Goal: Task Accomplishment & Management: Manage account settings

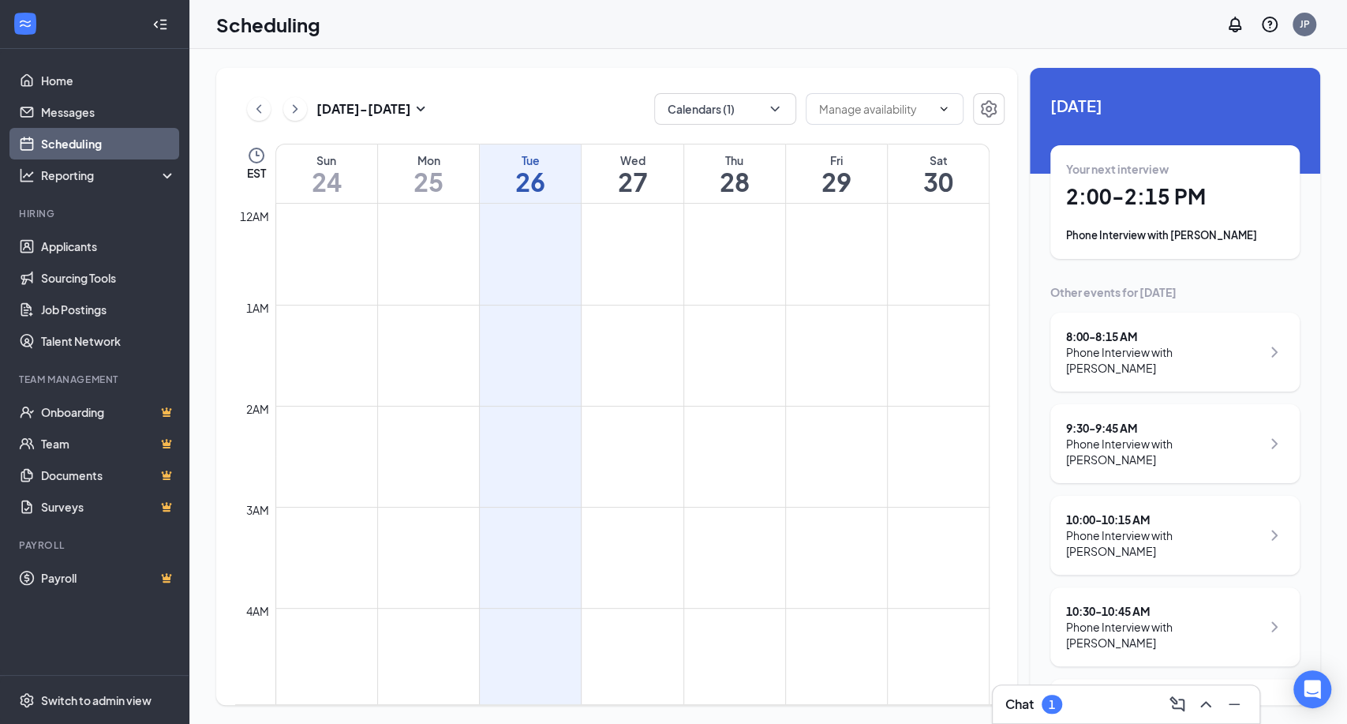
scroll to position [512, 0]
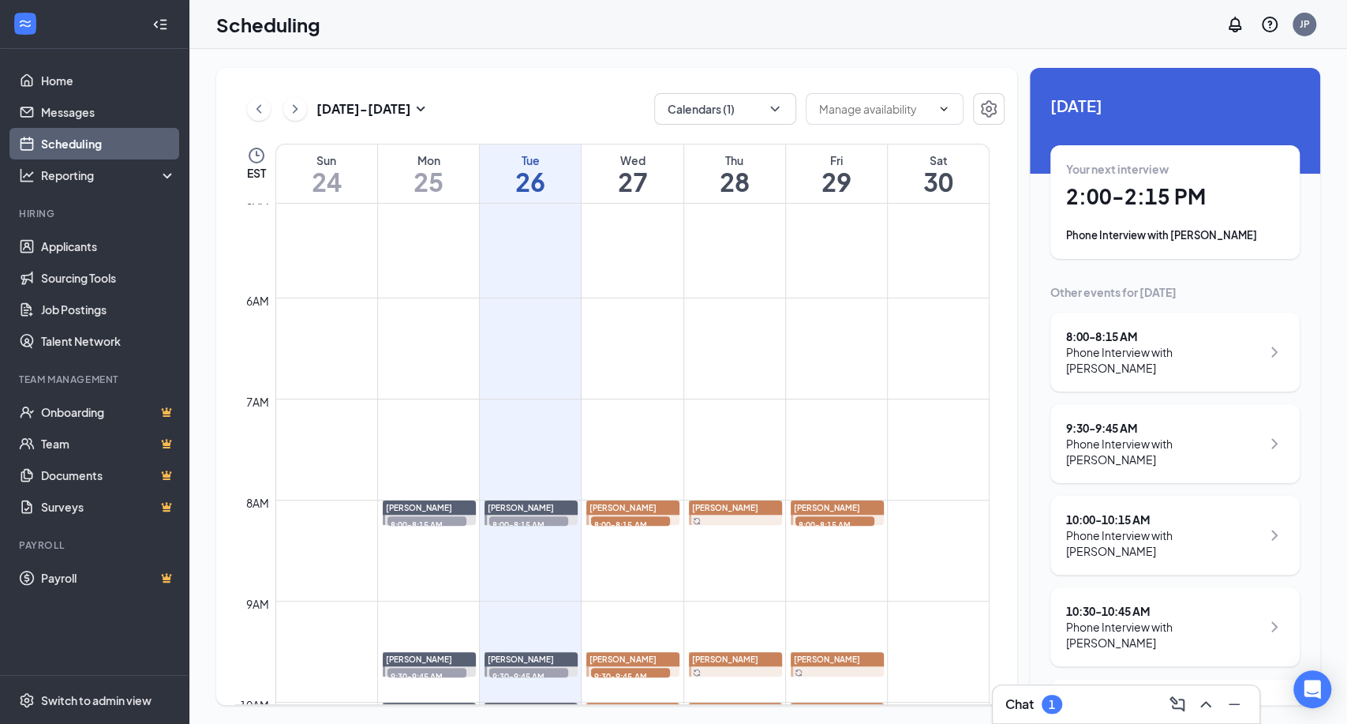
click at [1086, 709] on div "Chat 1" at bounding box center [1125, 703] width 241 height 25
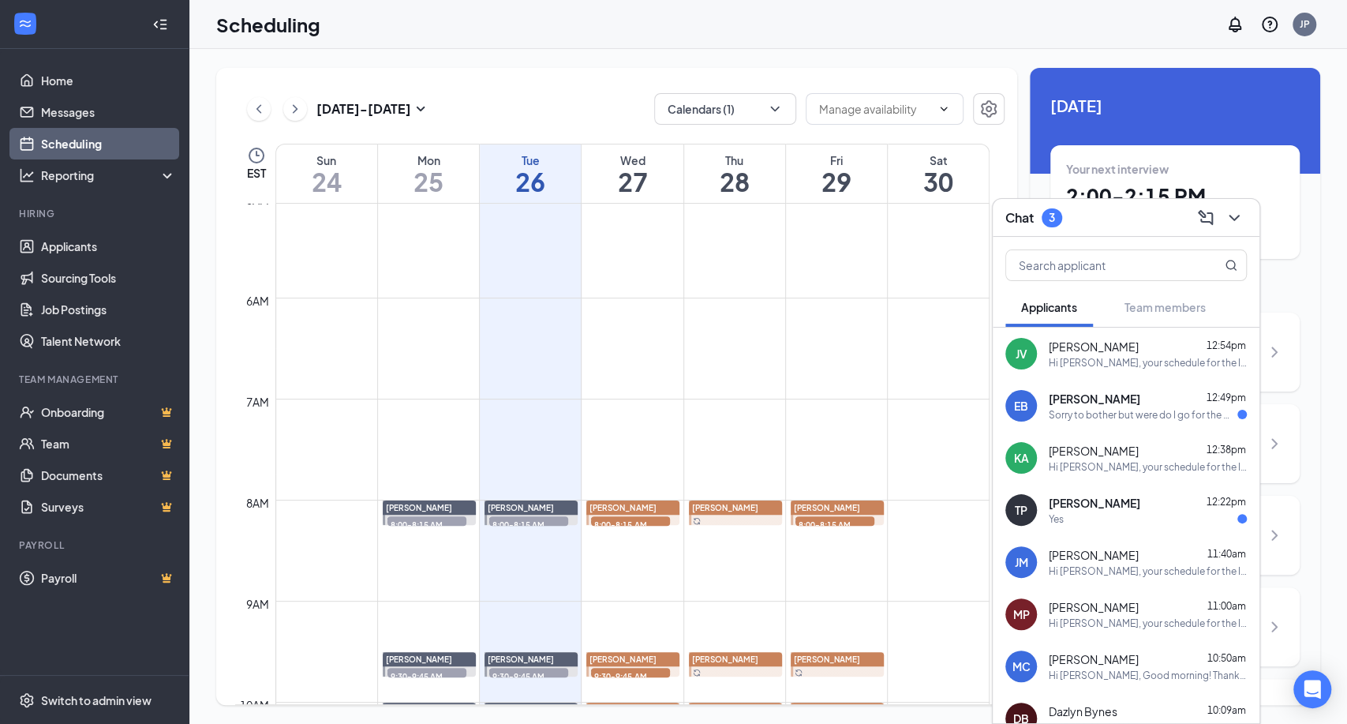
click at [1112, 408] on div "Sorry to bother but were do I go for the meeting in the morning" at bounding box center [1143, 414] width 189 height 13
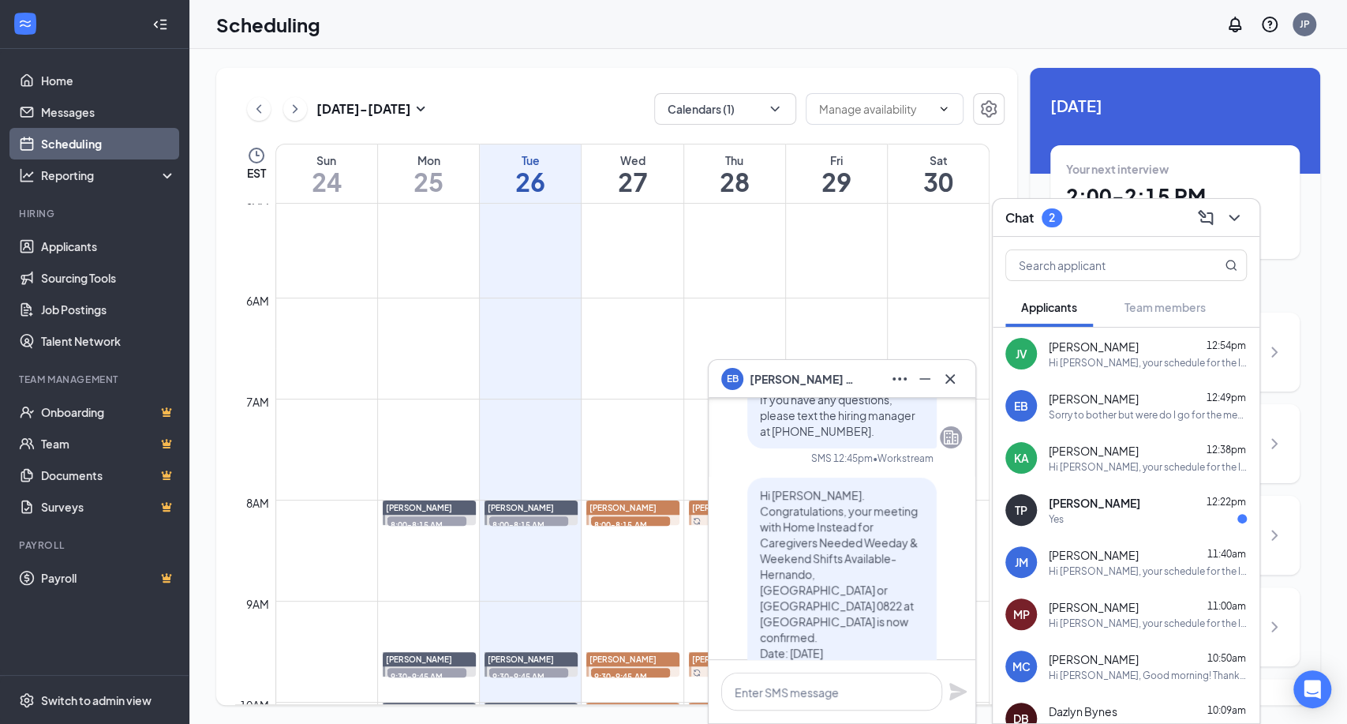
scroll to position [0, 0]
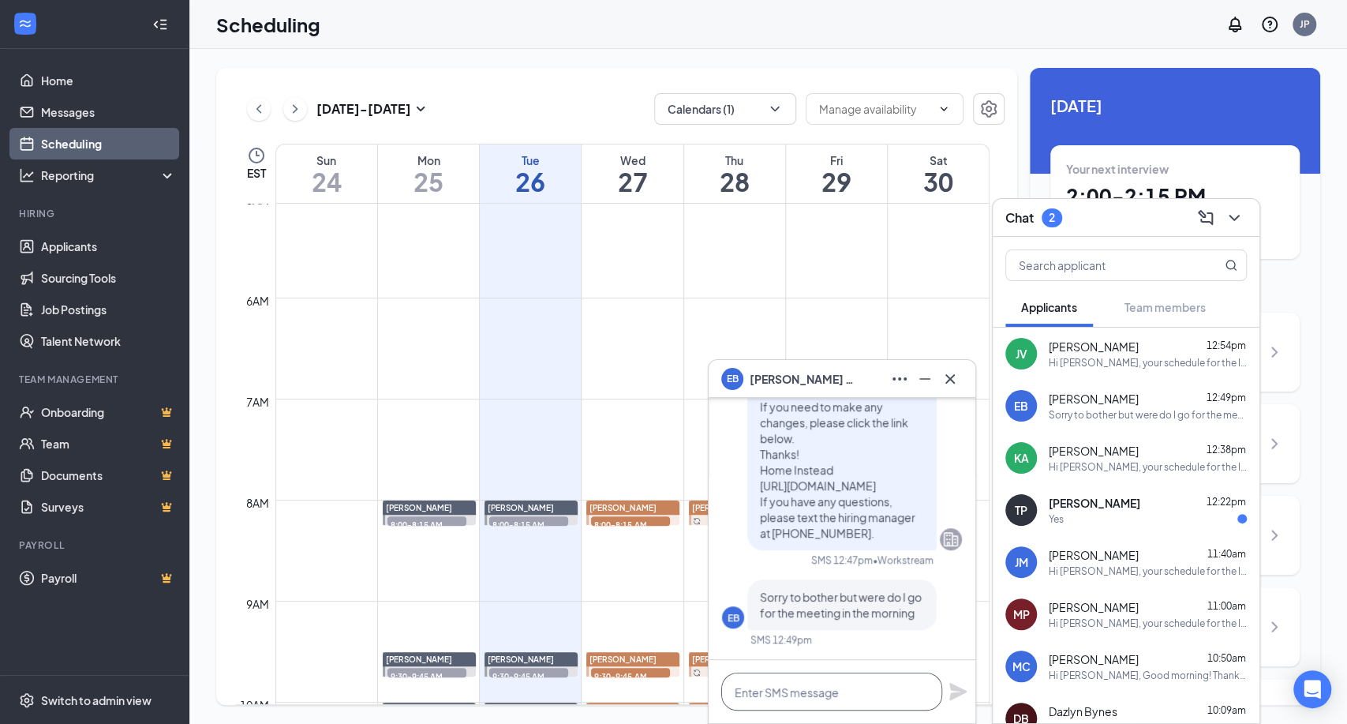
click at [780, 690] on textarea at bounding box center [831, 691] width 221 height 38
click at [745, 692] on textarea "Hi, this is a phone interview." at bounding box center [831, 691] width 221 height 38
click at [899, 693] on textarea "Hi [PERSON_NAME], this is a phone interview." at bounding box center [831, 691] width 221 height 38
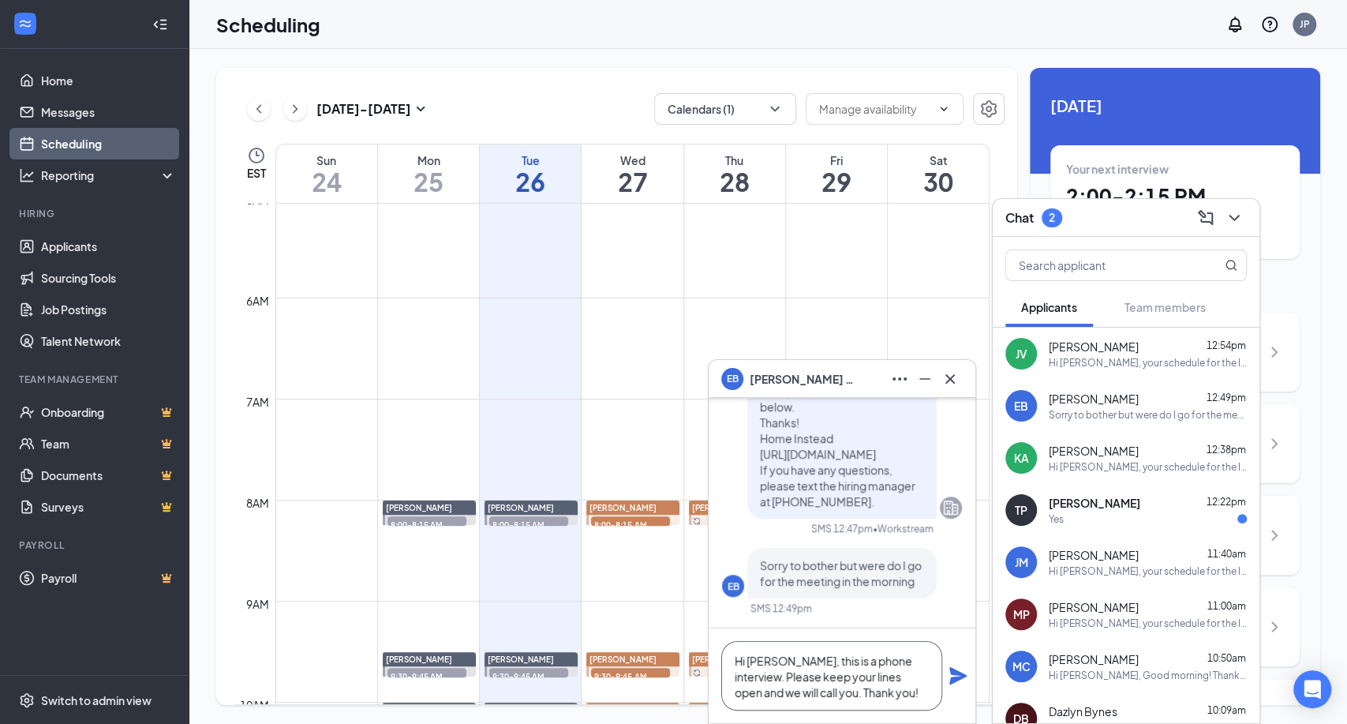
type textarea "Hi [PERSON_NAME], this is a phone interview. Please keep your lines open and we…"
click at [946, 676] on div "Hi [PERSON_NAME], this is a phone interview. Please keep your lines open and we…" at bounding box center [842, 675] width 267 height 95
click at [951, 667] on icon "Plane" at bounding box center [957, 675] width 19 height 19
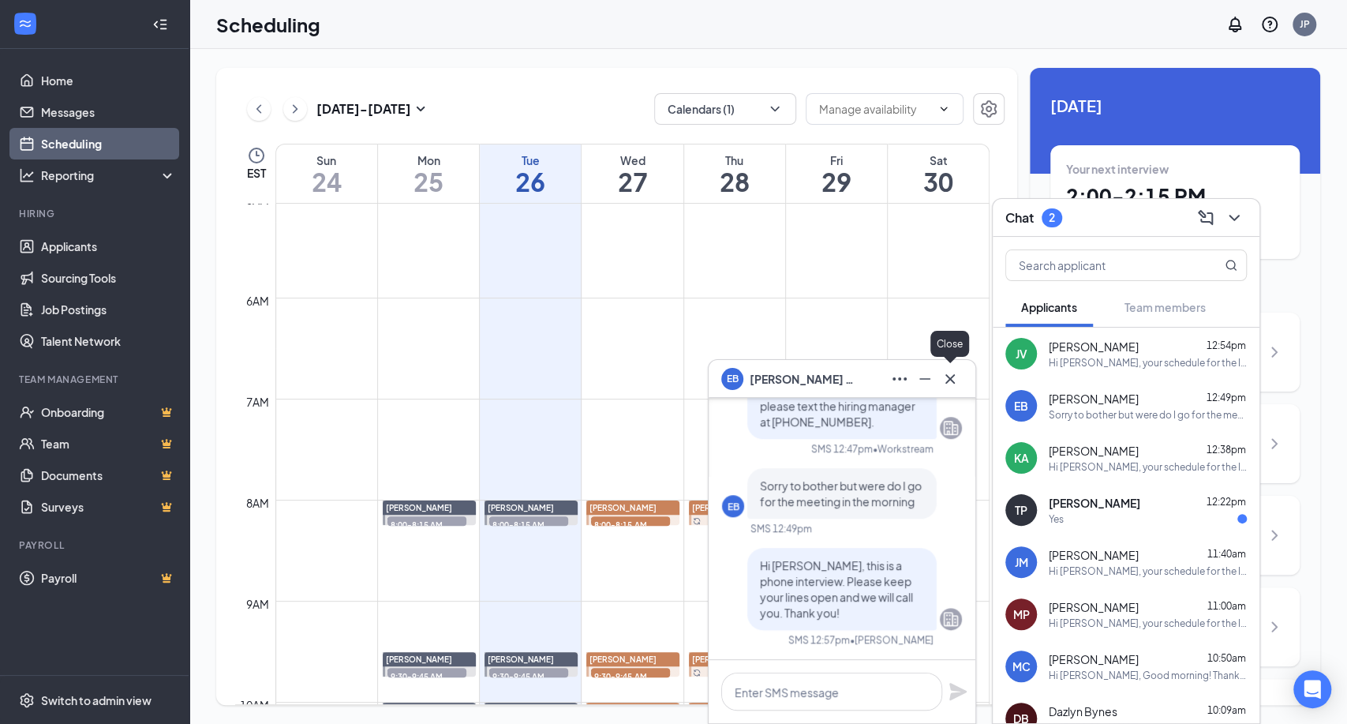
click at [946, 382] on icon "Cross" at bounding box center [949, 377] width 9 height 9
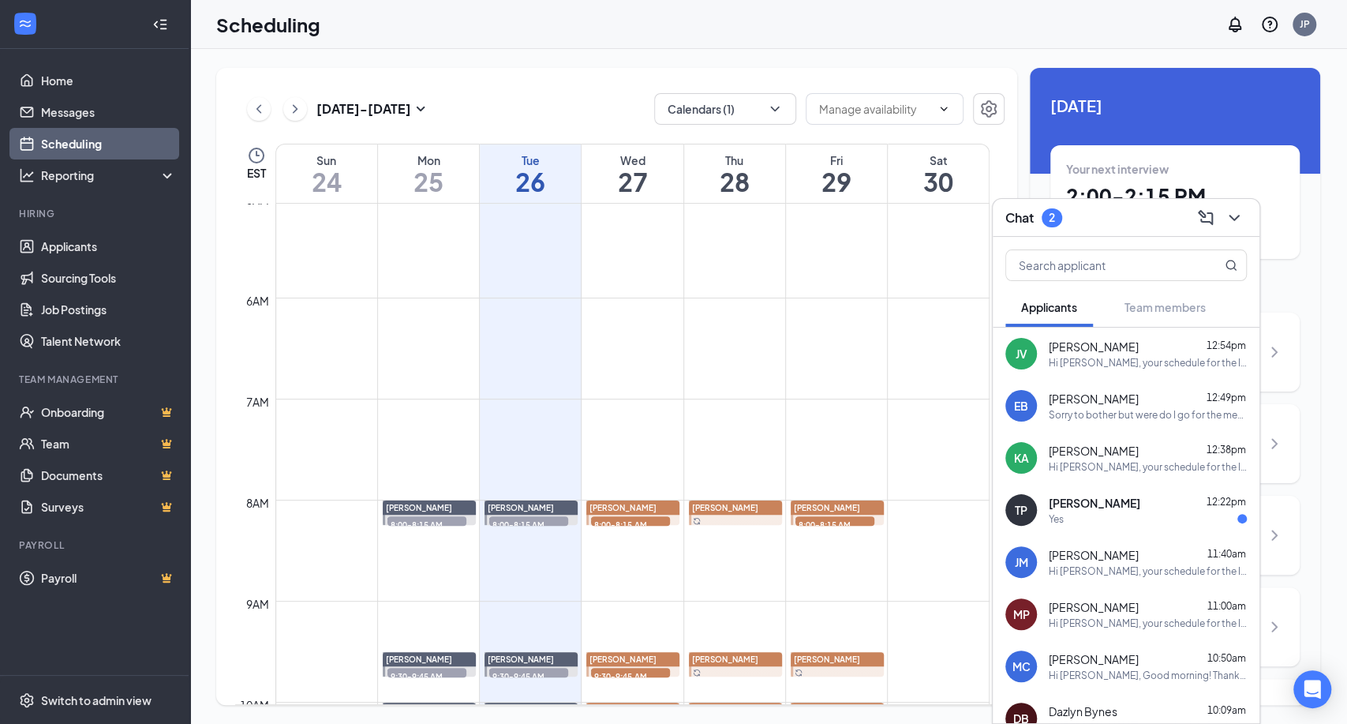
click at [1111, 507] on div "[PERSON_NAME] 12:22pm" at bounding box center [1148, 503] width 198 height 16
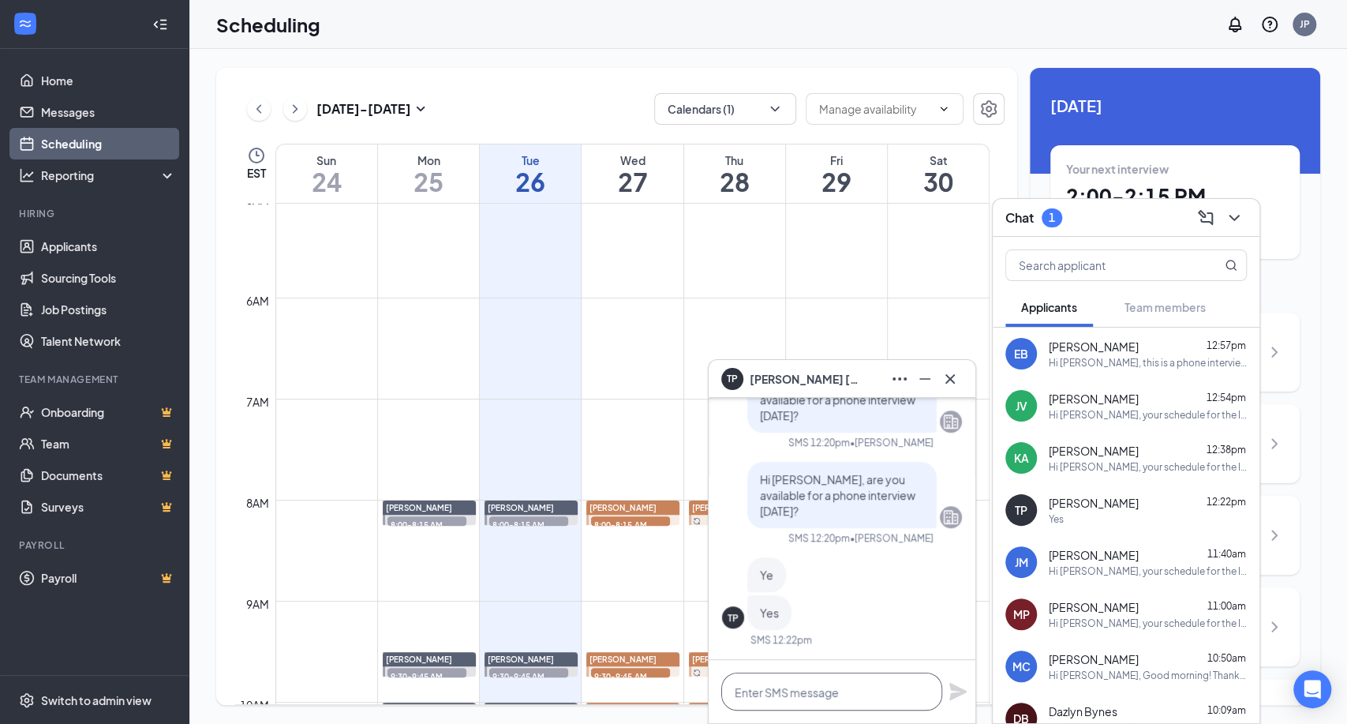
click at [784, 692] on textarea at bounding box center [831, 691] width 221 height 38
drag, startPoint x: 880, startPoint y: 686, endPoint x: 663, endPoint y: 697, distance: 217.3
click at [675, 685] on div "TP [PERSON_NAME] TP [PERSON_NAME] Applicant Caregivers Needed Weeday & Weekend …" at bounding box center [767, 386] width 1157 height 675
type textarea "Perfect! Calling you in a bit!"
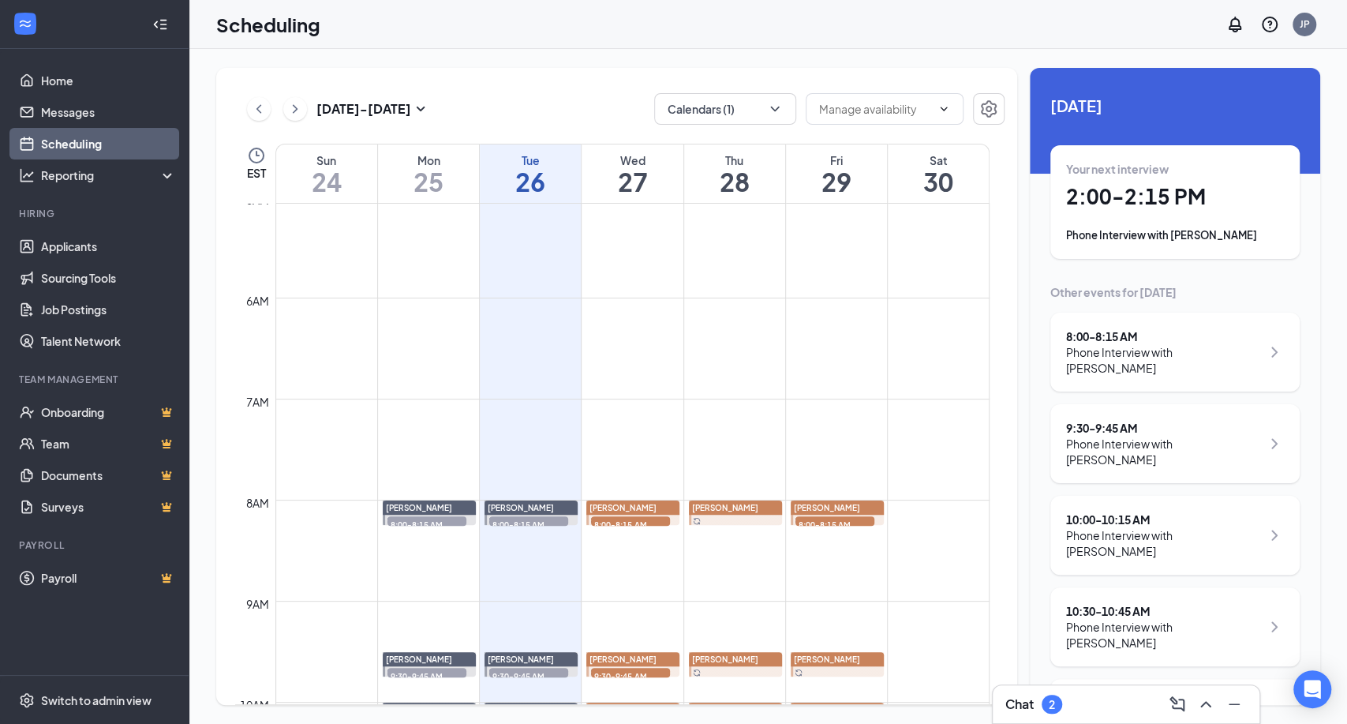
click at [1054, 696] on div "2" at bounding box center [1051, 703] width 21 height 19
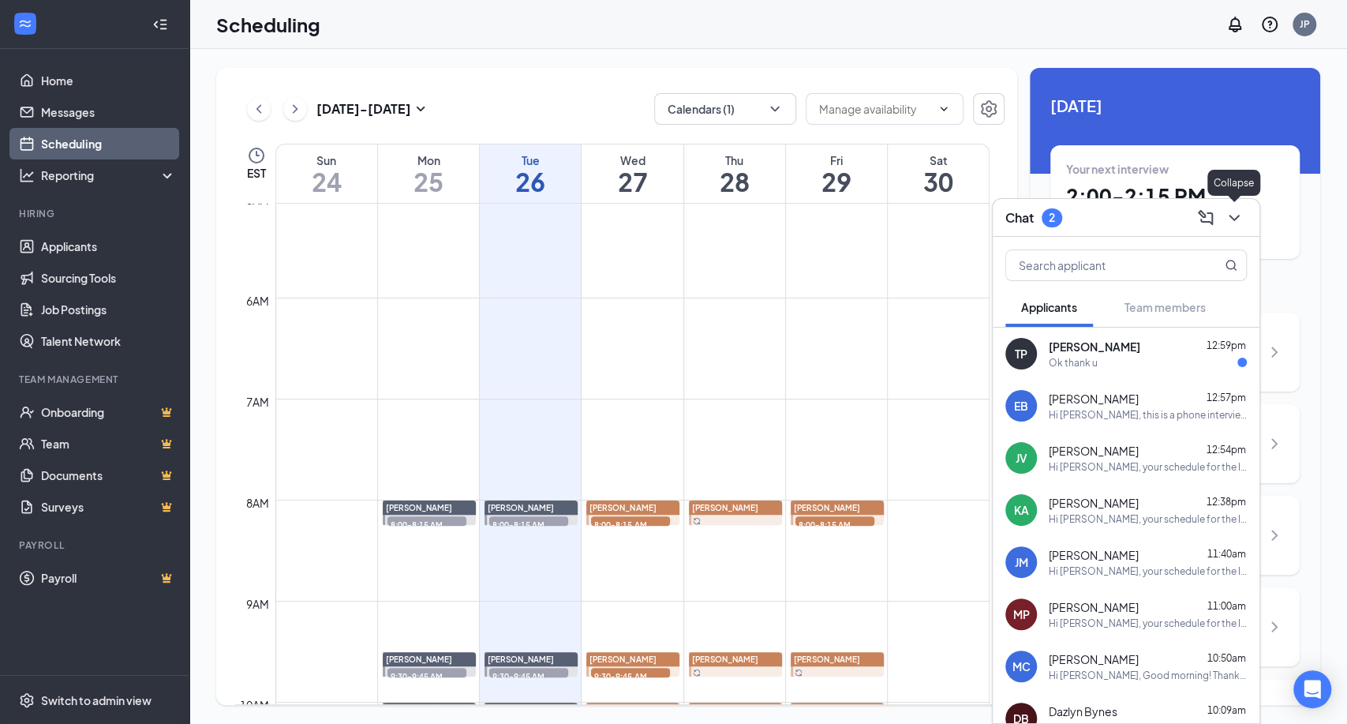
click at [1243, 213] on icon "ChevronDown" at bounding box center [1234, 217] width 19 height 19
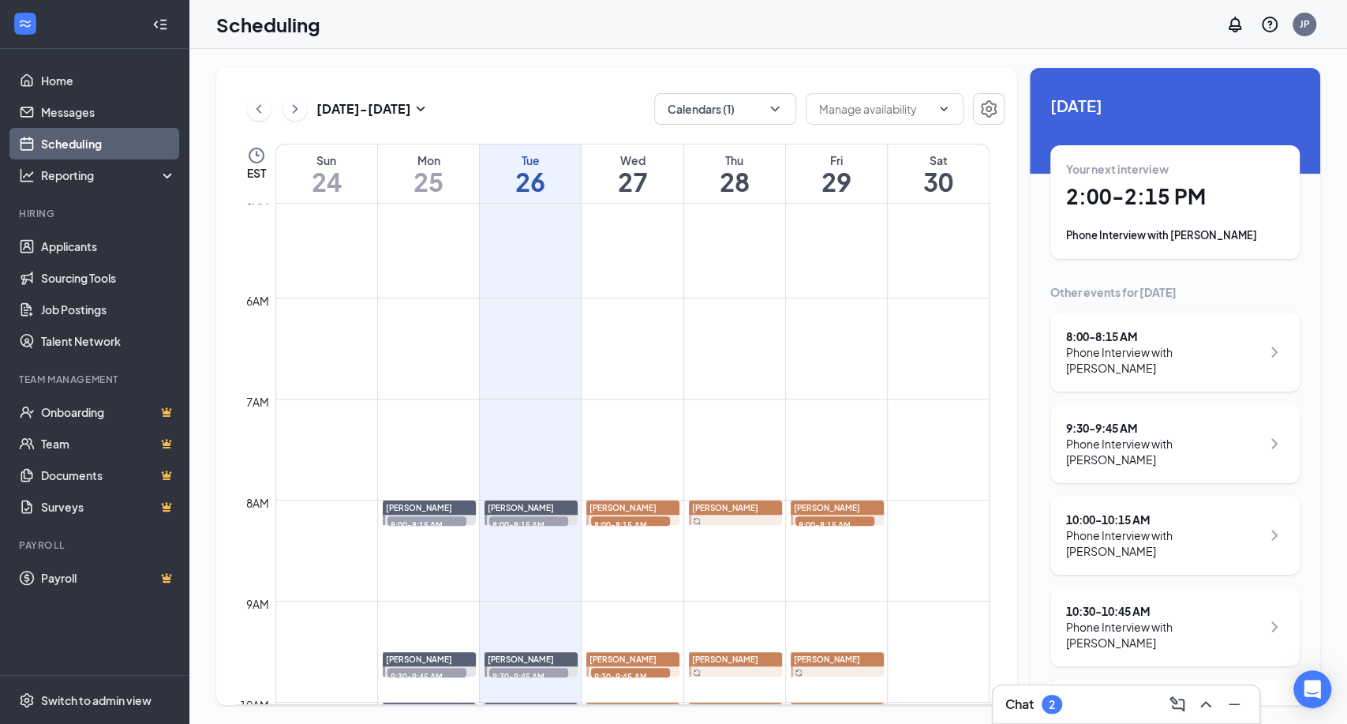
click at [88, 147] on link "Scheduling" at bounding box center [108, 144] width 135 height 32
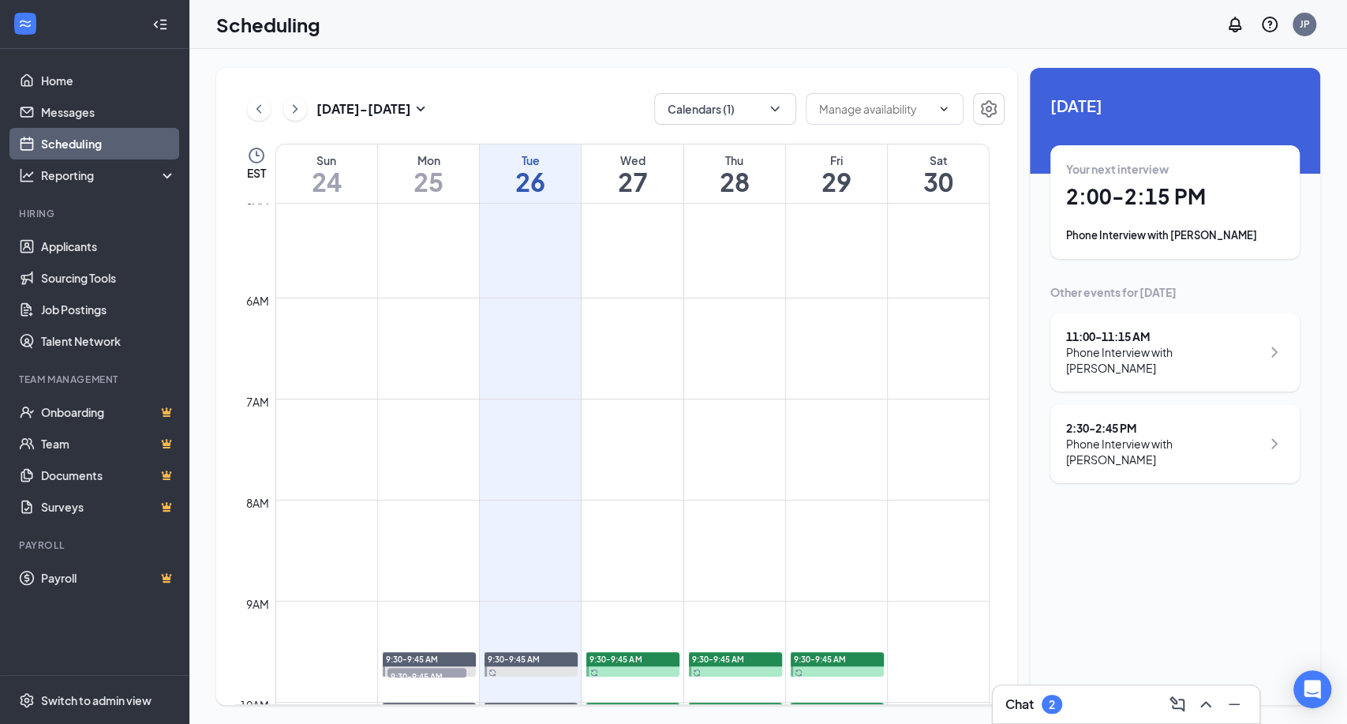
click at [1206, 229] on div "Phone Interview with [PERSON_NAME]" at bounding box center [1175, 235] width 218 height 16
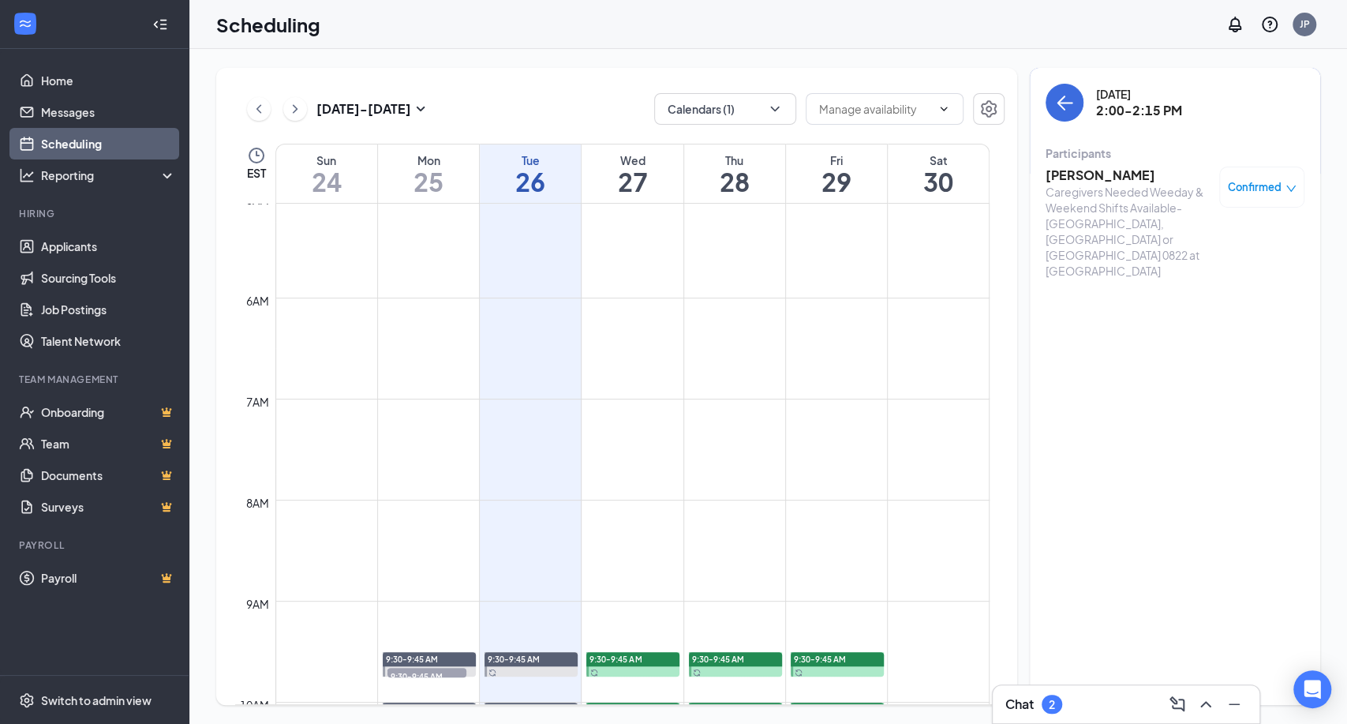
click at [1099, 174] on h3 "[PERSON_NAME]" at bounding box center [1128, 174] width 166 height 17
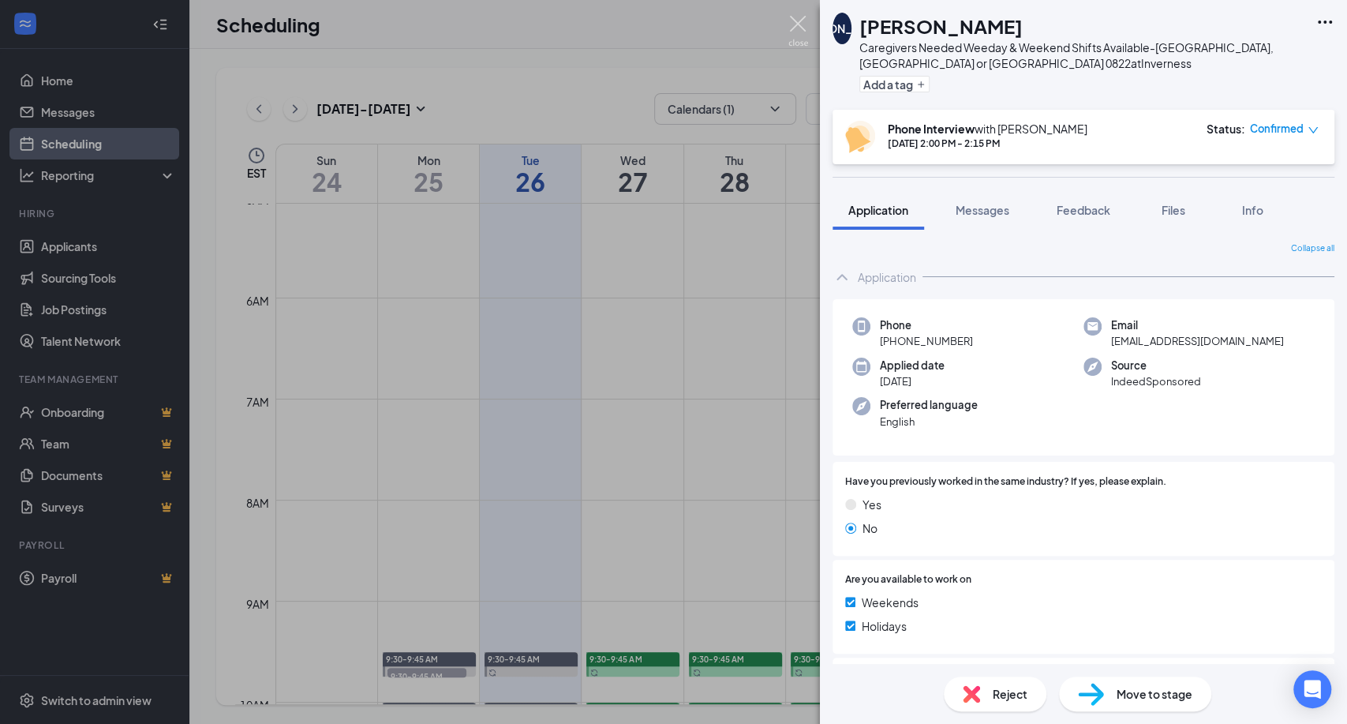
click at [802, 18] on img at bounding box center [798, 31] width 20 height 31
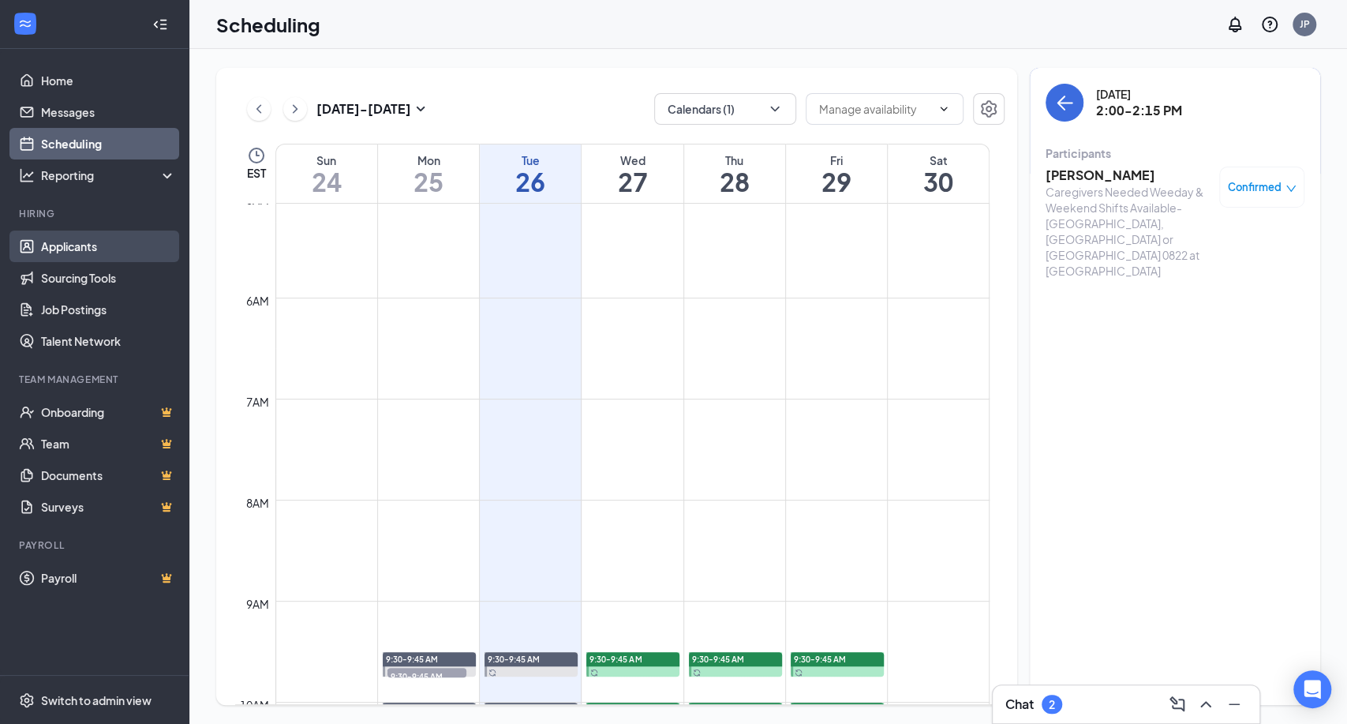
click at [69, 245] on link "Applicants" at bounding box center [108, 246] width 135 height 32
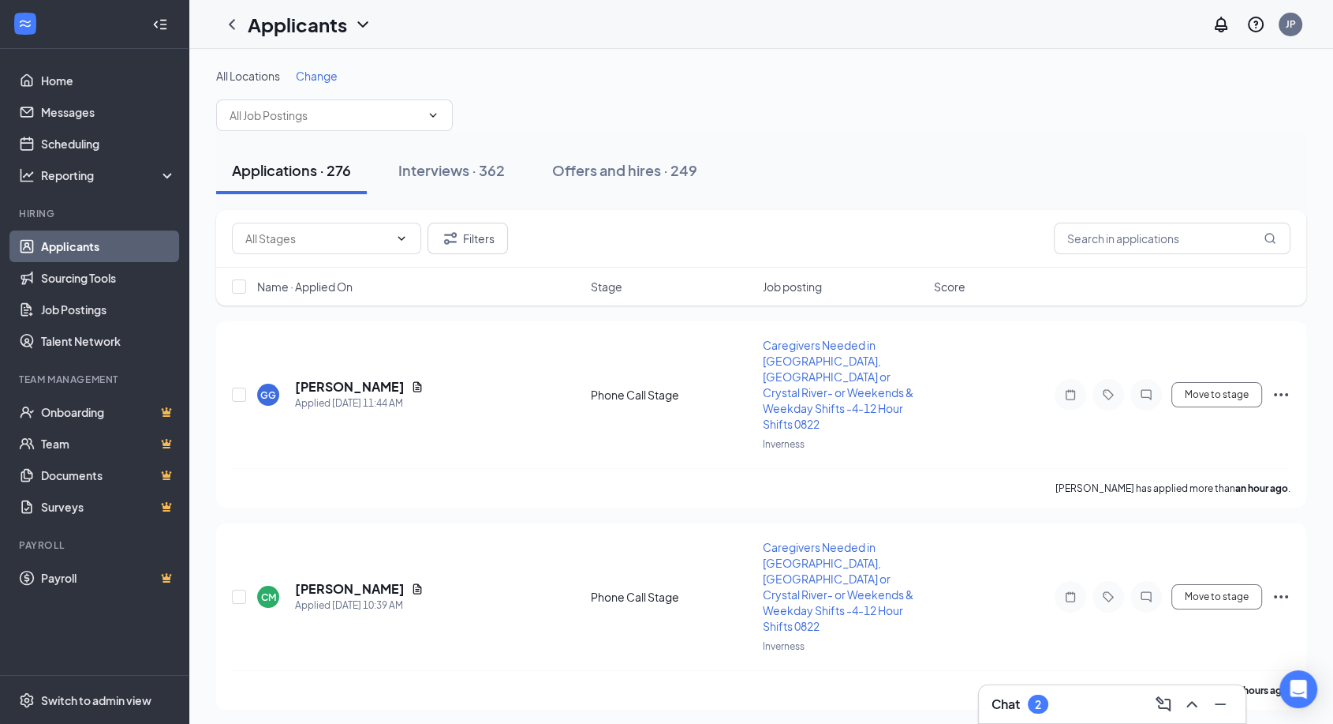
click at [312, 77] on span "Change" at bounding box center [317, 76] width 42 height 14
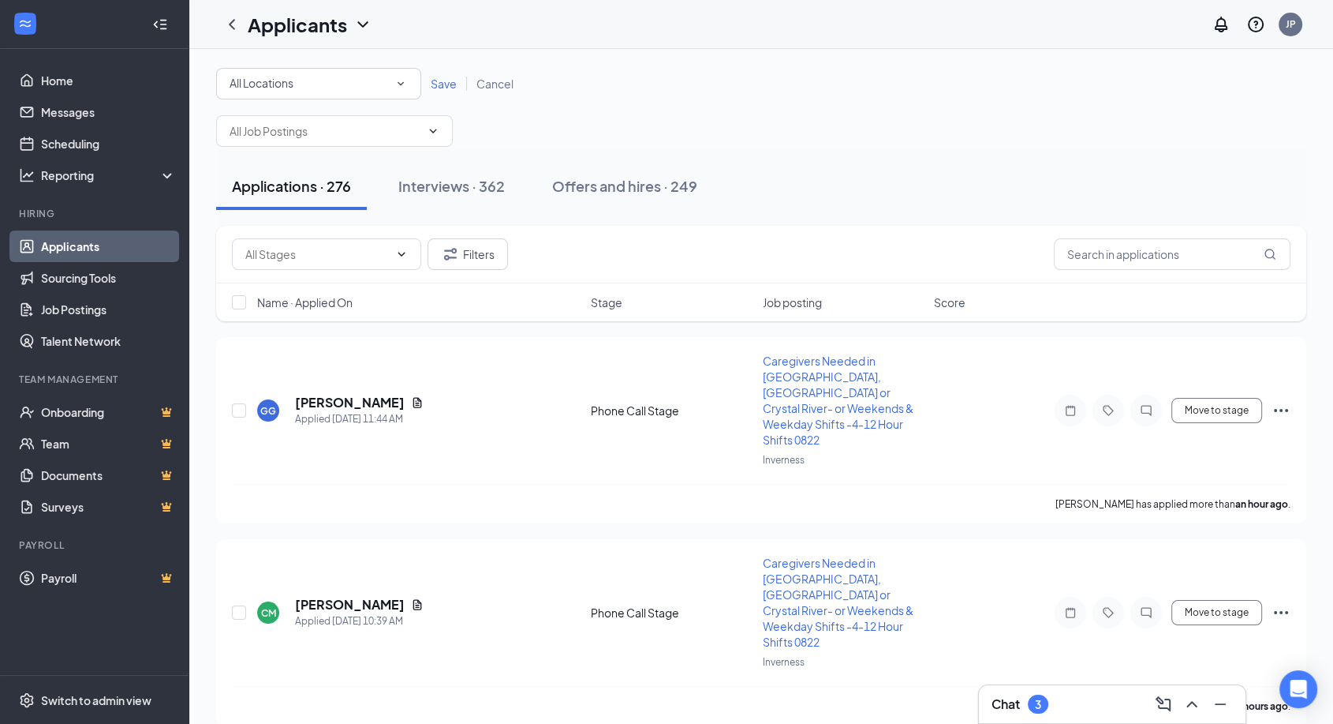
click at [1060, 708] on div "Chat 3" at bounding box center [1112, 703] width 241 height 25
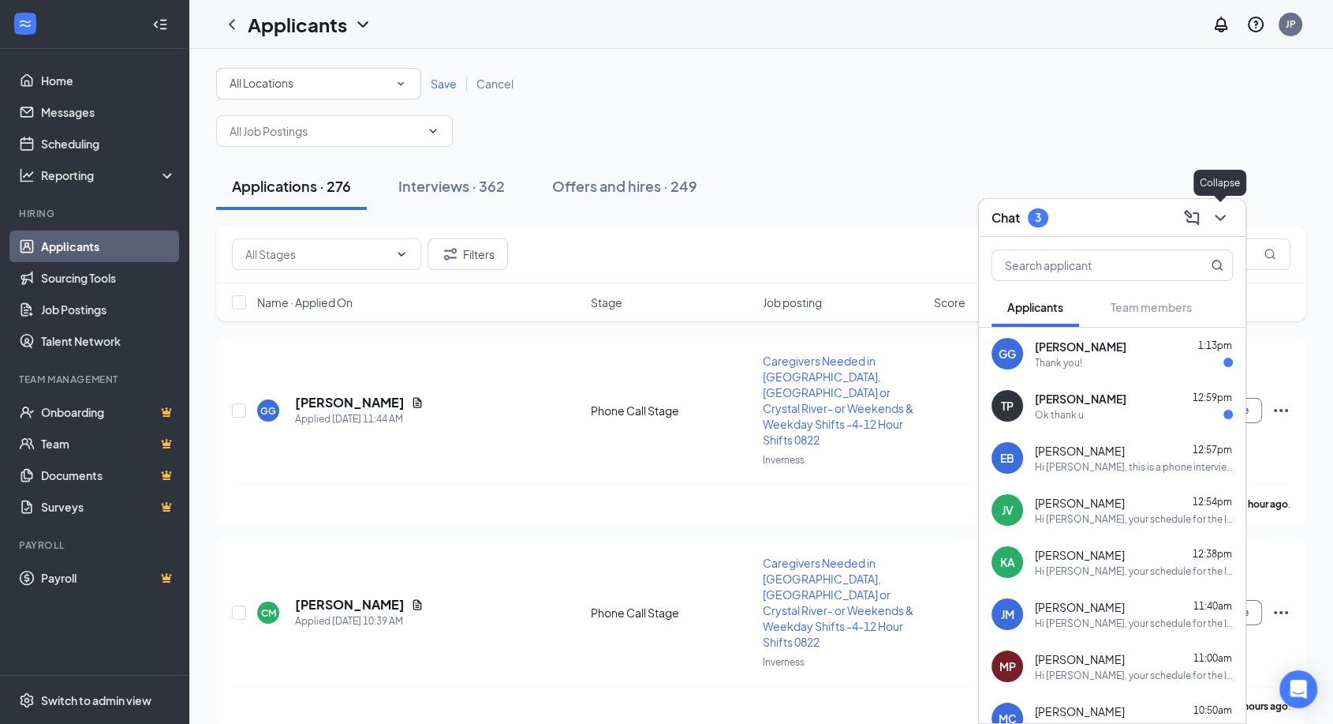
click at [1222, 215] on icon "ChevronDown" at bounding box center [1220, 217] width 19 height 19
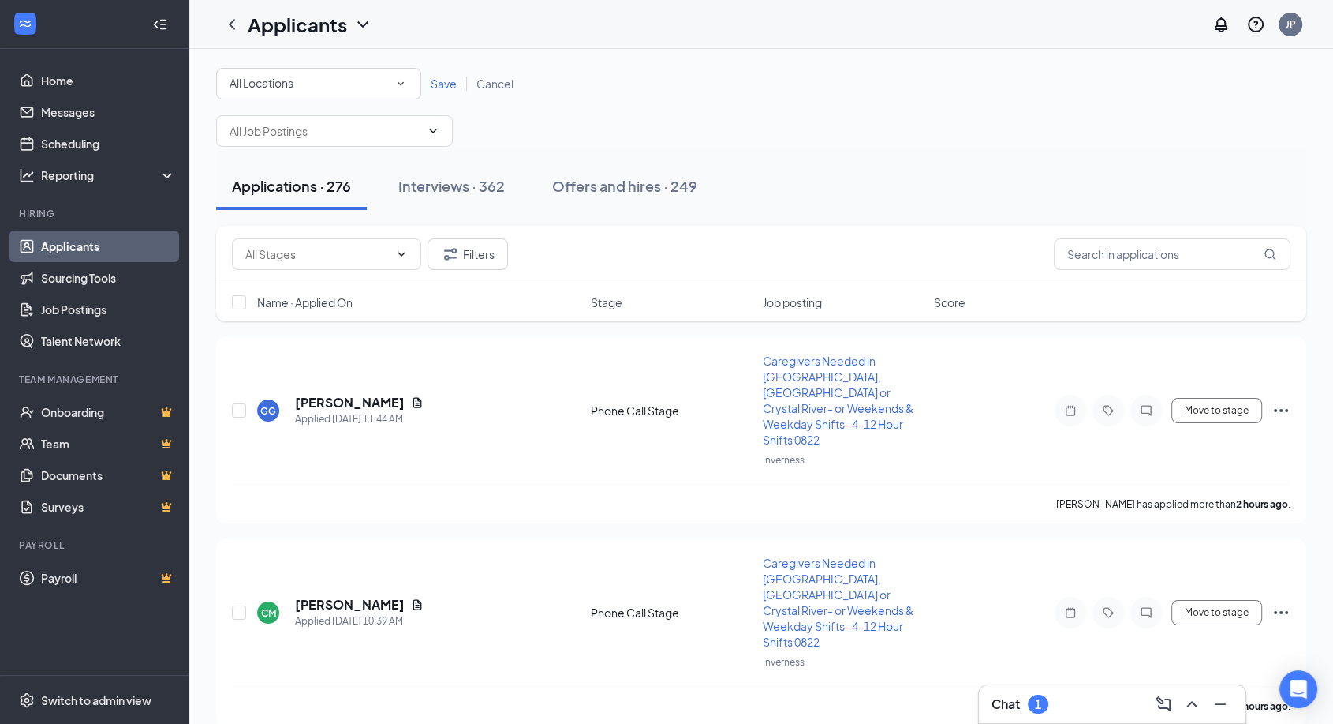
click at [1079, 703] on div "Chat 1" at bounding box center [1112, 703] width 241 height 25
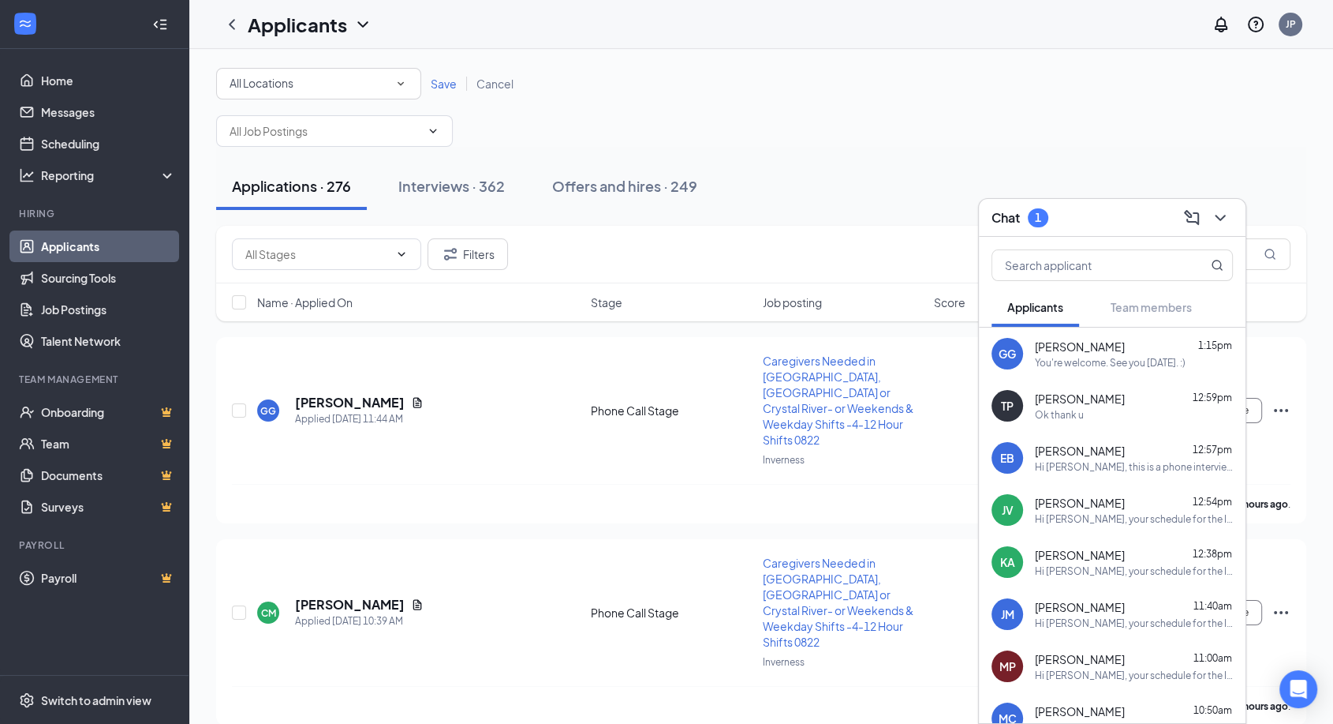
click at [1078, 368] on div "GG [PERSON_NAME] 1:15pm You're welcome. See you [DATE]. :)" at bounding box center [1112, 353] width 267 height 52
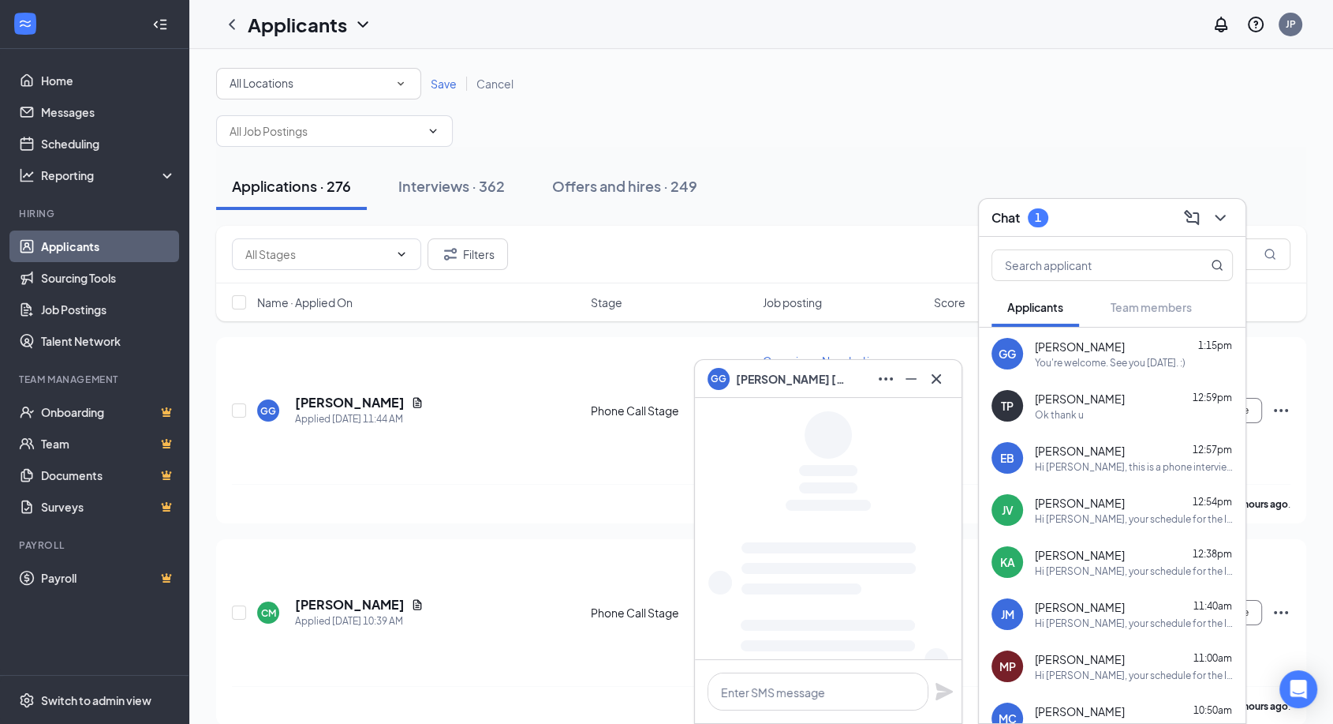
click at [942, 383] on icon "Cross" at bounding box center [936, 378] width 19 height 19
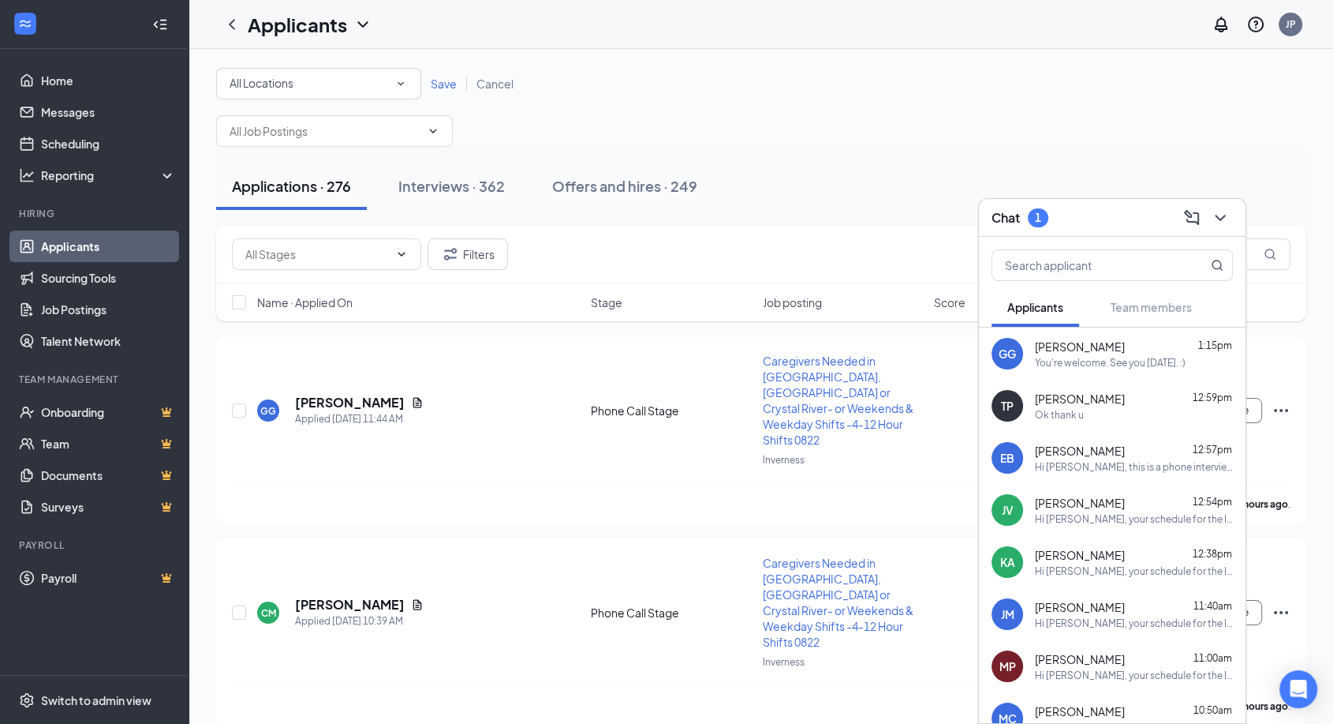
click at [1088, 410] on div "Ok thank u" at bounding box center [1134, 414] width 198 height 13
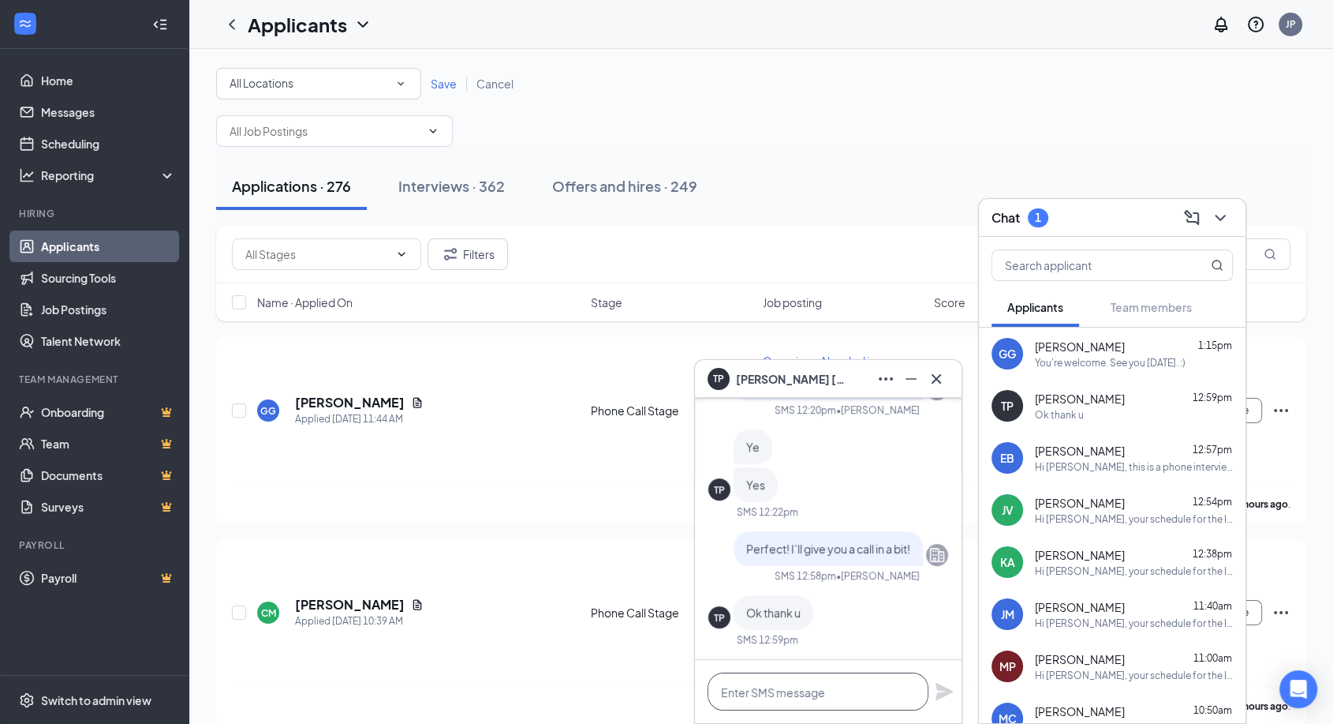
click at [754, 692] on textarea at bounding box center [818, 691] width 221 height 38
paste textarea "Hi [PERSON_NAME], I tried reaching out to you [DATE] for your phone interview."
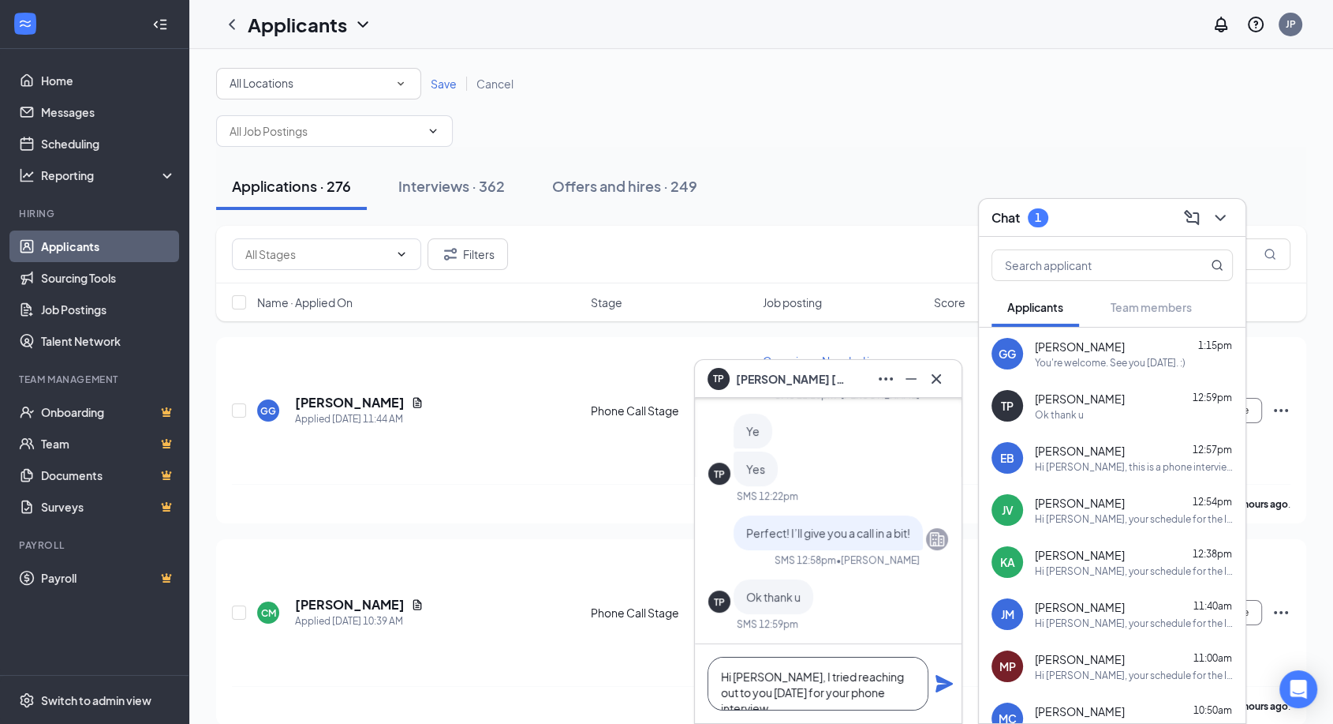
type textarea "Hi [PERSON_NAME], I tried reaching out to you [DATE] for your phone interview."
click at [948, 680] on icon "Plane" at bounding box center [944, 683] width 19 height 19
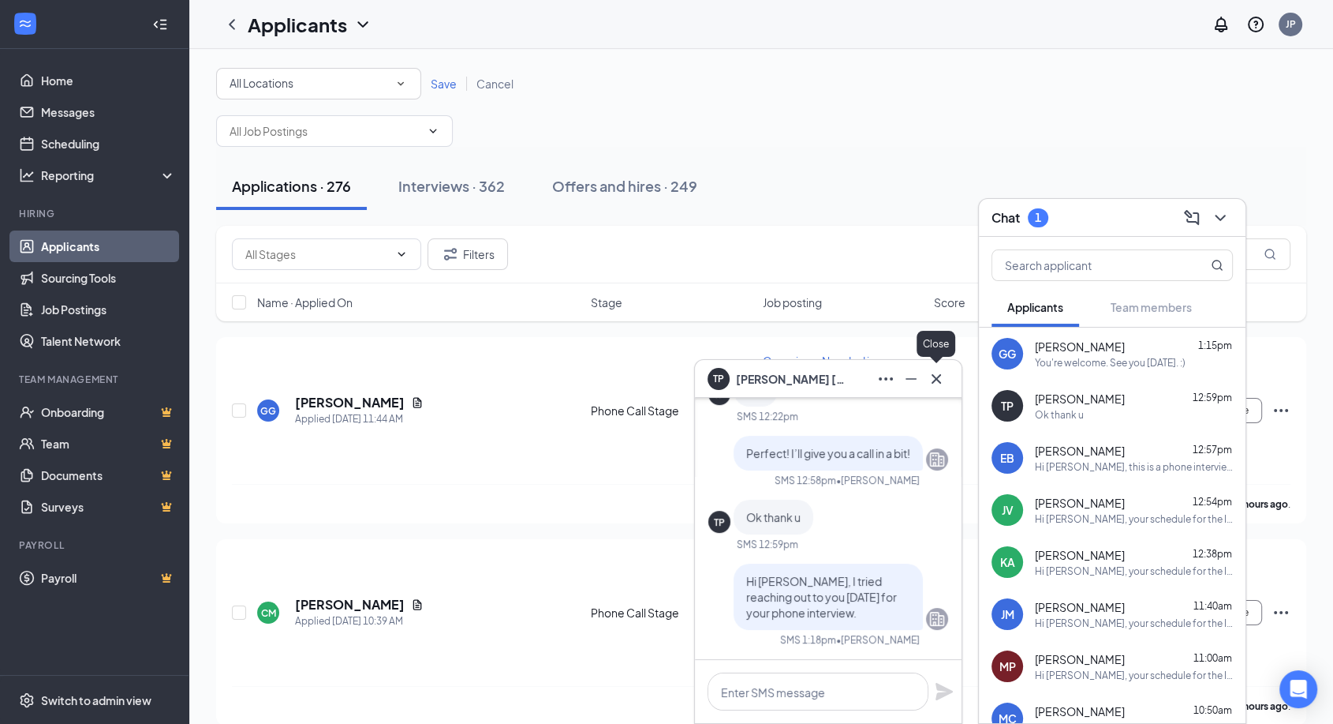
click at [934, 380] on icon "Cross" at bounding box center [936, 377] width 9 height 9
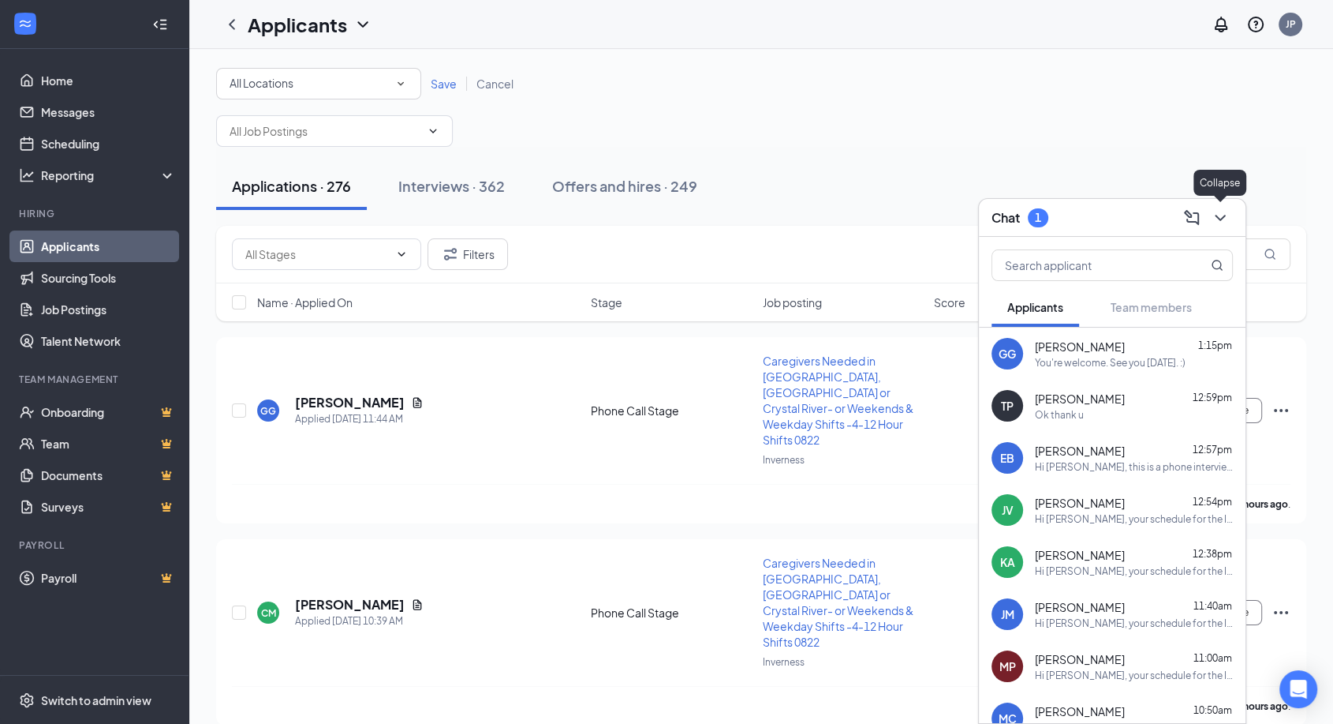
click at [1221, 216] on icon "ChevronDown" at bounding box center [1220, 217] width 19 height 19
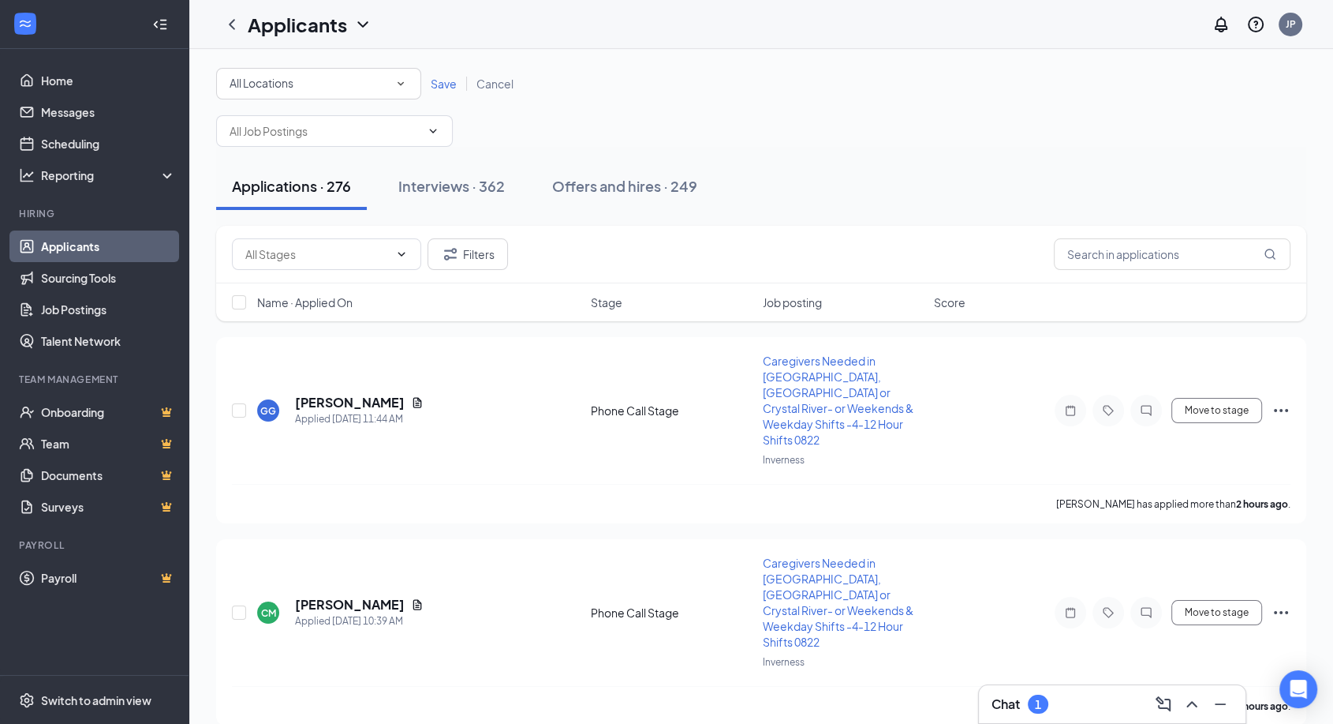
click at [1071, 710] on div "Chat 1" at bounding box center [1112, 703] width 241 height 25
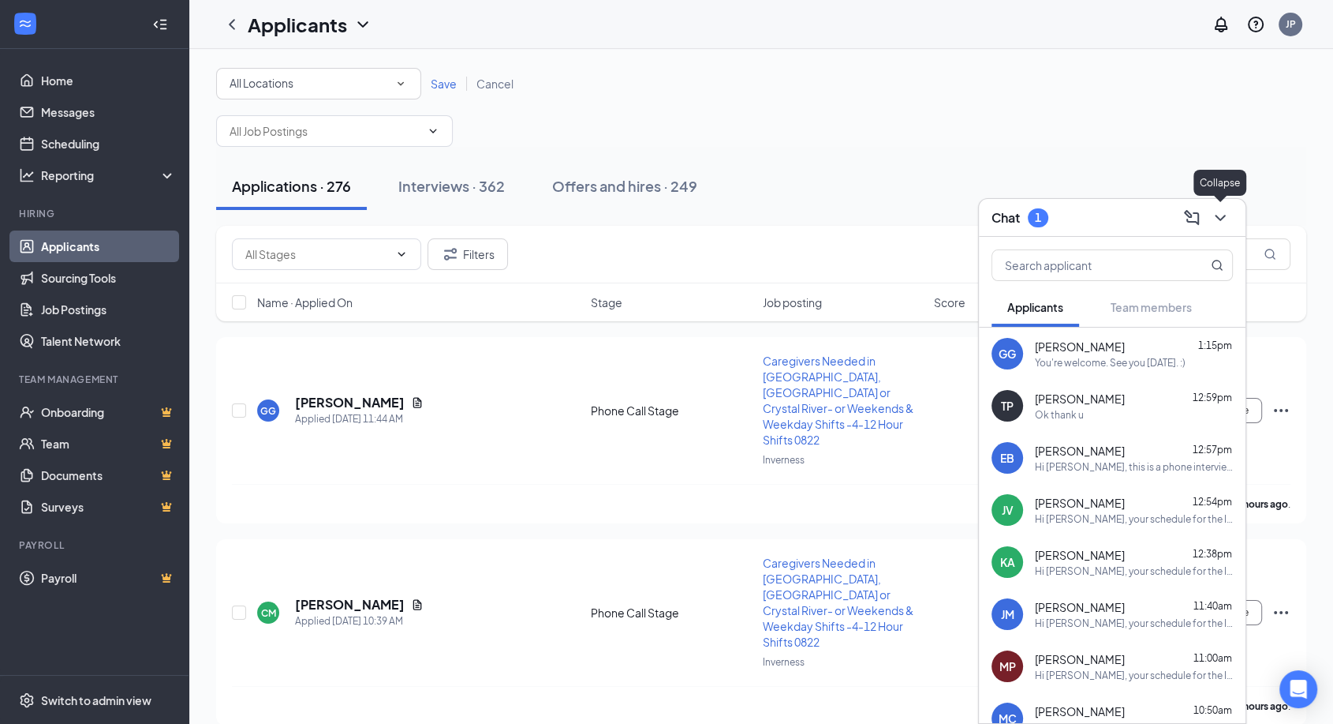
click at [1223, 217] on icon "ChevronDown" at bounding box center [1220, 218] width 10 height 6
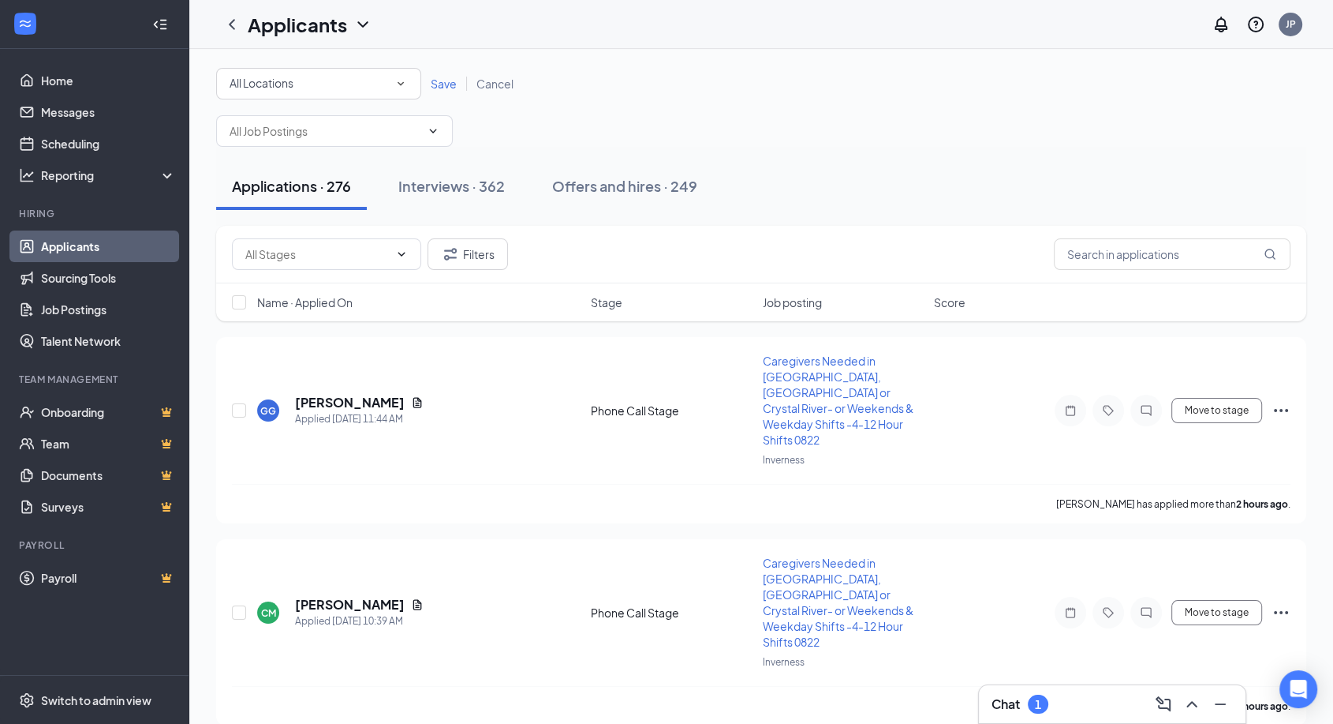
click at [1046, 709] on div "1" at bounding box center [1038, 703] width 21 height 19
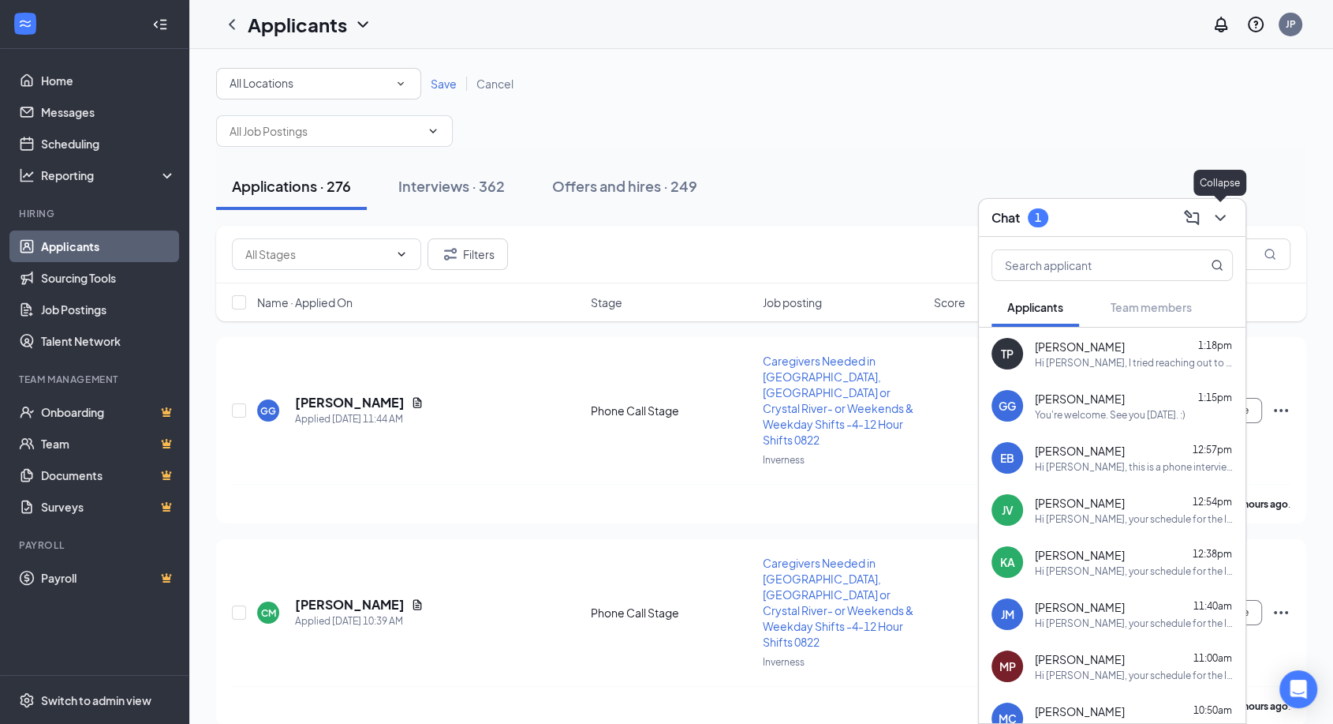
click at [1222, 215] on icon "ChevronDown" at bounding box center [1220, 217] width 19 height 19
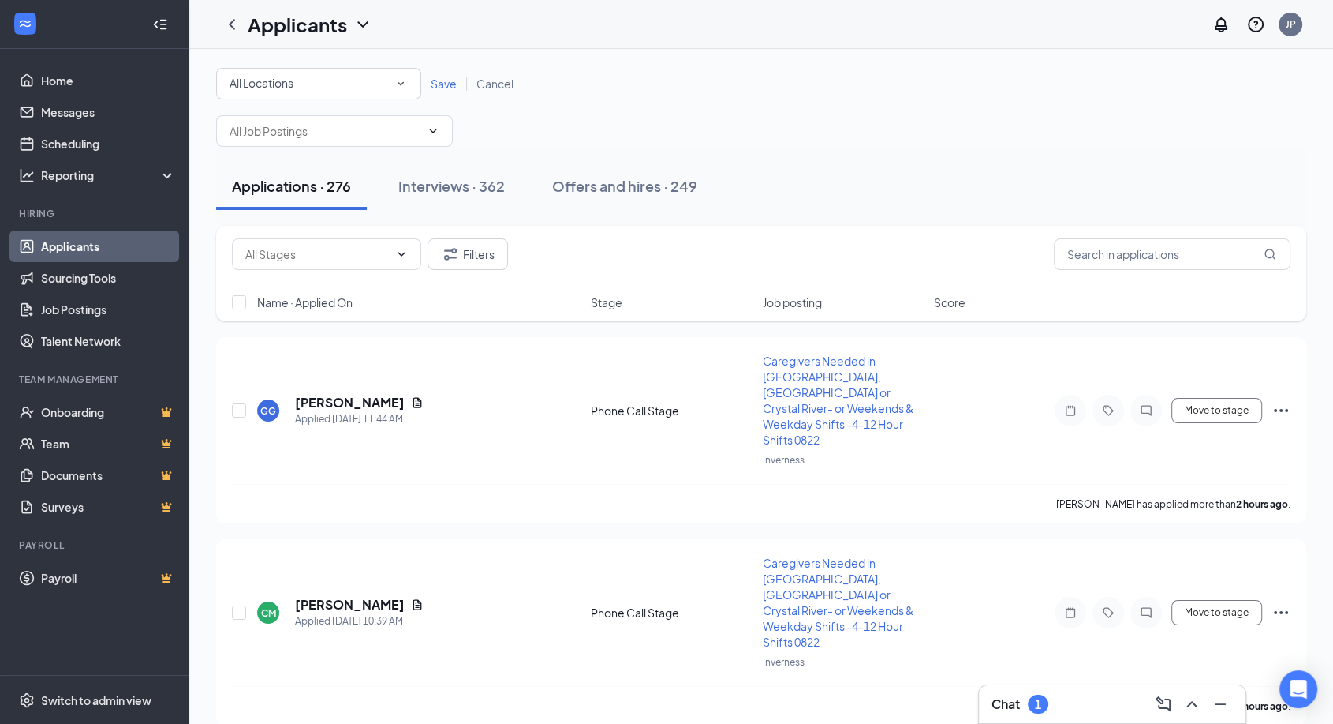
click at [1068, 712] on div "Chat 1" at bounding box center [1112, 703] width 241 height 25
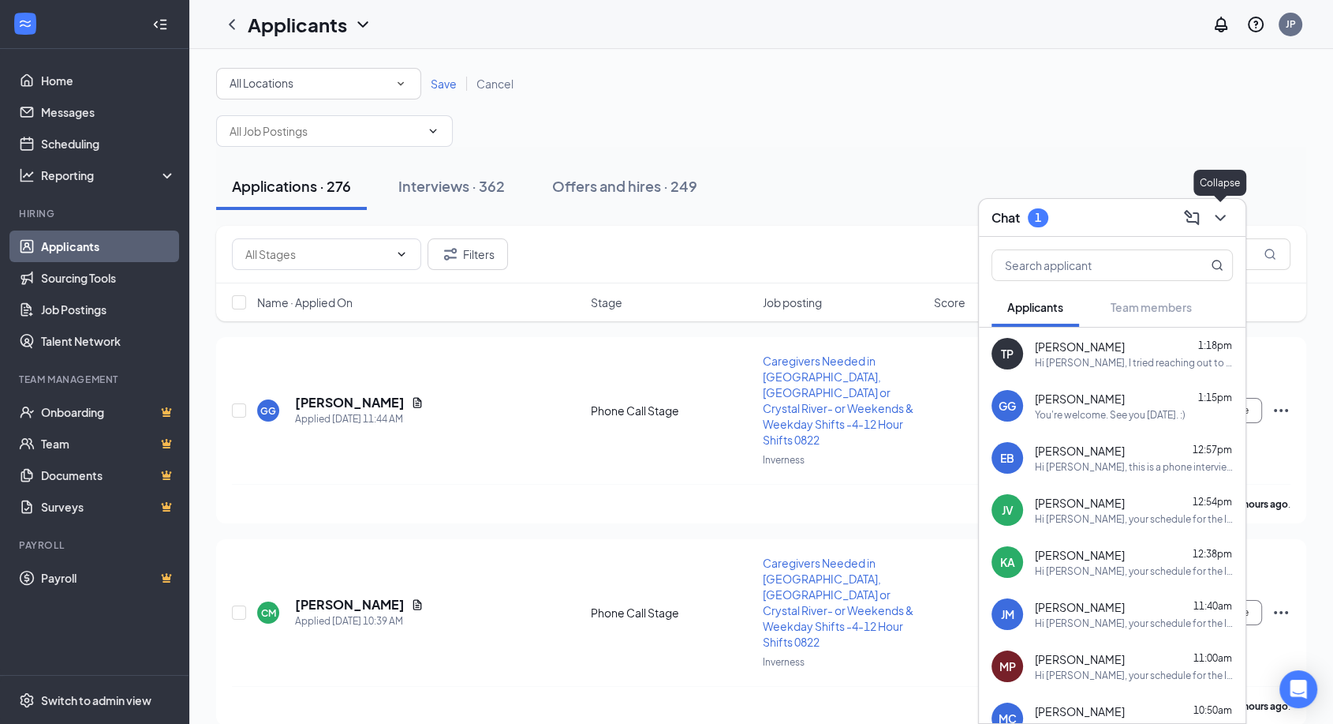
click at [1225, 222] on icon "ChevronDown" at bounding box center [1220, 217] width 19 height 19
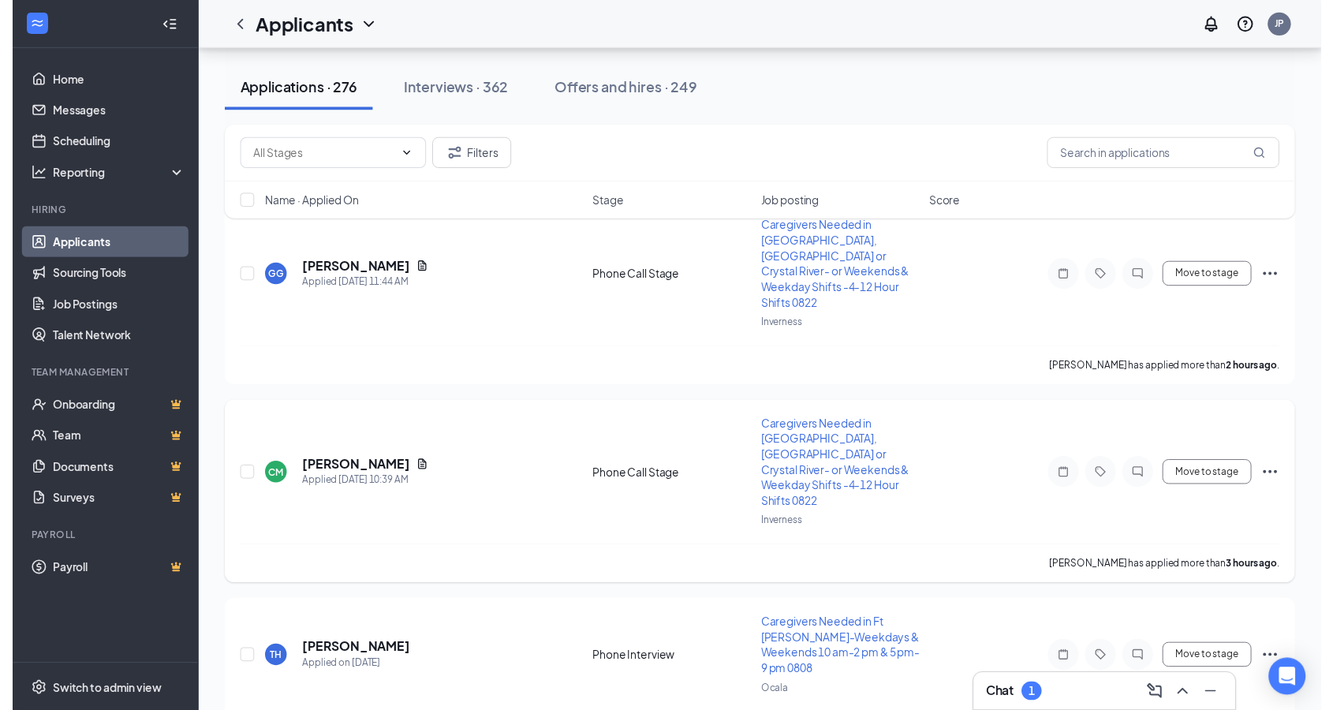
scroll to position [175, 0]
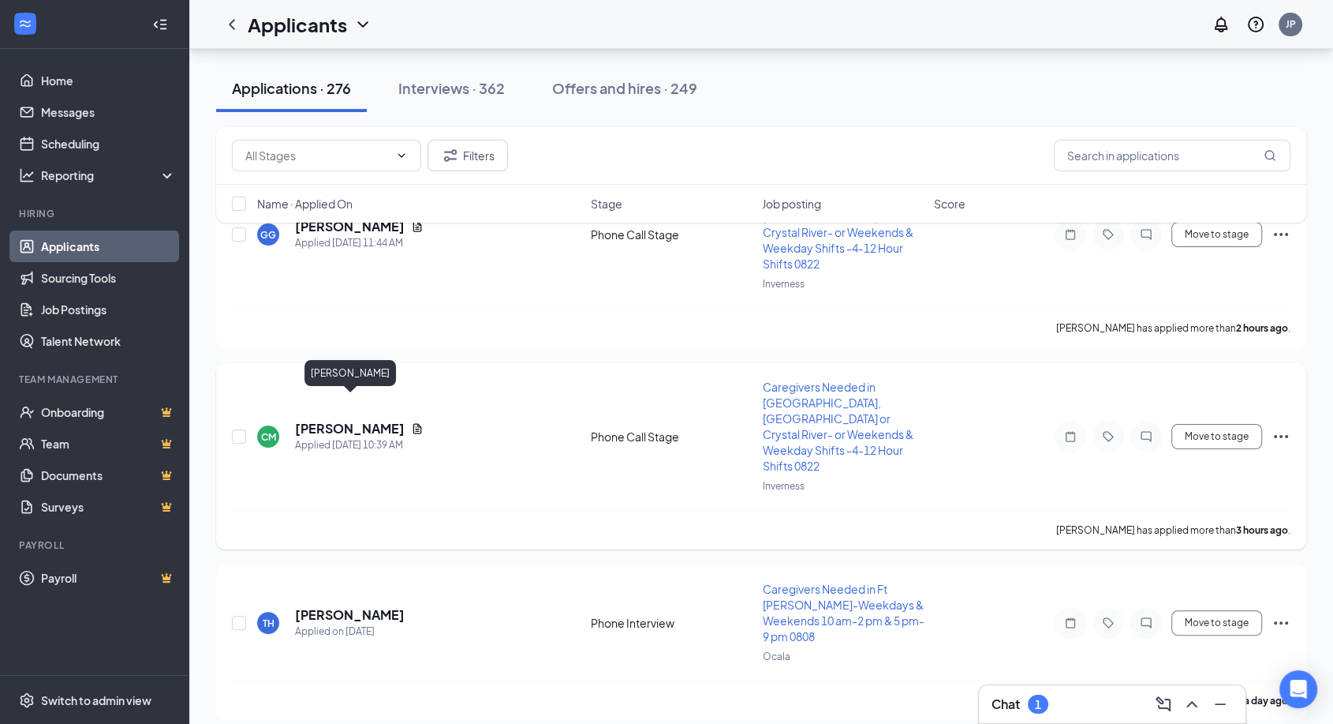
click at [368, 420] on h5 "[PERSON_NAME]" at bounding box center [350, 428] width 110 height 17
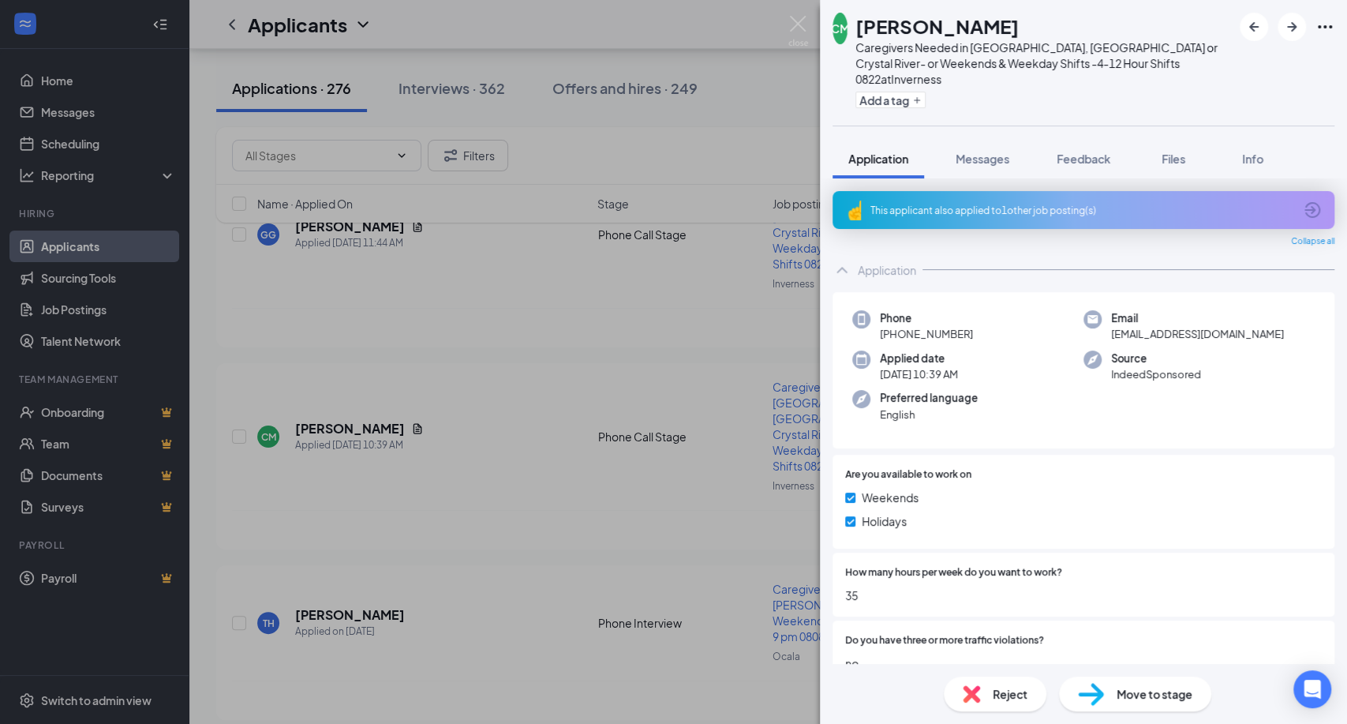
click at [791, 14] on div "CM [PERSON_NAME] Caregivers Needed in [GEOGRAPHIC_DATA], [GEOGRAPHIC_DATA] or C…" at bounding box center [673, 362] width 1347 height 724
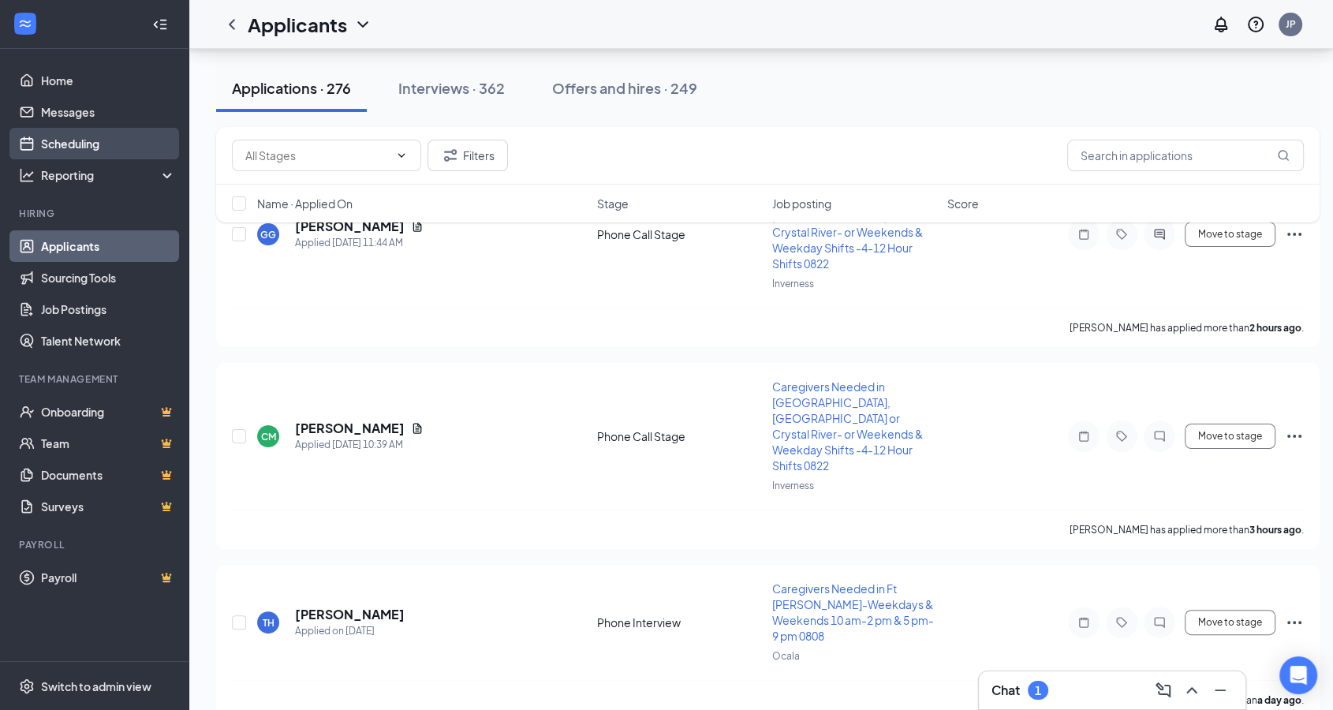
click at [121, 139] on link "Scheduling" at bounding box center [108, 144] width 135 height 32
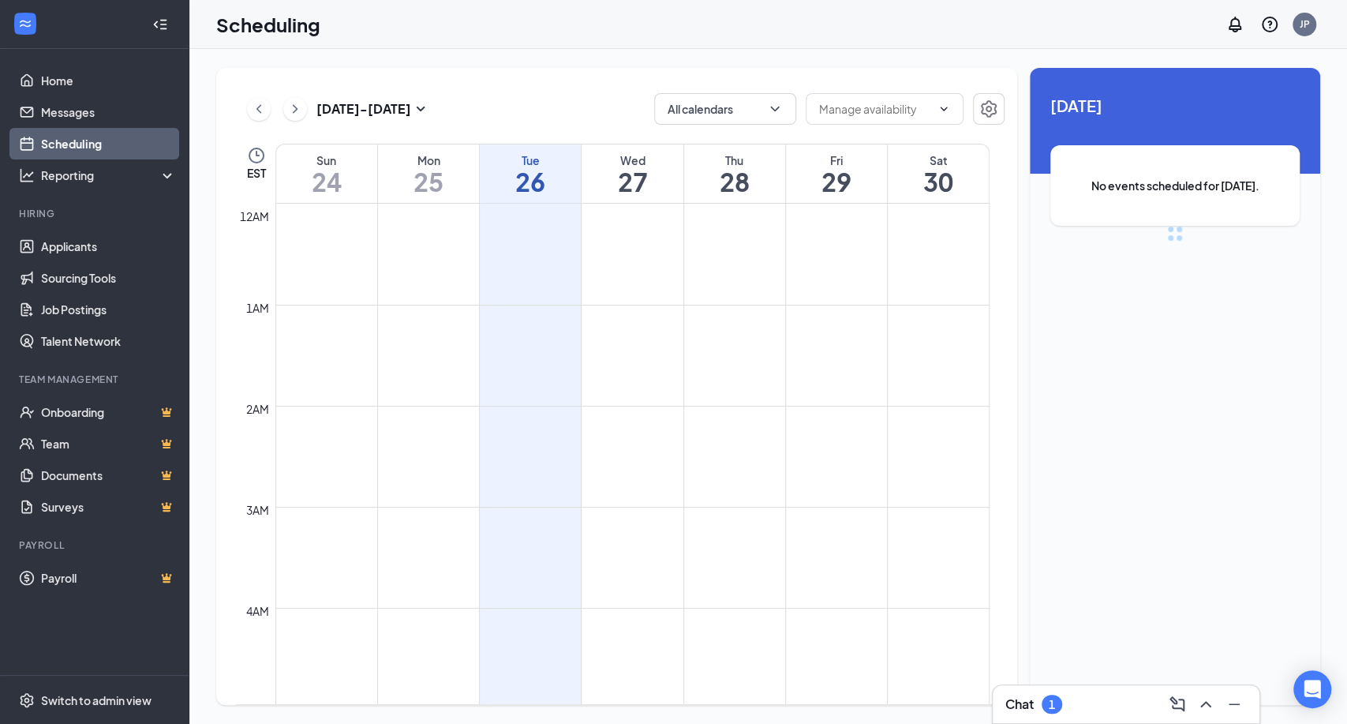
scroll to position [776, 0]
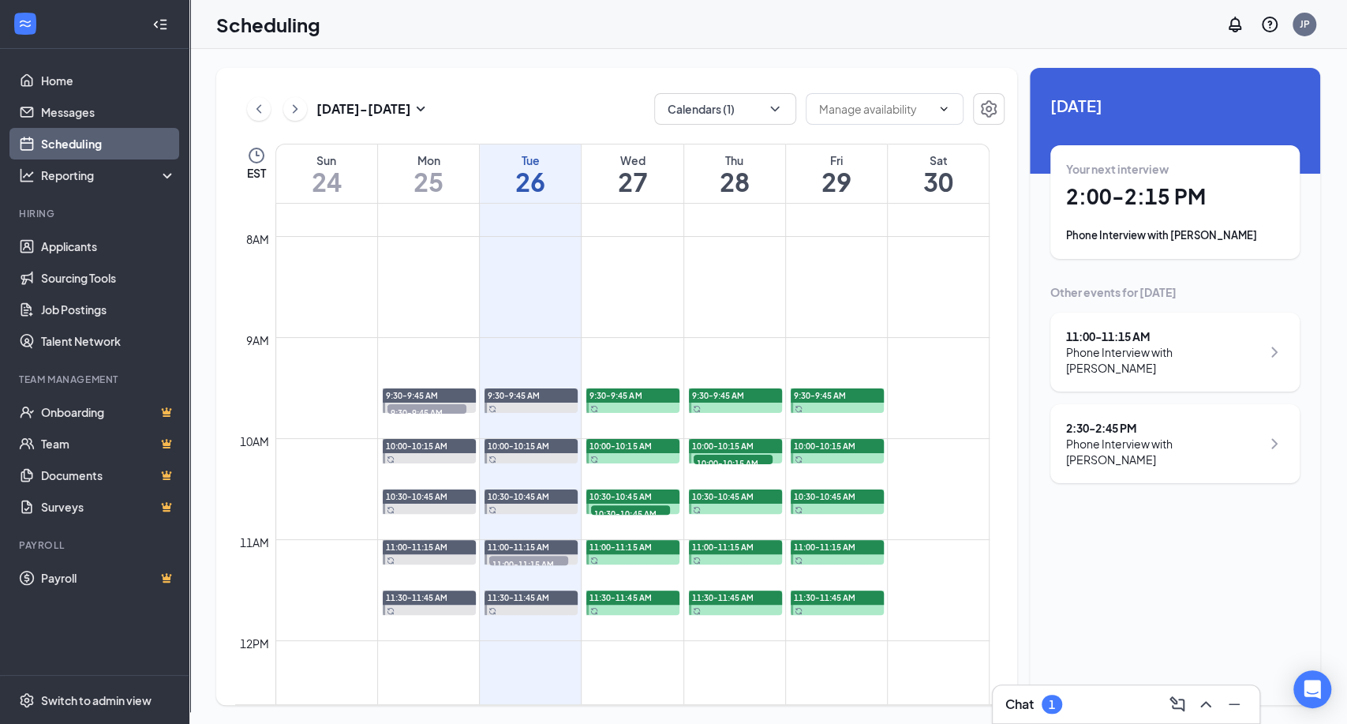
click at [1164, 241] on div "Phone Interview with [PERSON_NAME]" at bounding box center [1175, 235] width 218 height 16
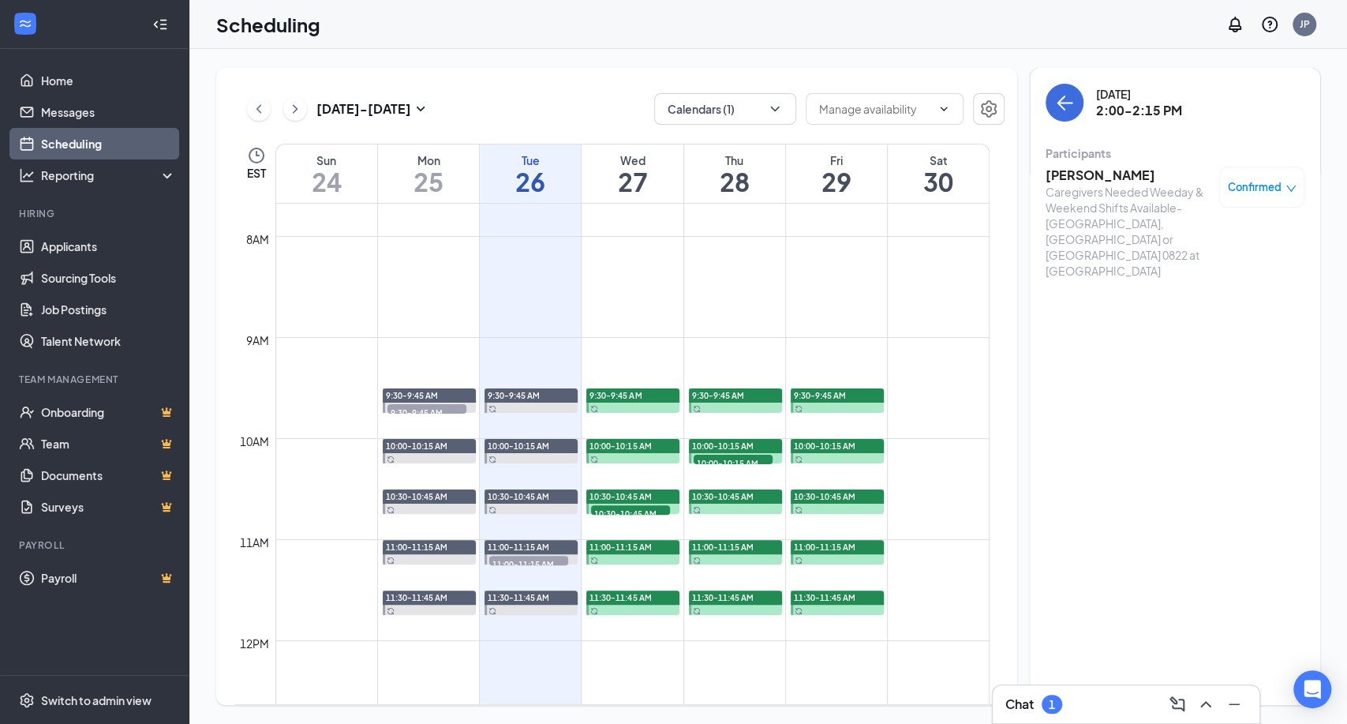
click at [1085, 172] on h3 "[PERSON_NAME]" at bounding box center [1128, 174] width 166 height 17
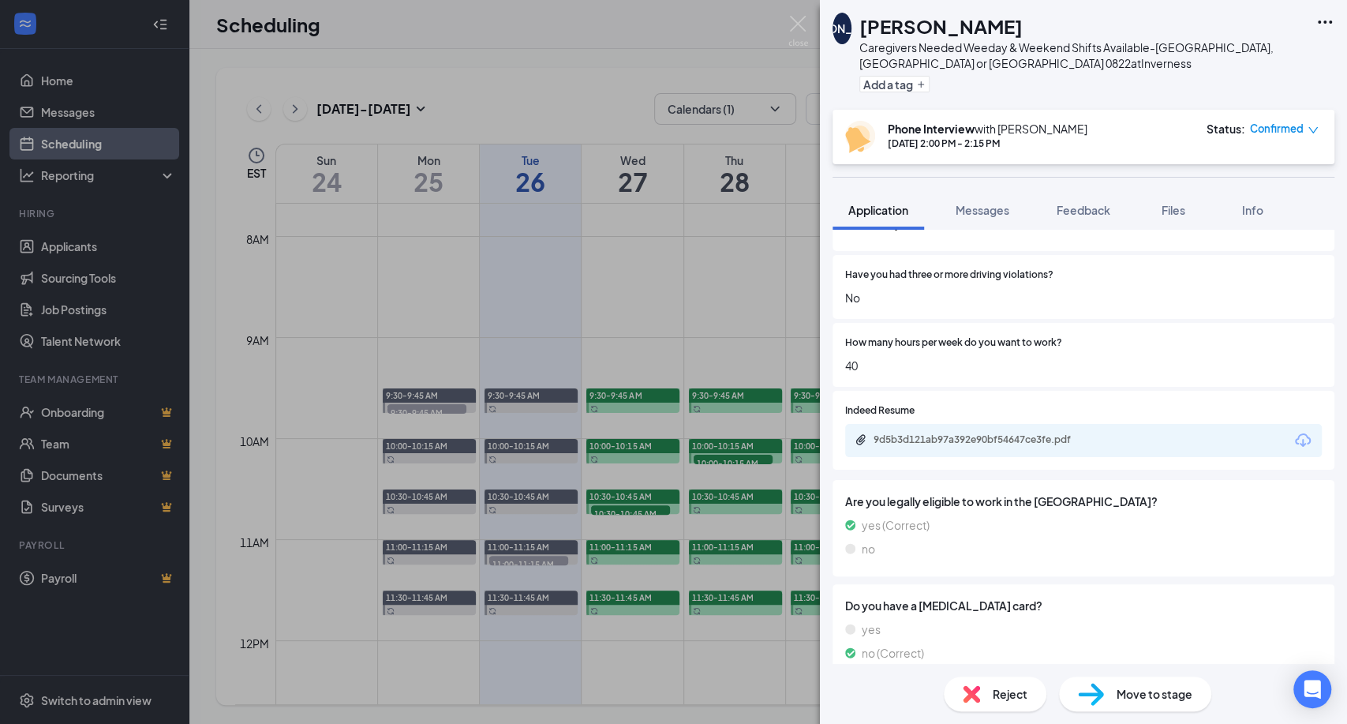
scroll to position [365, 0]
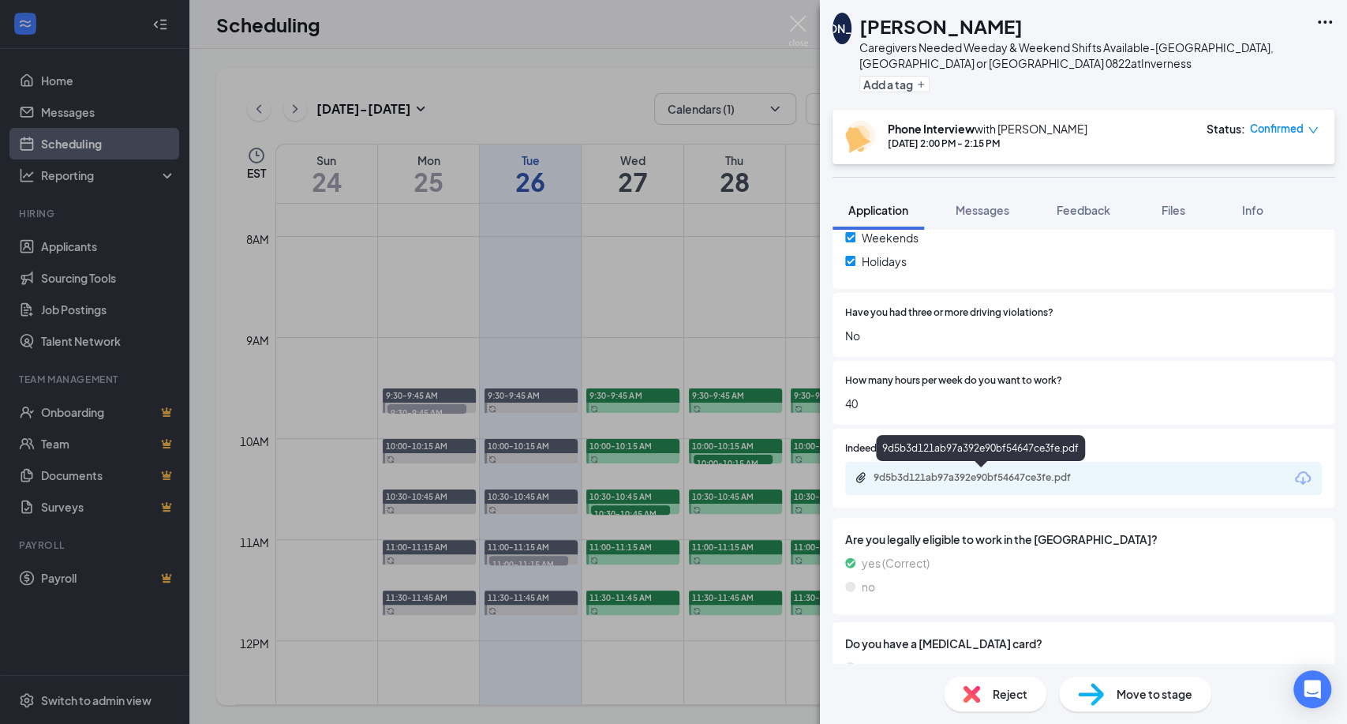
click at [1041, 480] on div "9d5b3d121ab97a392e90bf54647ce3fe.pdf" at bounding box center [983, 477] width 221 height 13
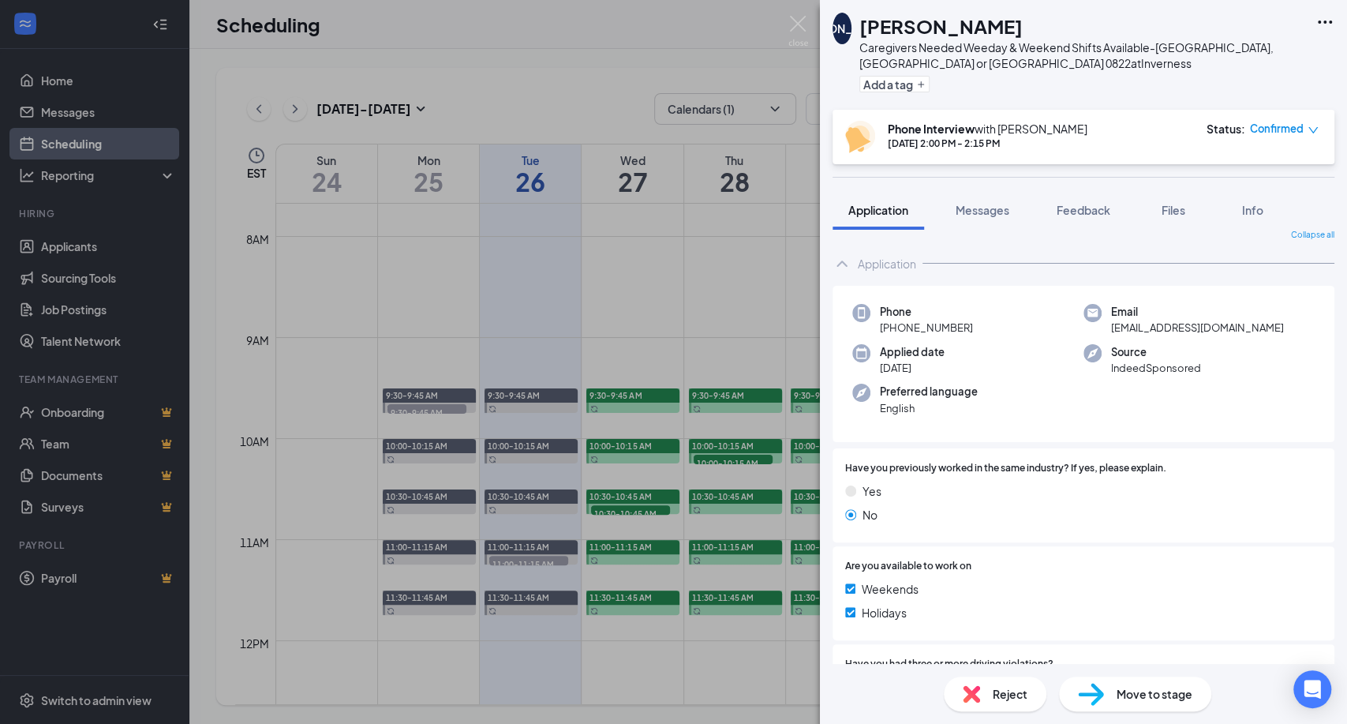
scroll to position [0, 0]
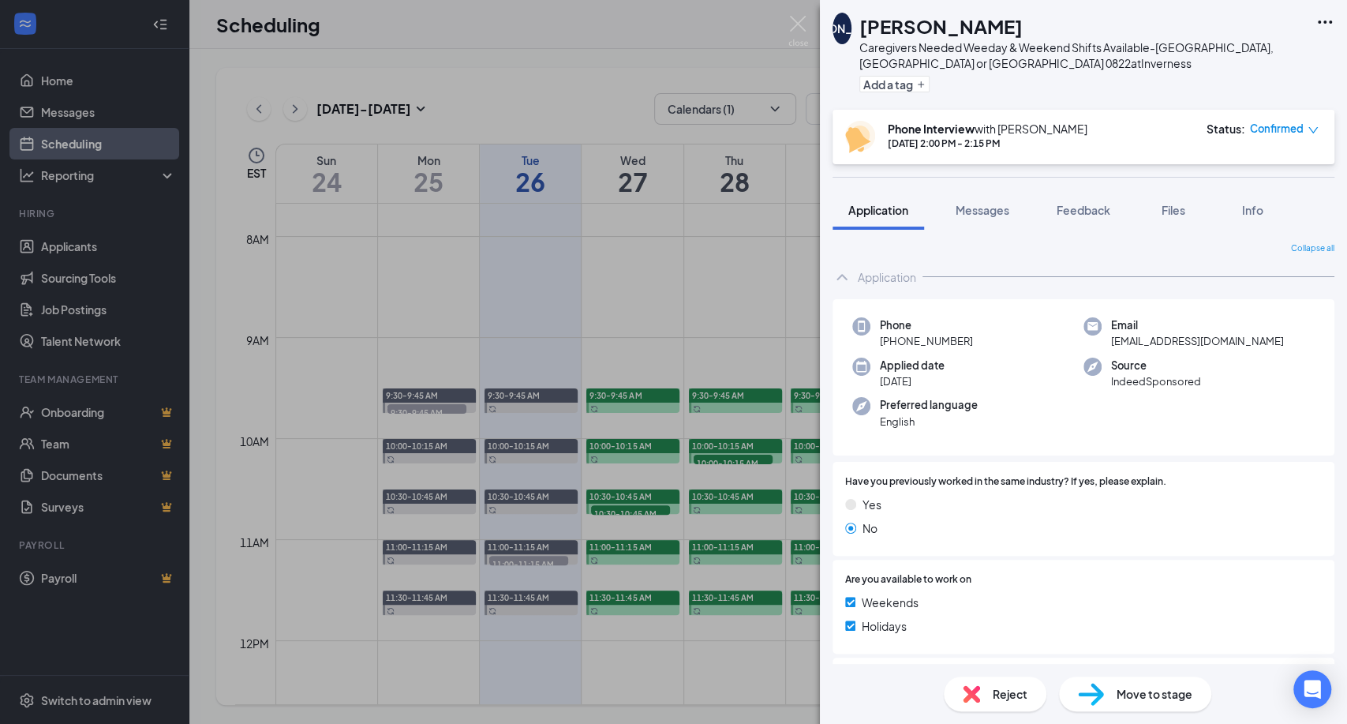
drag, startPoint x: 1034, startPoint y: 24, endPoint x: 865, endPoint y: 21, distance: 169.7
click at [865, 21] on div "[PERSON_NAME]" at bounding box center [1083, 26] width 448 height 27
copy h1 "[PERSON_NAME]"
click at [1121, 429] on div "Phone [PHONE_NUMBER] Email [EMAIL_ADDRESS][DOMAIN_NAME] Applied date [DATE] Sou…" at bounding box center [1083, 377] width 502 height 157
drag, startPoint x: 1213, startPoint y: 335, endPoint x: 1102, endPoint y: 344, distance: 110.9
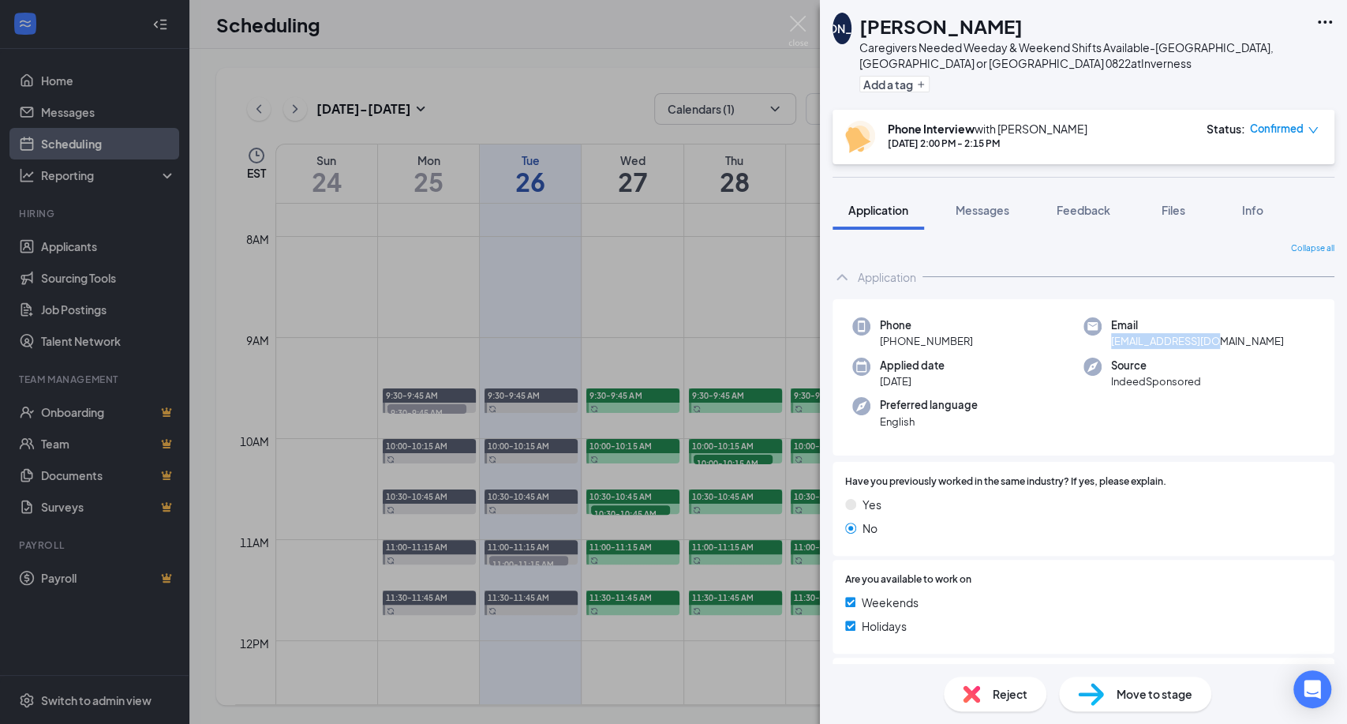
click at [1102, 344] on div "Email [EMAIL_ADDRESS][DOMAIN_NAME]" at bounding box center [1198, 333] width 231 height 32
copy span "[EMAIL_ADDRESS][DOMAIN_NAME]"
drag, startPoint x: 981, startPoint y: 389, endPoint x: 993, endPoint y: 350, distance: 40.7
click at [981, 388] on div "Phone [PHONE_NUMBER] Email [EMAIL_ADDRESS][DOMAIN_NAME] Applied date [DATE] Sou…" at bounding box center [1083, 377] width 502 height 157
drag, startPoint x: 968, startPoint y: 336, endPoint x: 877, endPoint y: 345, distance: 91.9
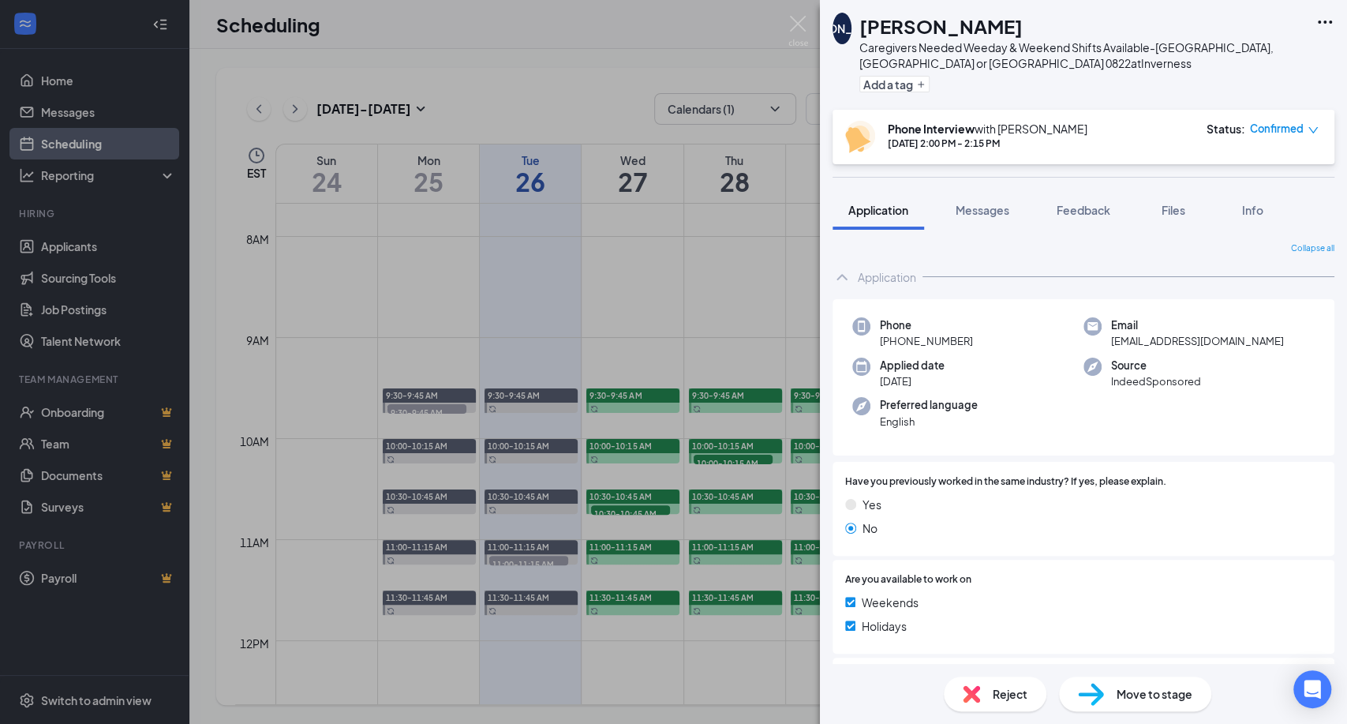
click at [877, 345] on div "Phone [PHONE_NUMBER]" at bounding box center [967, 333] width 231 height 32
copy span "[PHONE_NUMBER]"
click at [1015, 364] on div "Applied date [DATE]" at bounding box center [967, 373] width 231 height 32
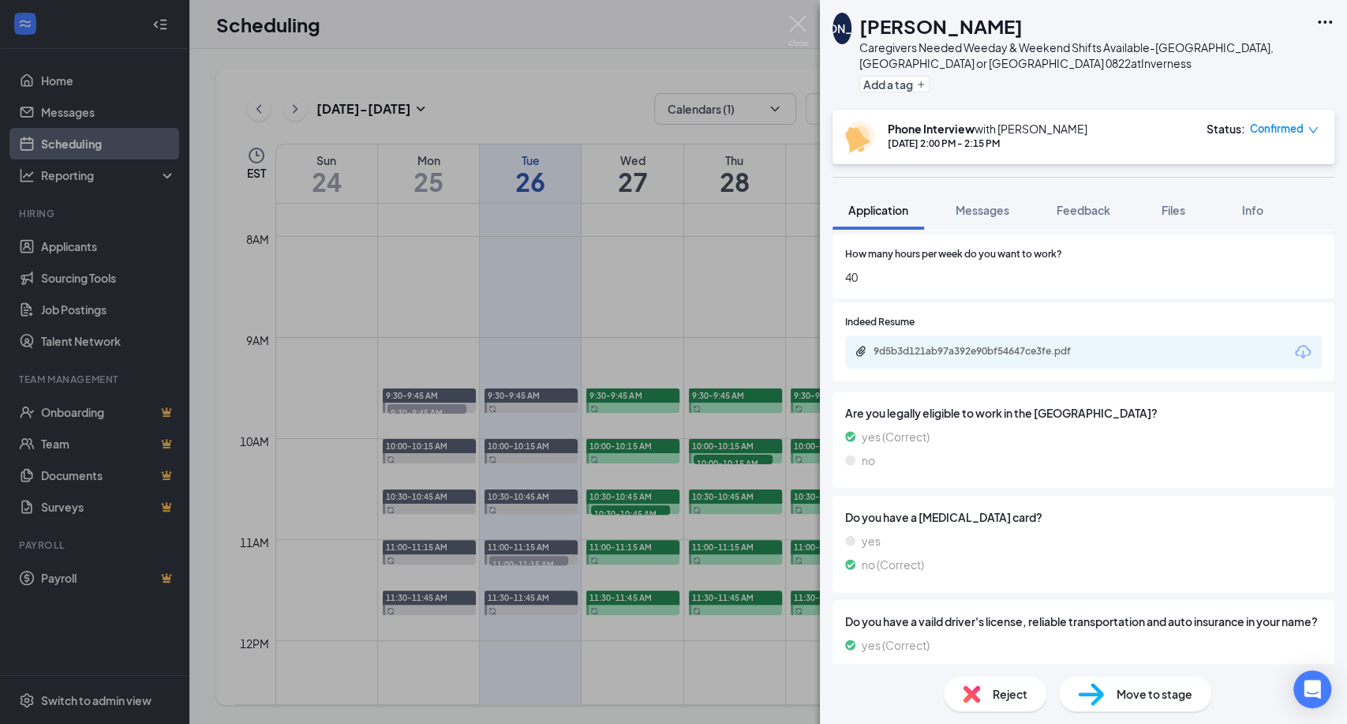
scroll to position [525, 0]
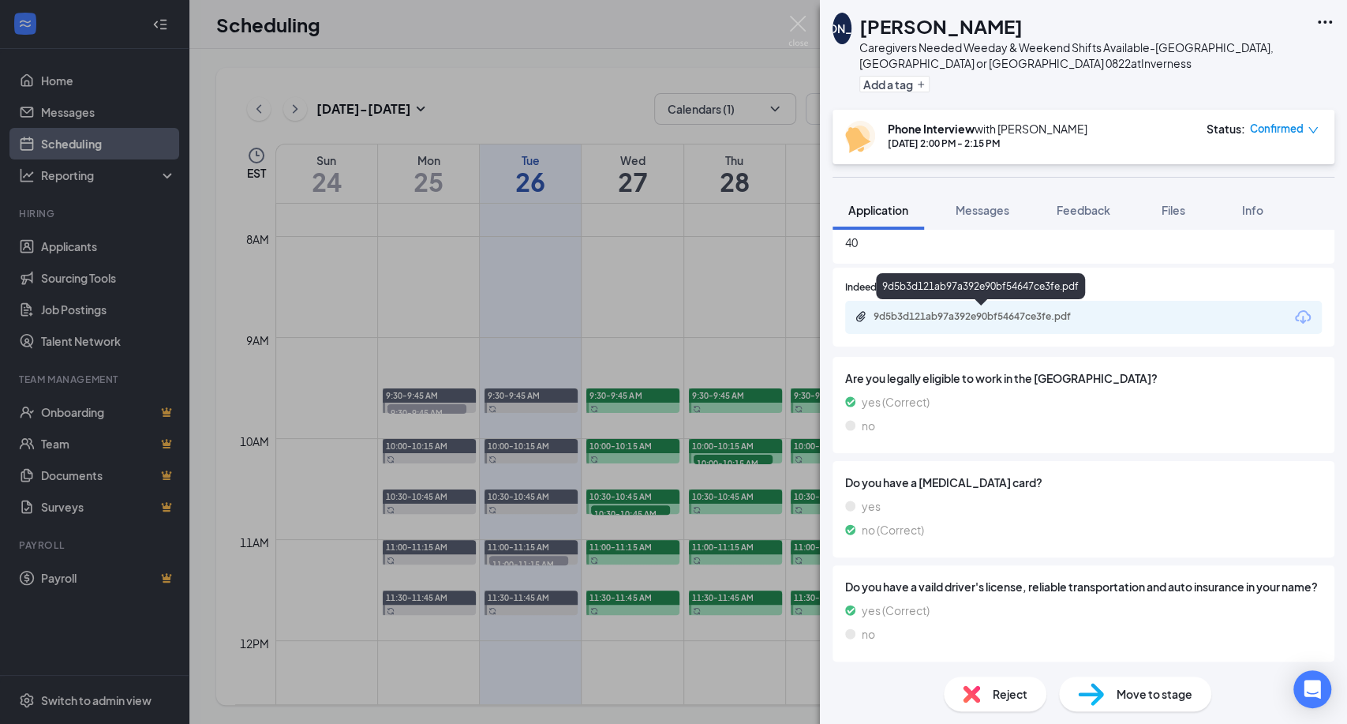
click at [1049, 317] on div "9d5b3d121ab97a392e90bf54647ce3fe.pdf" at bounding box center [983, 316] width 221 height 13
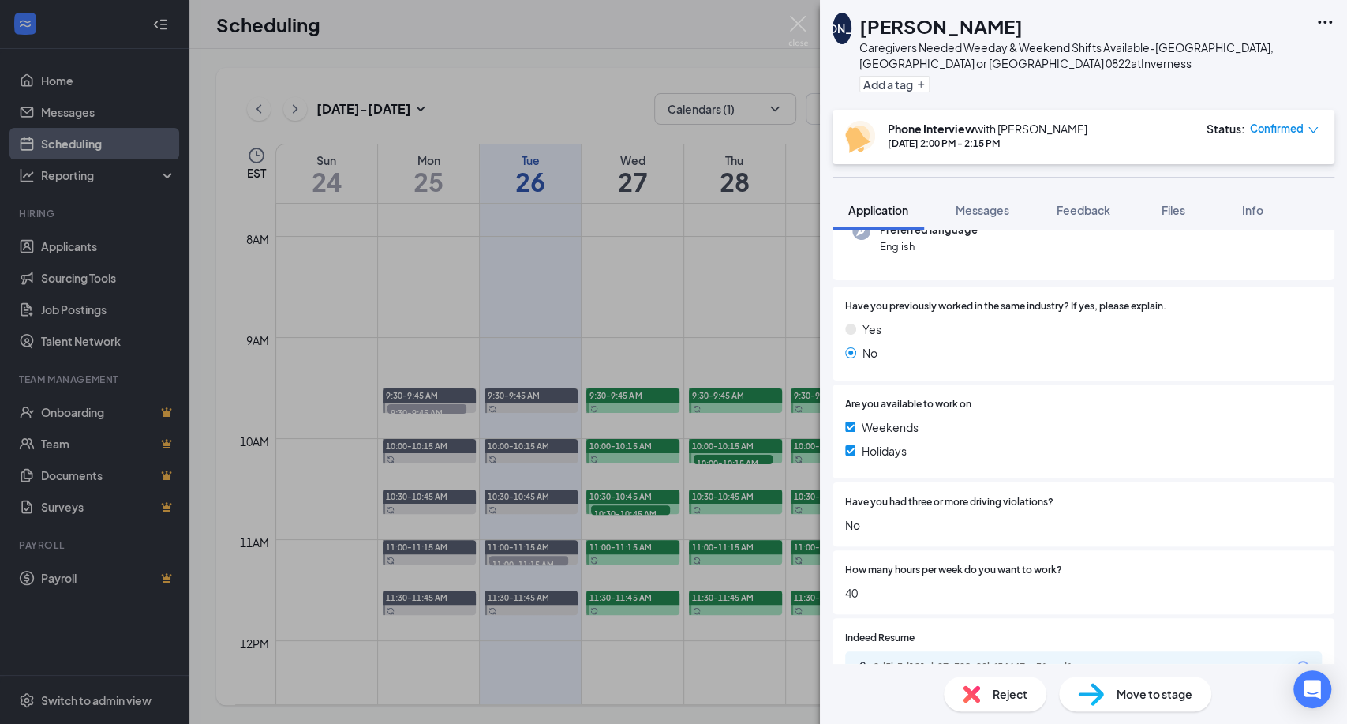
scroll to position [0, 0]
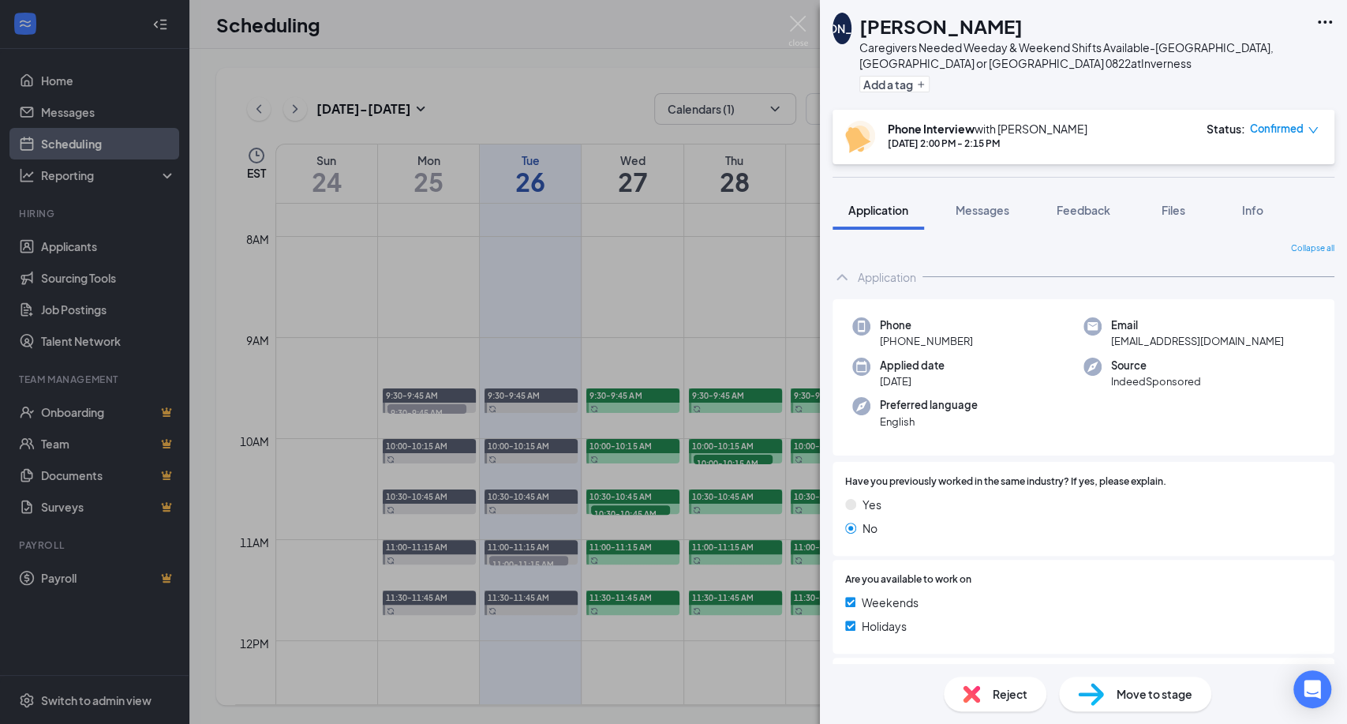
drag, startPoint x: 972, startPoint y: 333, endPoint x: 896, endPoint y: 340, distance: 76.9
click at [896, 340] on div "Phone [PHONE_NUMBER]" at bounding box center [967, 333] width 231 height 32
copy span "352) 843-4079"
click at [1029, 387] on div "Applied date [DATE]" at bounding box center [967, 373] width 231 height 32
click at [972, 375] on div "Applied date [DATE]" at bounding box center [967, 373] width 231 height 32
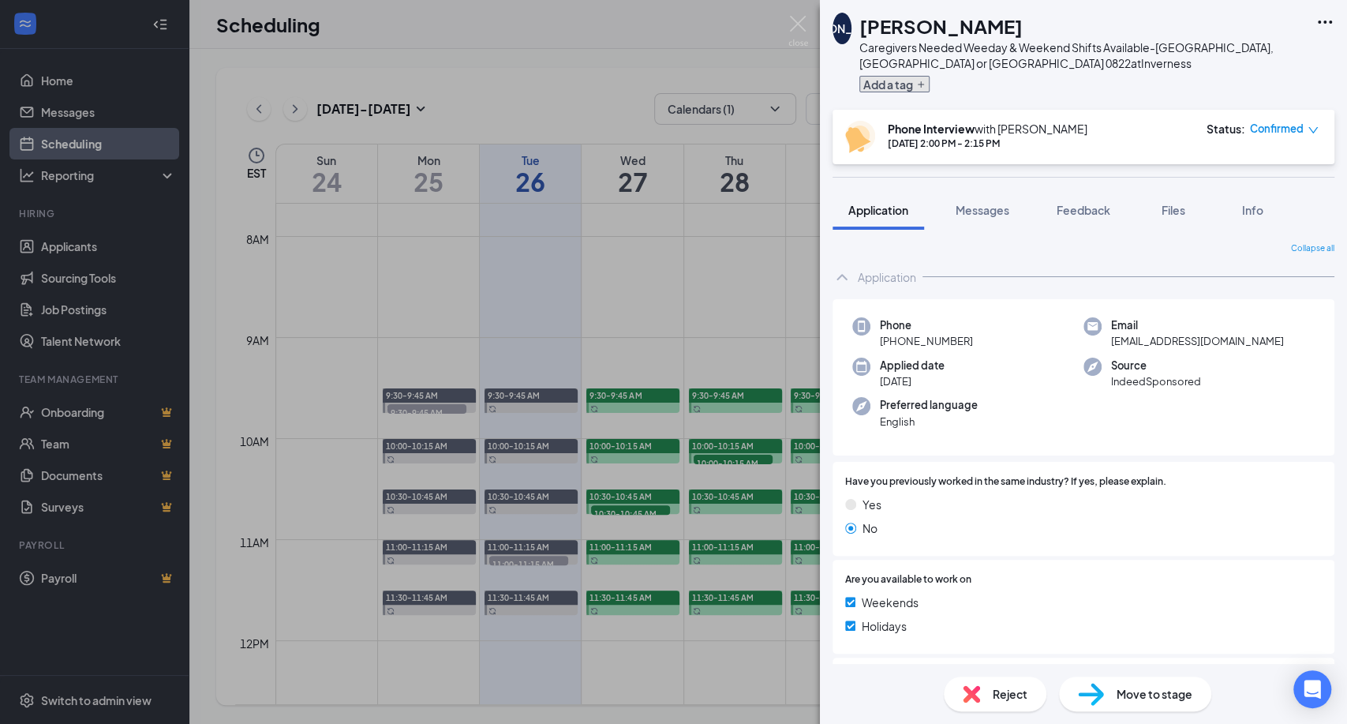
click at [897, 81] on button "Add a tag" at bounding box center [894, 84] width 70 height 17
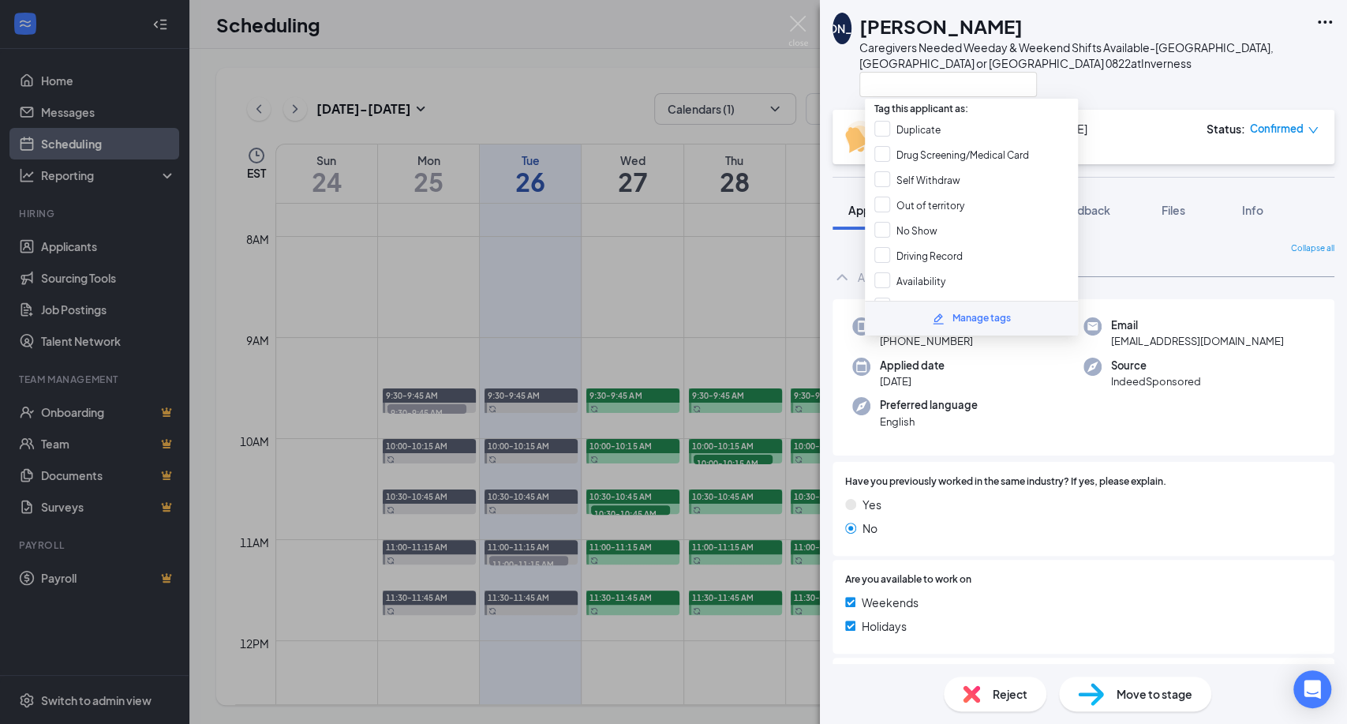
click at [1150, 78] on div at bounding box center [1083, 84] width 448 height 26
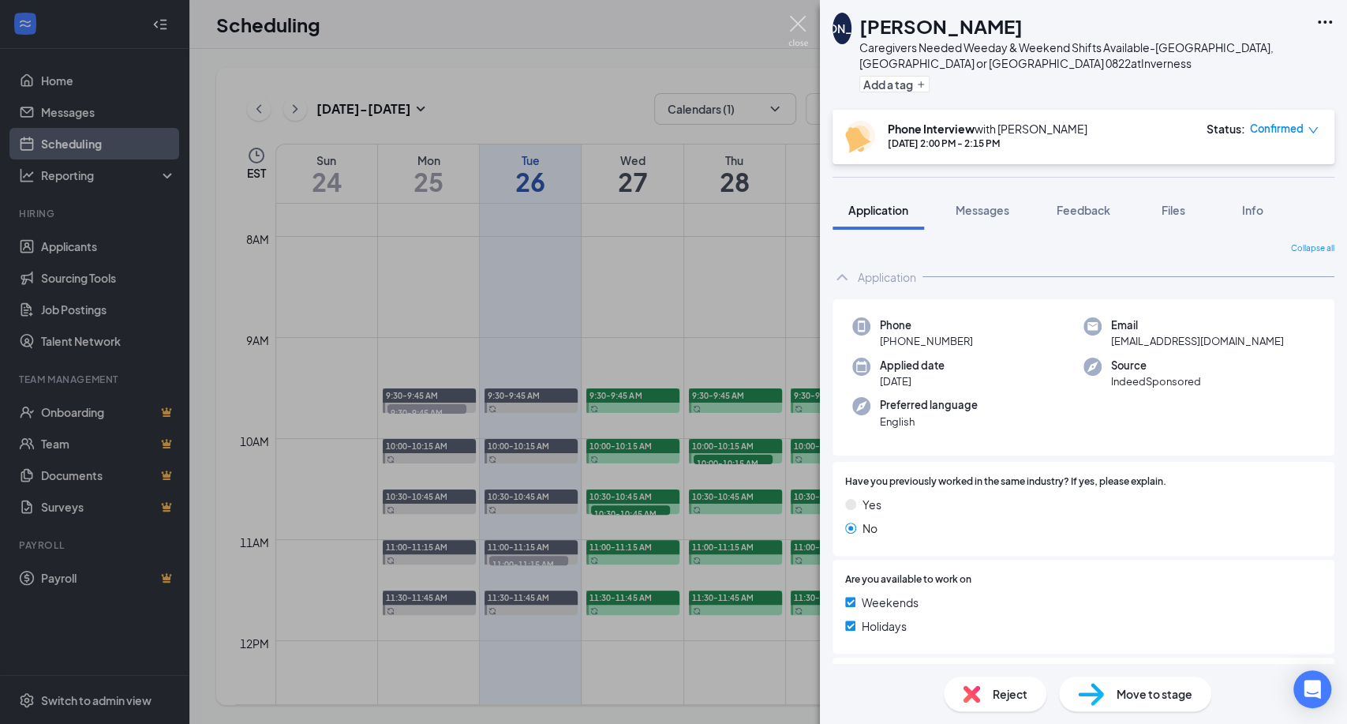
click at [805, 17] on img at bounding box center [798, 31] width 20 height 31
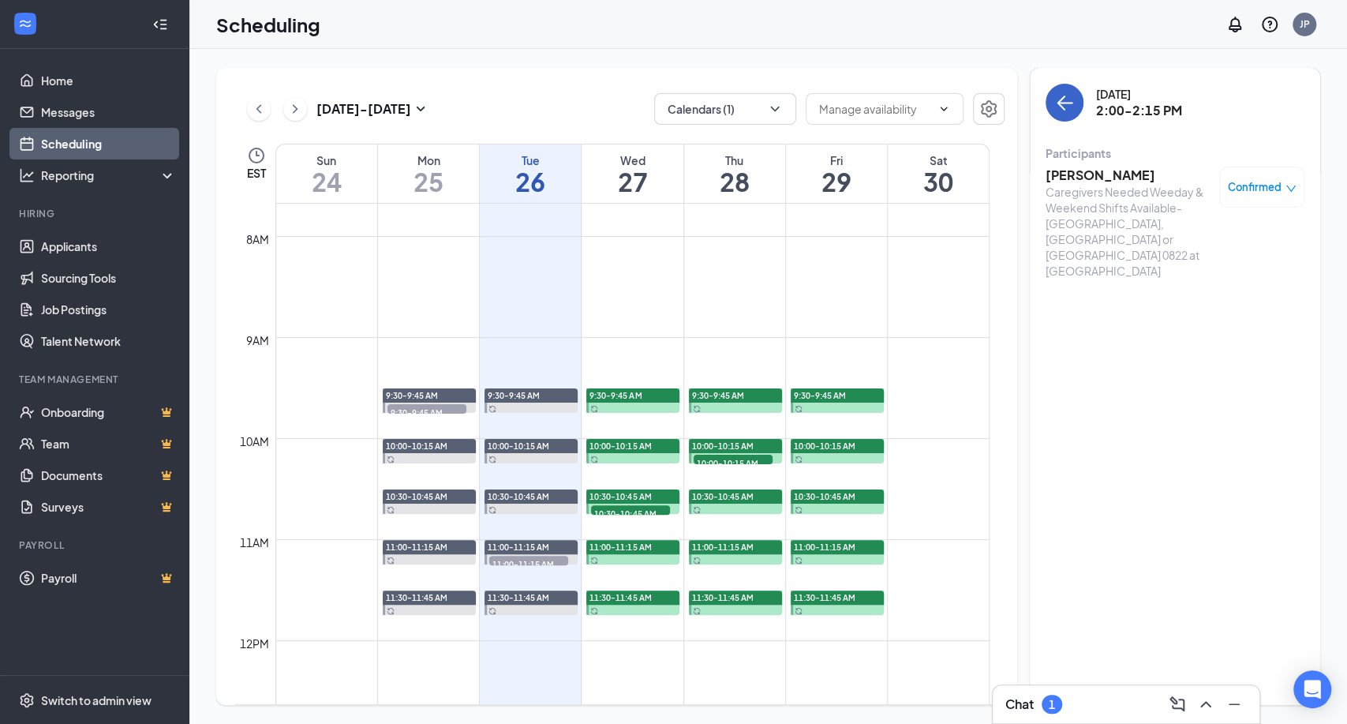
click at [1067, 103] on icon "ArrowLeft" at bounding box center [1064, 102] width 19 height 19
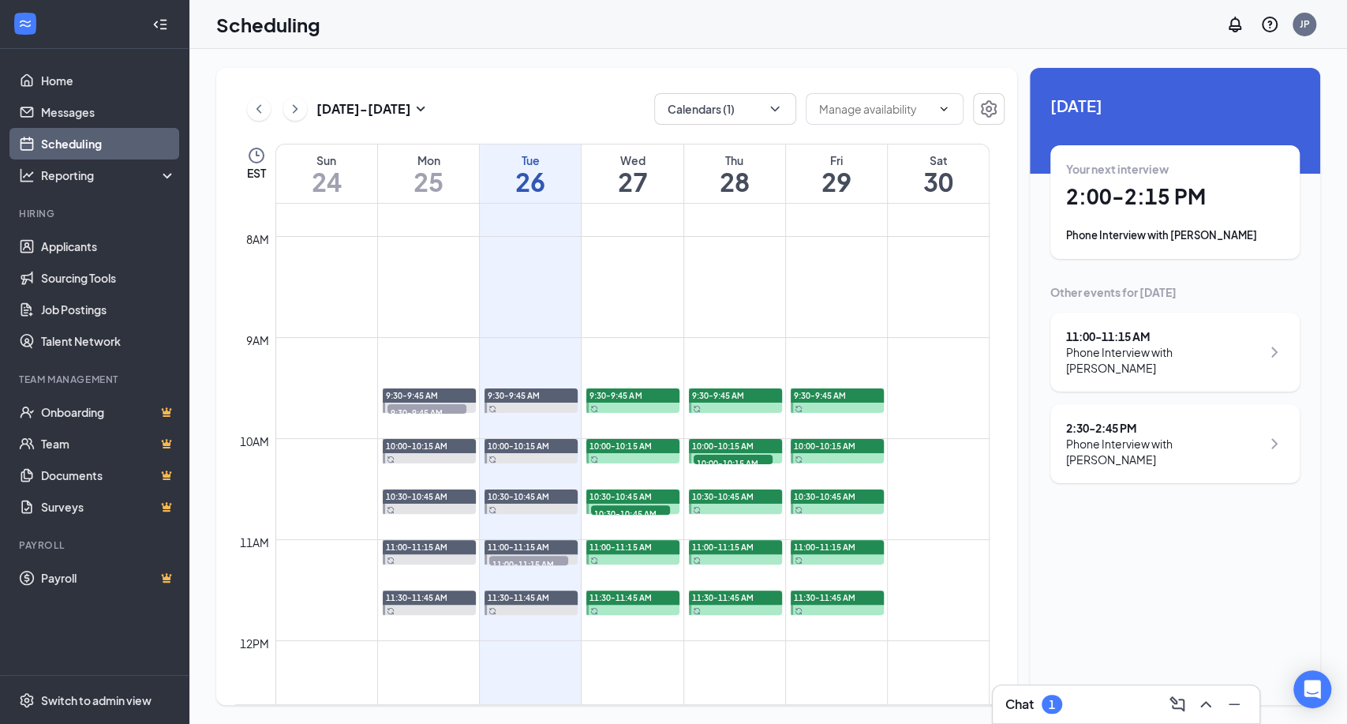
click at [1109, 436] on div "Phone Interview with [PERSON_NAME]" at bounding box center [1163, 452] width 195 height 32
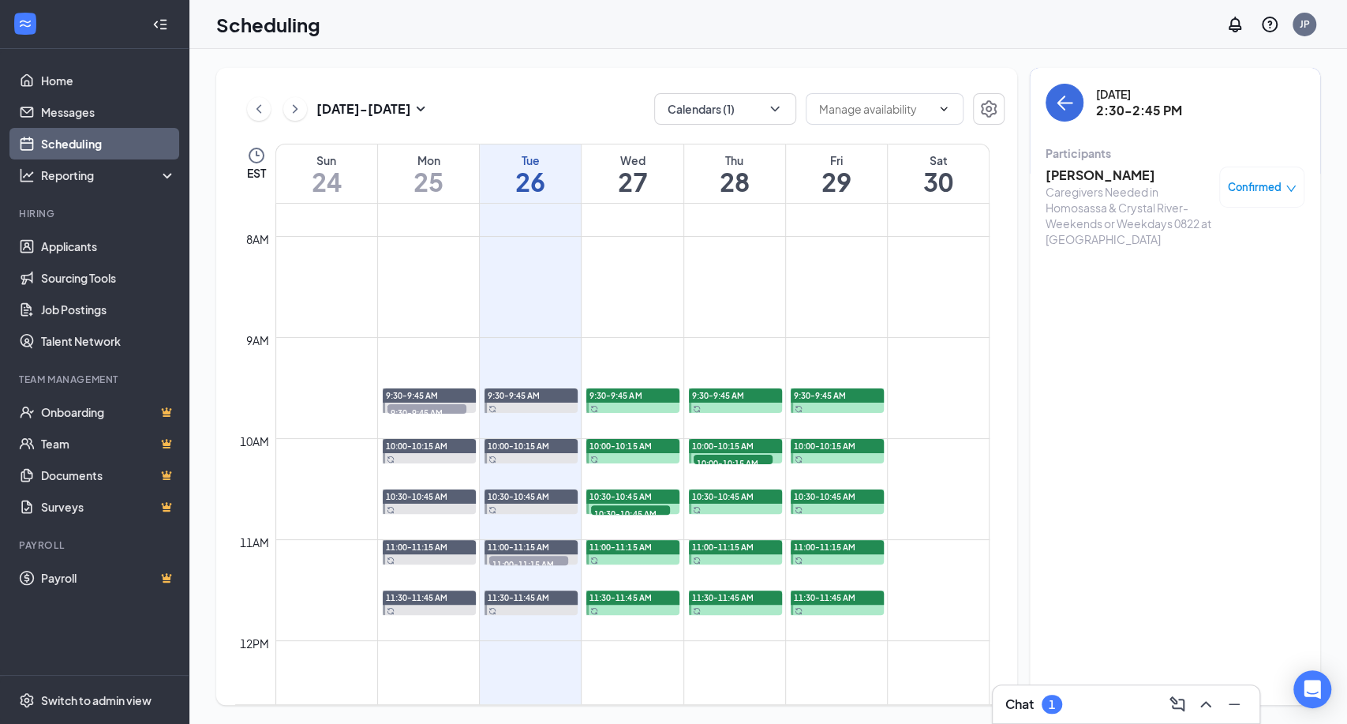
click at [1092, 177] on h3 "[PERSON_NAME]" at bounding box center [1128, 174] width 166 height 17
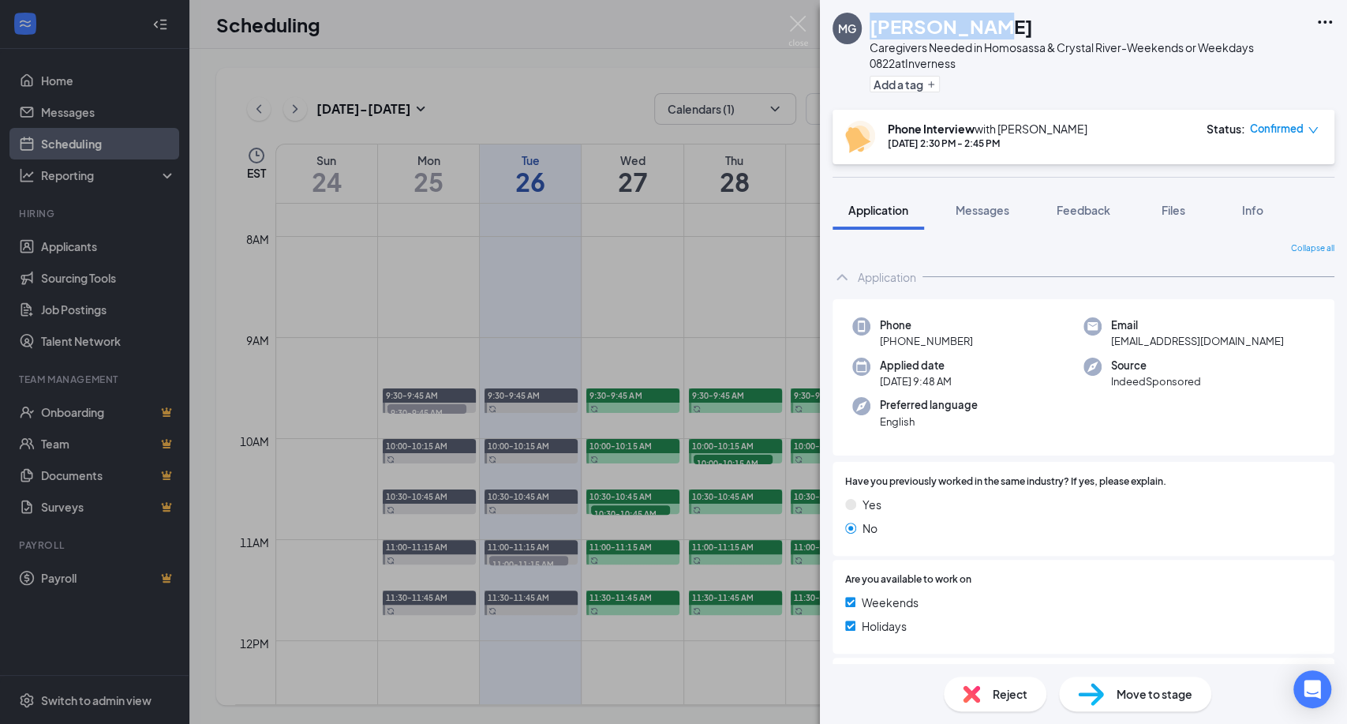
drag, startPoint x: 989, startPoint y: 24, endPoint x: 862, endPoint y: 14, distance: 127.4
click at [862, 14] on div "MG [PERSON_NAME] Caregivers Needed in Homosassa & Crystal River-Weekends or Wee…" at bounding box center [1069, 55] width 475 height 84
copy div "[PERSON_NAME]"
click at [1189, 402] on div "Phone [PHONE_NUMBER] Email [EMAIL_ADDRESS][DOMAIN_NAME] Applied date [DATE] 9:4…" at bounding box center [1083, 377] width 502 height 157
drag, startPoint x: 1255, startPoint y: 347, endPoint x: 1092, endPoint y: 347, distance: 162.5
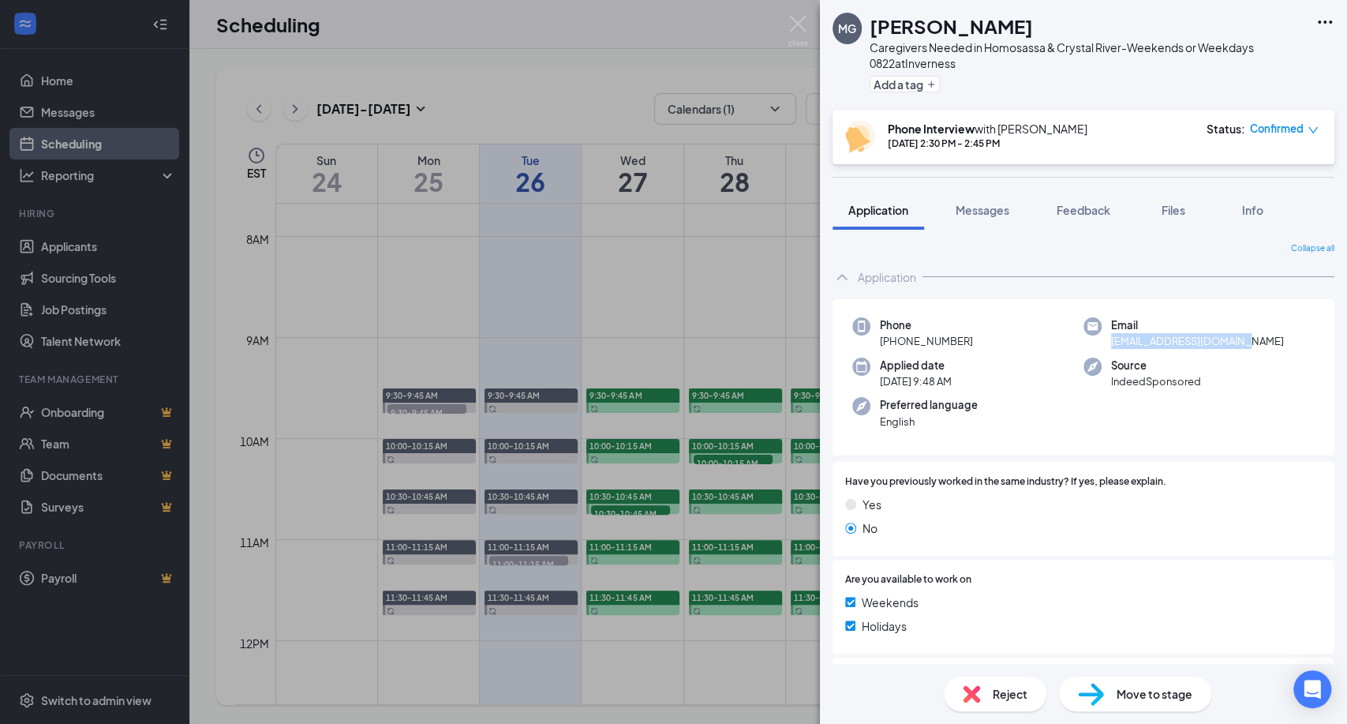
click at [1092, 347] on div "Email [EMAIL_ADDRESS][DOMAIN_NAME]" at bounding box center [1198, 333] width 231 height 32
copy span "[EMAIL_ADDRESS][DOMAIN_NAME]"
click at [1019, 357] on div "Applied date [DATE] 9:48 AM" at bounding box center [967, 373] width 231 height 32
drag, startPoint x: 976, startPoint y: 338, endPoint x: 881, endPoint y: 339, distance: 94.7
click at [881, 339] on div "Phone [PHONE_NUMBER]" at bounding box center [967, 333] width 231 height 32
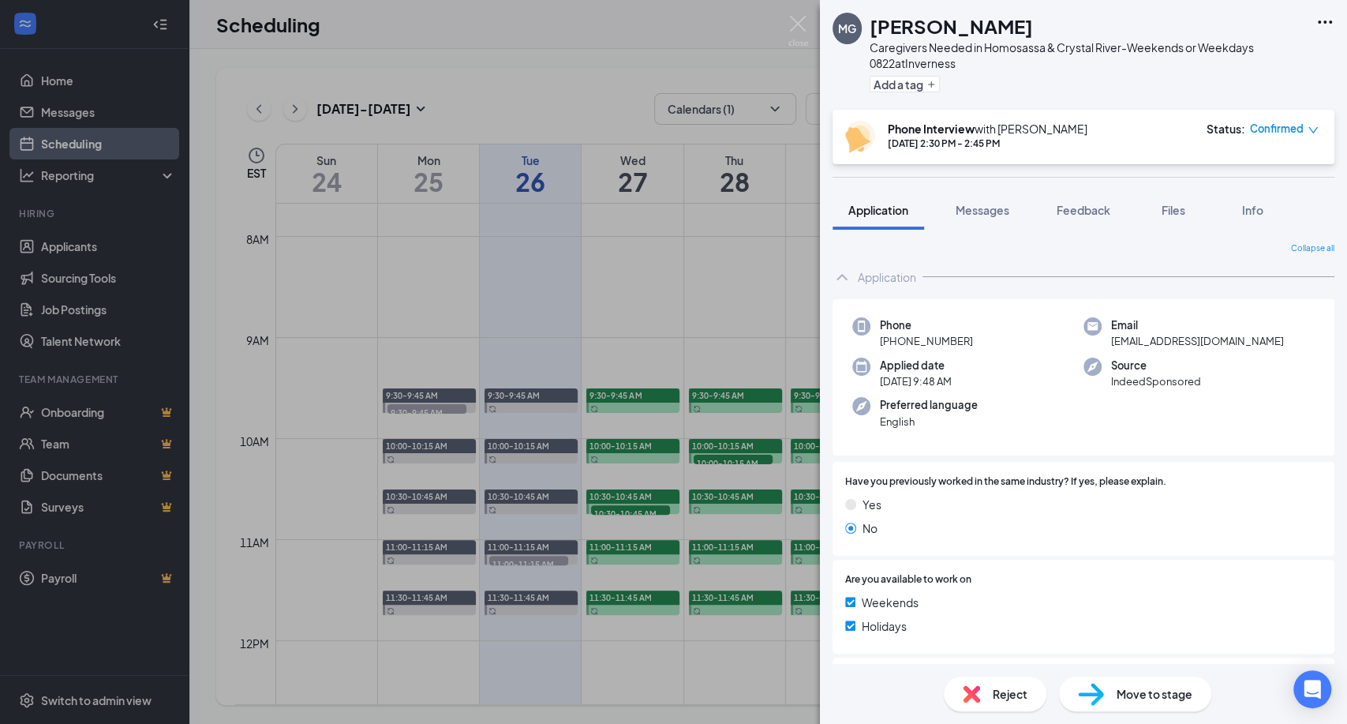
copy span "[PHONE_NUMBER]"
drag, startPoint x: 1011, startPoint y: 399, endPoint x: 982, endPoint y: 292, distance: 111.0
click at [1011, 399] on div "Preferred language English" at bounding box center [967, 413] width 231 height 32
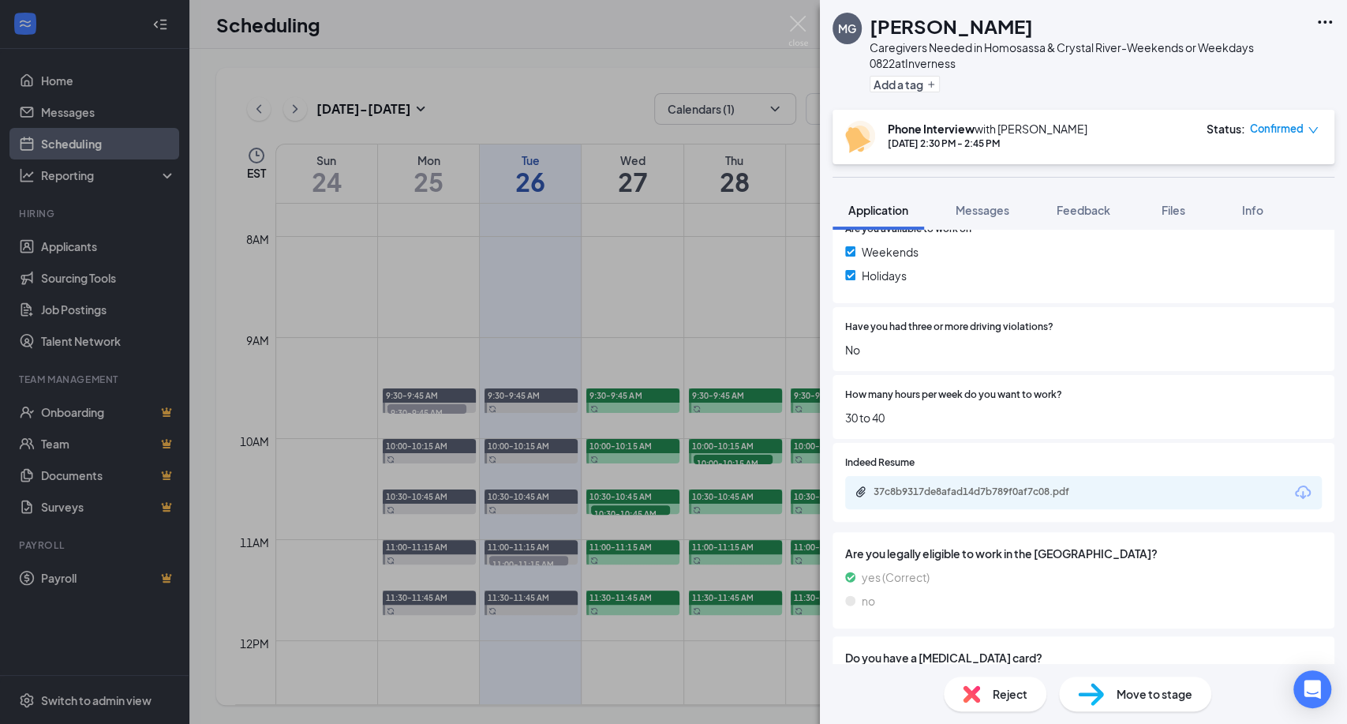
scroll to position [438, 0]
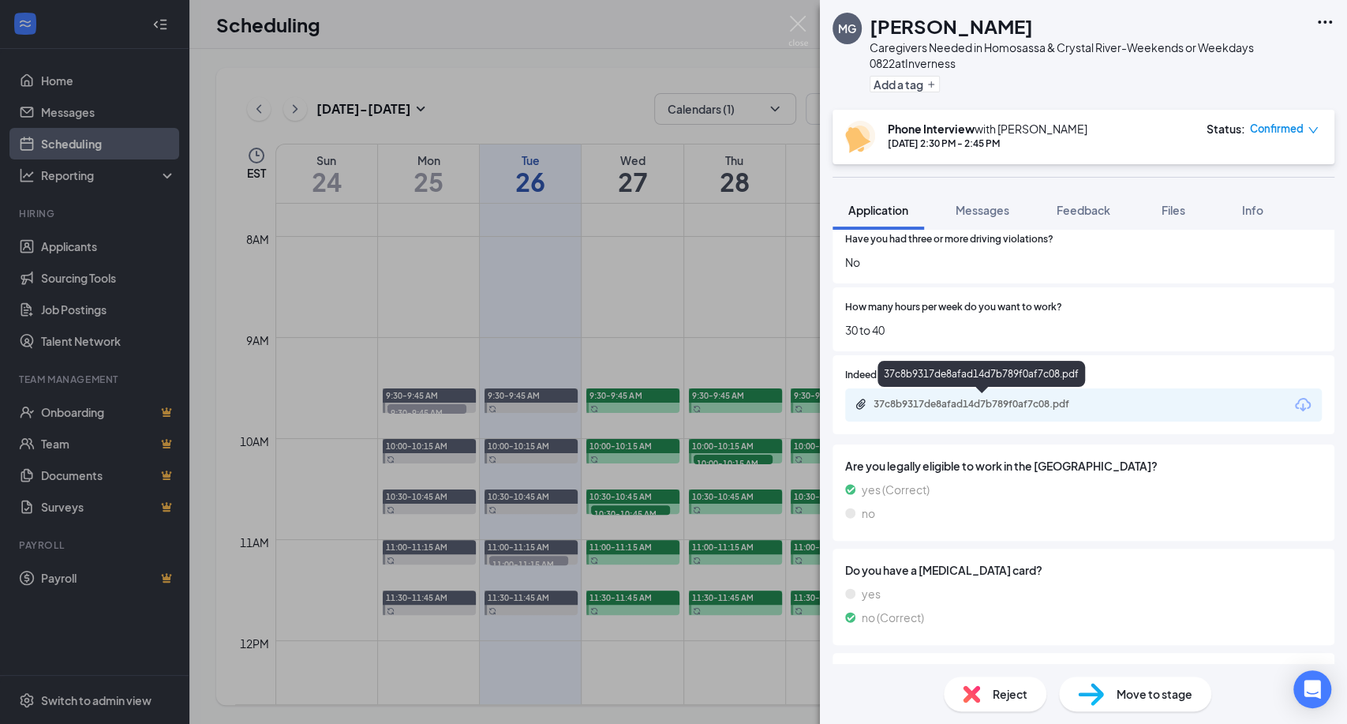
click at [1064, 406] on div "37c8b9317de8afad14d7b789f0af7c08.pdf" at bounding box center [983, 404] width 221 height 13
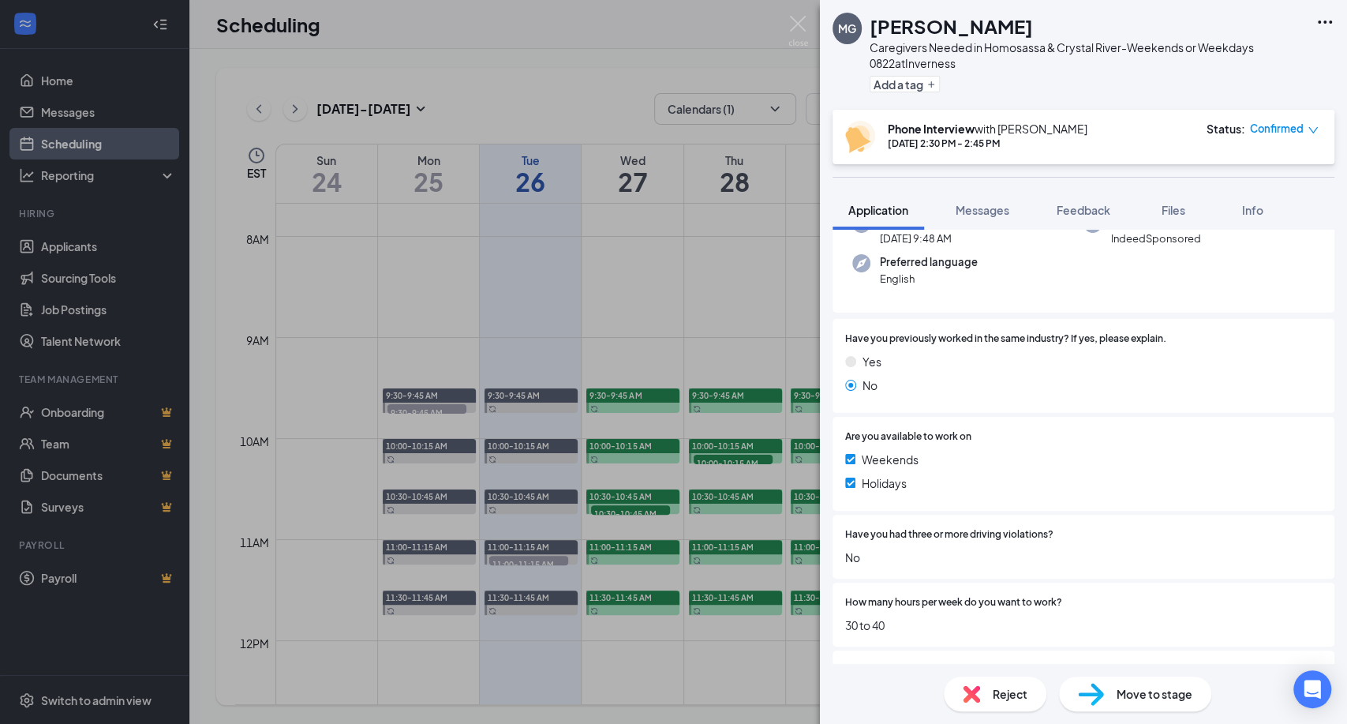
scroll to position [0, 0]
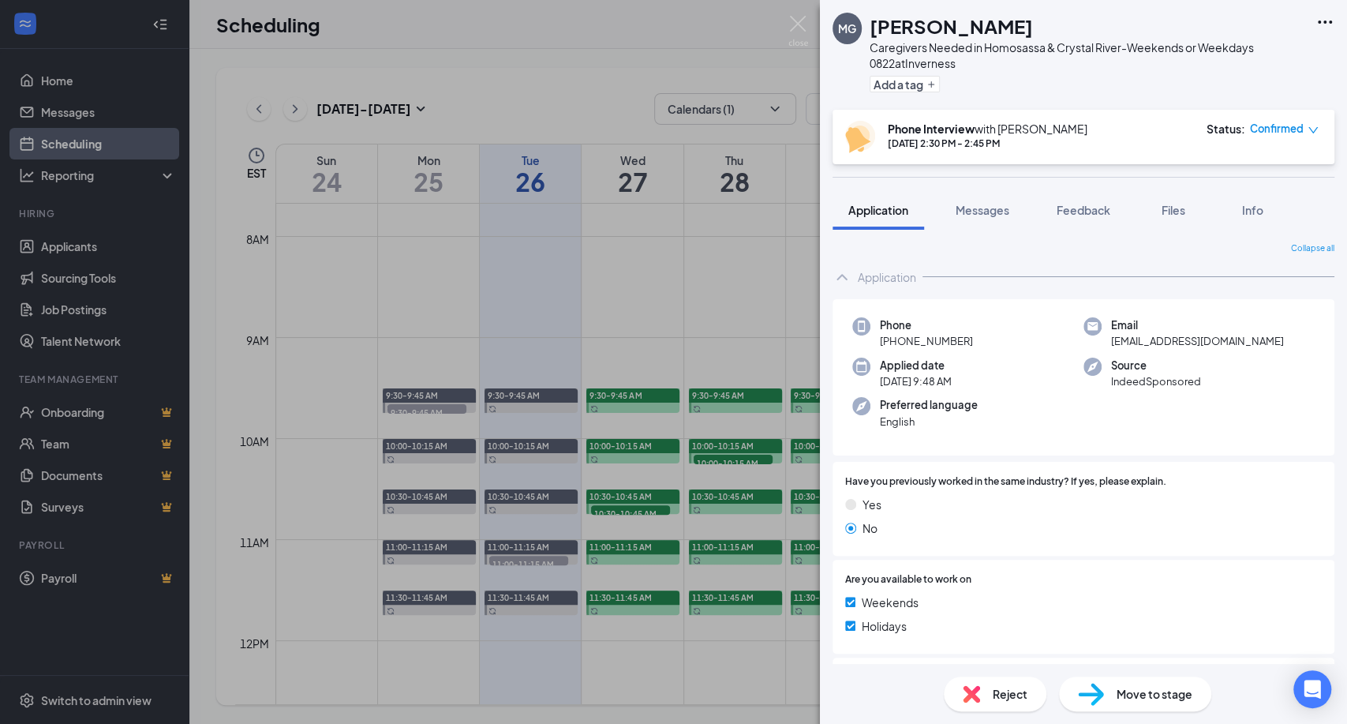
drag, startPoint x: 947, startPoint y: 336, endPoint x: 898, endPoint y: 341, distance: 49.1
click at [898, 341] on div "Phone [PHONE_NUMBER]" at bounding box center [967, 333] width 231 height 32
copy span "352) 675-8855"
click at [795, 19] on img at bounding box center [798, 31] width 20 height 31
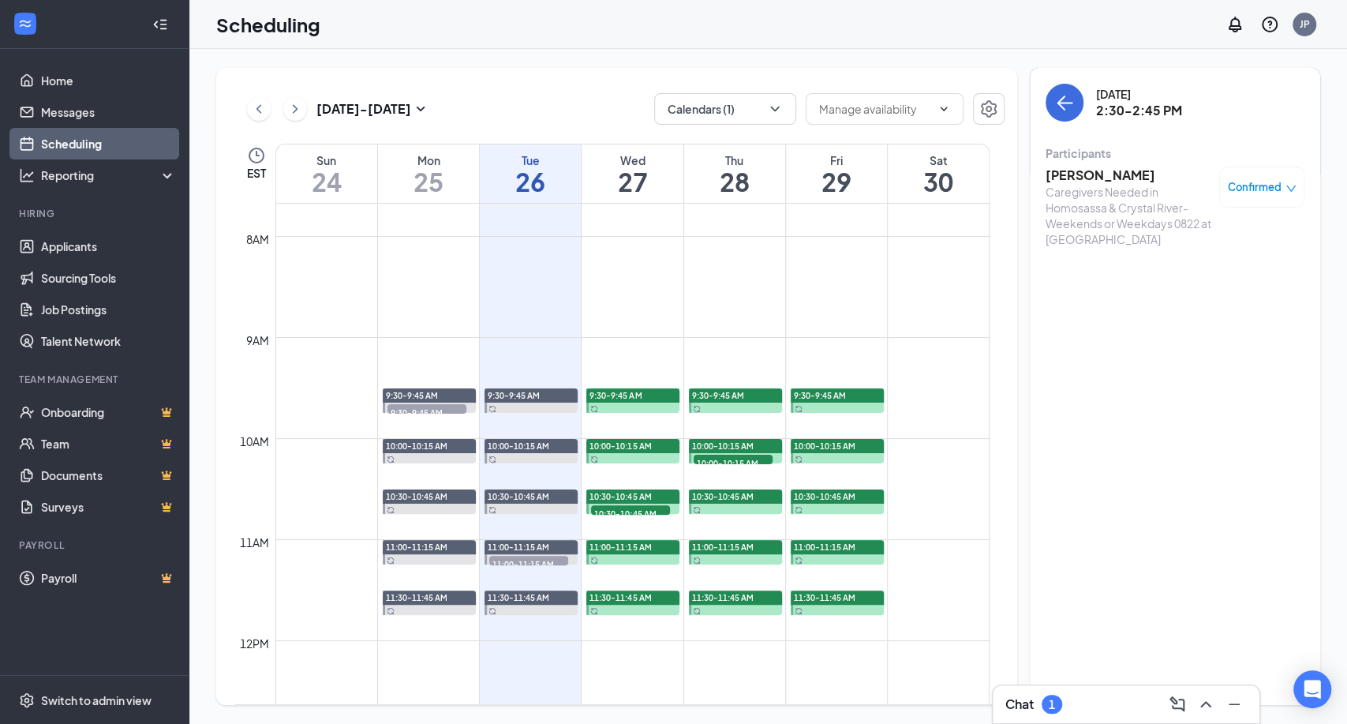
click at [1084, 690] on div "Chat 1" at bounding box center [1126, 704] width 267 height 38
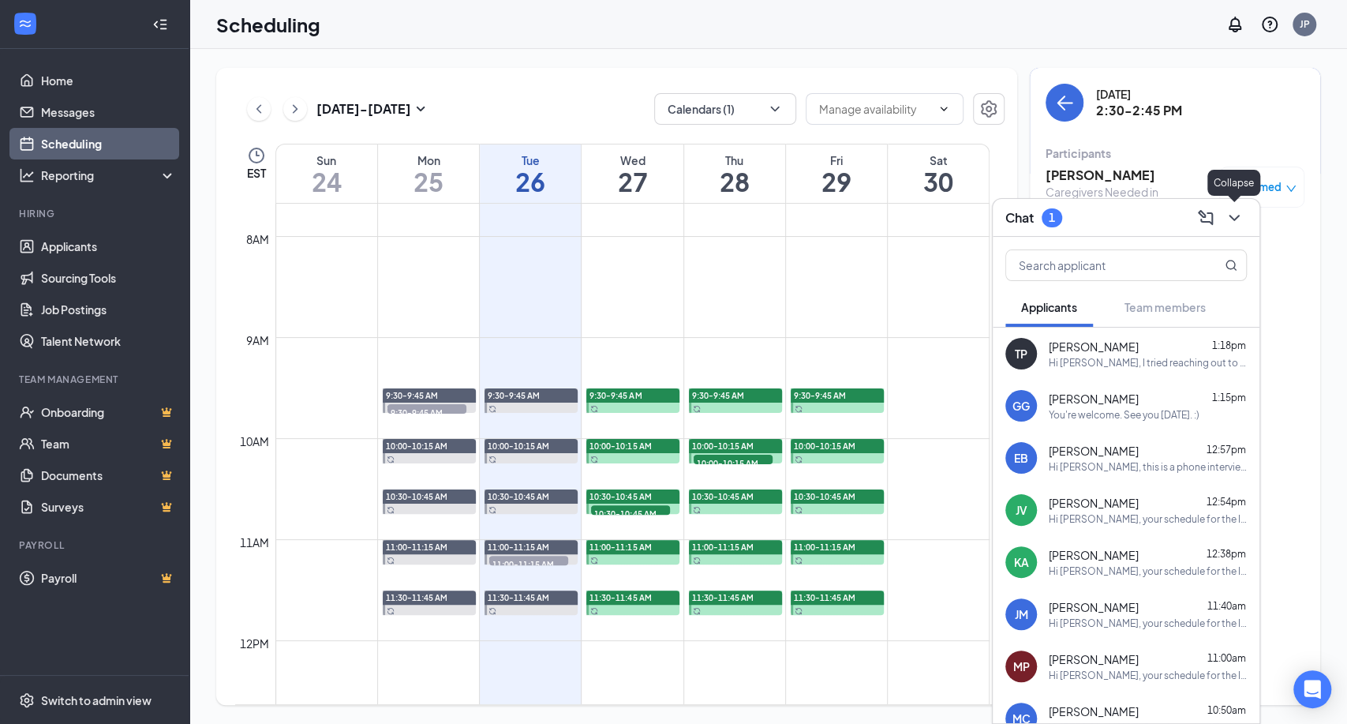
click at [1237, 216] on icon "ChevronDown" at bounding box center [1233, 218] width 10 height 6
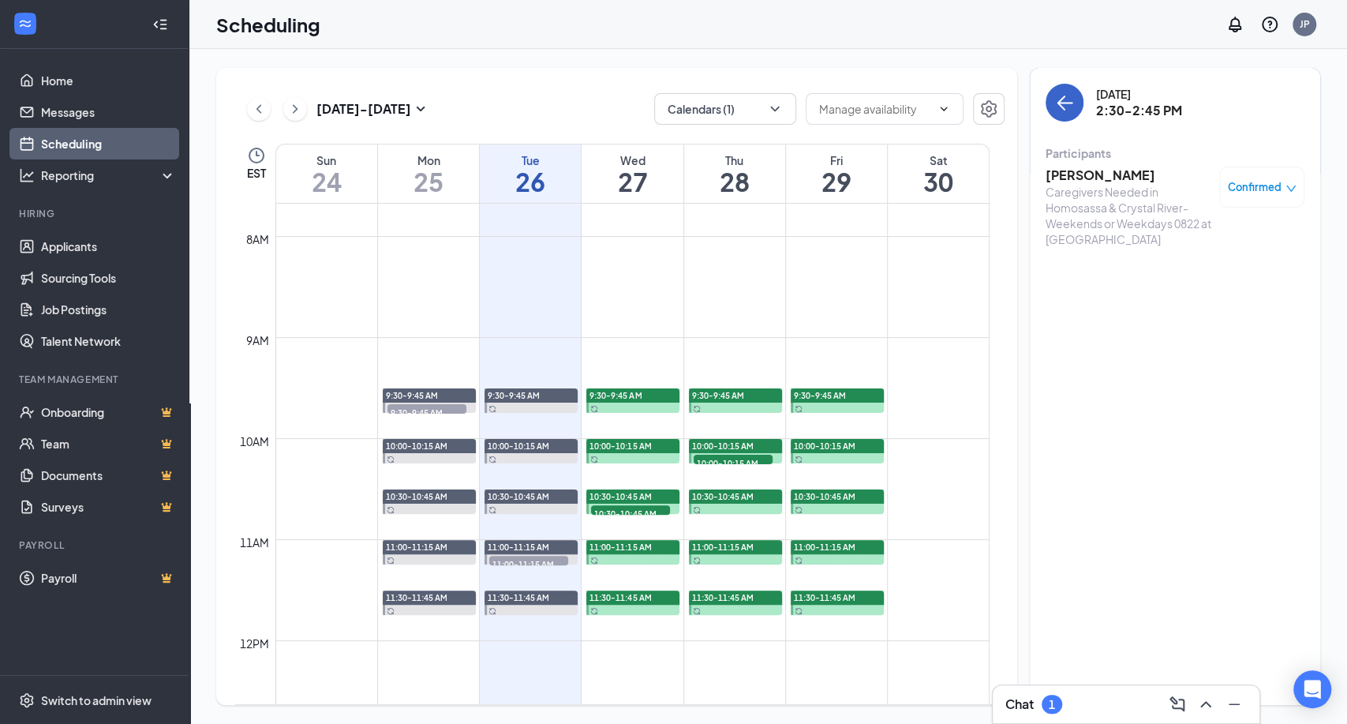
click at [1055, 103] on icon "ArrowLeft" at bounding box center [1064, 102] width 19 height 19
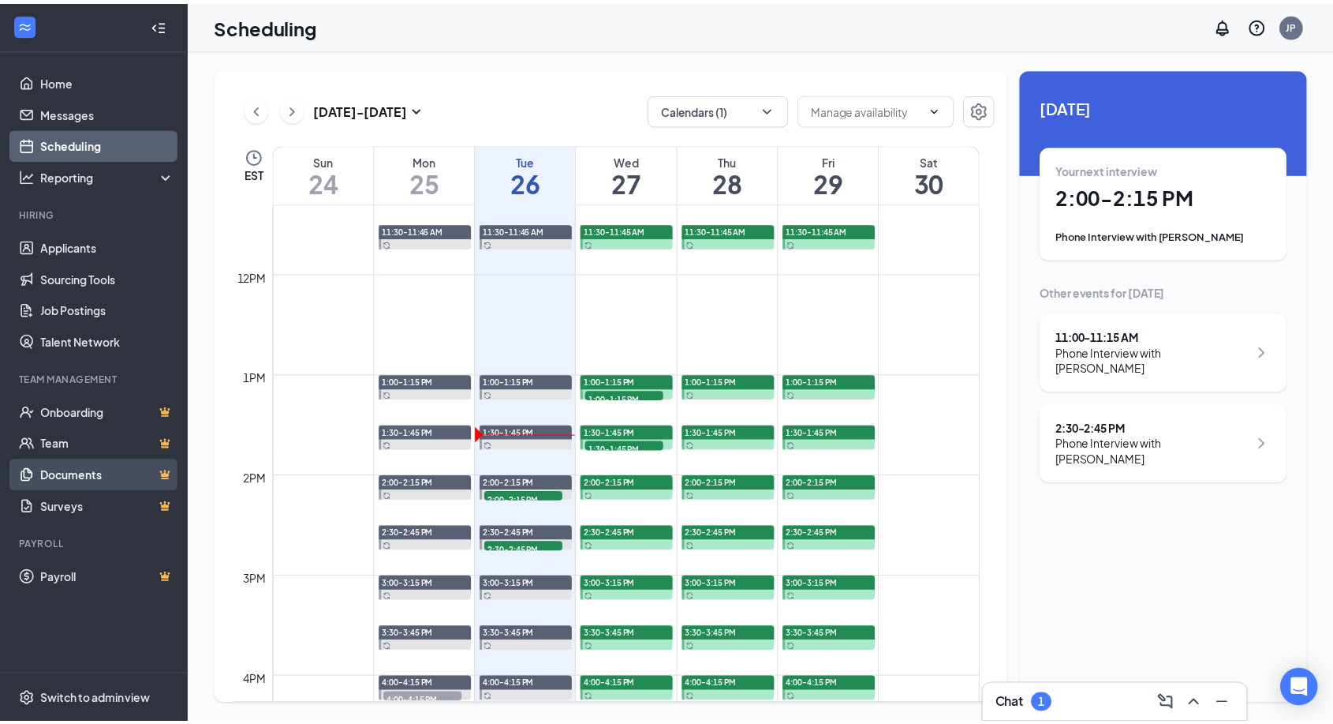
scroll to position [1038, 0]
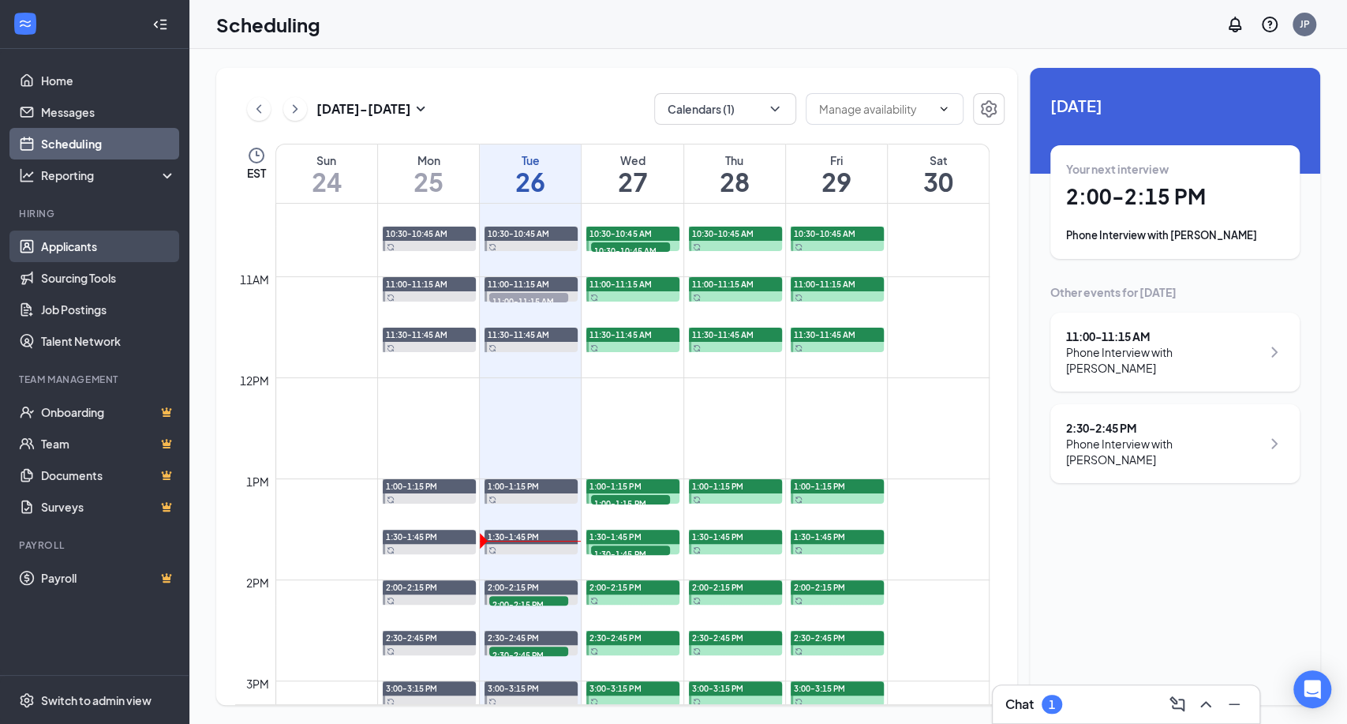
click at [76, 252] on link "Applicants" at bounding box center [108, 246] width 135 height 32
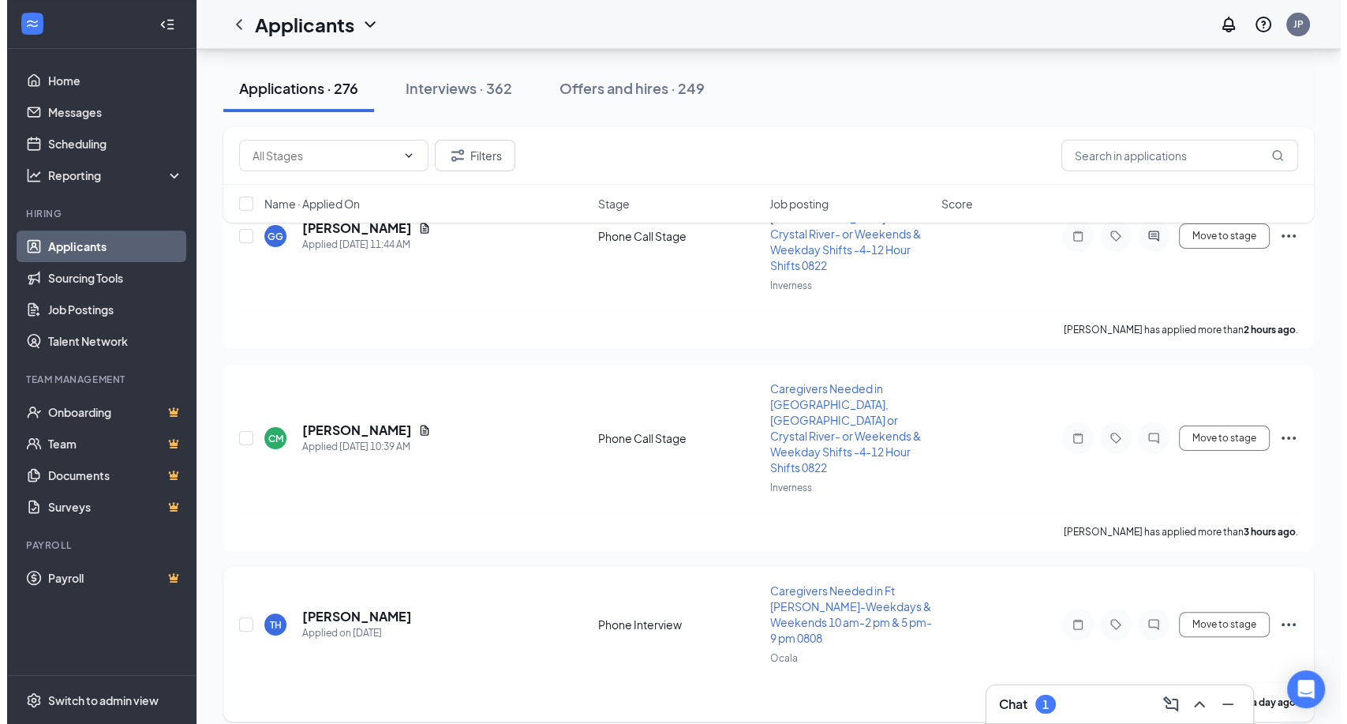
scroll to position [175, 0]
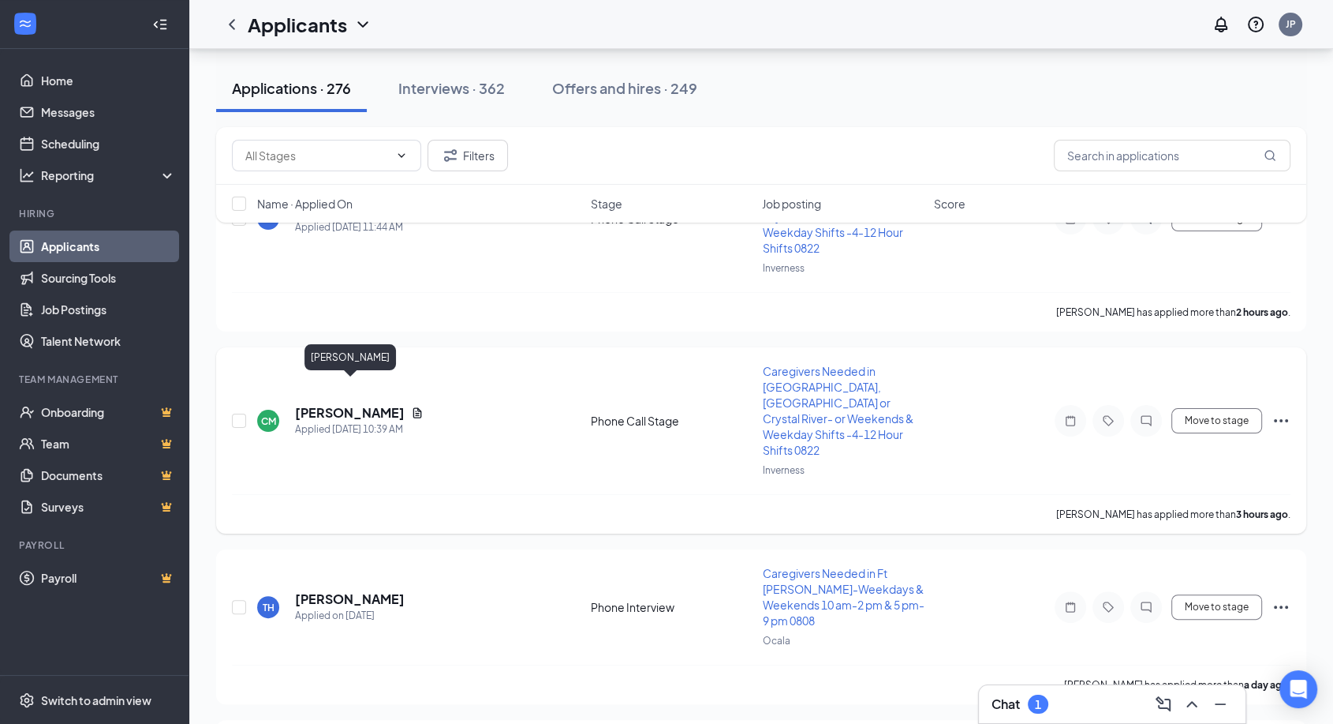
click at [373, 404] on h5 "[PERSON_NAME]" at bounding box center [350, 412] width 110 height 17
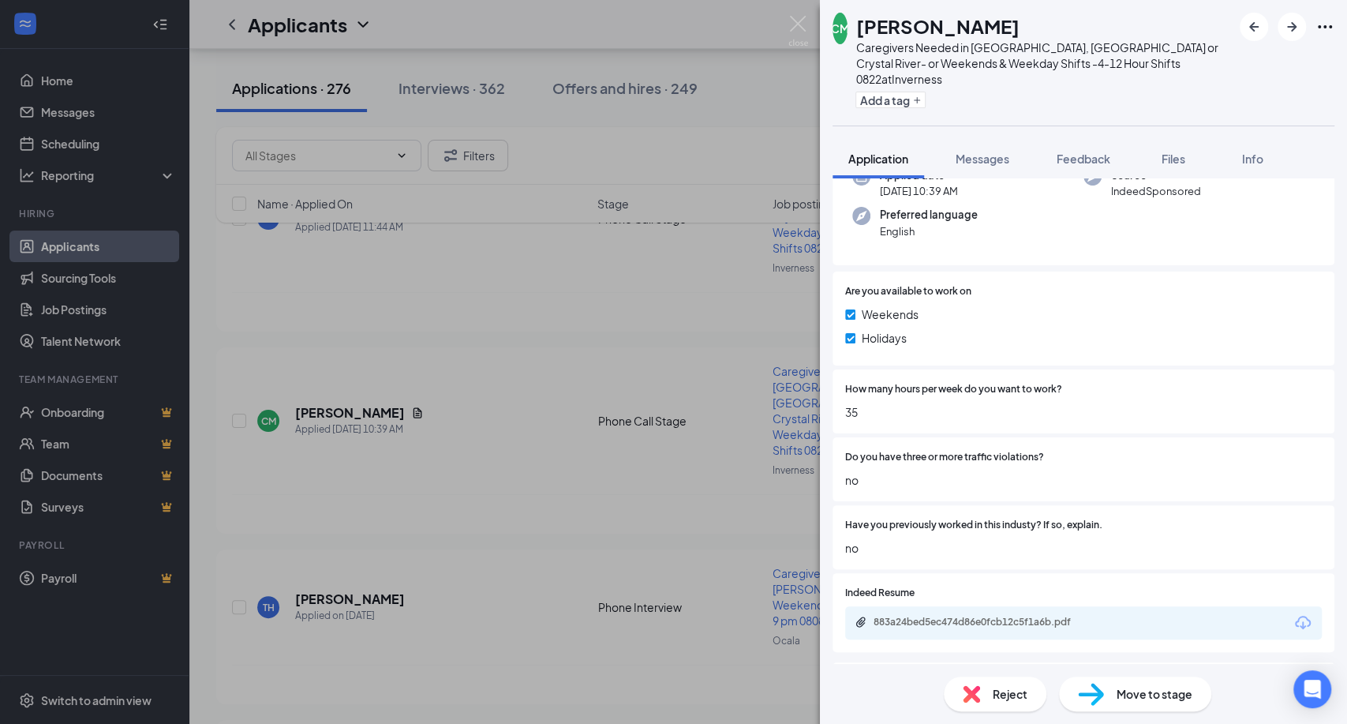
scroll to position [263, 0]
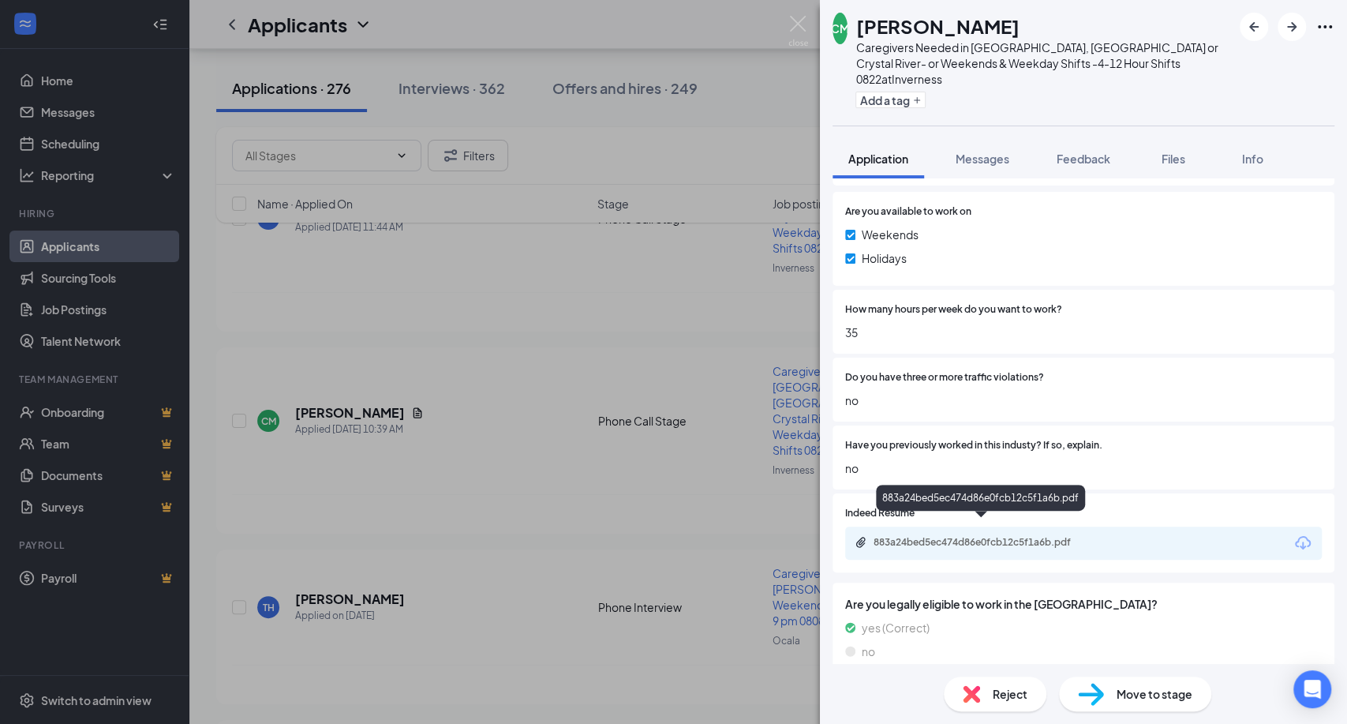
click at [1011, 536] on div "883a24bed5ec474d86e0fcb12c5f1a6b.pdf" at bounding box center [983, 542] width 221 height 13
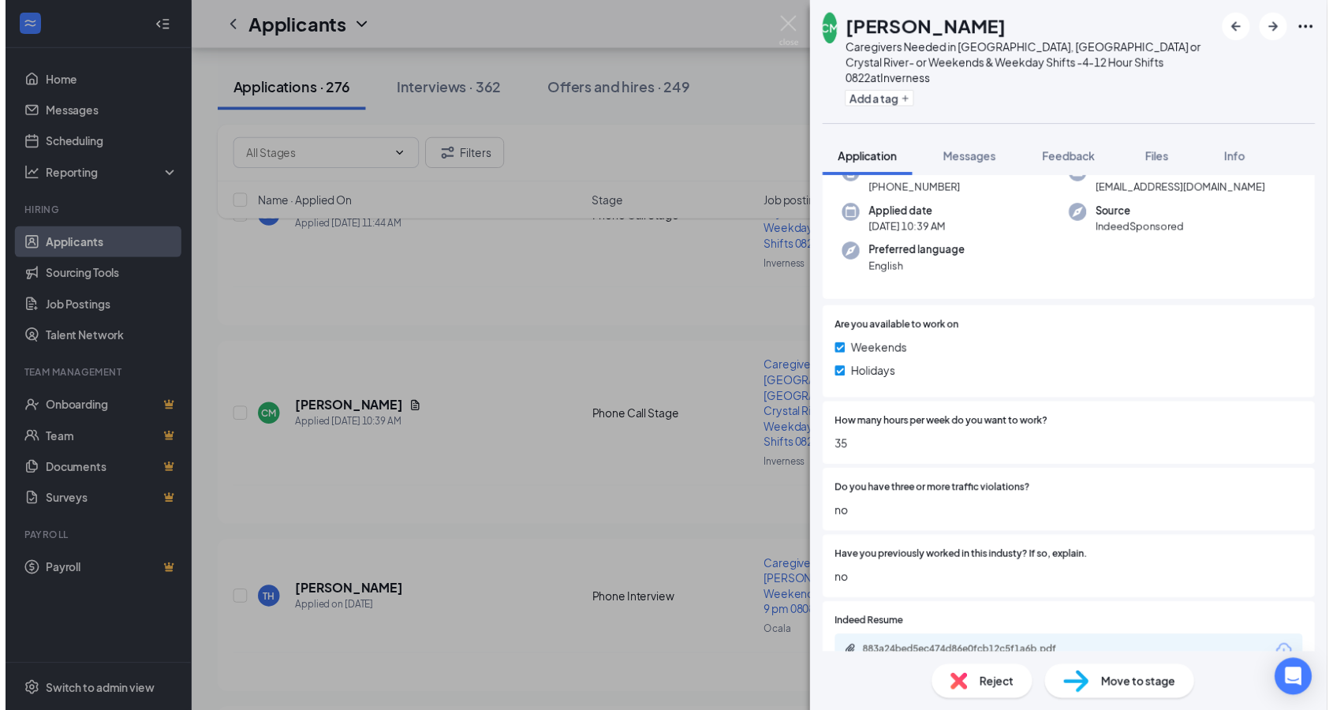
scroll to position [0, 0]
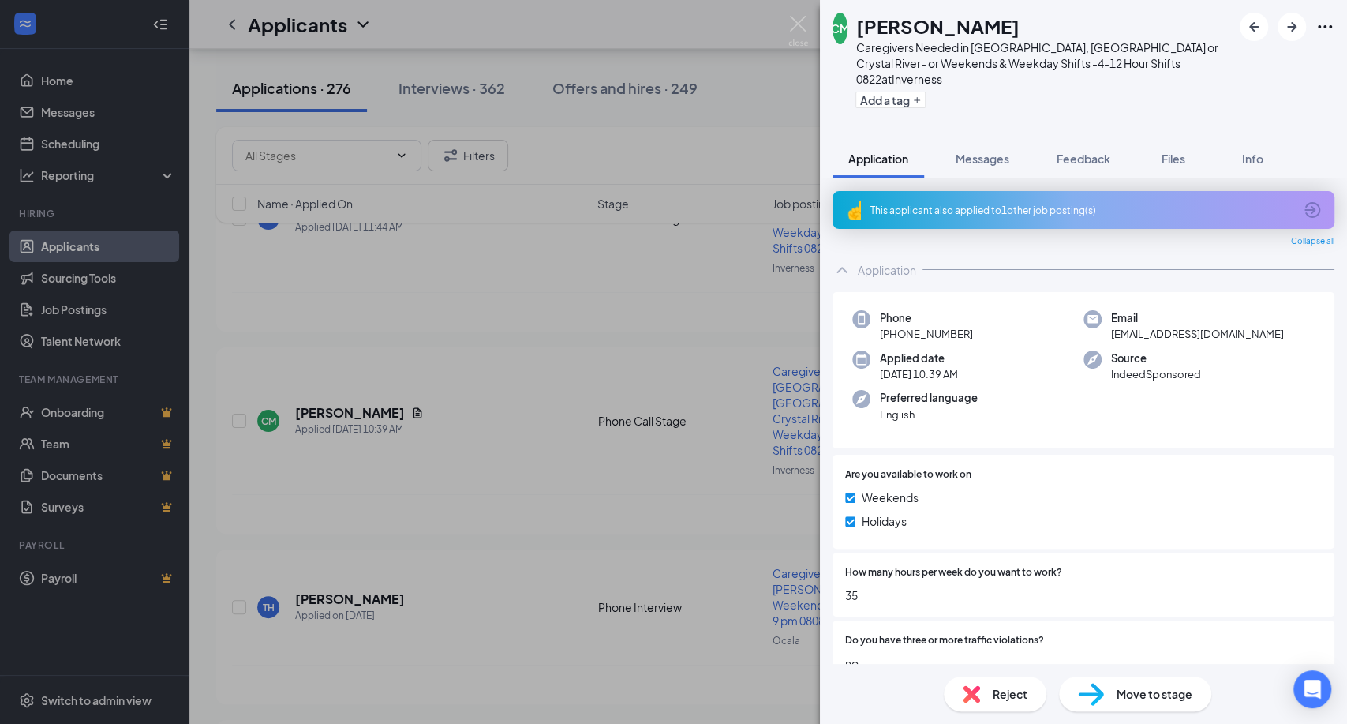
drag, startPoint x: 1040, startPoint y: 26, endPoint x: 858, endPoint y: 24, distance: 182.3
click at [858, 24] on div "[PERSON_NAME]" at bounding box center [1043, 26] width 376 height 27
copy h1 "[PERSON_NAME]"
click at [1169, 401] on div "Phone [PHONE_NUMBER] Email [EMAIL_ADDRESS][DOMAIN_NAME] Applied date [DATE] 10:…" at bounding box center [1083, 370] width 502 height 157
drag, startPoint x: 1244, startPoint y: 317, endPoint x: 1100, endPoint y: 317, distance: 144.4
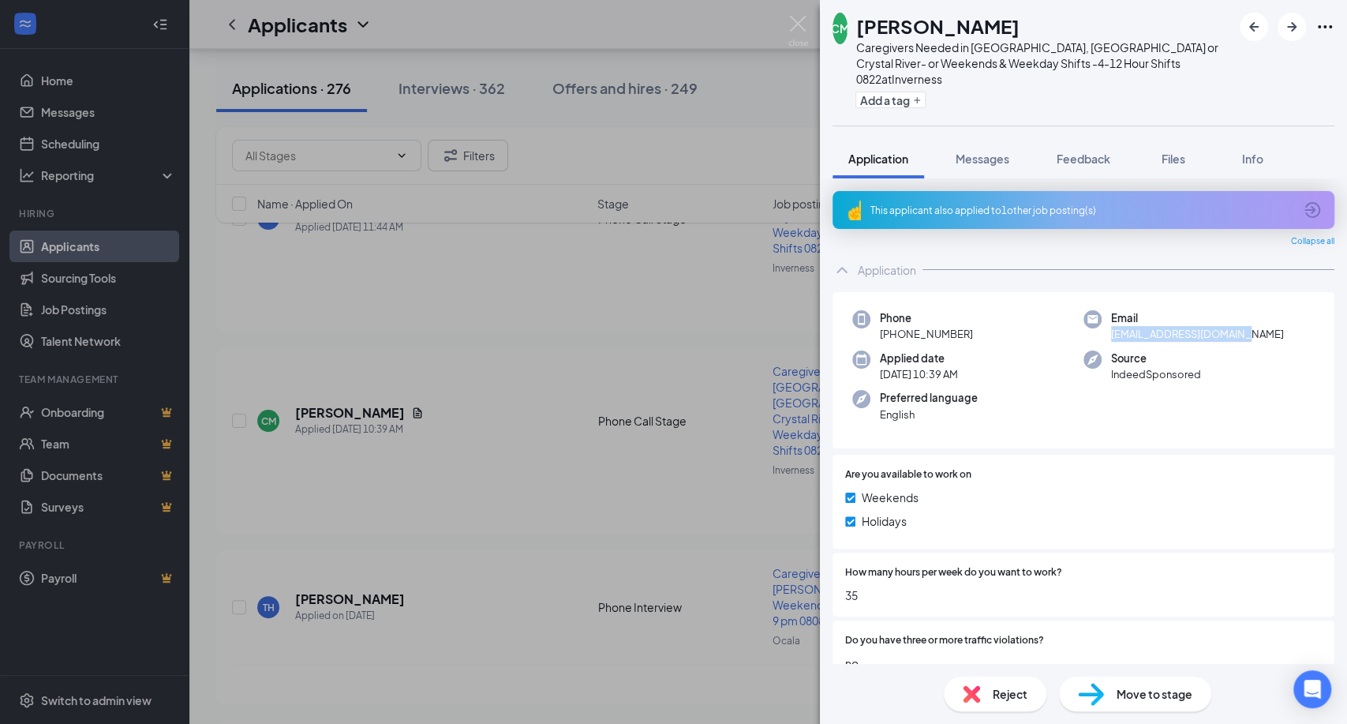
click at [1100, 317] on div "Email [EMAIL_ADDRESS][DOMAIN_NAME]" at bounding box center [1198, 326] width 231 height 32
copy span "[EMAIL_ADDRESS][DOMAIN_NAME]"
click at [1004, 350] on div "Applied date [DATE] 10:39 AM" at bounding box center [967, 366] width 231 height 32
drag, startPoint x: 976, startPoint y: 312, endPoint x: 873, endPoint y: 320, distance: 102.9
click at [877, 318] on div "Phone [PHONE_NUMBER]" at bounding box center [967, 326] width 231 height 32
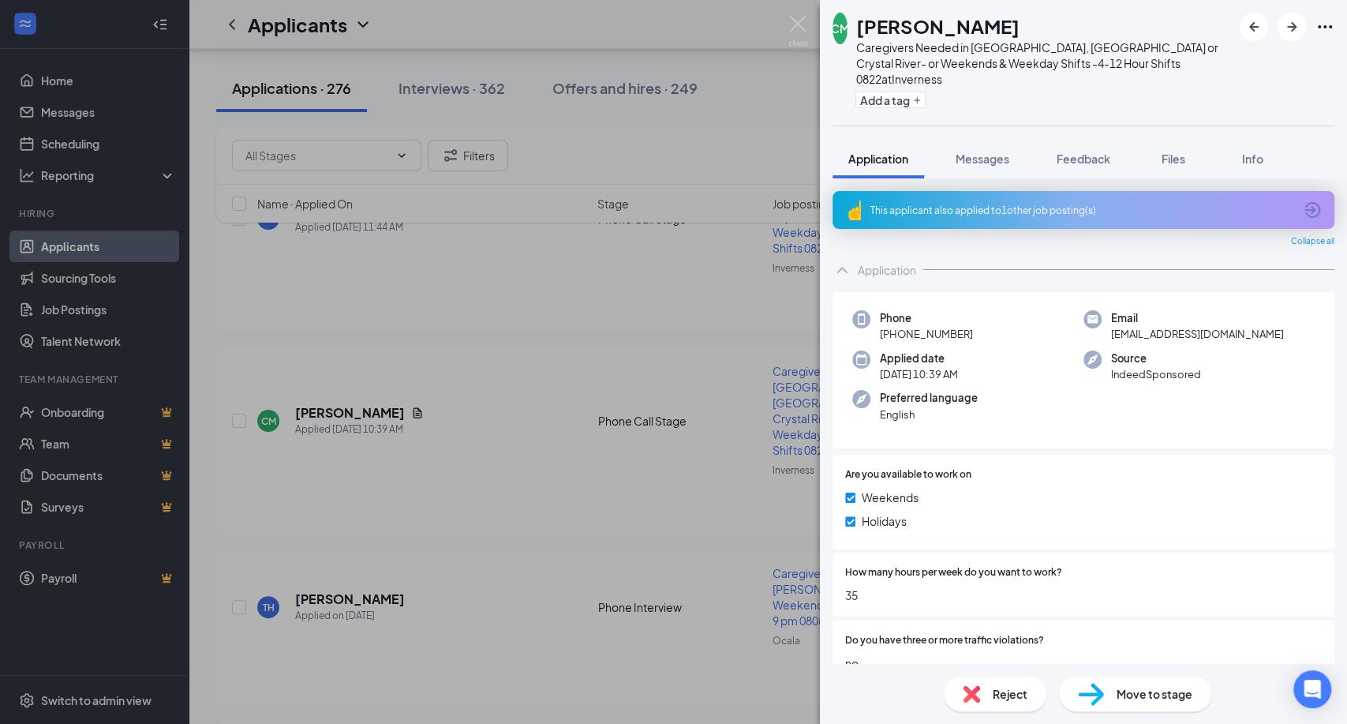
click at [984, 390] on div "Preferred language English" at bounding box center [967, 406] width 231 height 32
click at [794, 16] on img at bounding box center [798, 31] width 20 height 31
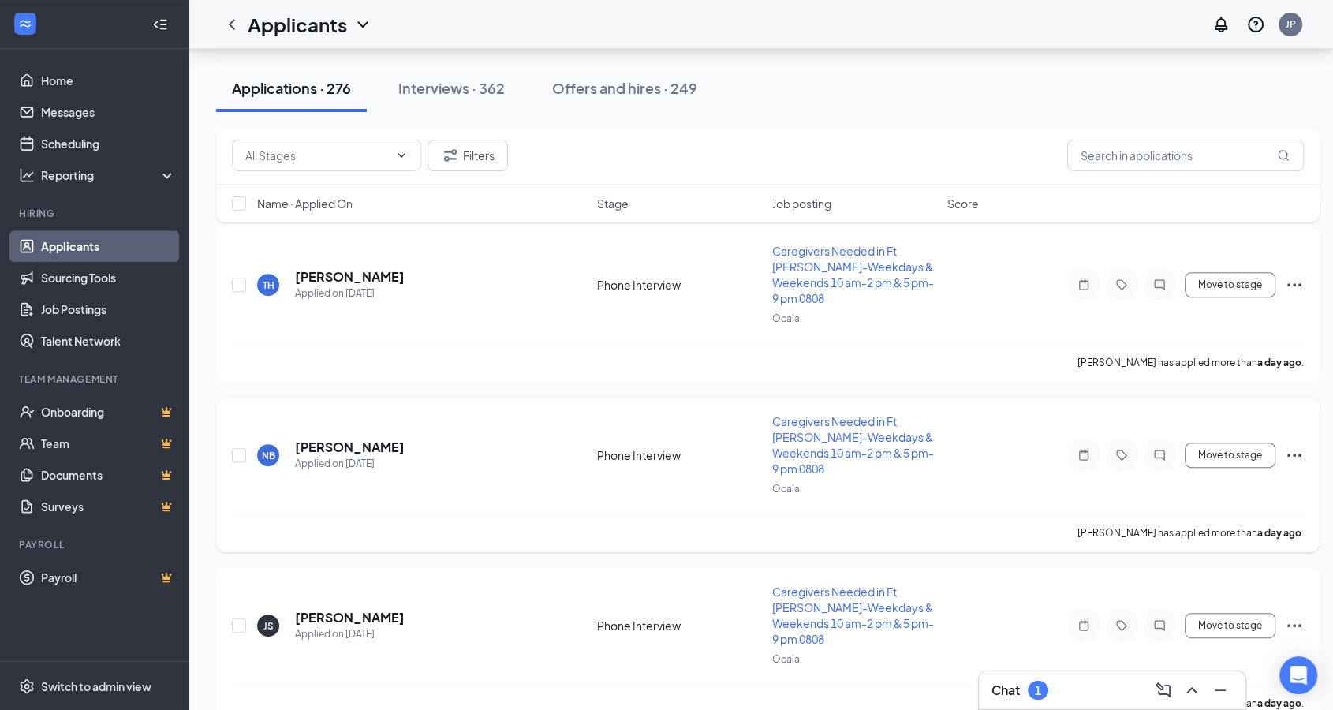
scroll to position [525, 0]
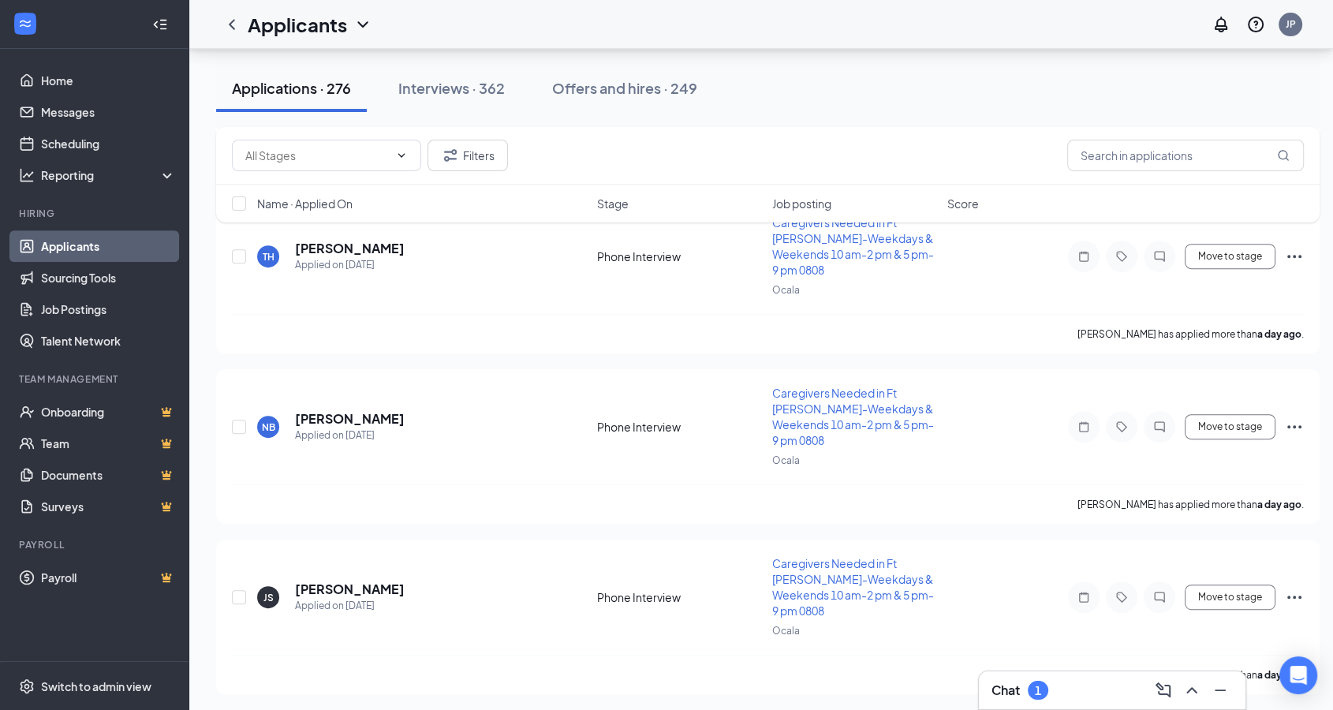
click at [1053, 686] on div "Chat 1" at bounding box center [1112, 690] width 241 height 25
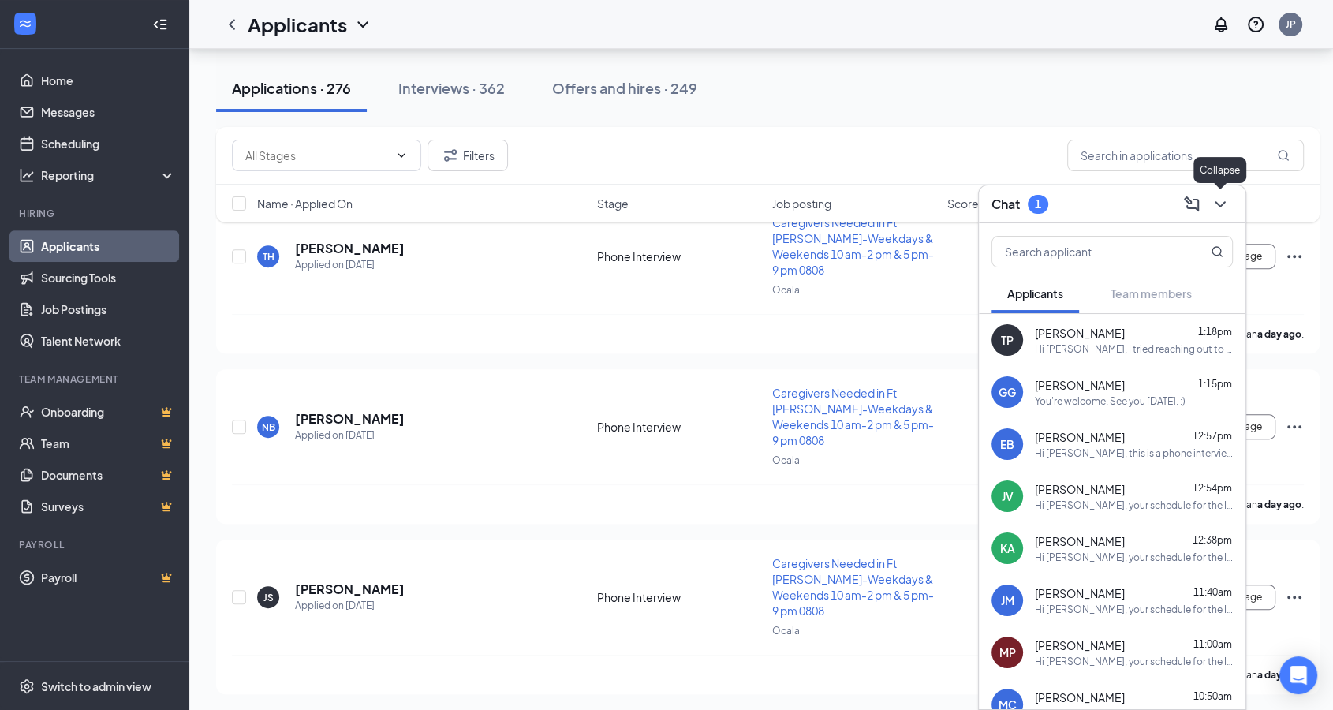
click at [1231, 204] on button at bounding box center [1220, 204] width 25 height 25
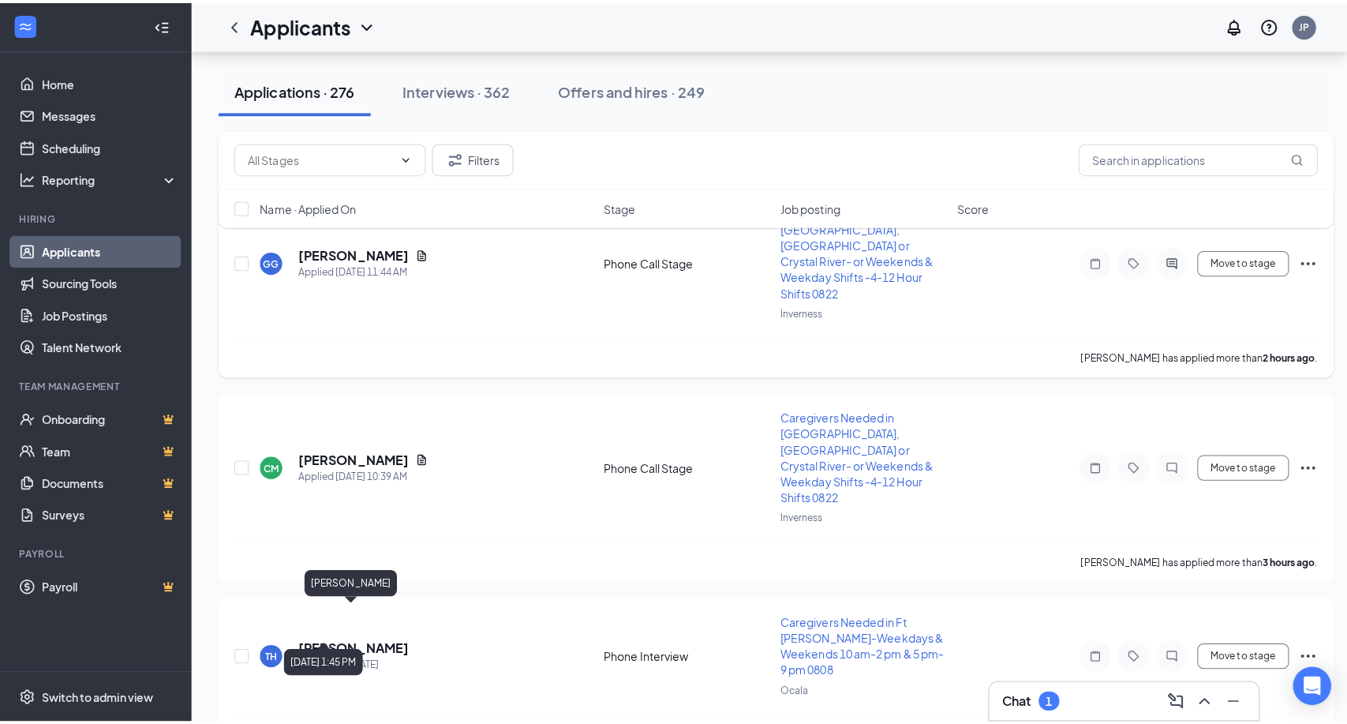
scroll to position [0, 0]
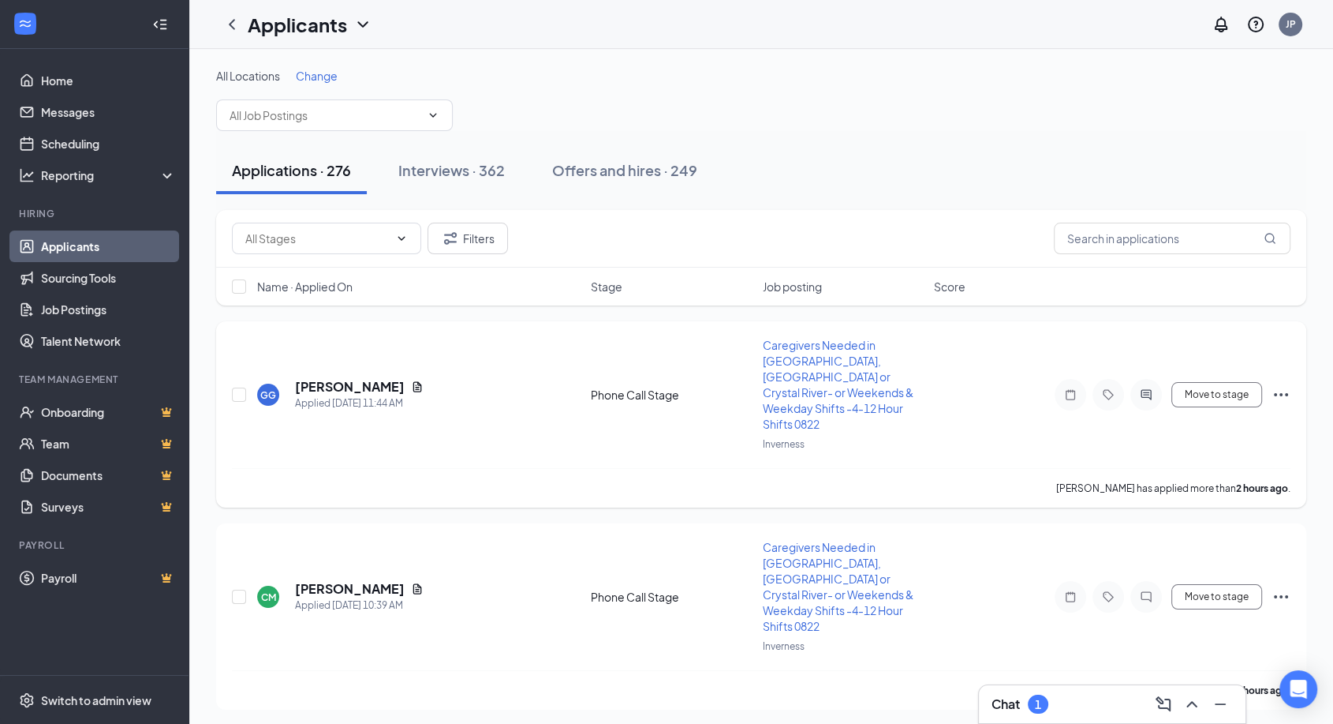
click at [1180, 691] on button at bounding box center [1192, 703] width 25 height 25
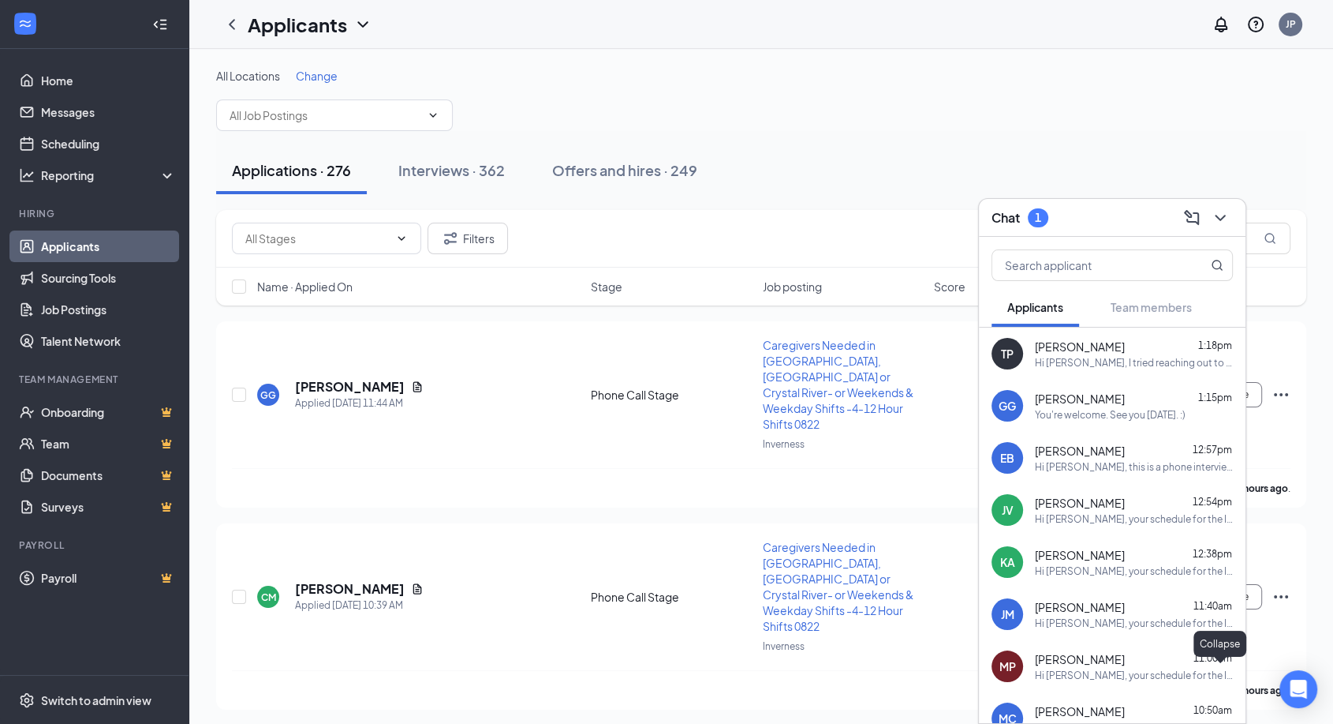
click at [1226, 205] on div at bounding box center [1219, 217] width 28 height 25
click at [1218, 223] on icon "ChevronDown" at bounding box center [1220, 217] width 19 height 19
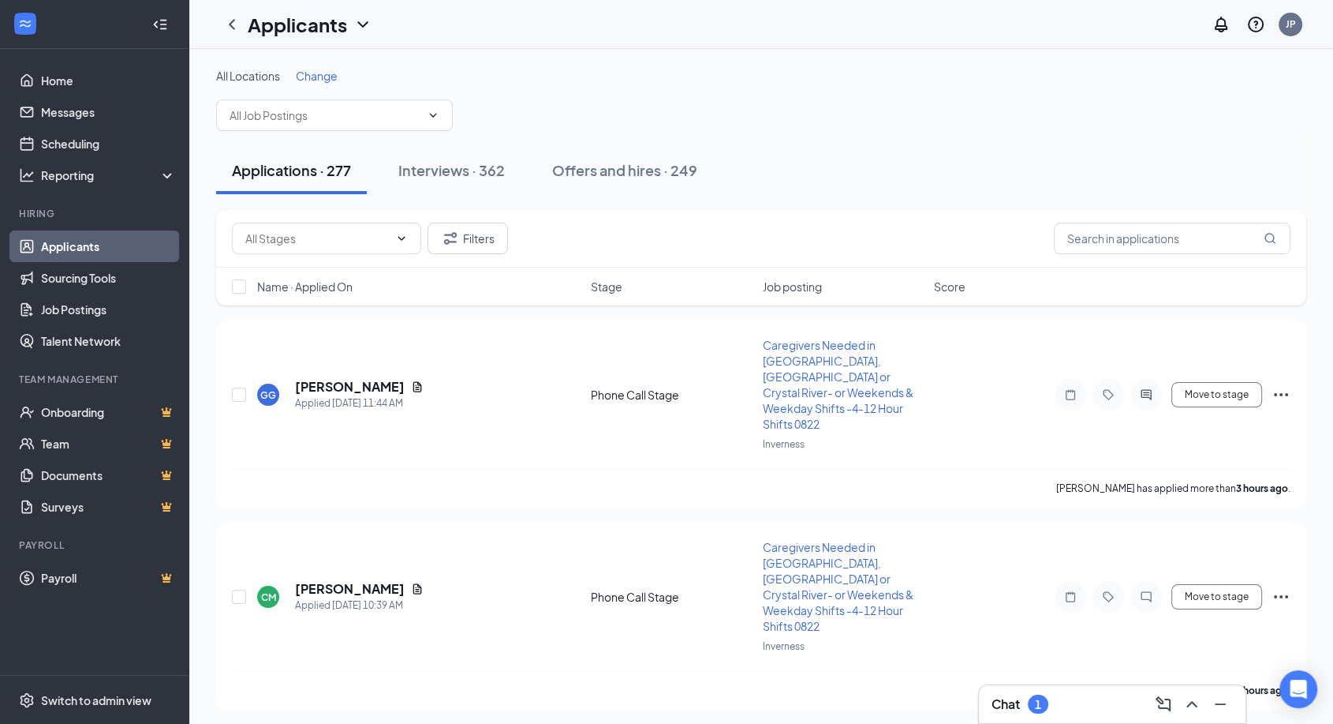
click at [1068, 704] on div "Chat 1" at bounding box center [1112, 703] width 241 height 25
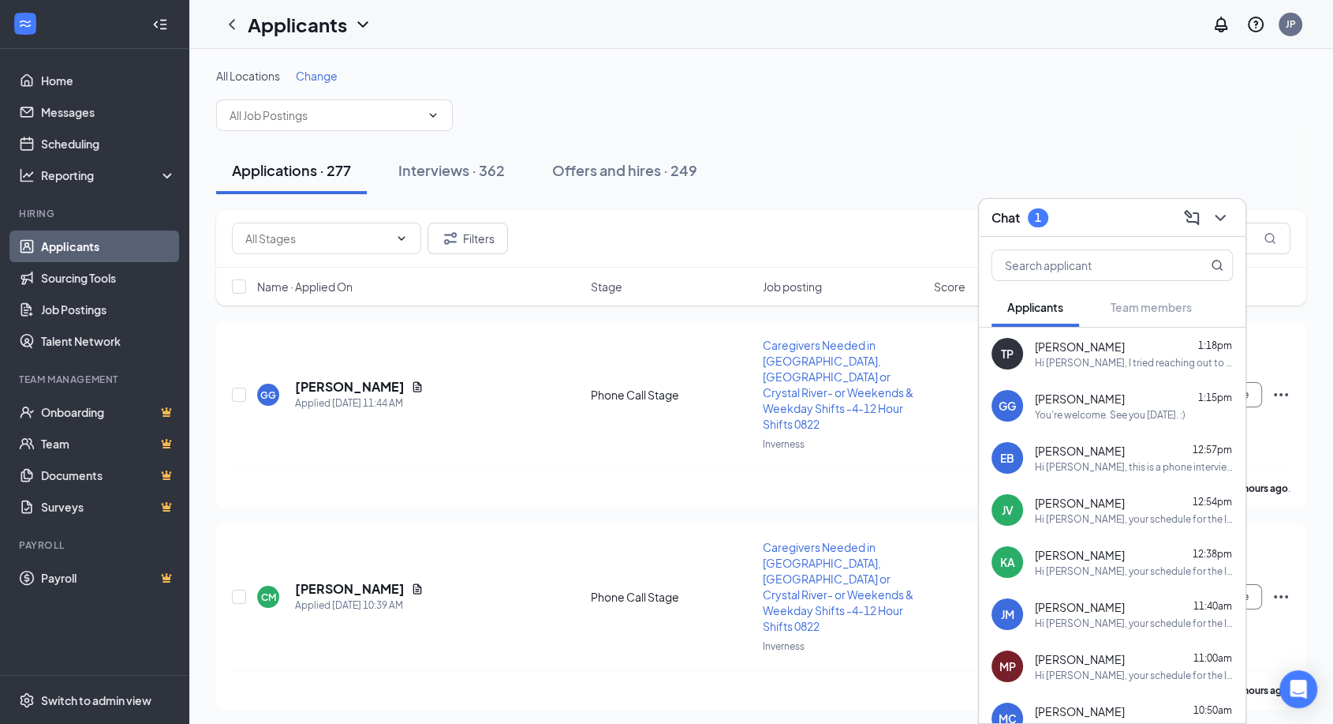
click at [1036, 211] on div "1" at bounding box center [1038, 217] width 6 height 13
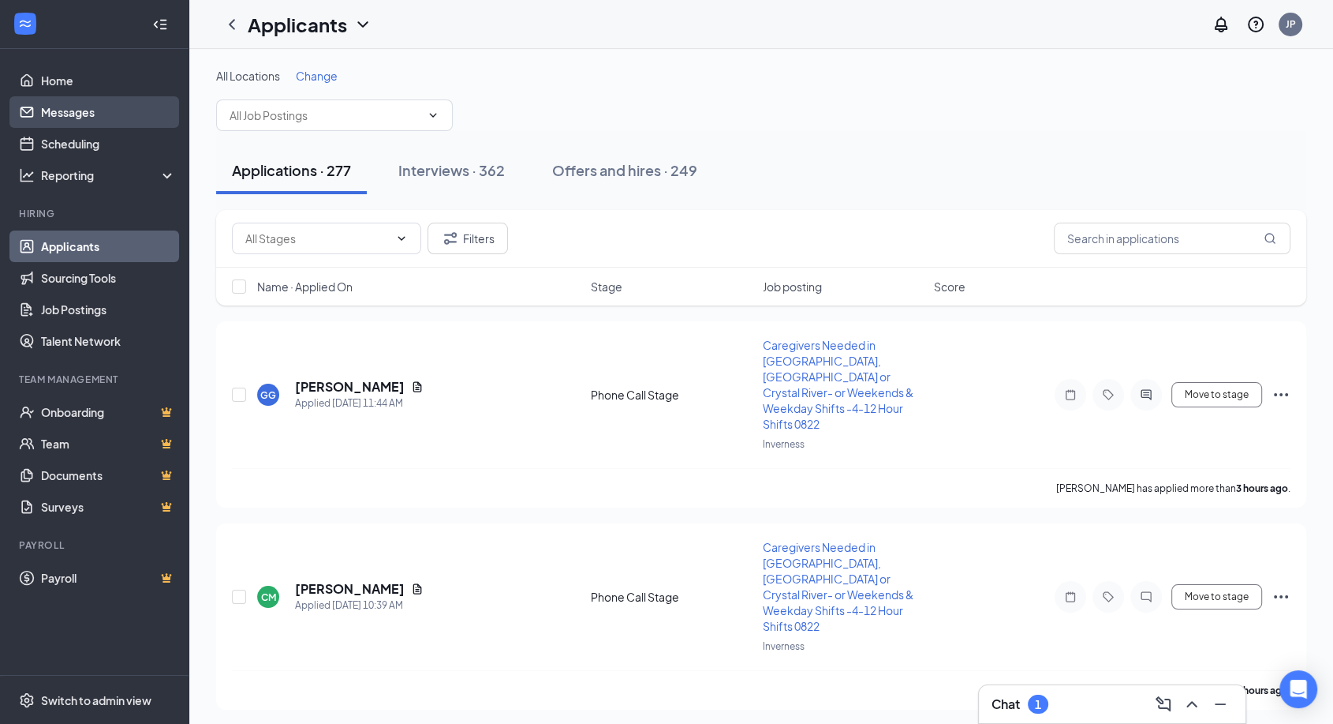
click at [81, 122] on link "Messages" at bounding box center [108, 112] width 135 height 32
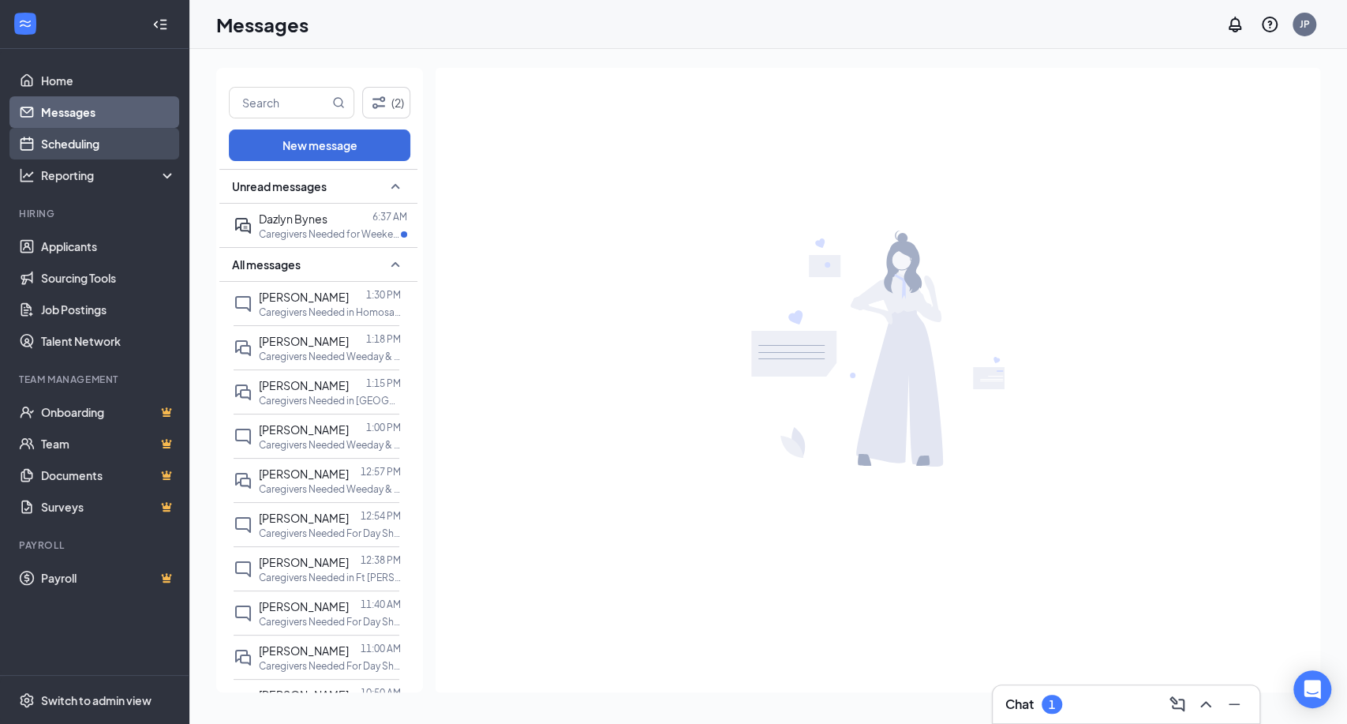
click at [84, 139] on link "Scheduling" at bounding box center [108, 144] width 135 height 32
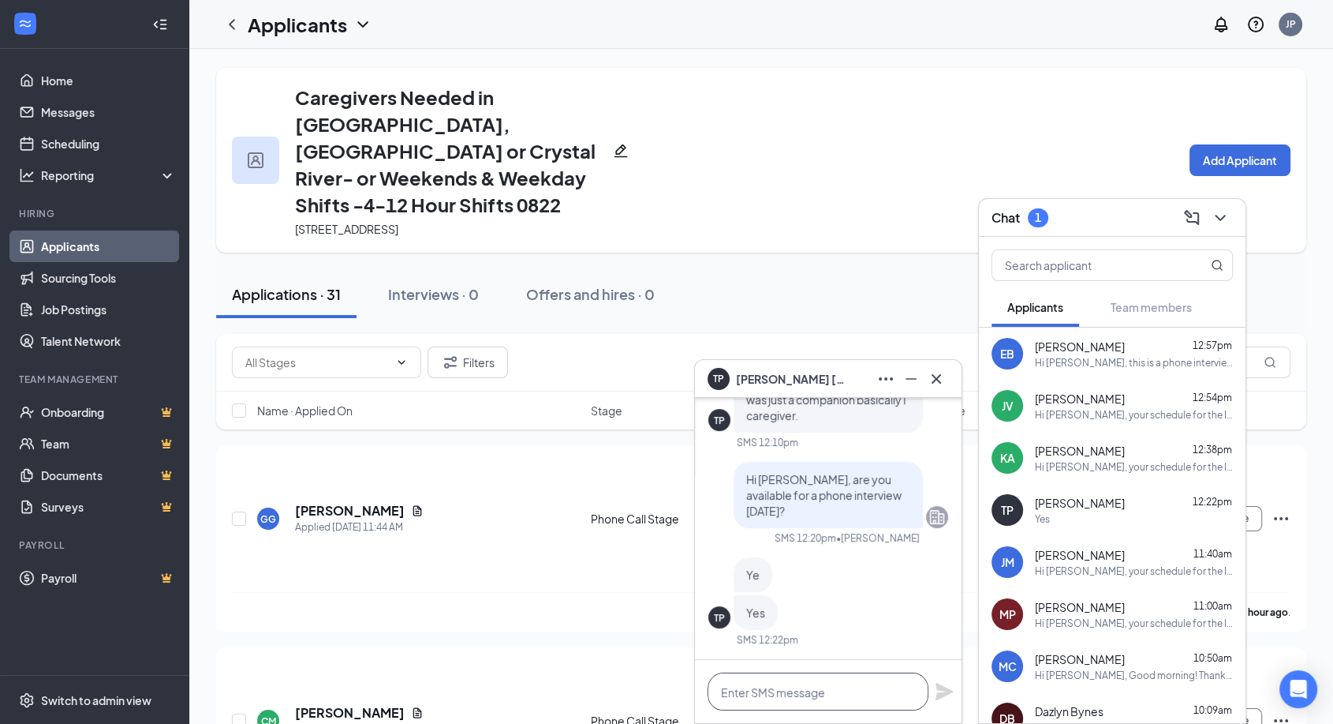
click at [779, 690] on textarea at bounding box center [818, 691] width 221 height 38
paste textarea "Perfect! I’ll give you a call in a bit!"
type textarea "Perfect! I’ll give you a call in a bit!"
click at [947, 690] on icon "Plane" at bounding box center [944, 690] width 17 height 17
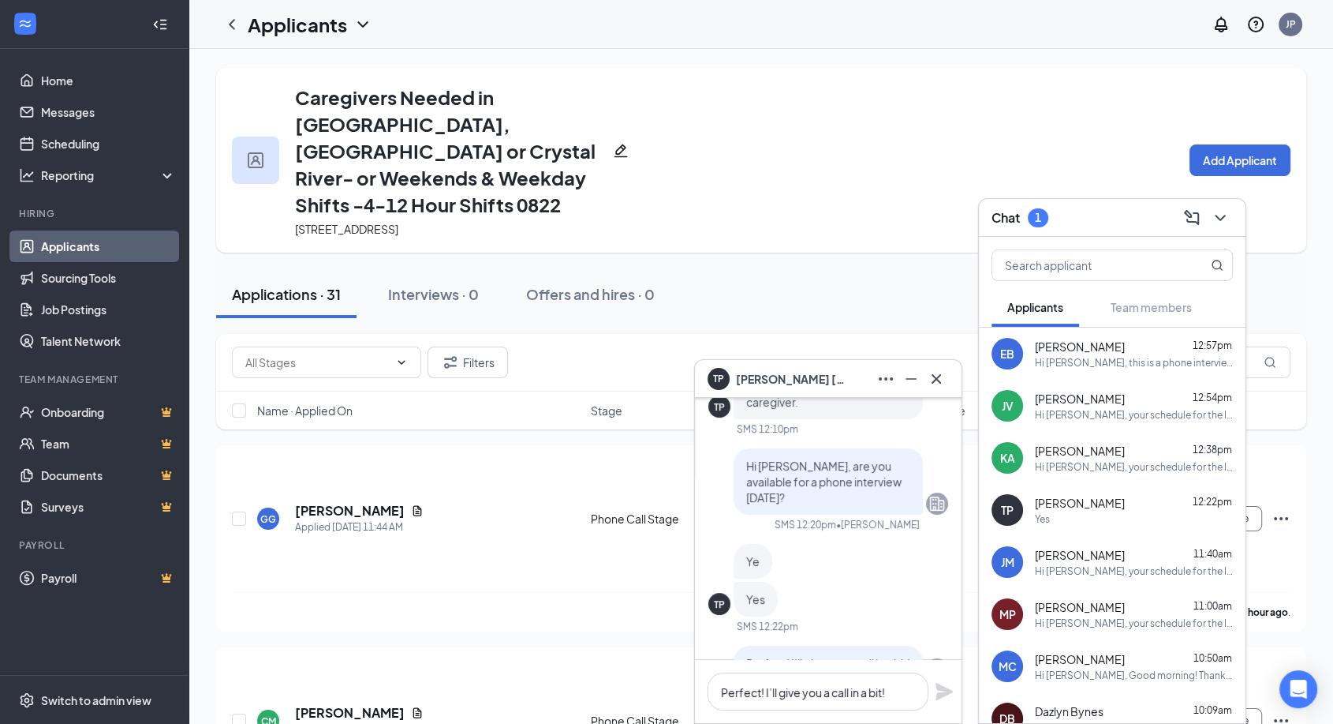
scroll to position [-88, 0]
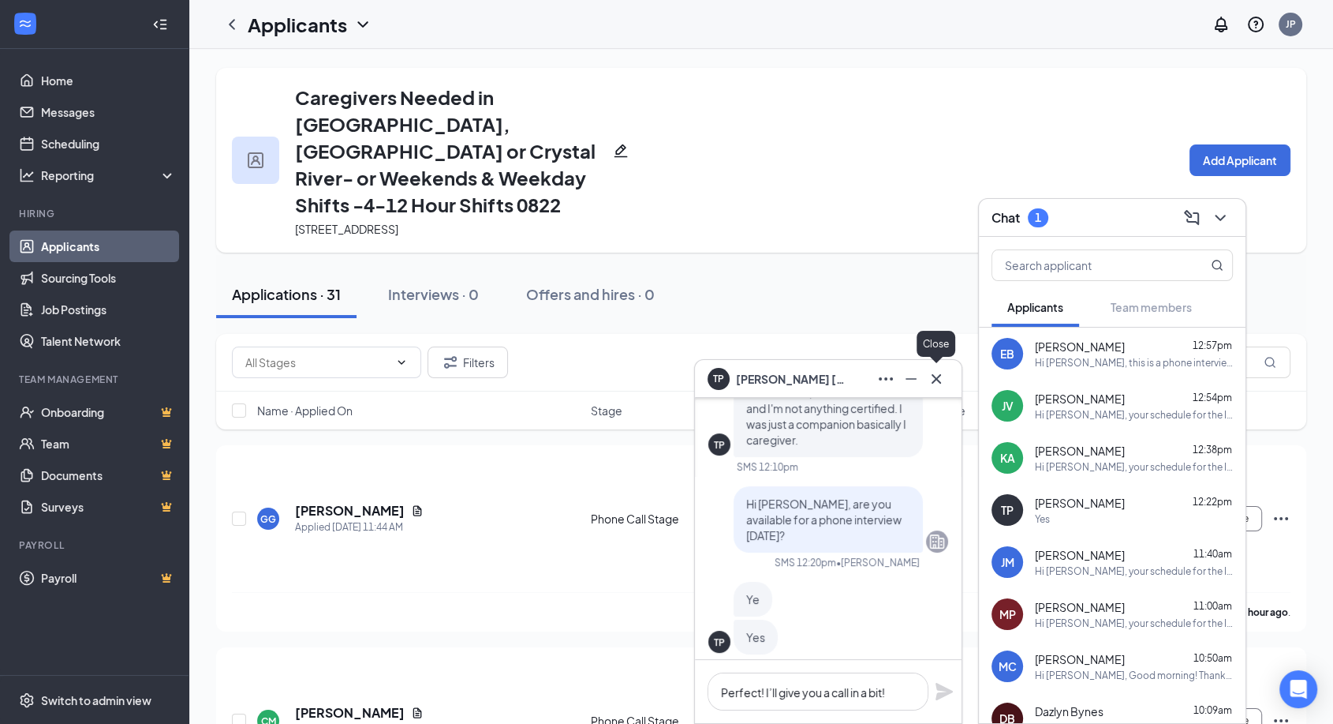
click at [945, 369] on icon "Cross" at bounding box center [936, 378] width 19 height 19
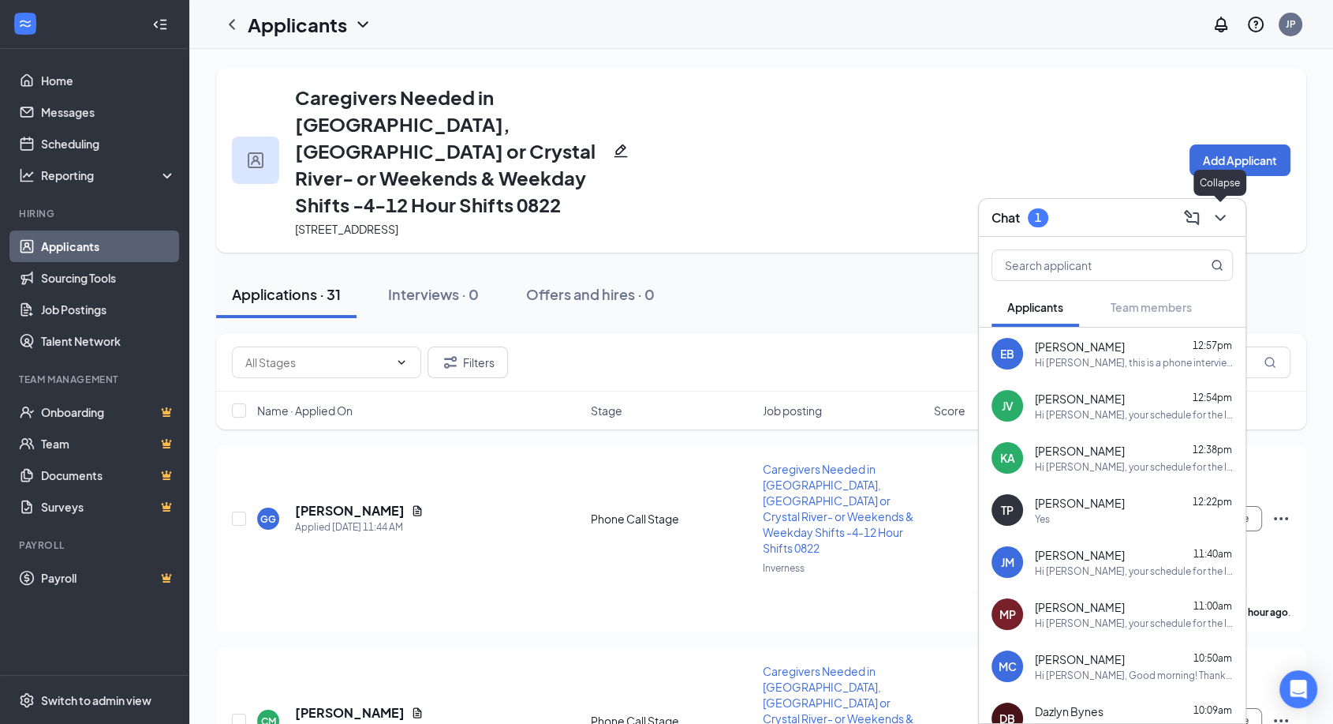
click at [1221, 207] on button at bounding box center [1220, 217] width 25 height 25
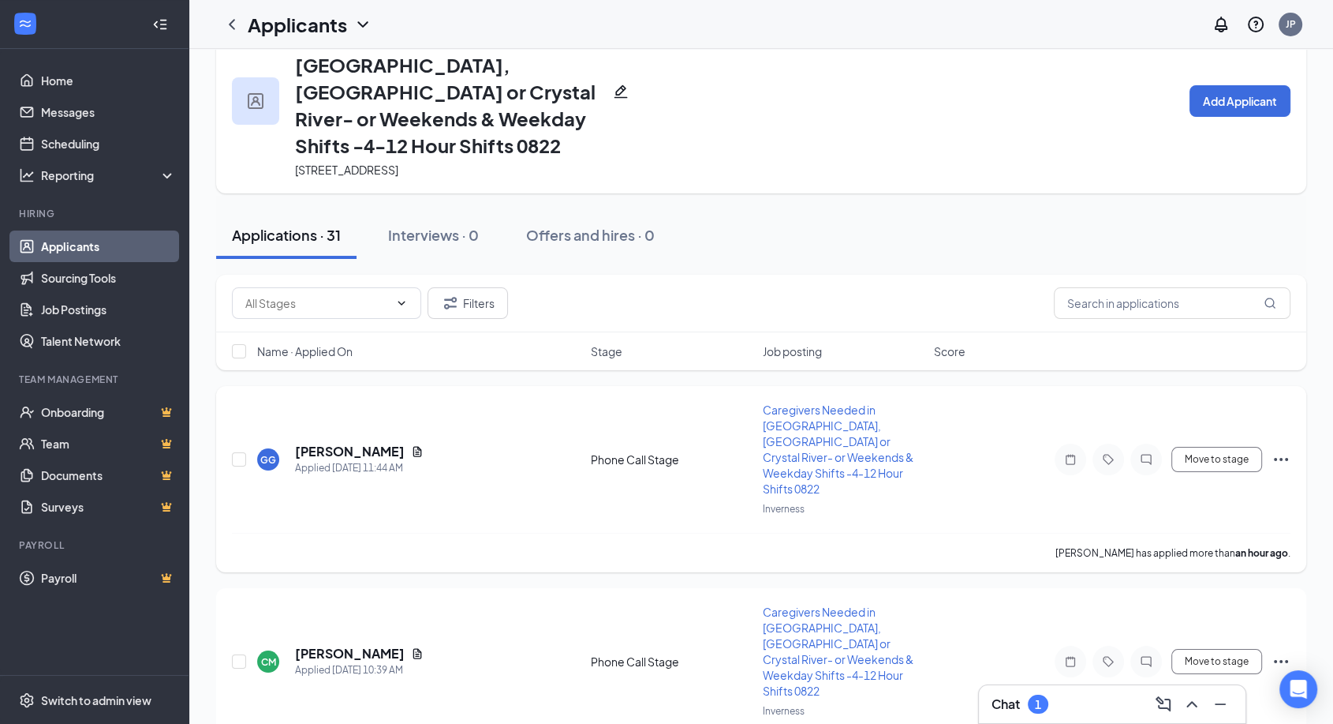
scroll to position [0, 0]
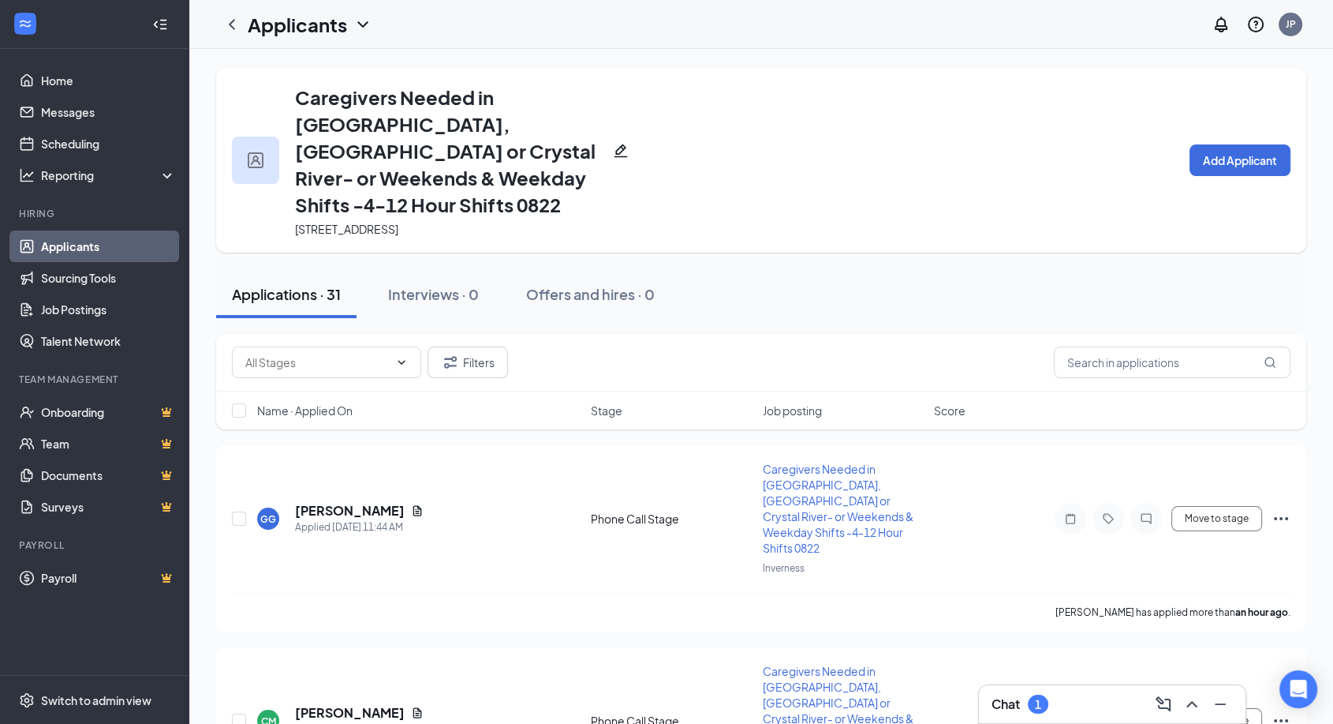
click at [103, 246] on link "Applicants" at bounding box center [108, 246] width 135 height 32
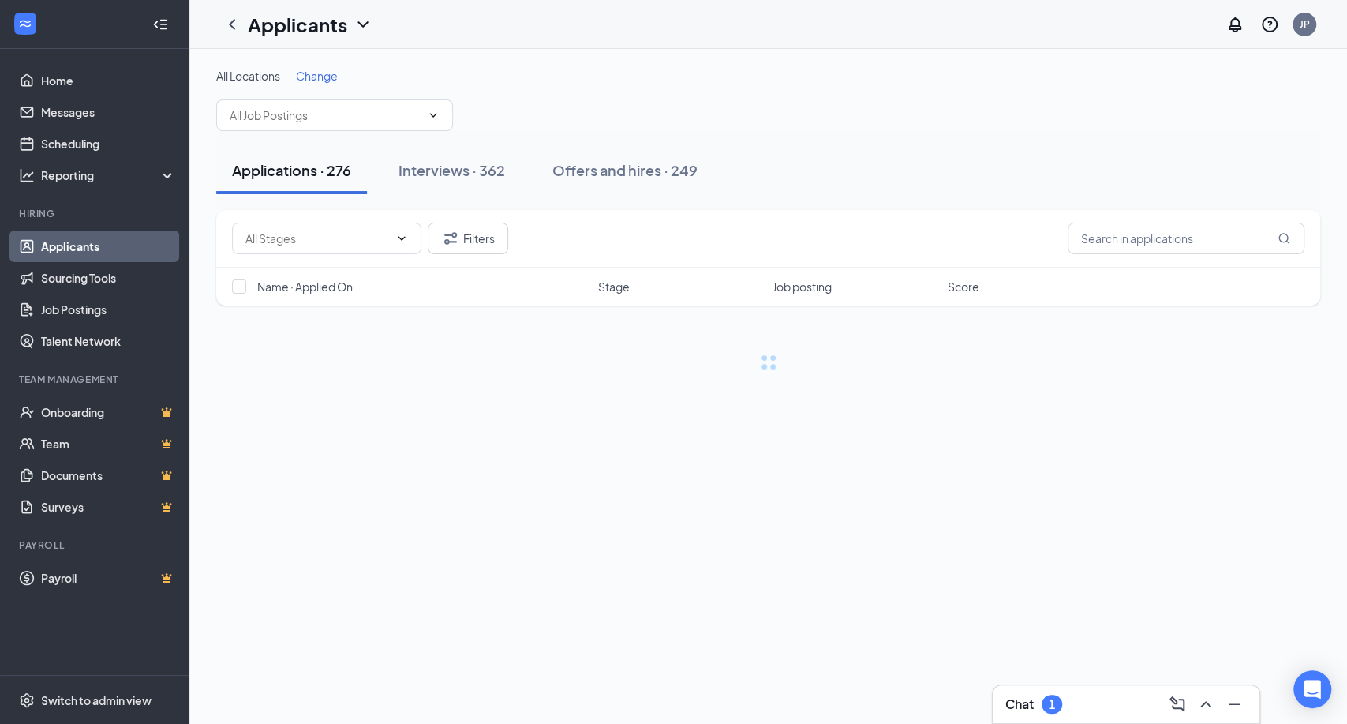
click at [325, 71] on span "Change" at bounding box center [317, 76] width 42 height 14
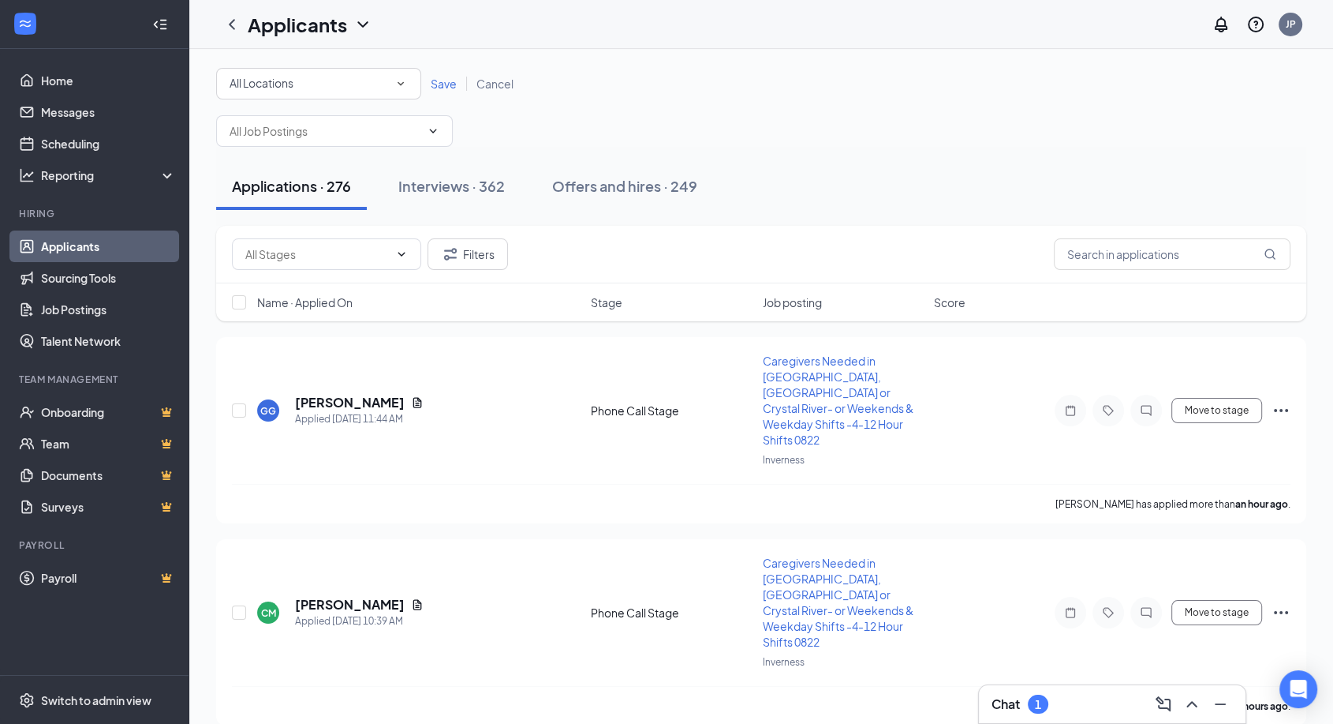
click at [397, 78] on icon "SmallChevronDown" at bounding box center [401, 84] width 14 height 14
click at [265, 159] on span "Inverness" at bounding box center [254, 166] width 50 height 14
click at [442, 79] on span "Save" at bounding box center [444, 84] width 26 height 14
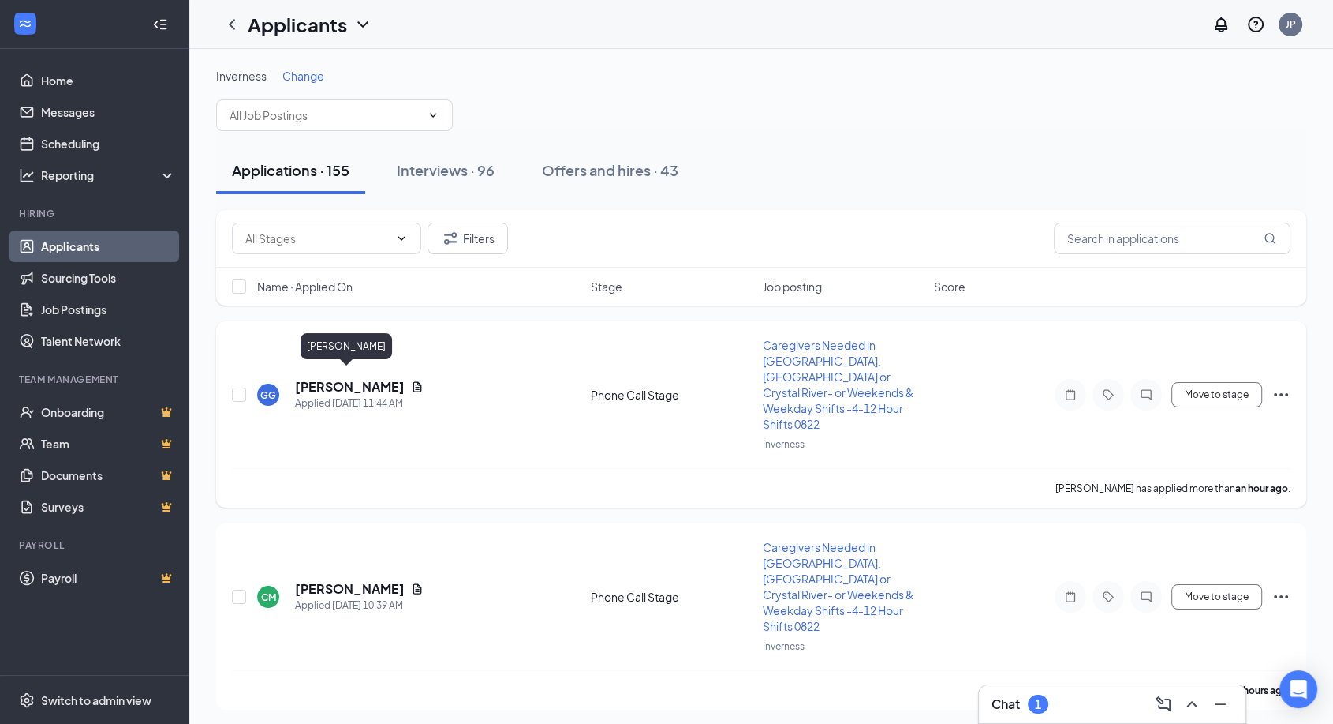
click at [348, 378] on h5 "[PERSON_NAME]" at bounding box center [350, 386] width 110 height 17
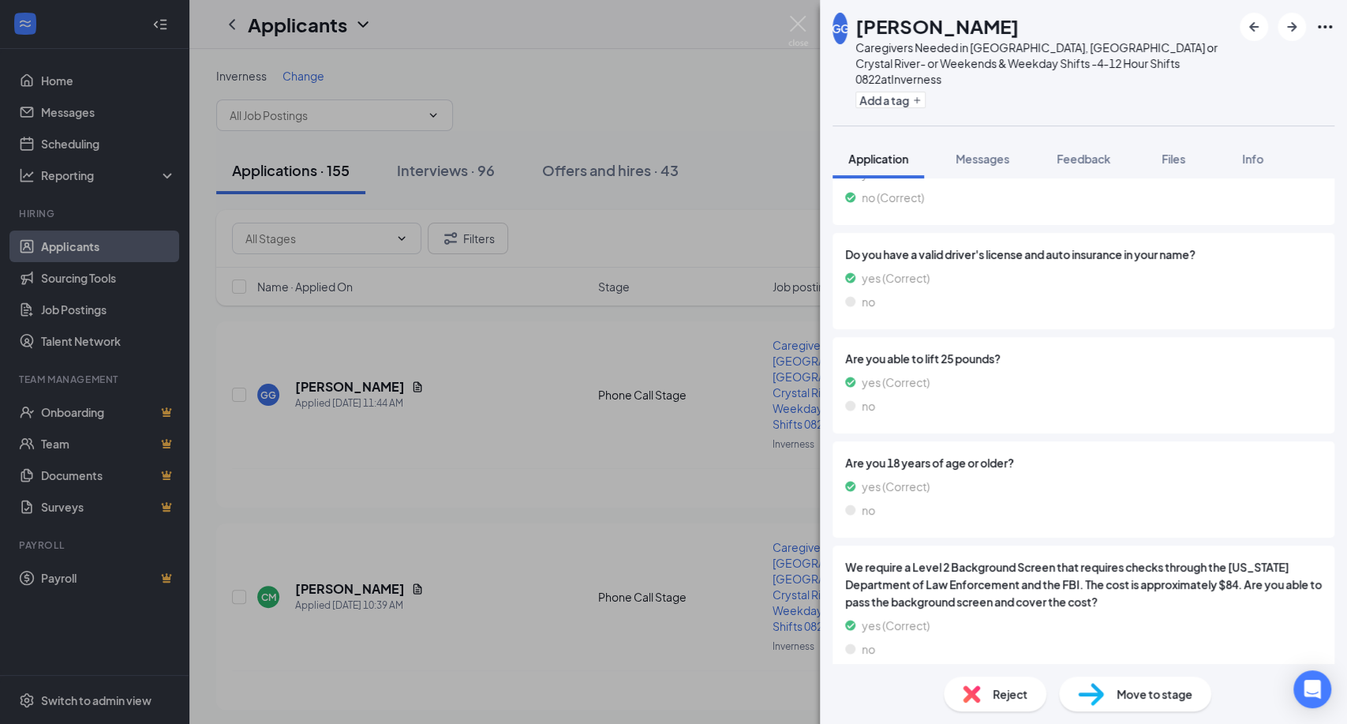
scroll to position [250, 0]
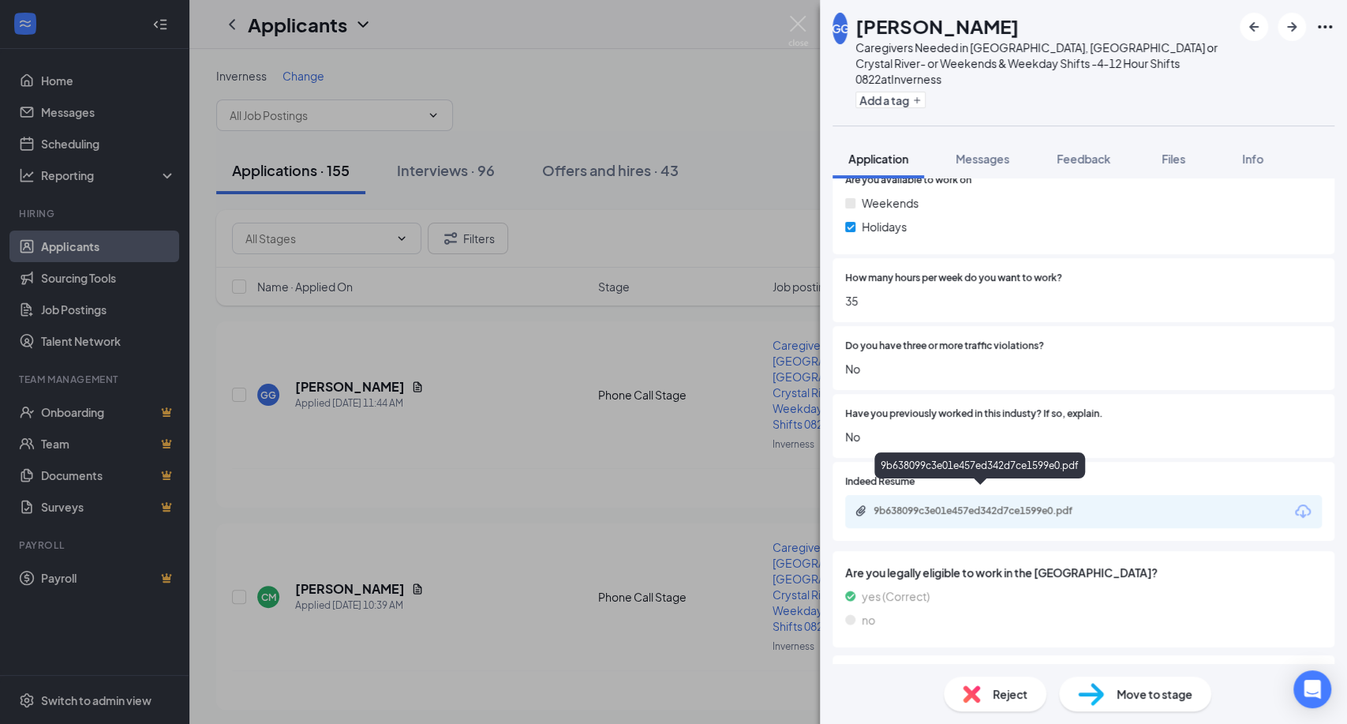
click at [1003, 504] on div "9b638099c3e01e457ed342d7ce1599e0.pdf" at bounding box center [983, 510] width 221 height 13
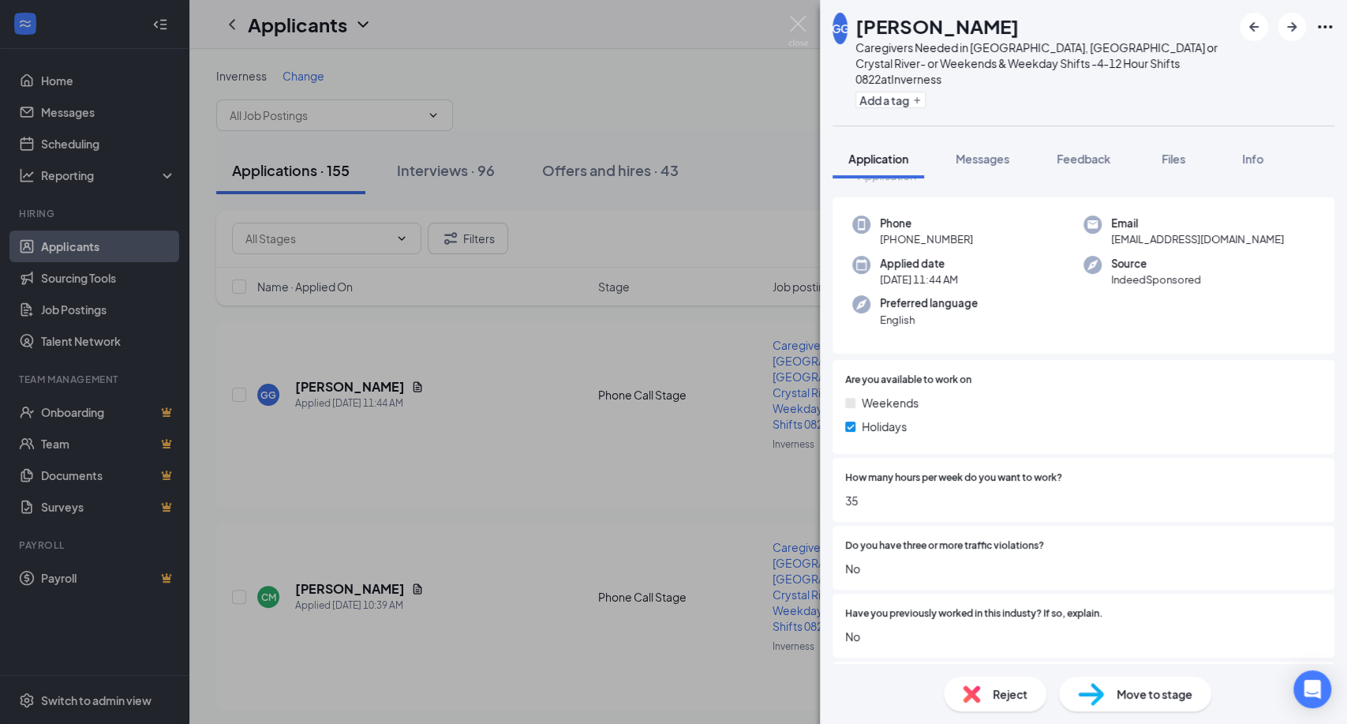
scroll to position [0, 0]
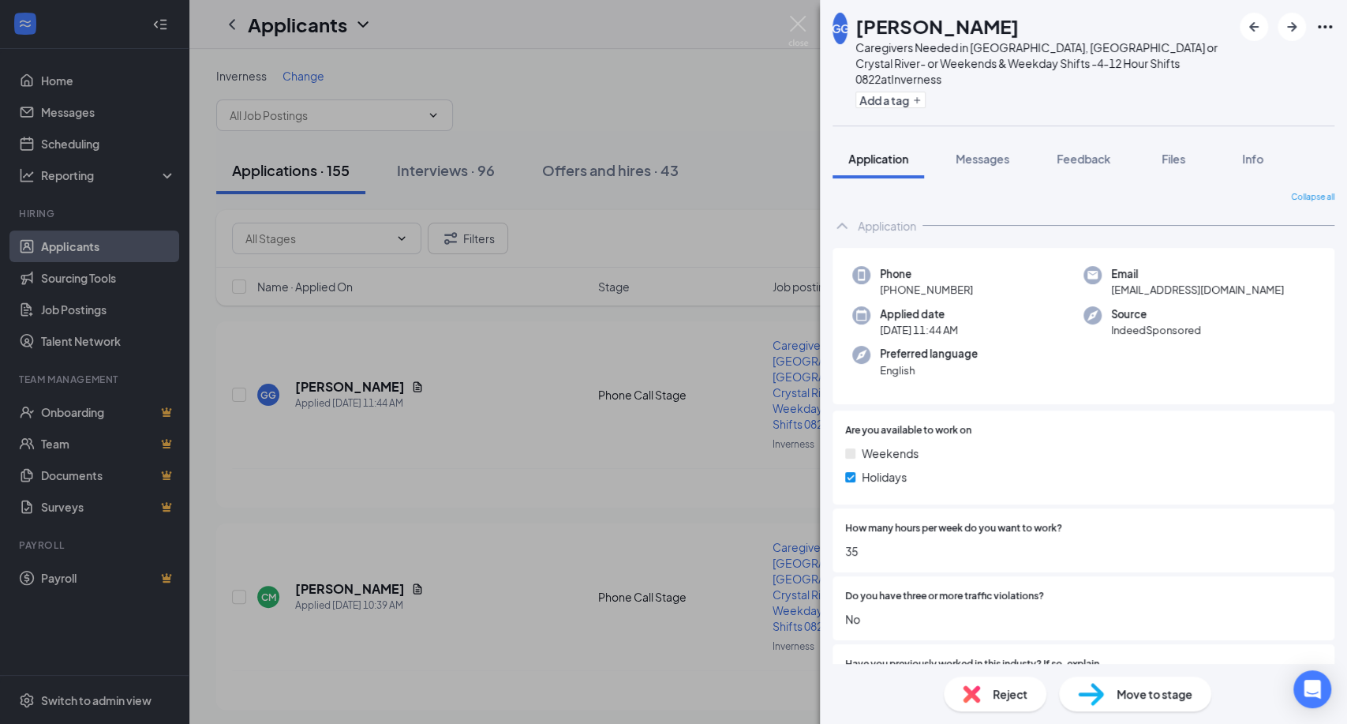
drag, startPoint x: 1016, startPoint y: 27, endPoint x: 860, endPoint y: 25, distance: 156.2
click at [860, 25] on div "[PERSON_NAME]" at bounding box center [1043, 26] width 376 height 27
copy h1 "[PERSON_NAME]"
drag, startPoint x: 952, startPoint y: 127, endPoint x: 978, endPoint y: 666, distance: 539.6
click at [1005, 580] on div "GG Gabrielle Goad Caregivers Needed in Dunnellon, Citrus Springs or Crystal Riv…" at bounding box center [1083, 362] width 527 height 724
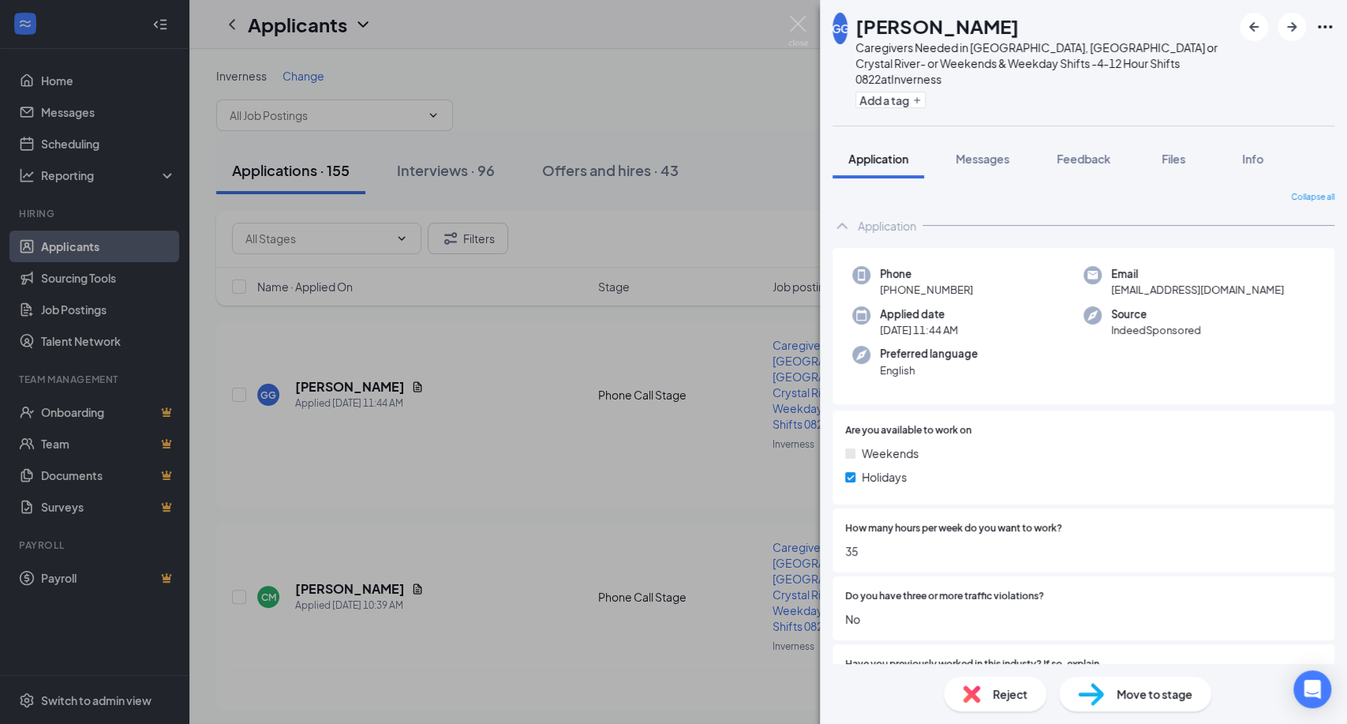
click at [934, 24] on h1 "[PERSON_NAME]" at bounding box center [936, 26] width 163 height 27
drag, startPoint x: 1000, startPoint y: 21, endPoint x: 864, endPoint y: 27, distance: 136.6
click at [864, 27] on div "[PERSON_NAME]" at bounding box center [1043, 26] width 376 height 27
copy h1 "[PERSON_NAME]"
click at [1159, 338] on div "Phone +1 (352) 942-7578 Email gabbygoadd@gmail.com Applied date Today 11:44 AM …" at bounding box center [1083, 326] width 502 height 157
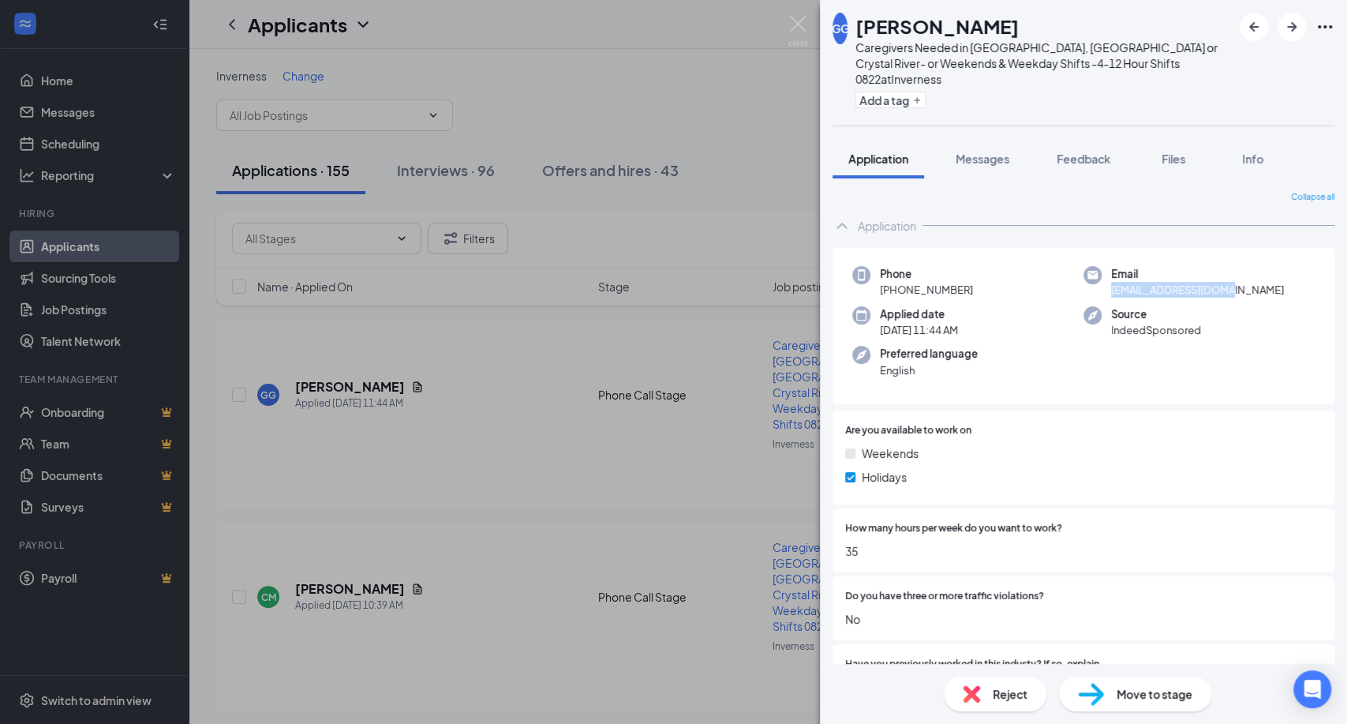
drag, startPoint x: 1241, startPoint y: 275, endPoint x: 1099, endPoint y: 275, distance: 142.0
click at [1099, 275] on div "Email gabbygoadd@gmail.com" at bounding box center [1198, 282] width 231 height 32
copy span "gabbygoadd@gmail.com"
click at [985, 279] on div "Phone +1 (352) 942-7578" at bounding box center [967, 282] width 231 height 32
drag, startPoint x: 973, startPoint y: 271, endPoint x: 877, endPoint y: 276, distance: 95.6
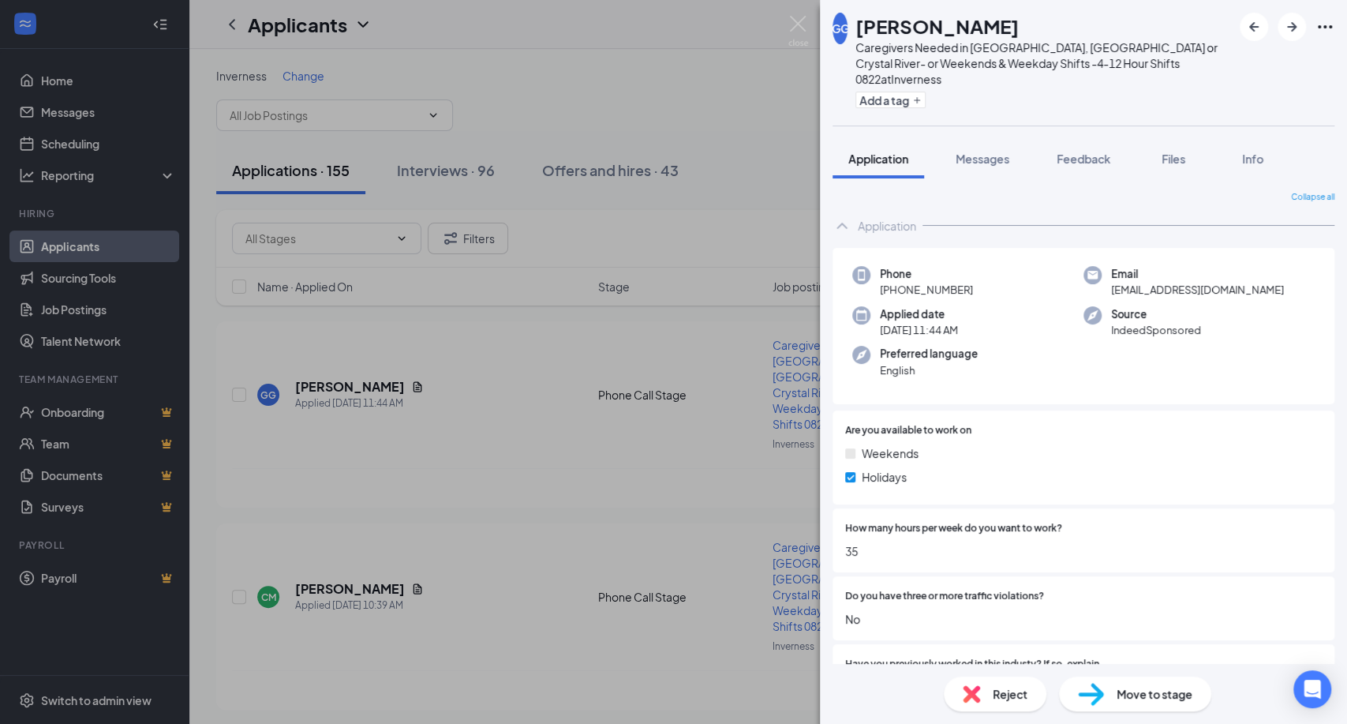
click at [877, 276] on div "Phone +1 (352) 942-7578" at bounding box center [967, 282] width 231 height 32
copy span "+1 (352) 942-7578"
drag, startPoint x: 1052, startPoint y: 317, endPoint x: 1041, endPoint y: 307, distance: 15.1
click at [1051, 317] on div "Applied date Today 11:44 AM" at bounding box center [967, 322] width 231 height 32
drag, startPoint x: 985, startPoint y: 274, endPoint x: 896, endPoint y: 275, distance: 89.2
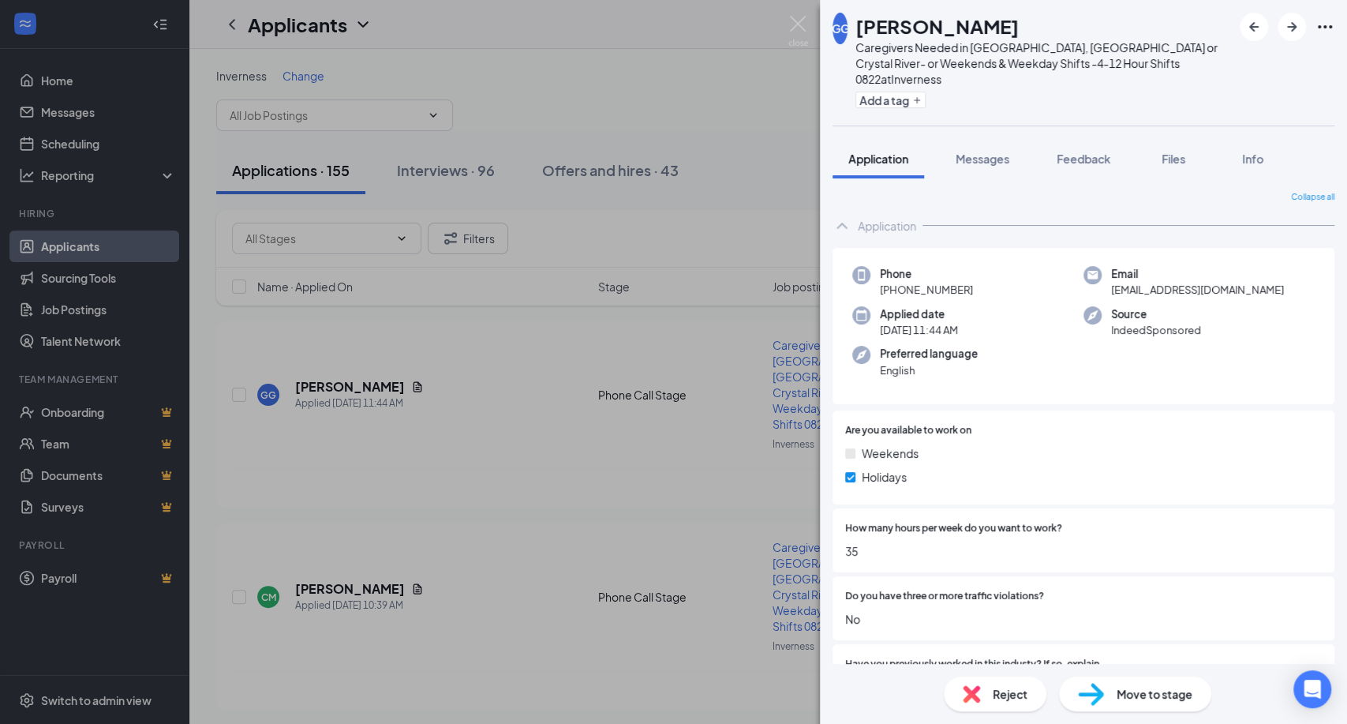
click at [896, 275] on div "Phone +1 (352) 942-7578" at bounding box center [967, 282] width 231 height 32
copy span "352) 942-7578"
drag, startPoint x: 999, startPoint y: 27, endPoint x: 862, endPoint y: 23, distance: 136.6
click at [862, 23] on div "[PERSON_NAME]" at bounding box center [1043, 26] width 376 height 27
copy h1 "[PERSON_NAME]"
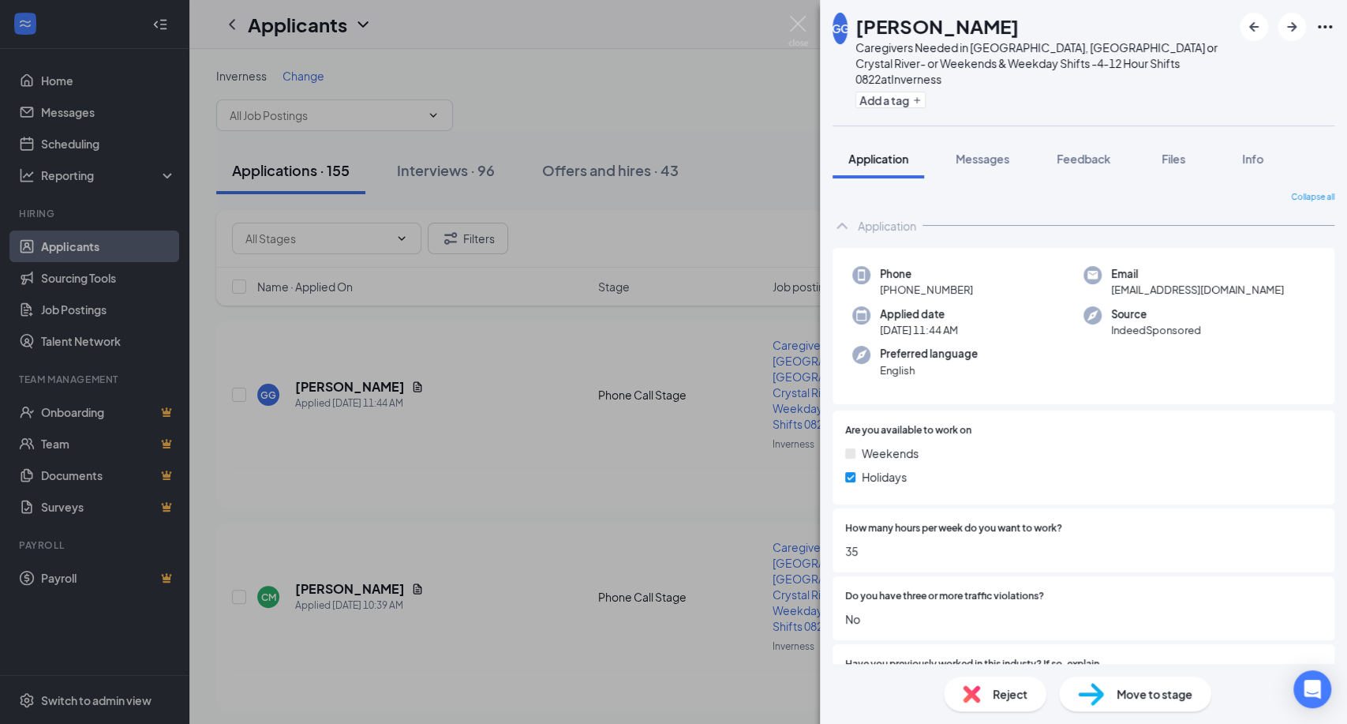
click at [1038, 284] on div "Phone +1 (352) 942-7578 Email gabbygoadd@gmail.com Applied date Today 11:44 AM …" at bounding box center [1083, 326] width 502 height 157
click at [993, 151] on span "Messages" at bounding box center [982, 158] width 54 height 14
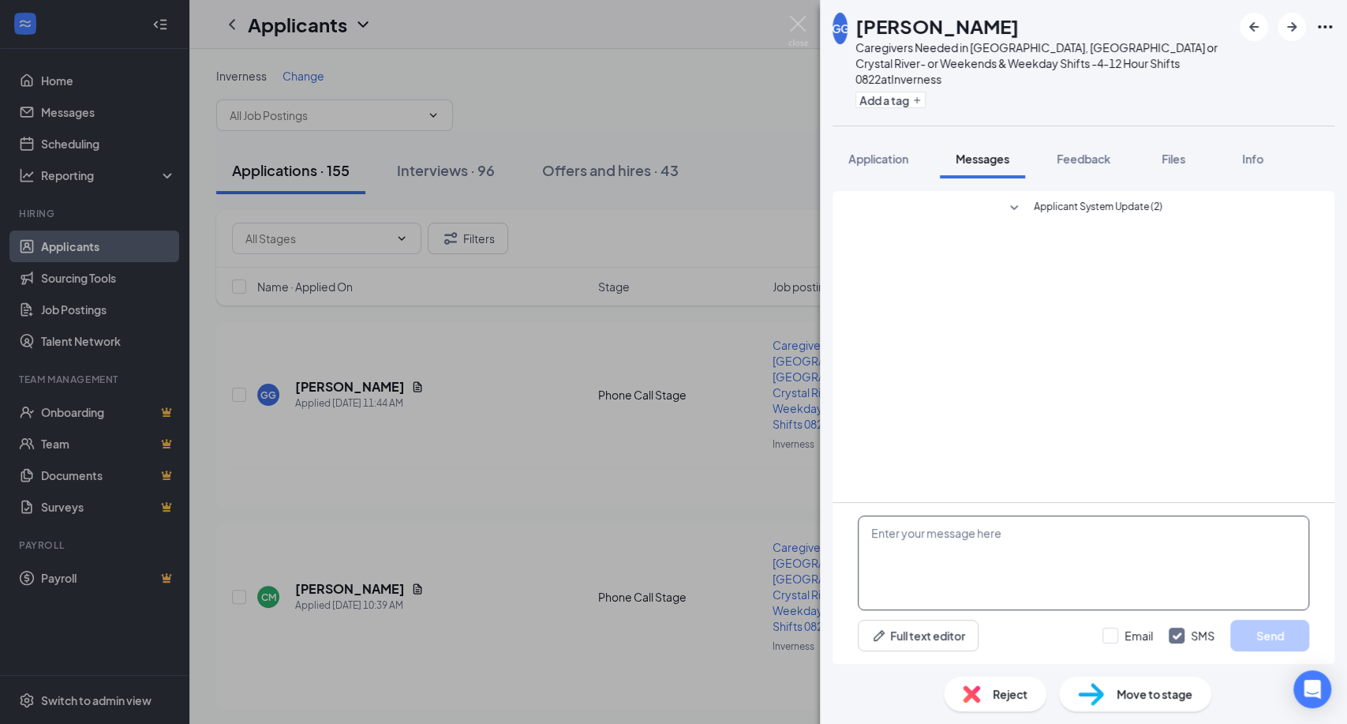
click at [927, 537] on textarea at bounding box center [1083, 562] width 451 height 95
paste textarea "Hi Diana, Good morning! Thank you for taking the time to speak with me earlier.…"
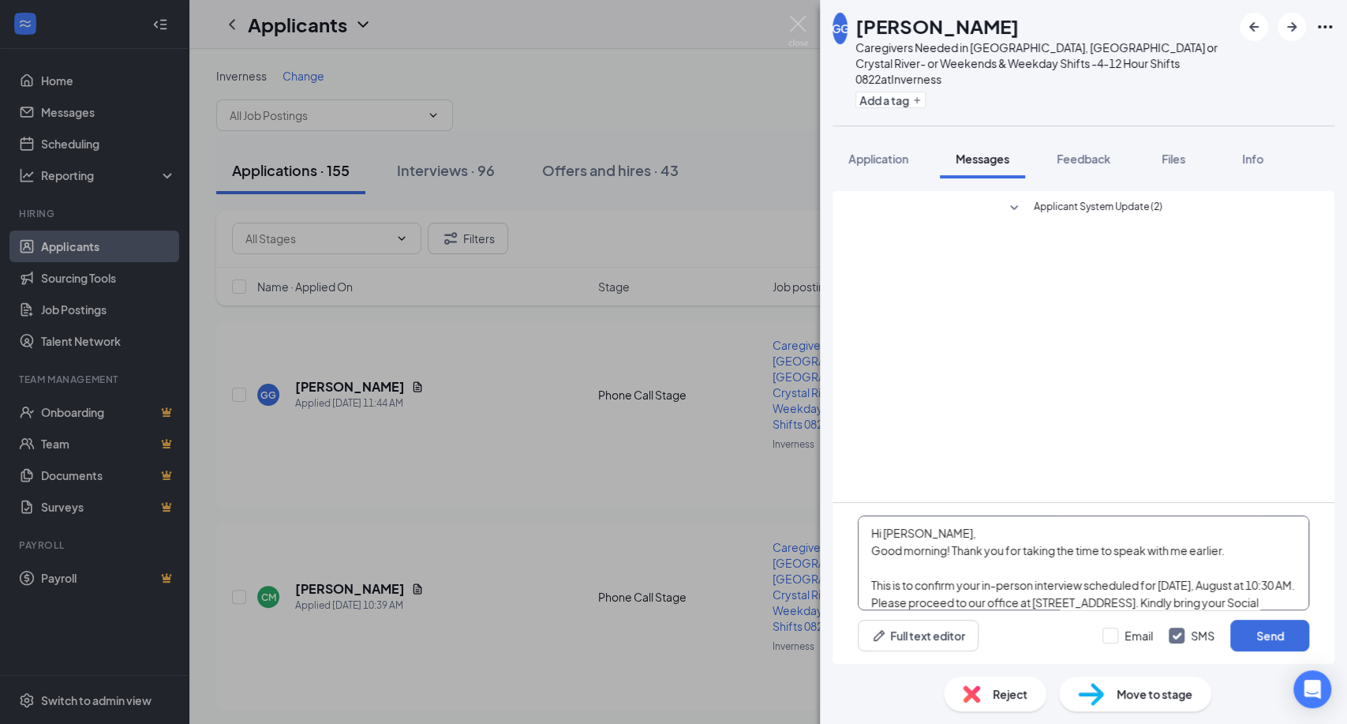
click at [912, 529] on textarea "Hi Diana, Good morning! Thank you for taking the time to speak with me earlier.…" at bounding box center [1083, 562] width 451 height 95
click at [949, 545] on textarea "Hi Gabrielle, Good morning! Thank you for taking the time to speak with me earl…" at bounding box center [1083, 562] width 451 height 95
click at [944, 548] on textarea "Hi Gabrielle, Good morning! Thank you for taking the time to speak with me earl…" at bounding box center [1083, 562] width 451 height 95
click at [1008, 570] on textarea "Hi Gabrielle, Good afternoon! Thank you for taking the time to speak with me ea…" at bounding box center [1083, 562] width 451 height 95
click at [1211, 581] on textarea "Hi Gabrielle, Good afternoon! Thank you for taking the time to speak with me ea…" at bounding box center [1083, 562] width 451 height 95
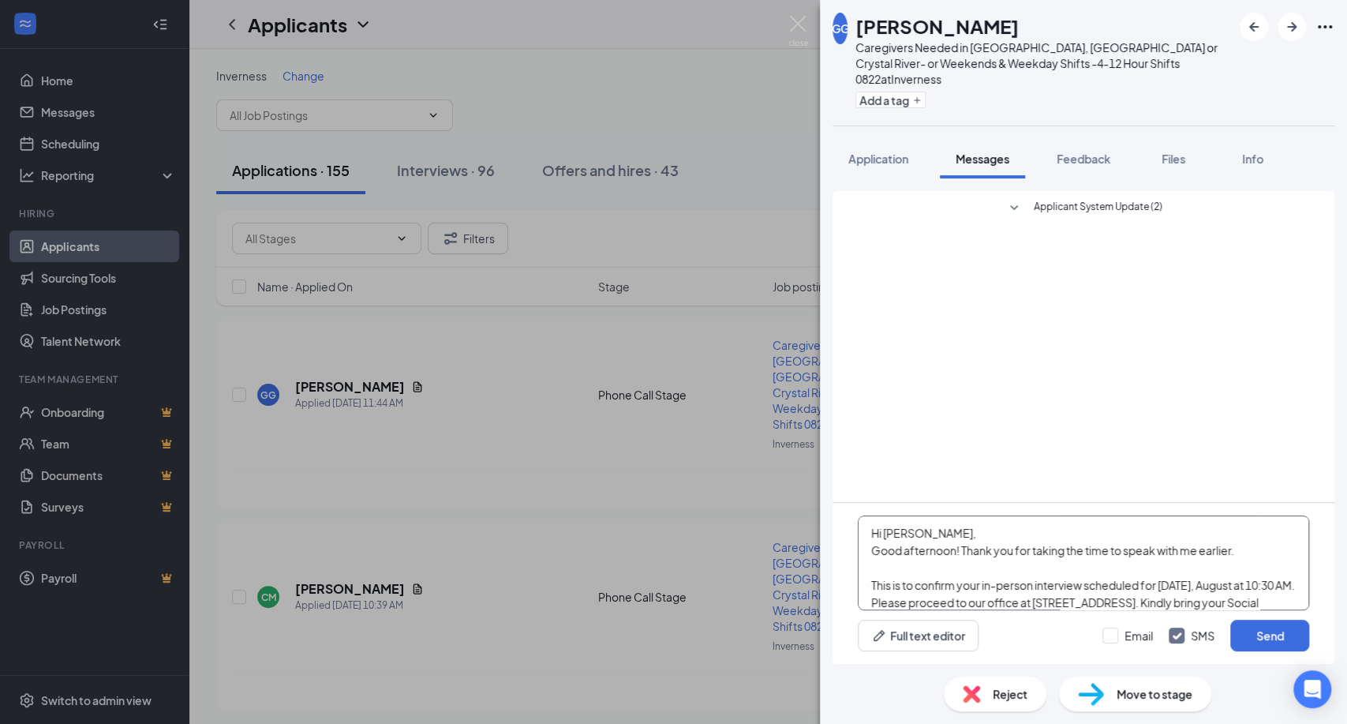
click at [1250, 584] on textarea "Hi Gabrielle, Good afternoon! Thank you for taking the time to speak with me ea…" at bounding box center [1083, 562] width 451 height 95
click at [1052, 593] on textarea "Hi Gabrielle, Good afternoon! Thank you for taking the time to speak with me ea…" at bounding box center [1083, 562] width 451 height 95
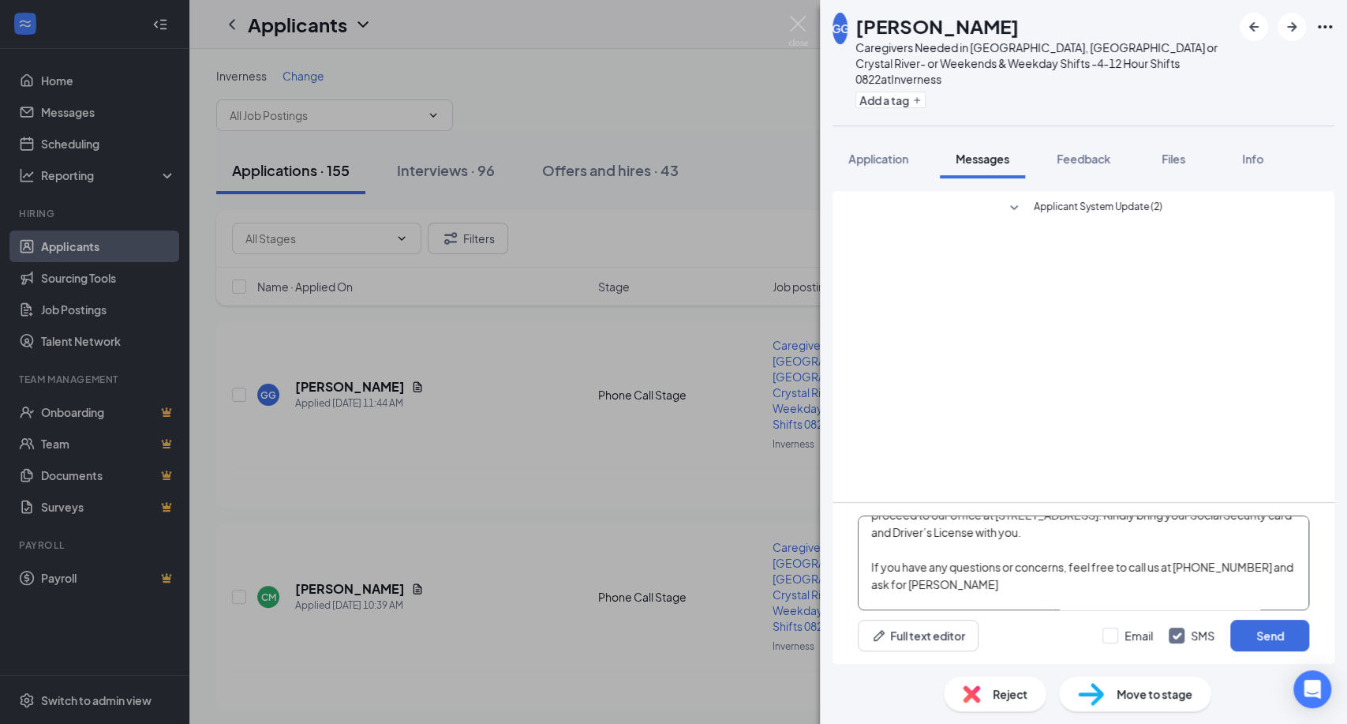
click at [899, 531] on textarea "Hi Gabrielle, Good afternoon! Thank you for taking the time to speak with me ea…" at bounding box center [1083, 562] width 451 height 95
click at [1146, 532] on textarea "Hi Gabrielle, Good afternoon! Thank you for taking the time to speak with me ea…" at bounding box center [1083, 562] width 451 height 95
click at [982, 581] on textarea "Hi Gabrielle, Good afternoon! Thank you for taking the time to speak with me ea…" at bounding box center [1083, 562] width 451 height 95
click at [962, 578] on textarea "Hi Gabrielle, Good afternoon! Thank you for taking the time to speak with me ea…" at bounding box center [1083, 562] width 451 height 95
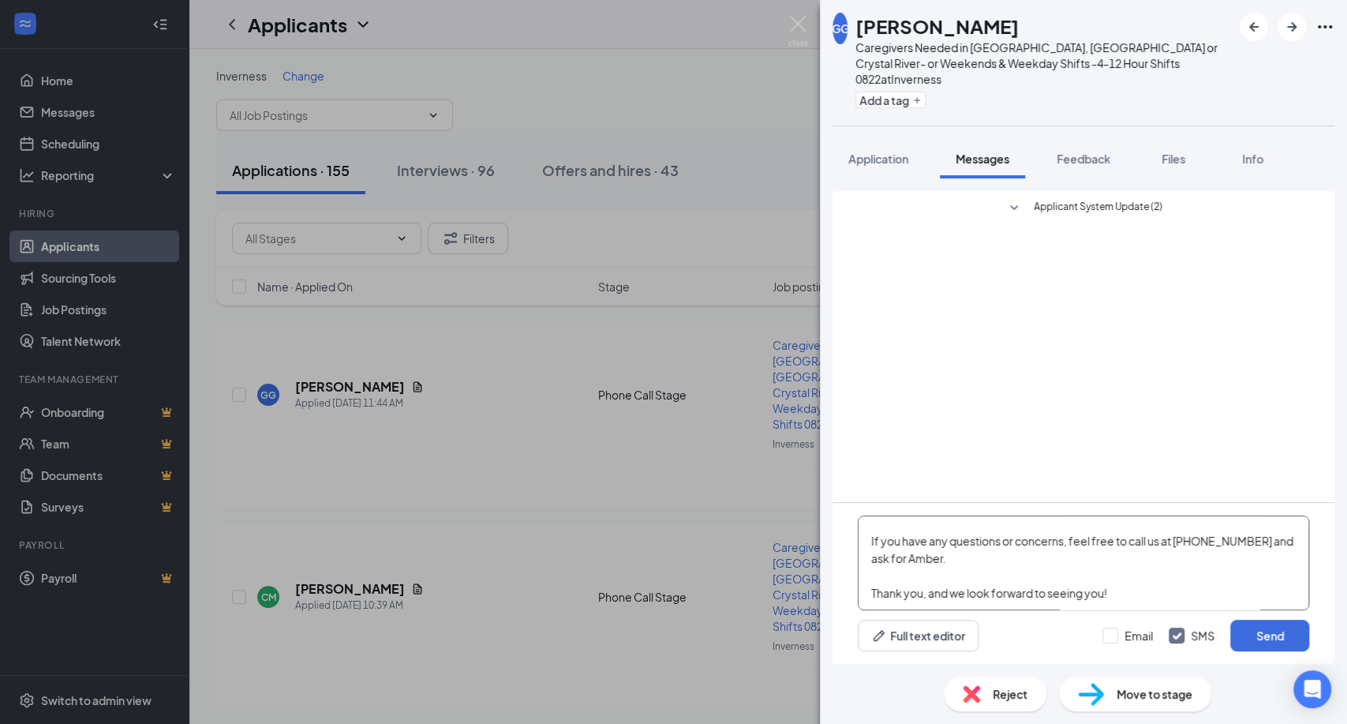
click at [997, 557] on textarea "Hi Gabrielle, Good afternoon! Thank you for taking the time to speak with me ea…" at bounding box center [1083, 562] width 451 height 95
type textarea "Hi Gabrielle, Good afternoon! Thank you for taking the time to speak with me ea…"
click at [1284, 639] on button "Send" at bounding box center [1269, 635] width 79 height 32
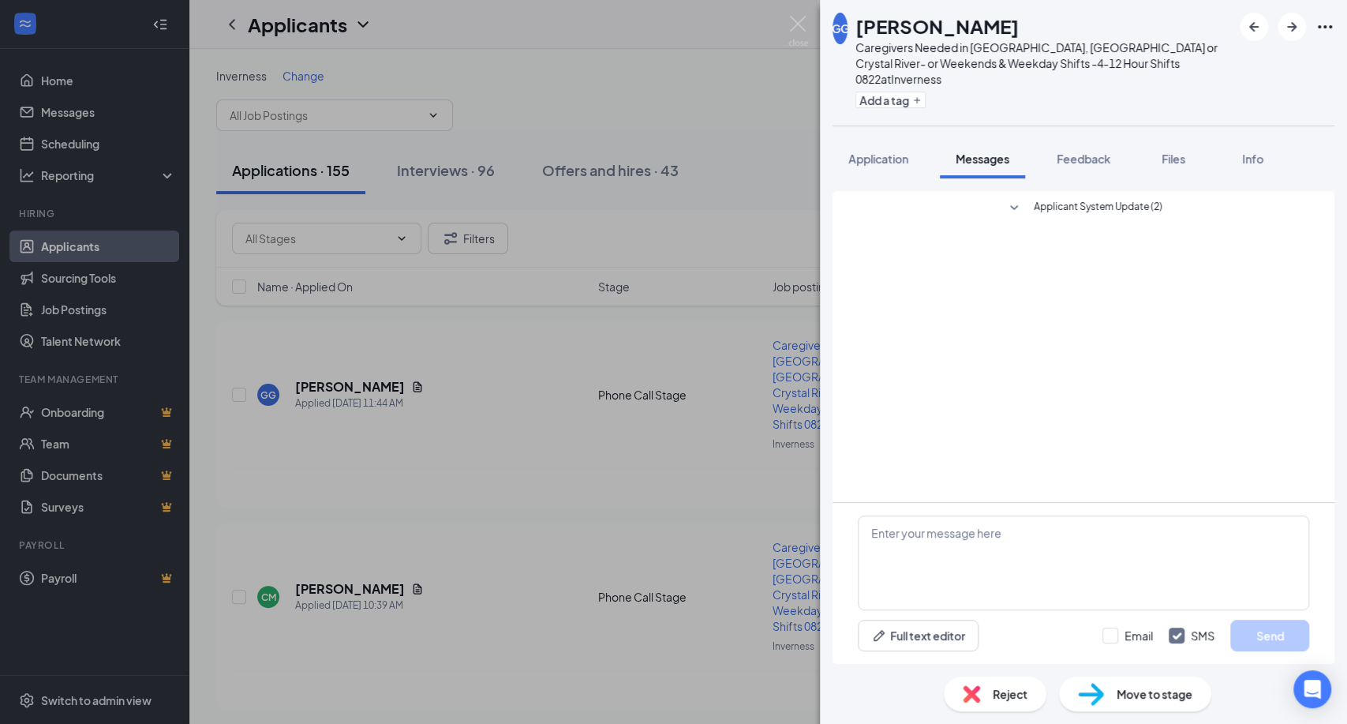
scroll to position [44, 0]
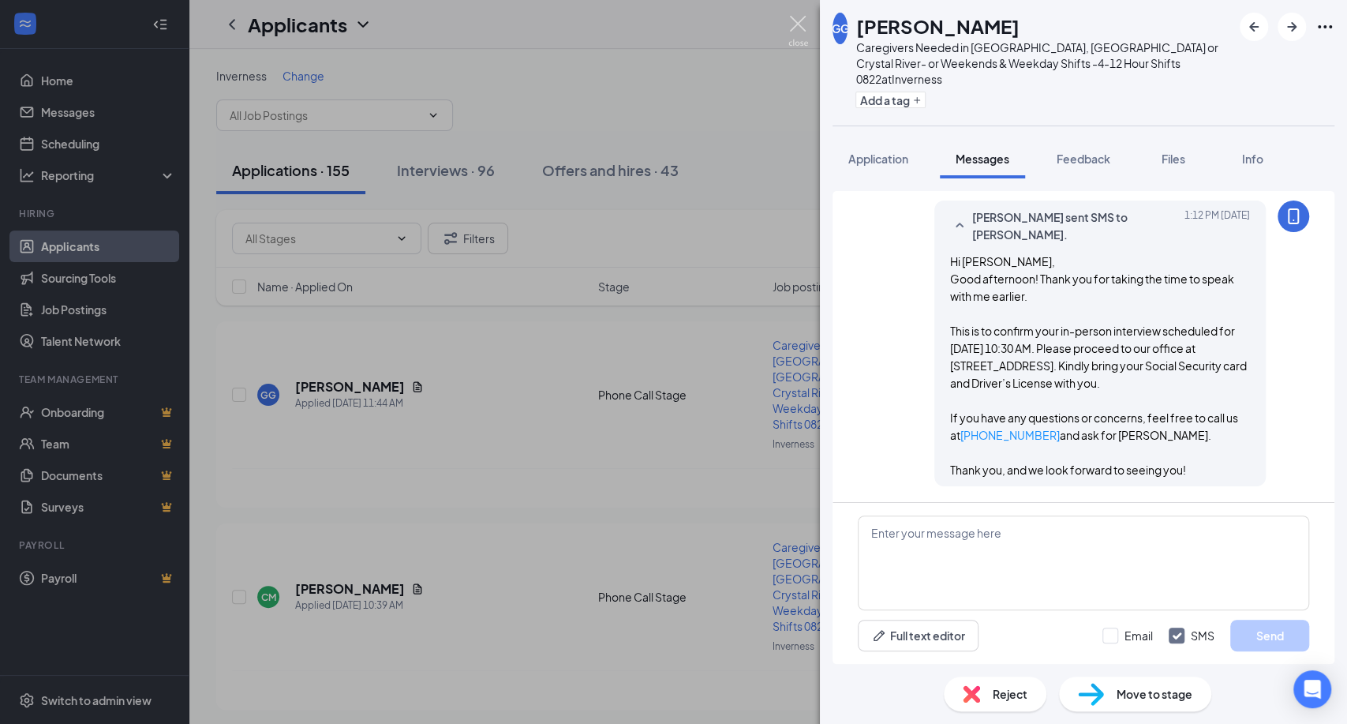
click at [803, 27] on img at bounding box center [798, 31] width 20 height 31
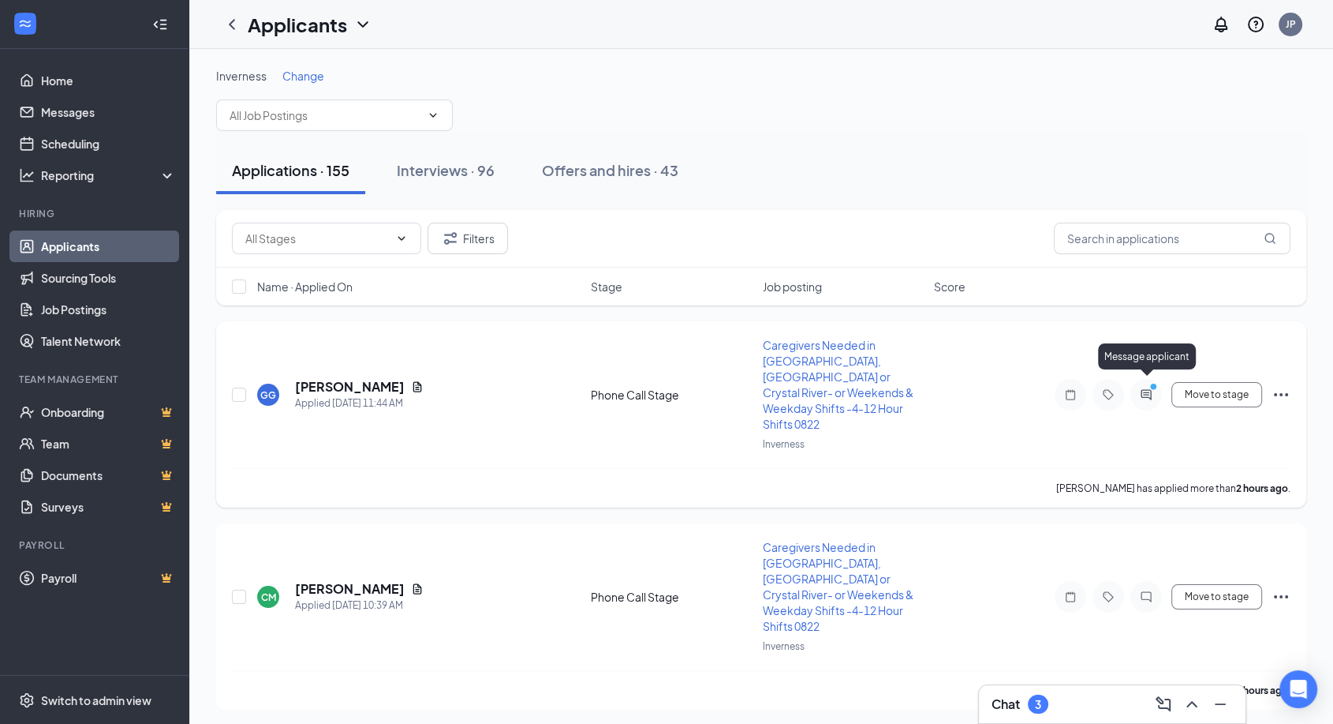
click at [1146, 390] on icon "ActiveChat" at bounding box center [1146, 394] width 19 height 13
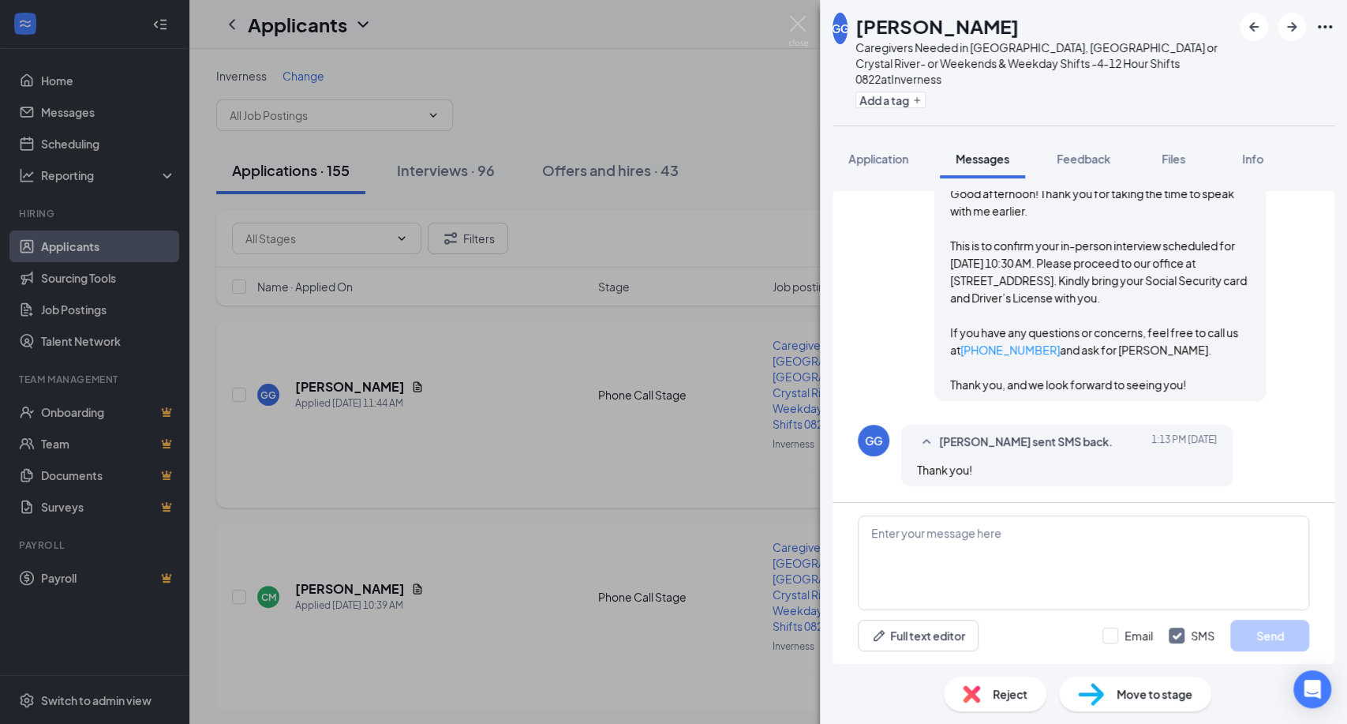
scroll to position [130, 0]
click at [912, 550] on textarea at bounding box center [1083, 562] width 451 height 95
type textarea "y"
type textarea "You're welcome. See you [DATE]. :)"
click at [1279, 638] on button "Send" at bounding box center [1269, 635] width 79 height 32
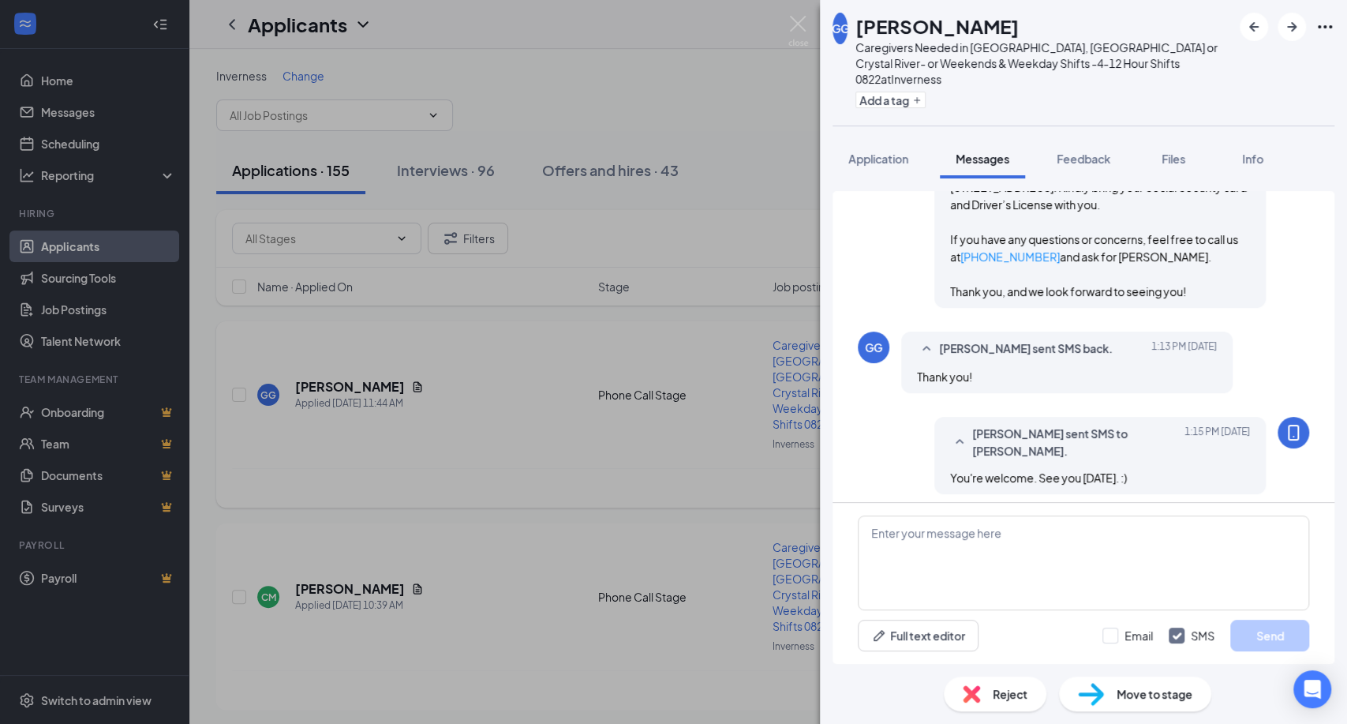
scroll to position [231, 0]
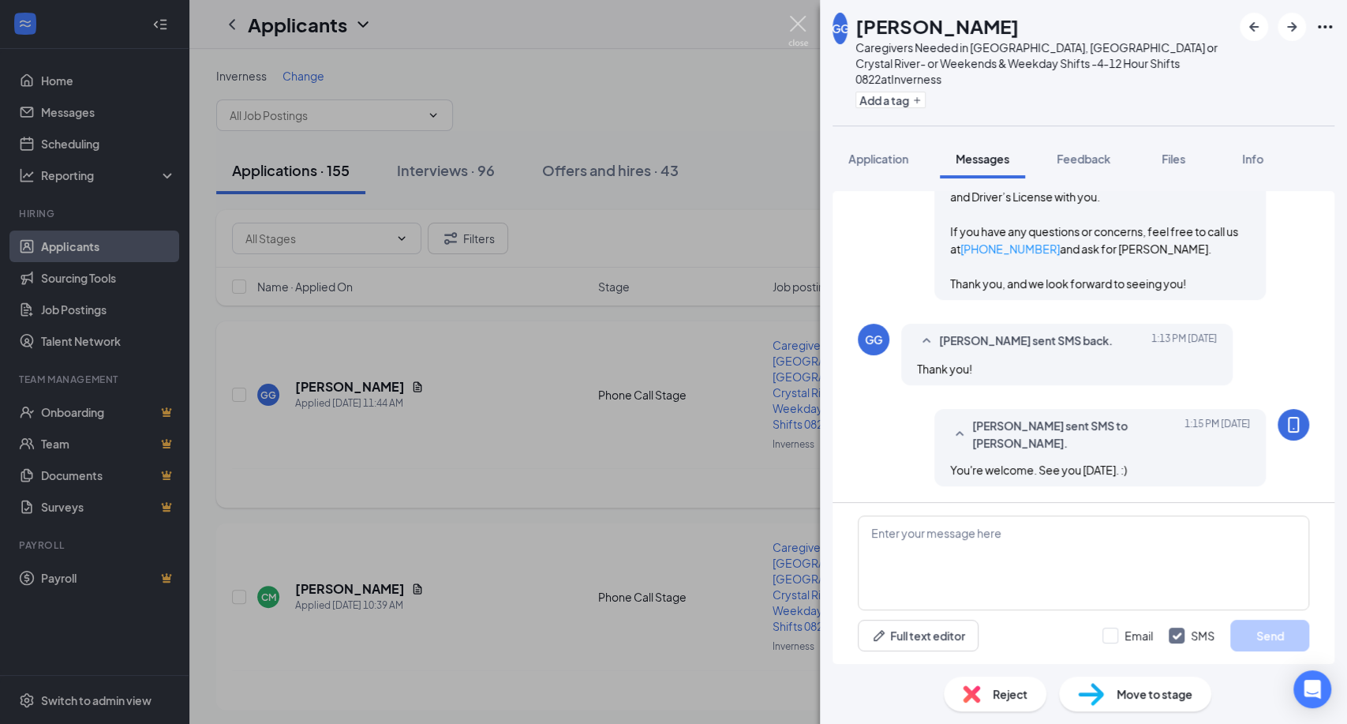
click at [795, 25] on img at bounding box center [798, 31] width 20 height 31
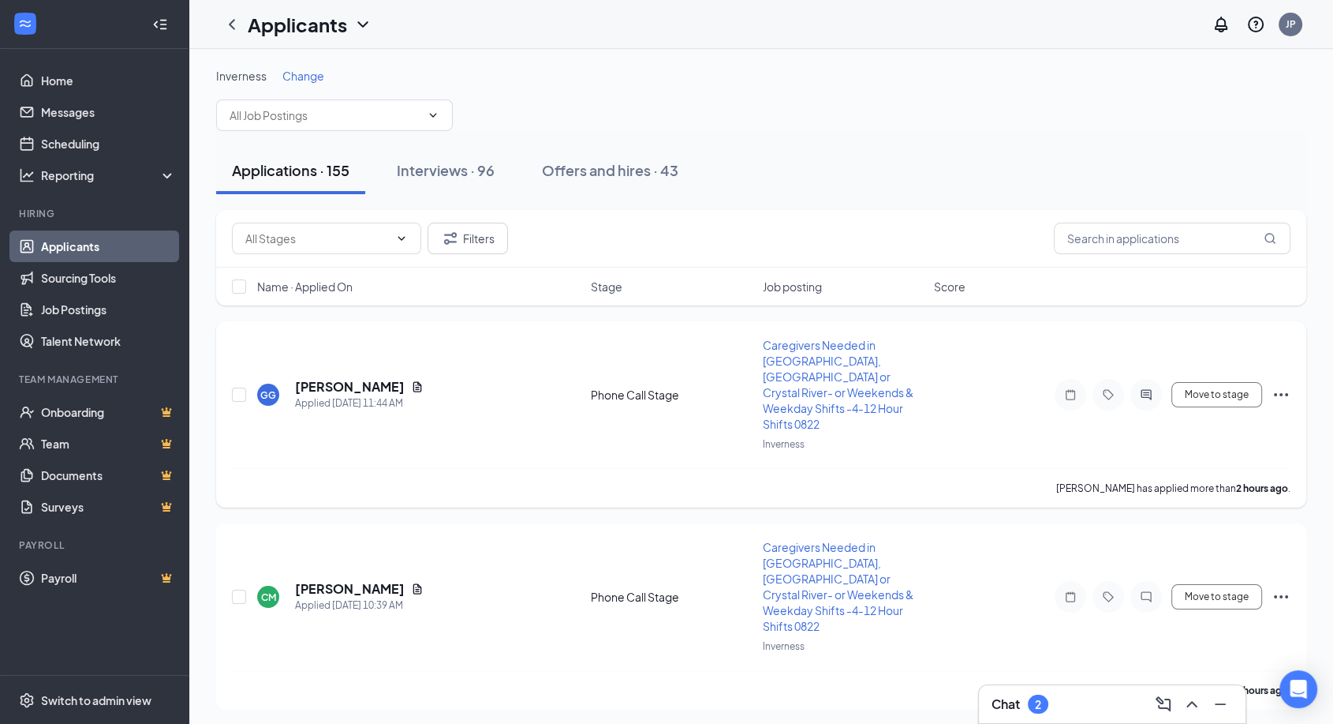
click at [1085, 697] on div "Chat 2" at bounding box center [1112, 703] width 241 height 25
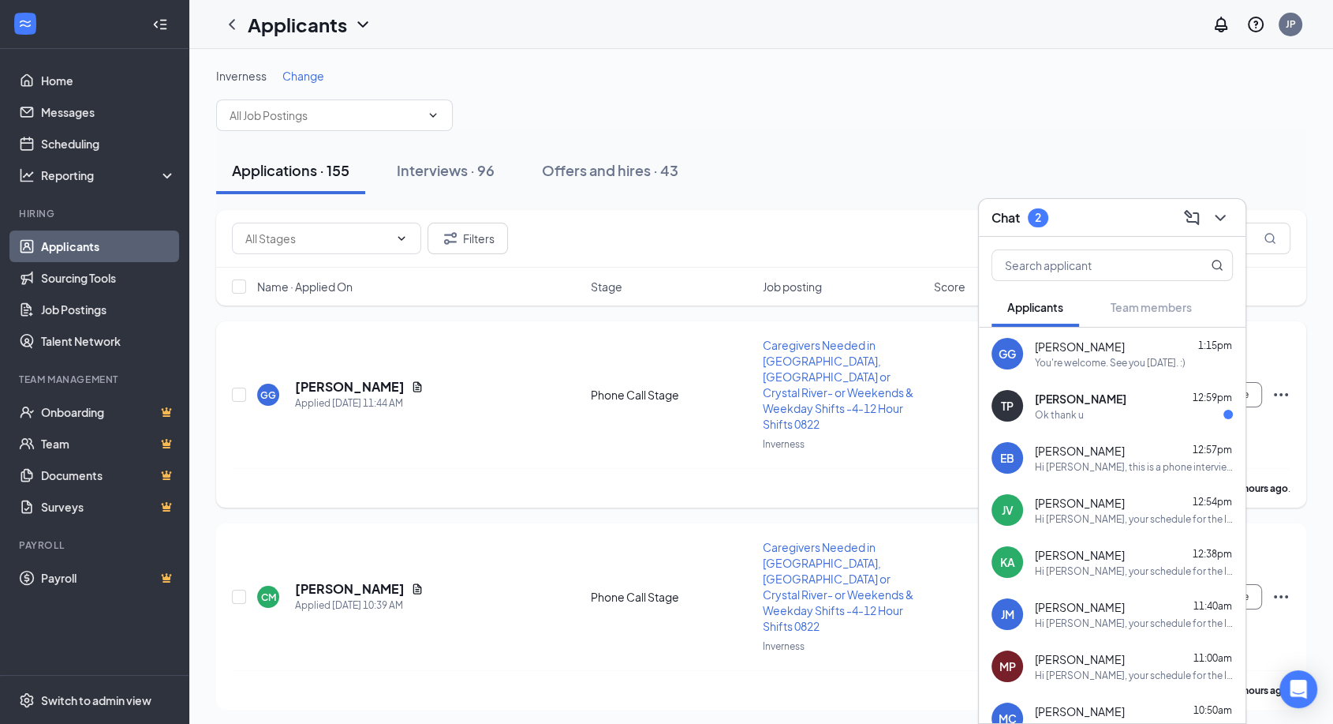
click at [1131, 406] on div "Tonya Perez 12:59pm Ok thank u" at bounding box center [1134, 406] width 198 height 31
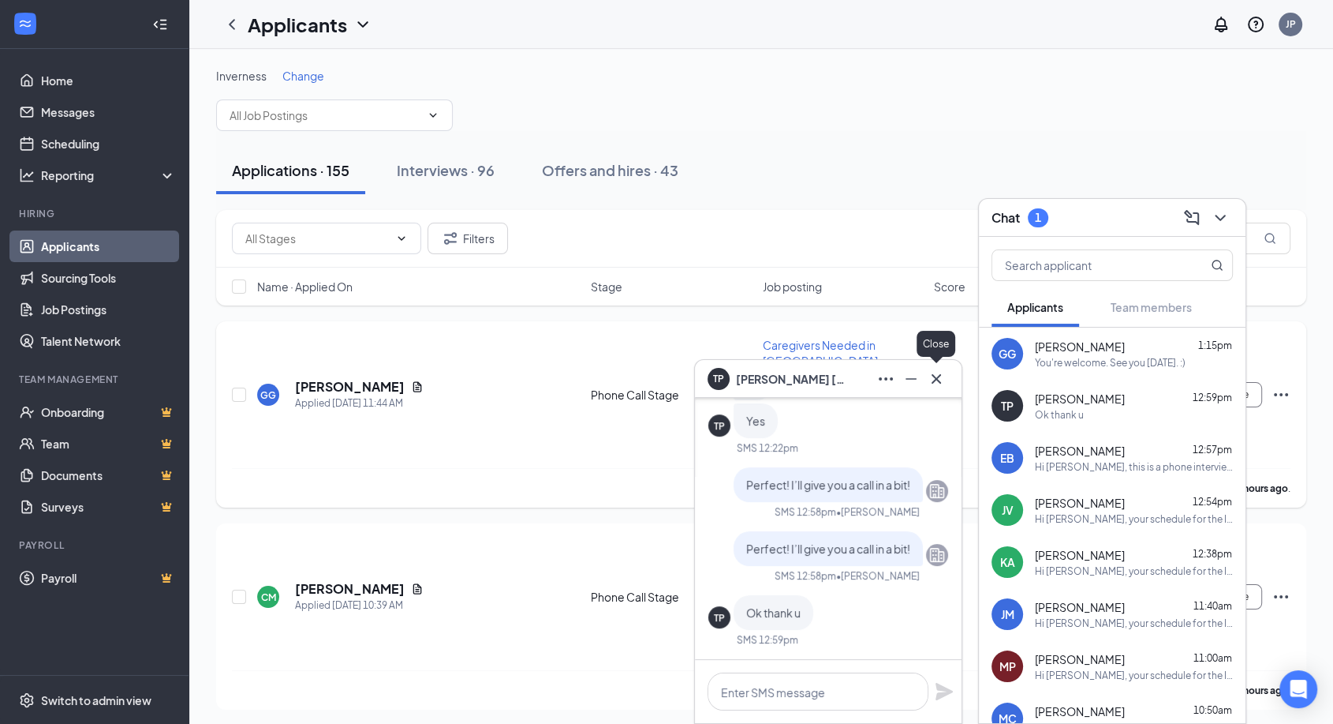
click at [935, 380] on icon "Cross" at bounding box center [936, 378] width 19 height 19
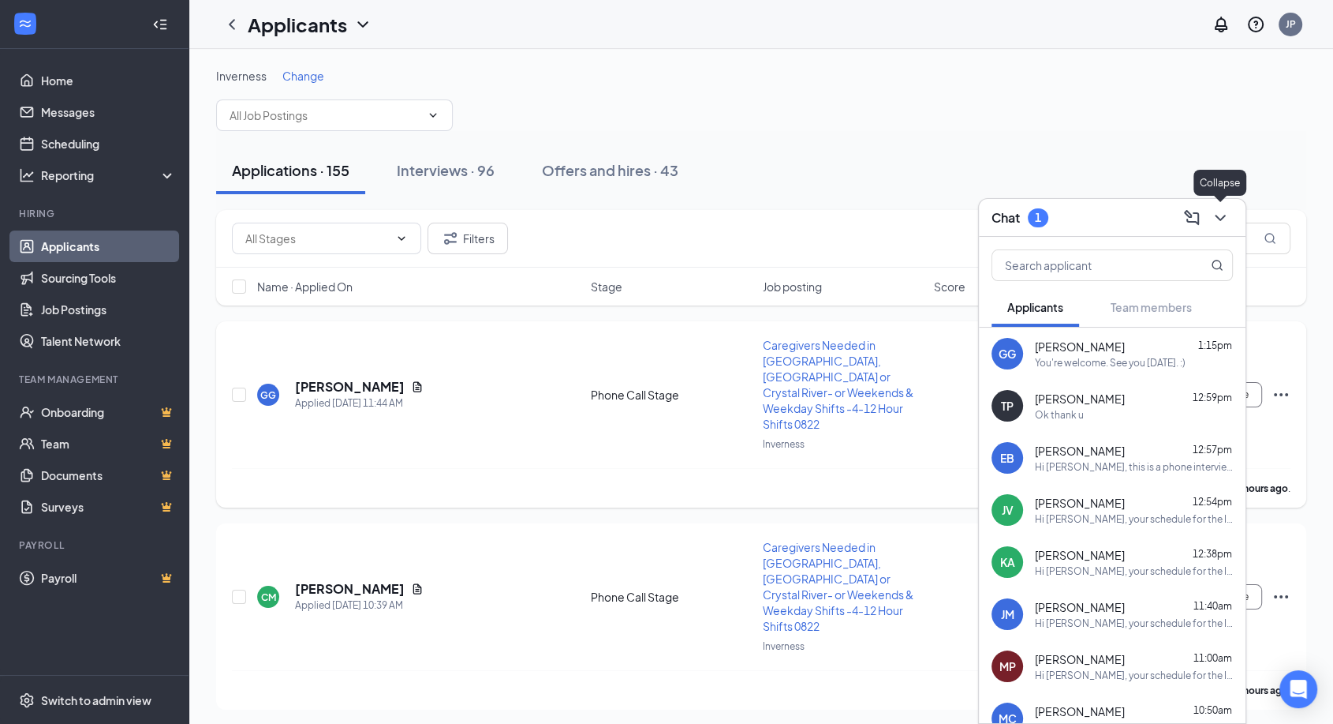
click at [1224, 226] on icon "ChevronDown" at bounding box center [1220, 217] width 19 height 19
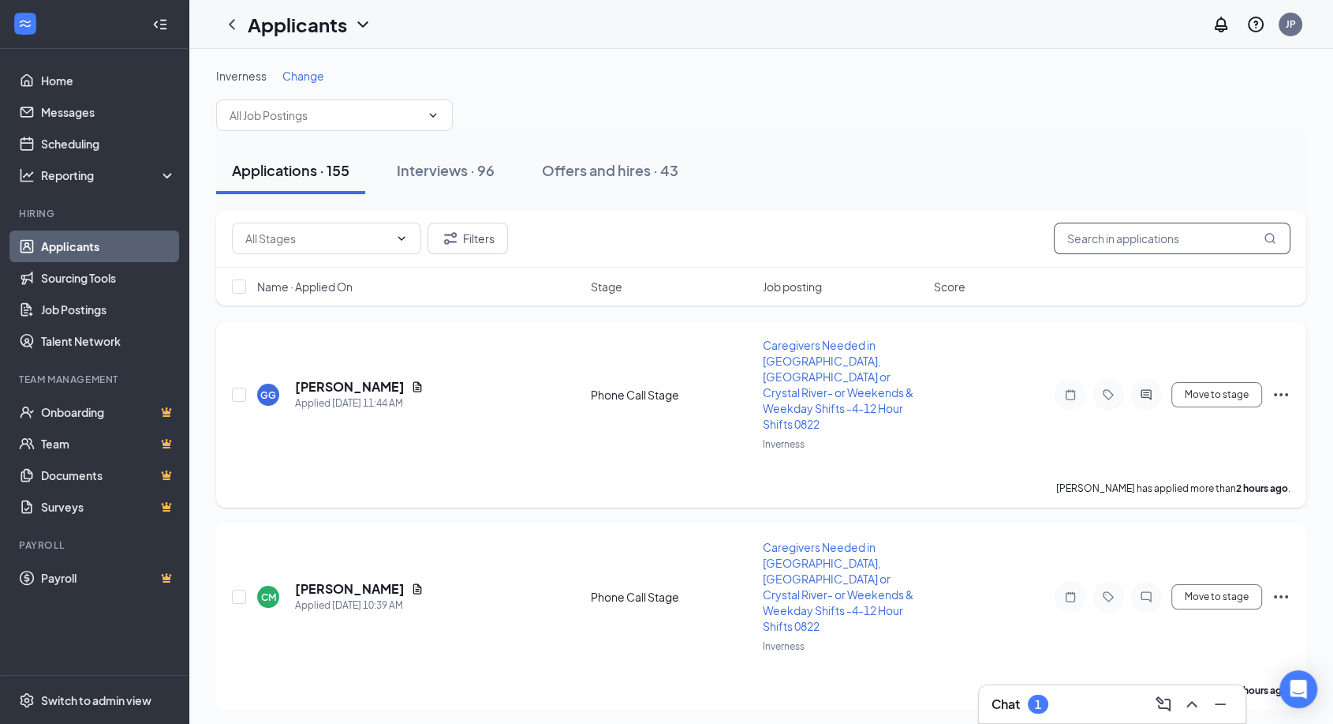
click at [1083, 232] on input "text" at bounding box center [1172, 238] width 237 height 32
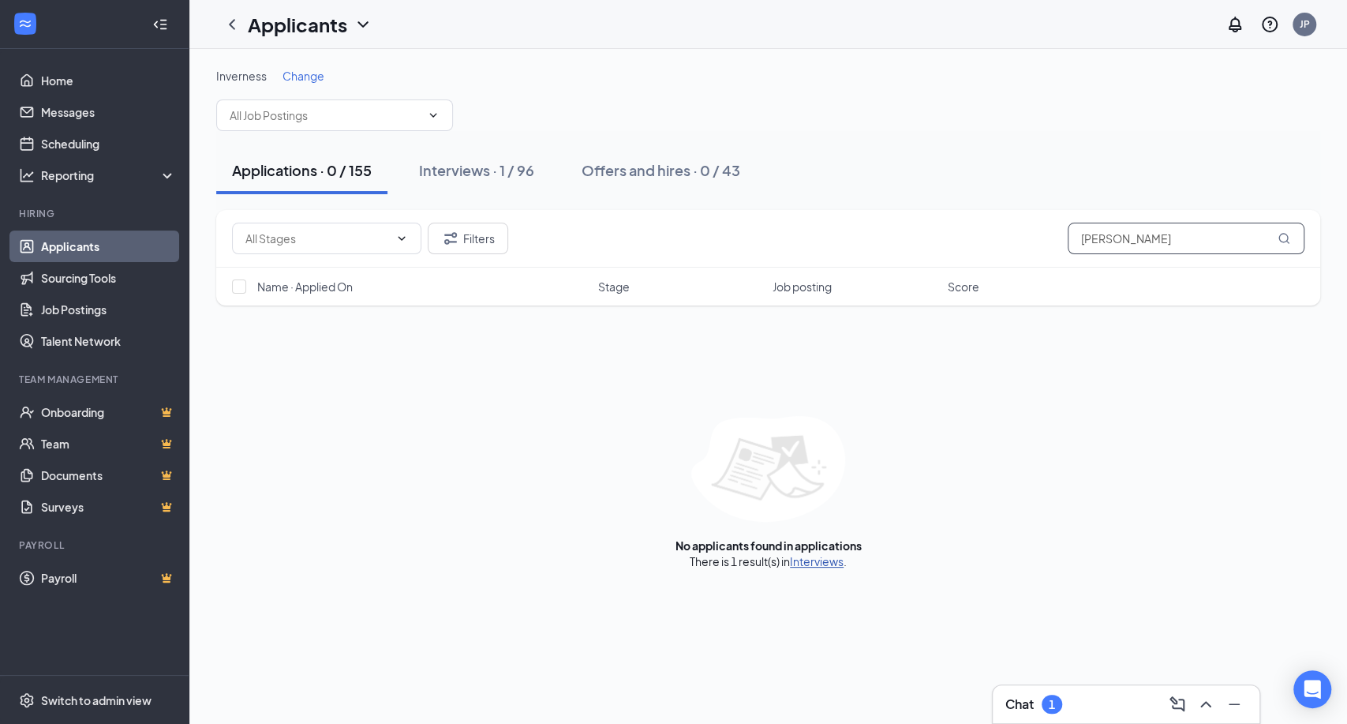
type input "tonya"
click at [810, 562] on link "Interviews" at bounding box center [817, 561] width 54 height 14
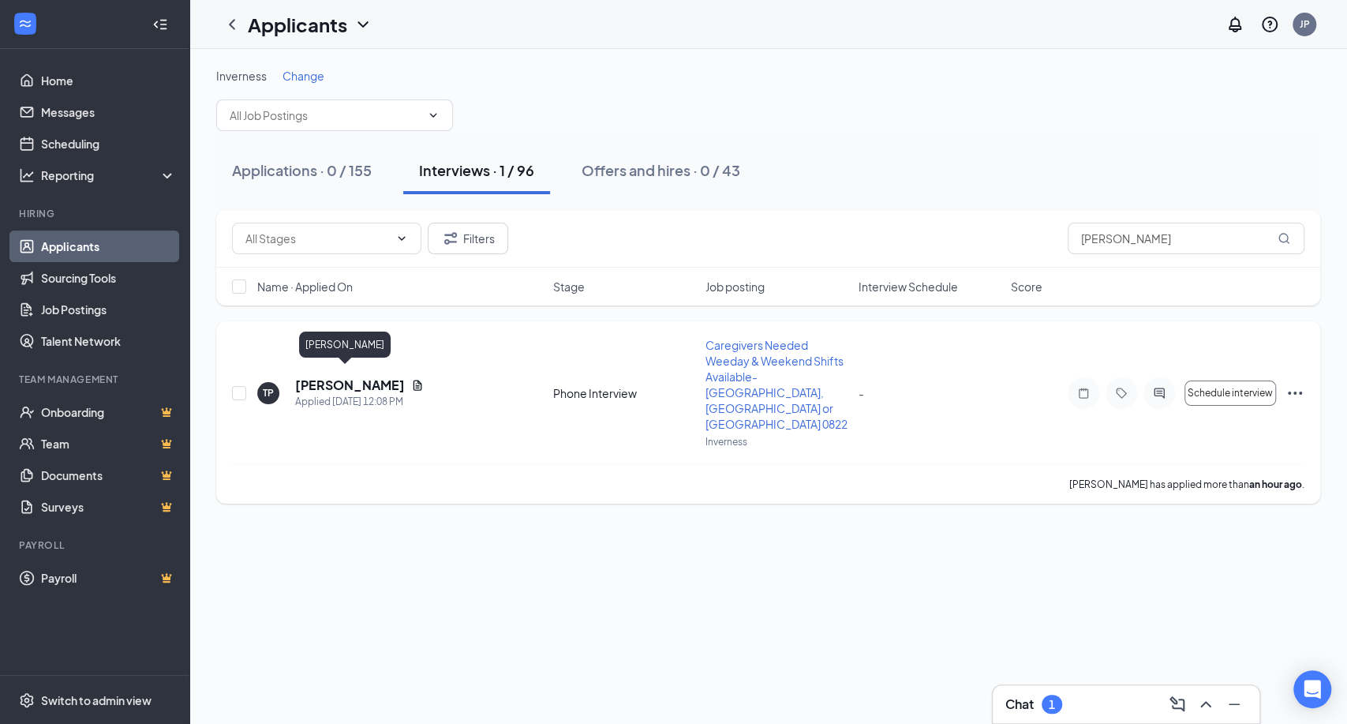
click at [329, 376] on h5 "[PERSON_NAME]" at bounding box center [350, 384] width 110 height 17
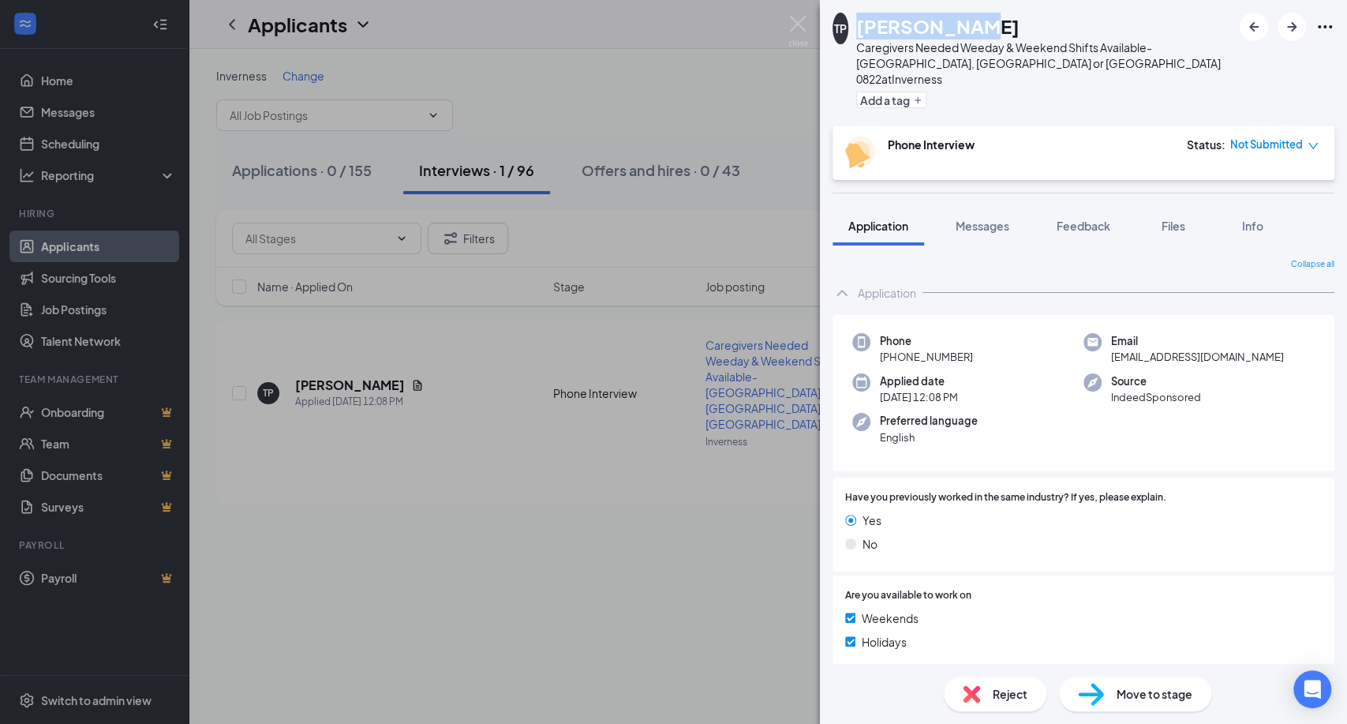
drag, startPoint x: 978, startPoint y: 19, endPoint x: 863, endPoint y: 21, distance: 114.4
click at [863, 21] on div "[PERSON_NAME]" at bounding box center [1044, 26] width 376 height 27
copy h1 "[PERSON_NAME]"
click at [1108, 424] on div "Phone +1 (352) 549-2268 Email msthang2011@icloud.com Applied date Today 12:08 P…" at bounding box center [1083, 393] width 502 height 157
drag, startPoint x: 1241, startPoint y: 346, endPoint x: 1101, endPoint y: 345, distance: 140.4
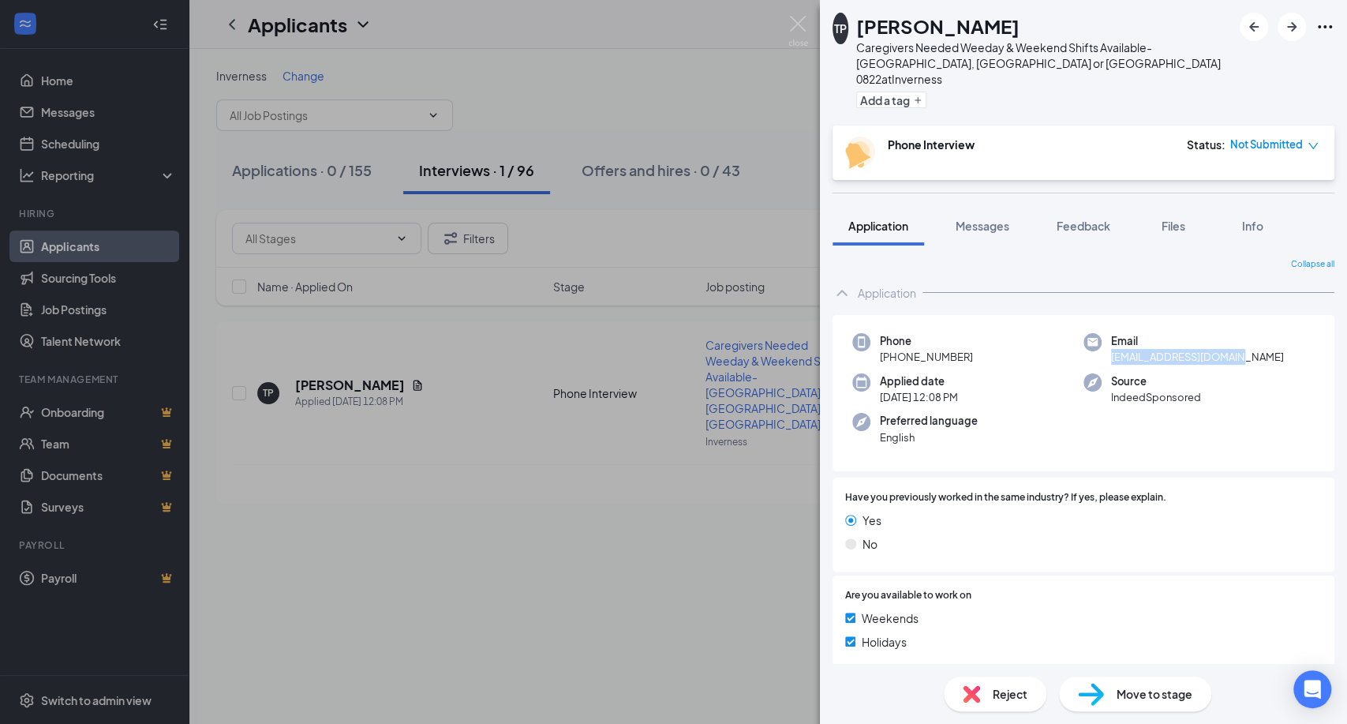
click at [1101, 345] on div "Email msthang2011@icloud.com" at bounding box center [1198, 349] width 231 height 32
copy span "msthang2011@icloud.com"
click at [1026, 382] on div "Applied date Today 12:08 PM" at bounding box center [967, 389] width 231 height 32
drag, startPoint x: 973, startPoint y: 342, endPoint x: 879, endPoint y: 341, distance: 93.9
click at [879, 341] on div "Phone +1 (352) 549-2268" at bounding box center [967, 349] width 231 height 32
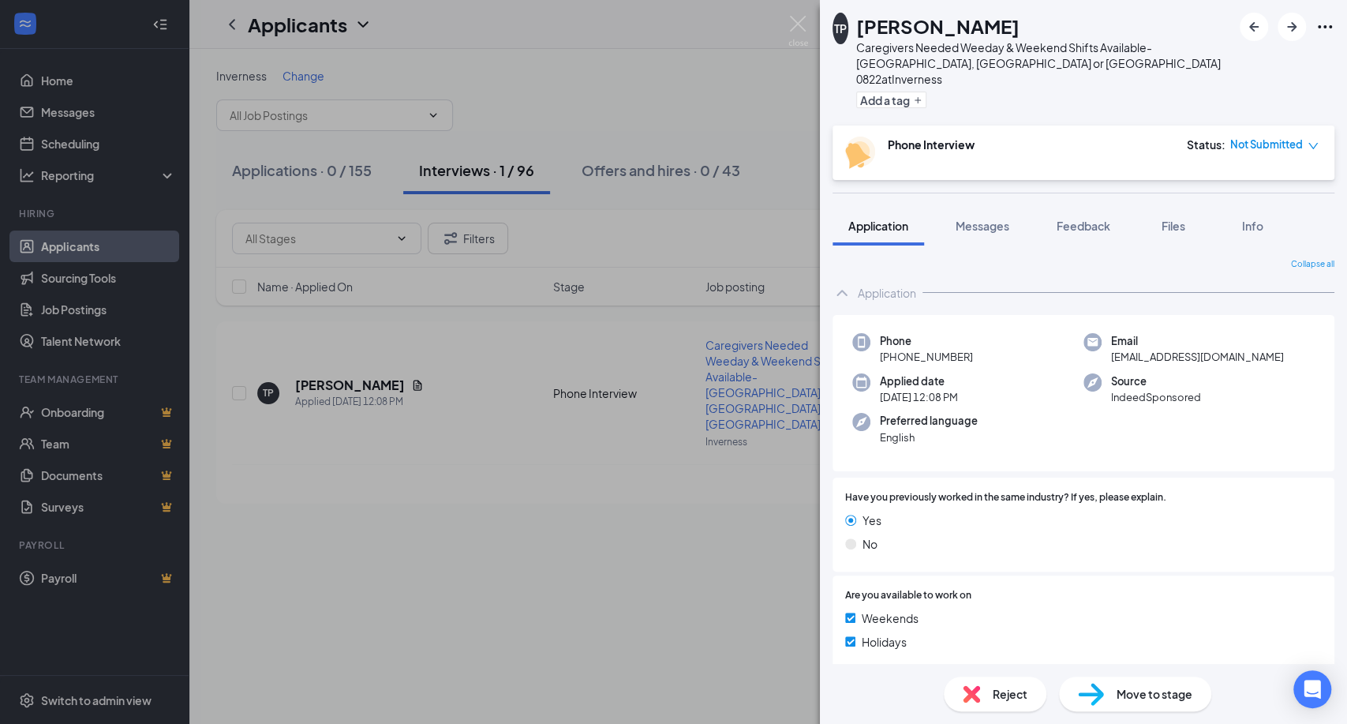
copy span "+1 (352) 549-2268"
click at [1012, 373] on div "Applied date Today 12:08 PM" at bounding box center [967, 389] width 231 height 32
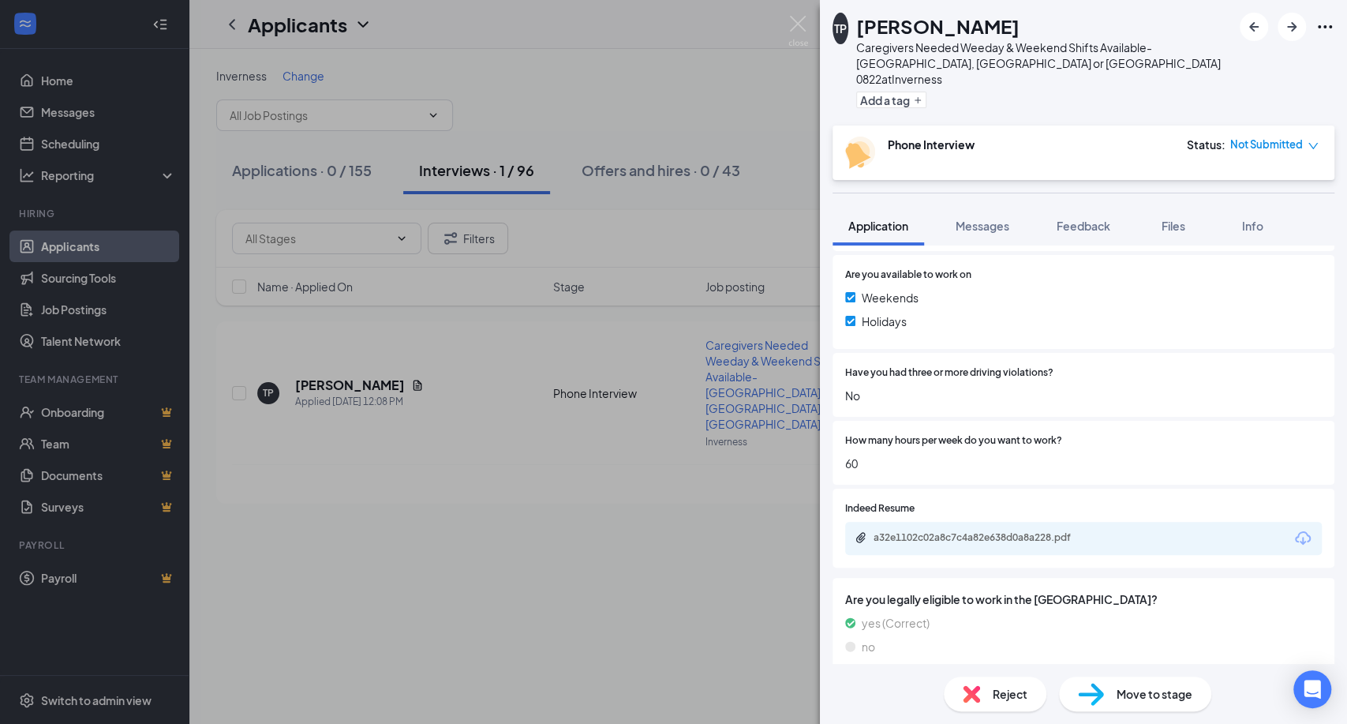
scroll to position [350, 0]
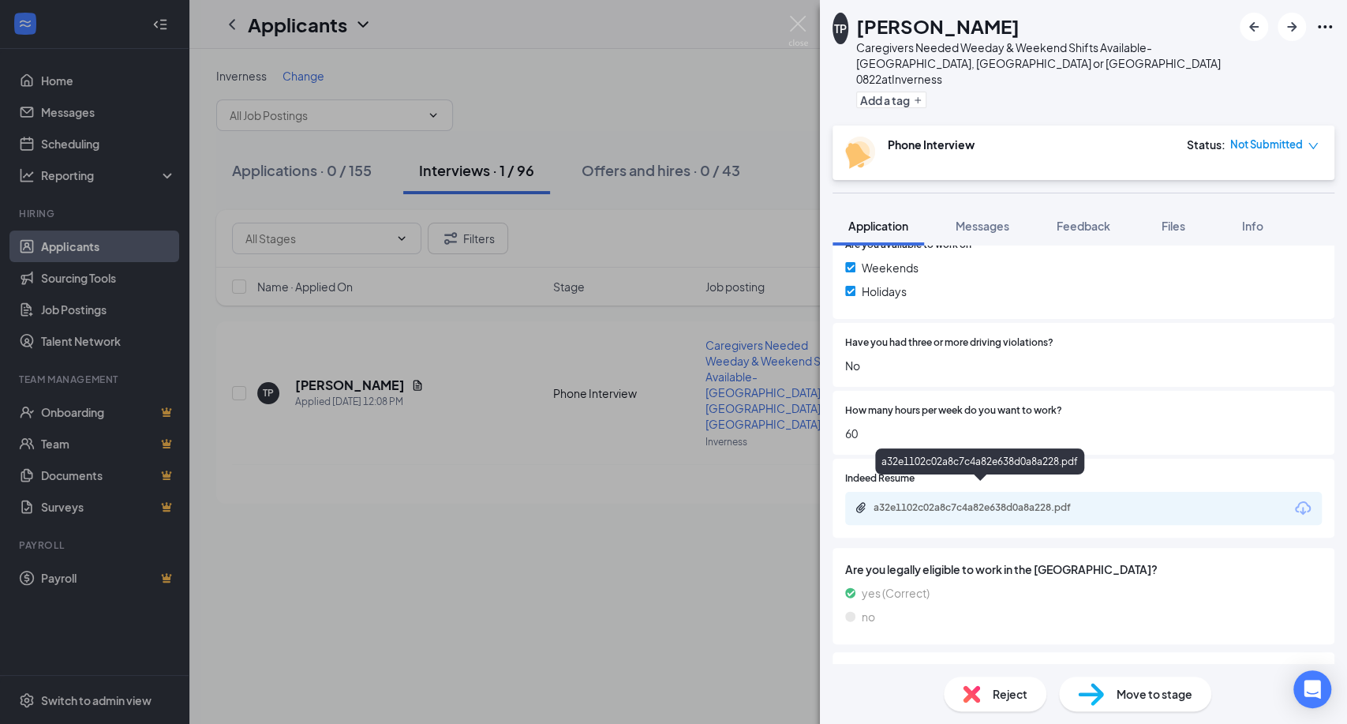
click at [1017, 501] on div "a32e1102c02a8c7c4a82e638d0a8a228.pdf" at bounding box center [983, 507] width 221 height 13
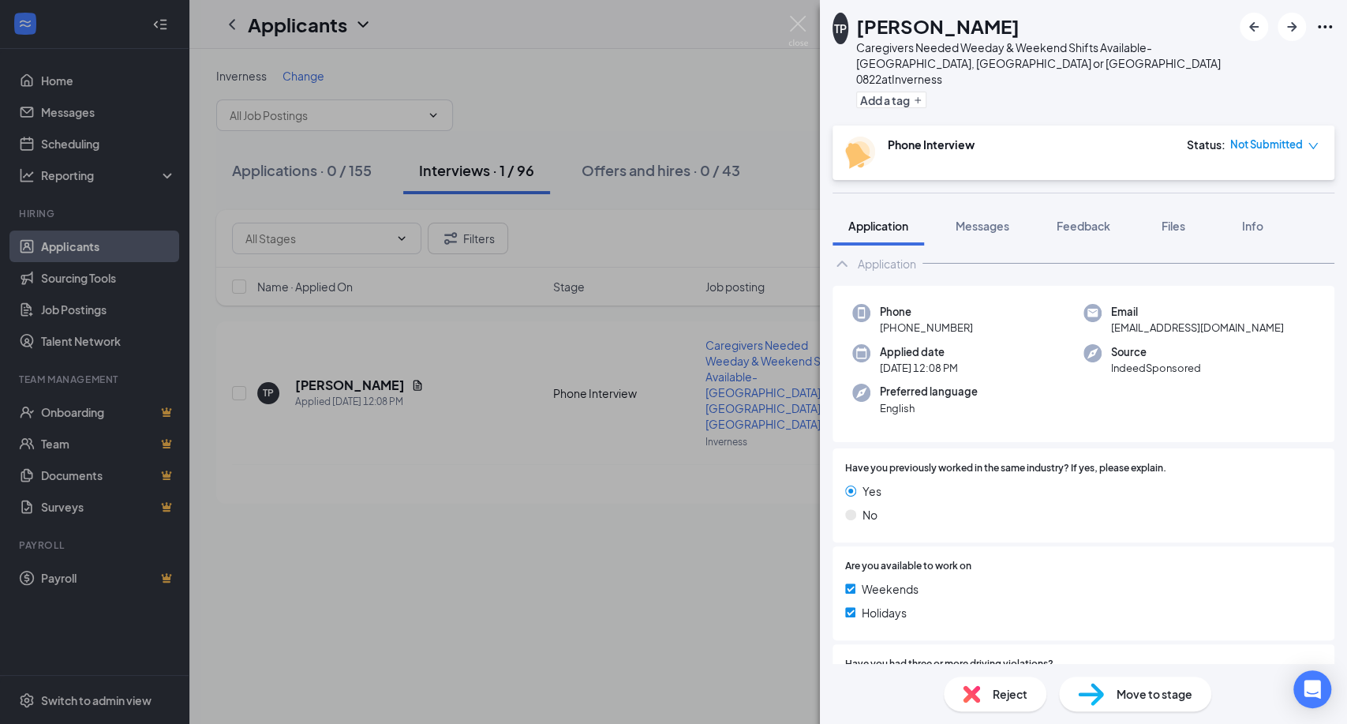
scroll to position [0, 0]
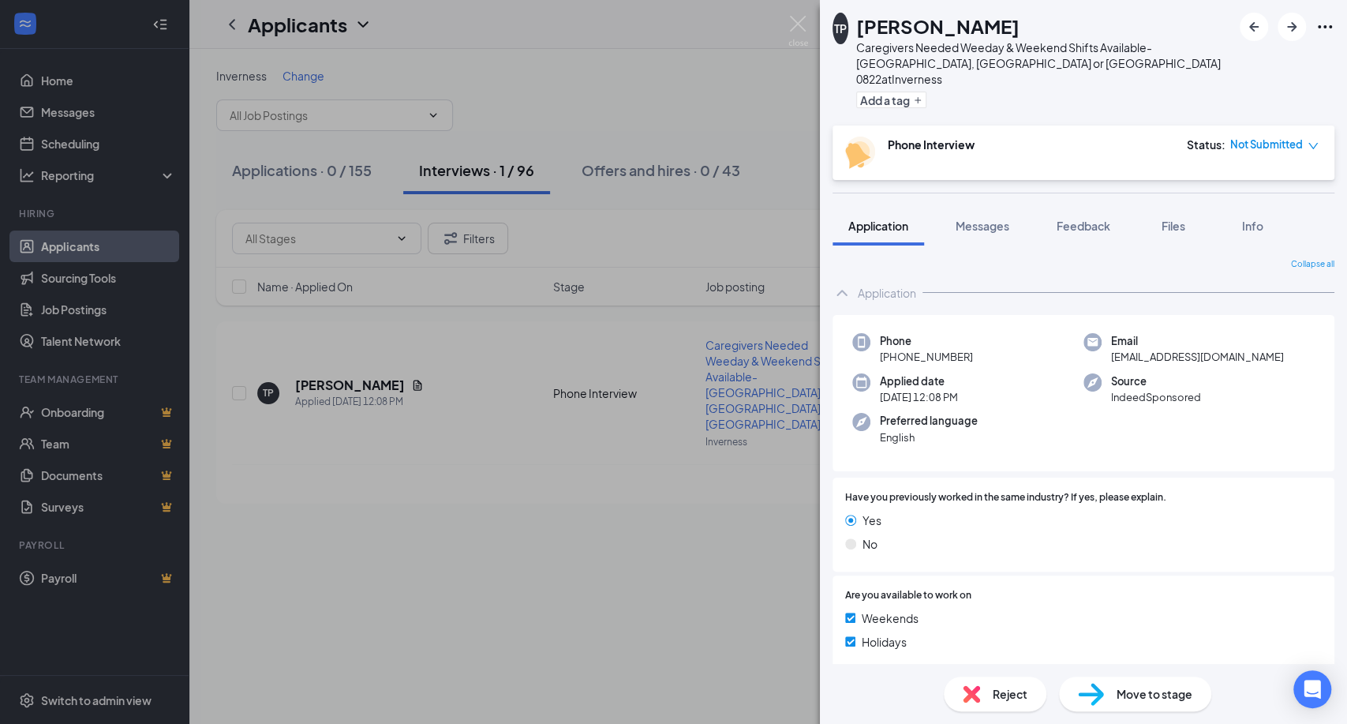
drag, startPoint x: 970, startPoint y: 342, endPoint x: 895, endPoint y: 341, distance: 75.7
click at [895, 341] on div "Phone +1 (352) 549-2268" at bounding box center [967, 349] width 231 height 32
copy span "(352) 549-2268"
click at [978, 219] on span "Messages" at bounding box center [982, 226] width 54 height 14
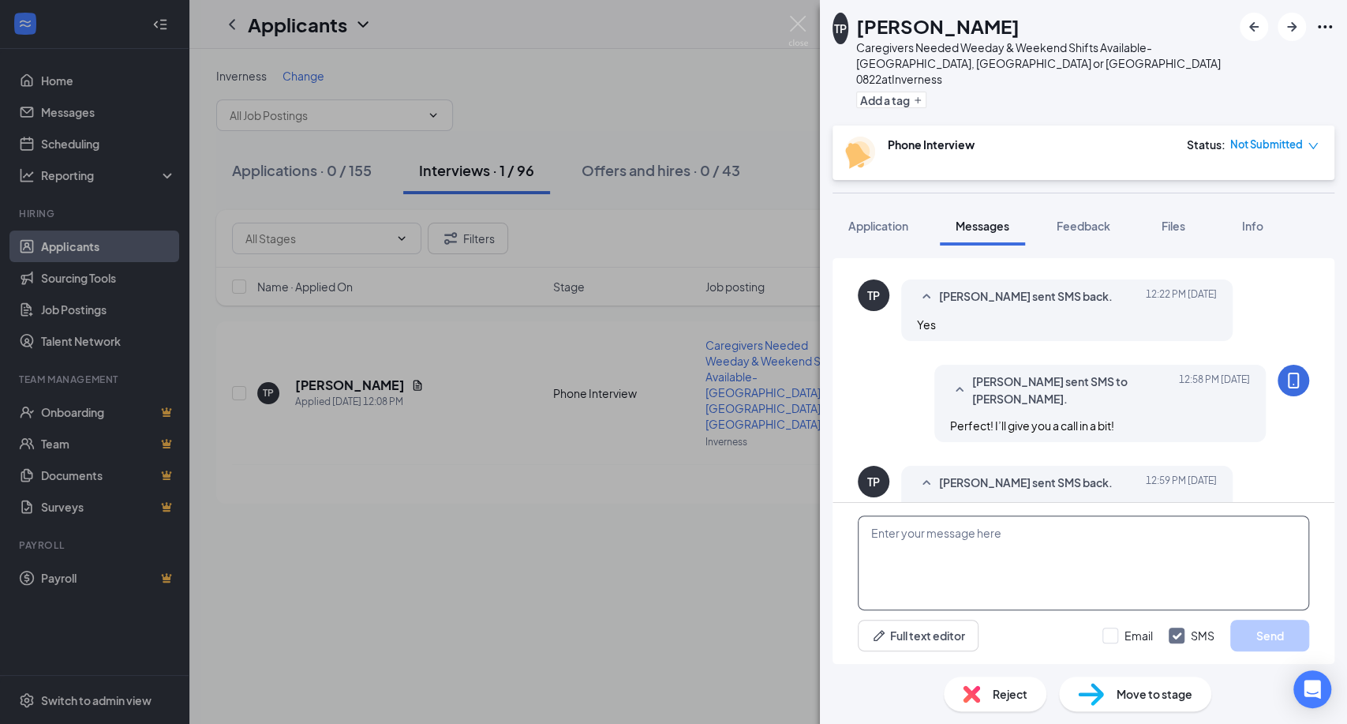
scroll to position [511, 0]
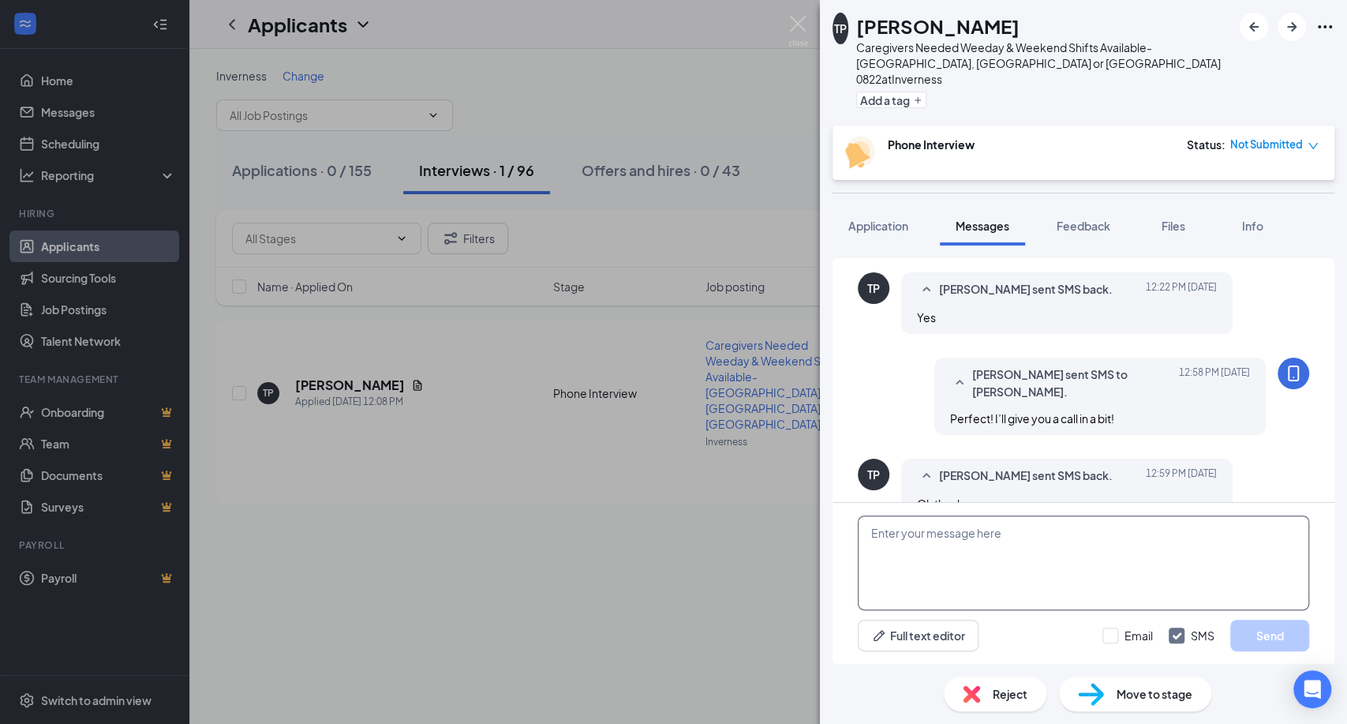
click at [922, 531] on textarea at bounding box center [1083, 562] width 451 height 95
drag, startPoint x: 1157, startPoint y: 538, endPoint x: 851, endPoint y: 543, distance: 306.2
click at [851, 543] on div "Hi Tonya, I reached out for your phone interview today. Full text editor Email …" at bounding box center [1083, 583] width 502 height 161
type textarea "Hi Tonya, I reached out for your phone interview today."
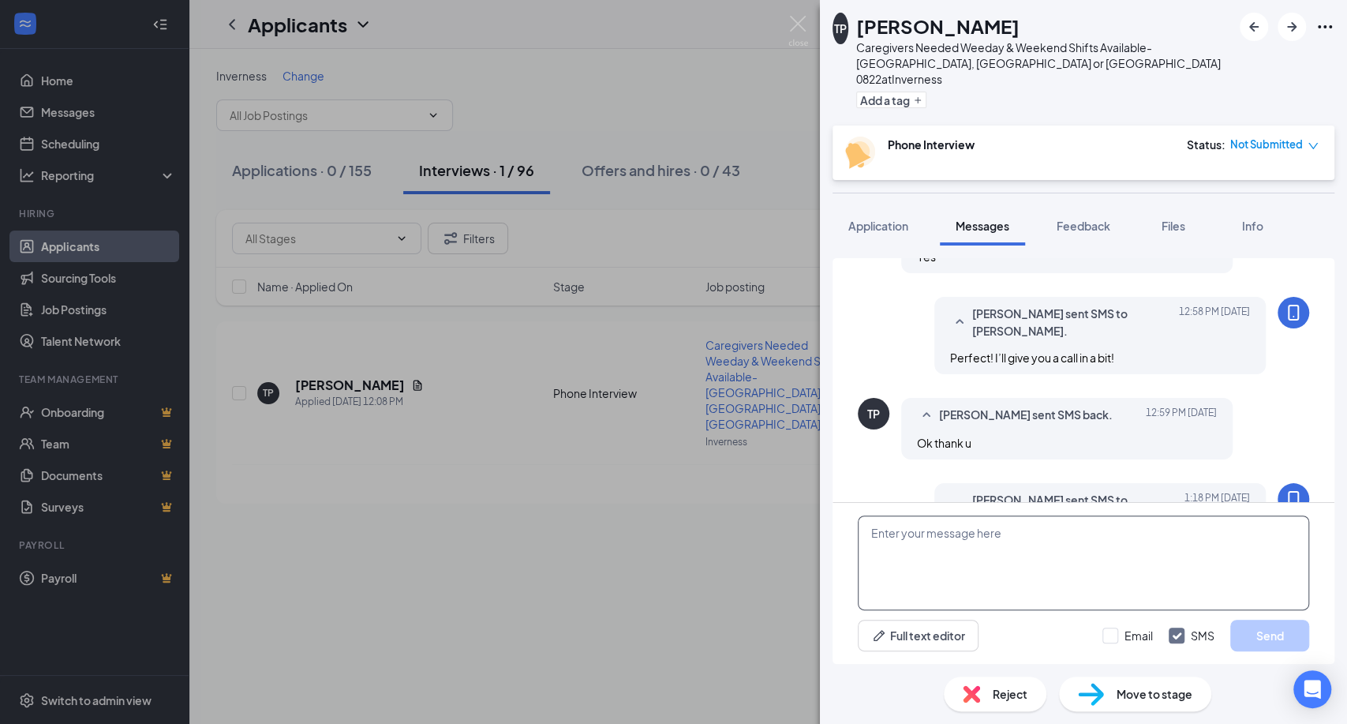
scroll to position [630, 0]
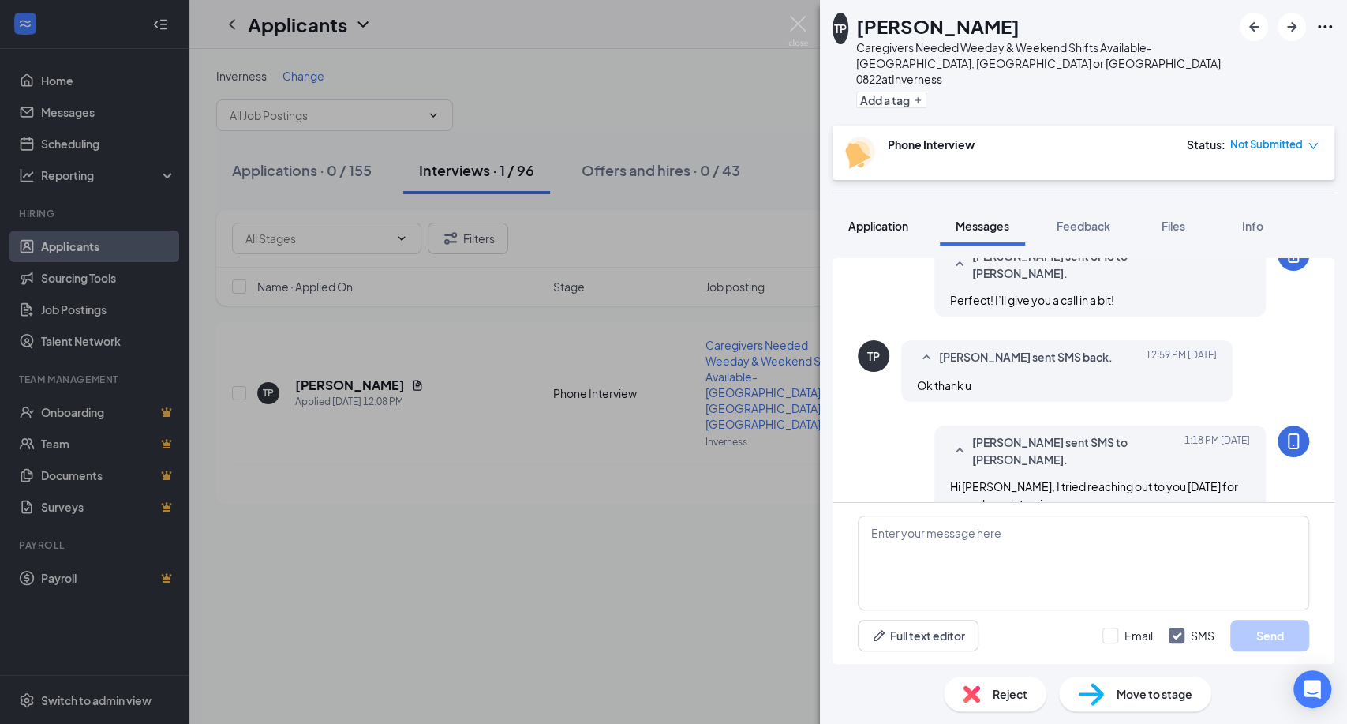
click at [877, 219] on span "Application" at bounding box center [878, 226] width 60 height 14
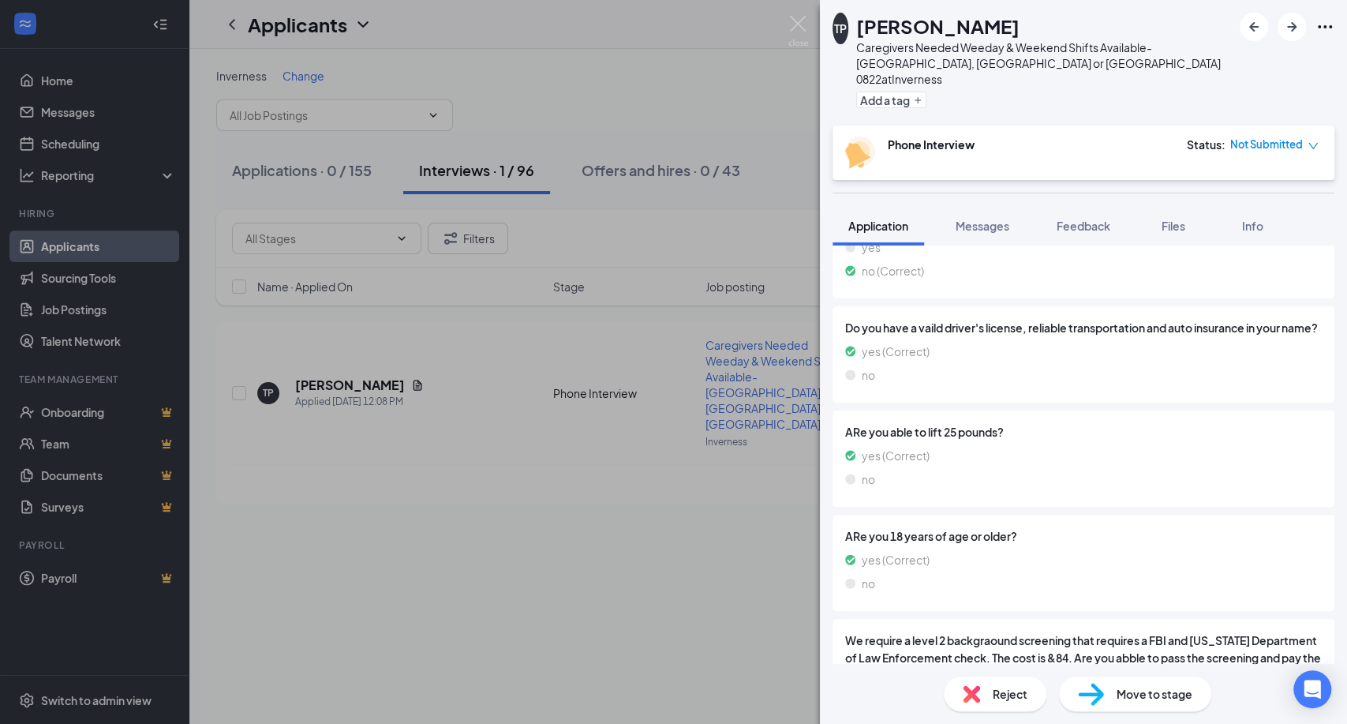
scroll to position [890, 0]
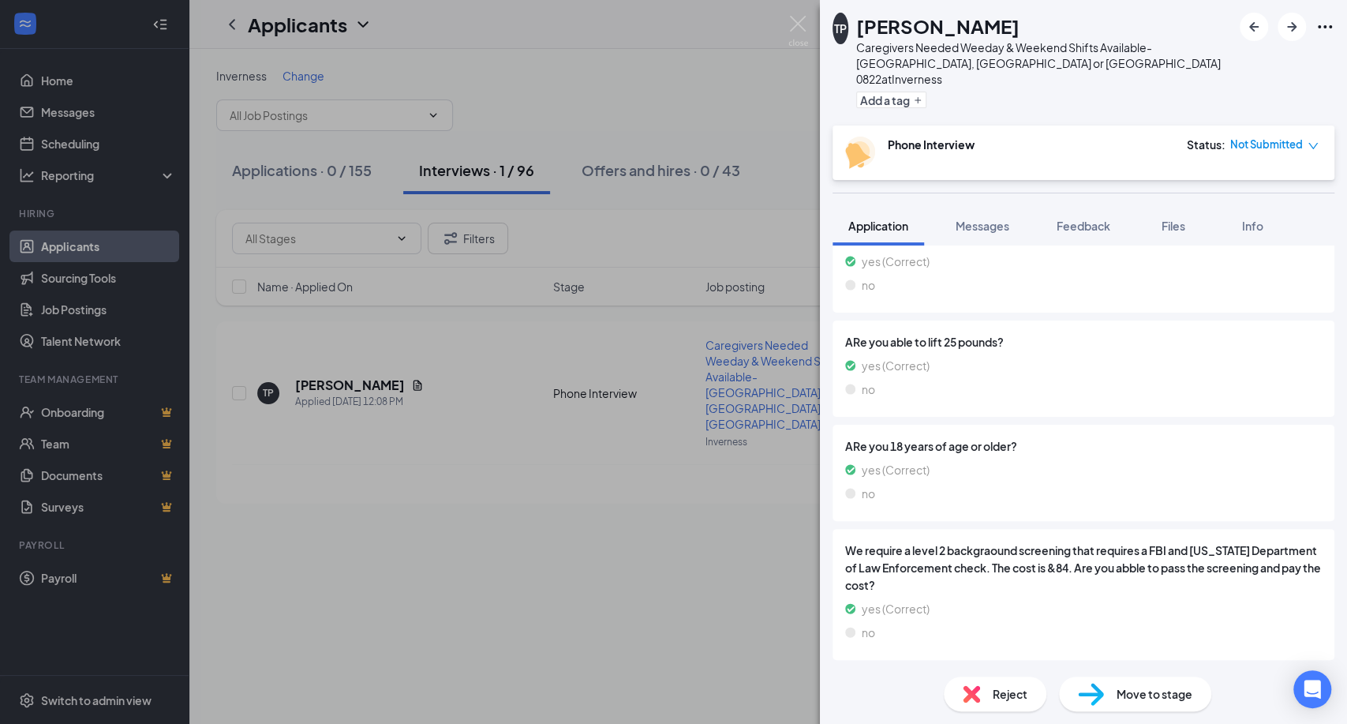
click at [799, 10] on div "TP Tonya Perez Caregivers Needed Weeday & Weekend Shifts Available-Hernando, In…" at bounding box center [673, 362] width 1347 height 724
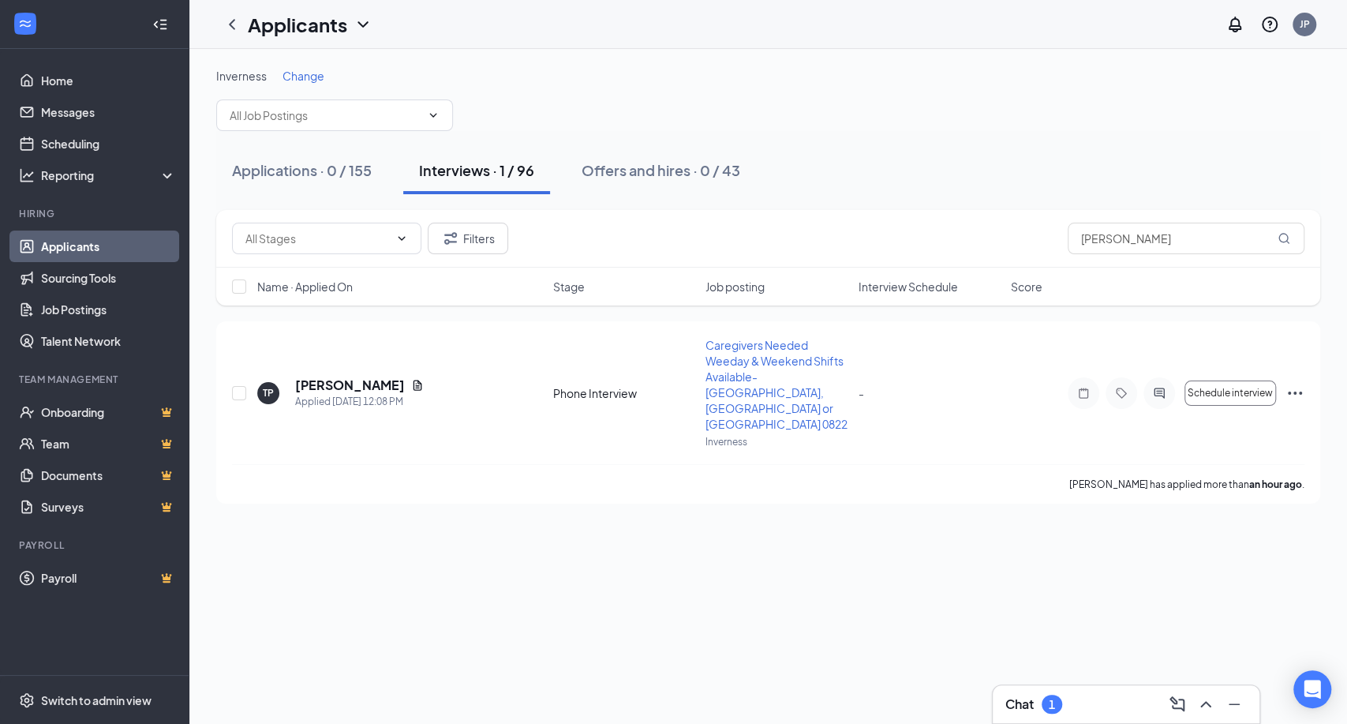
click at [1053, 697] on div "1" at bounding box center [1052, 703] width 6 height 13
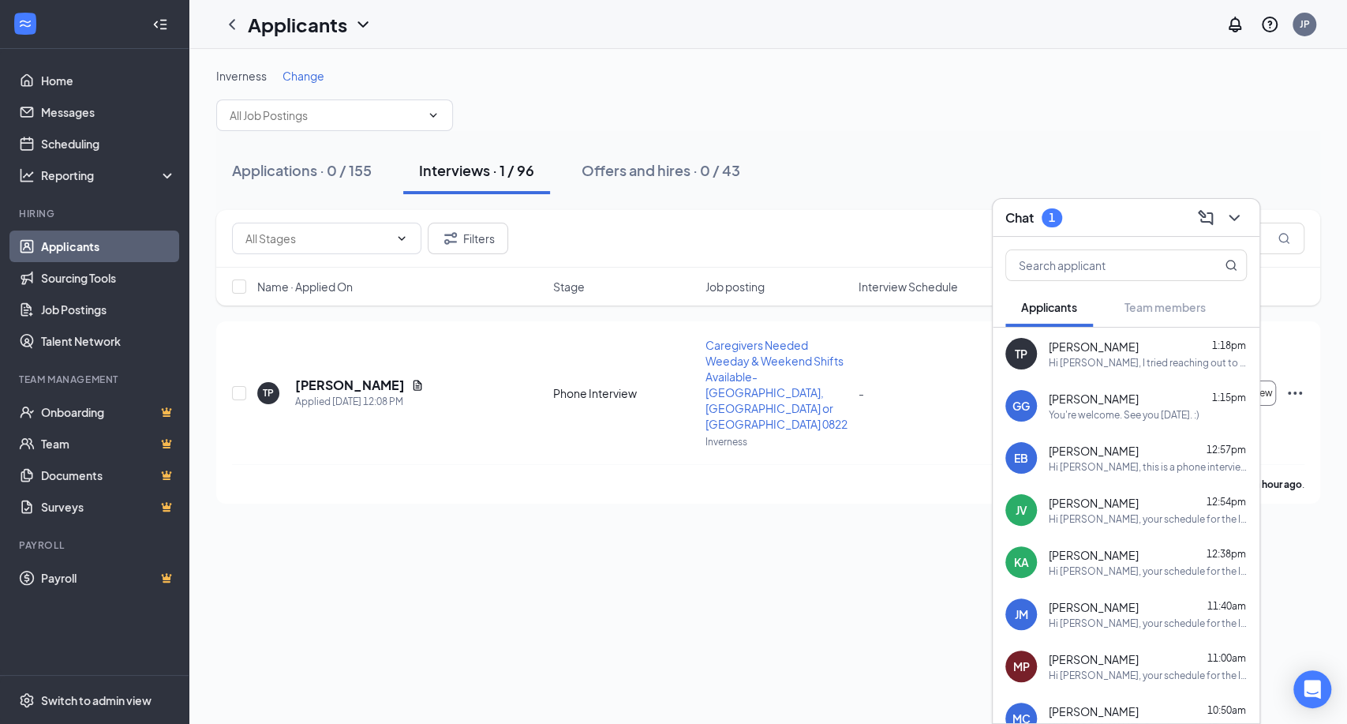
click at [1135, 357] on div "Hi [PERSON_NAME], I tried reaching out to you [DATE] for your phone interview." at bounding box center [1148, 362] width 198 height 13
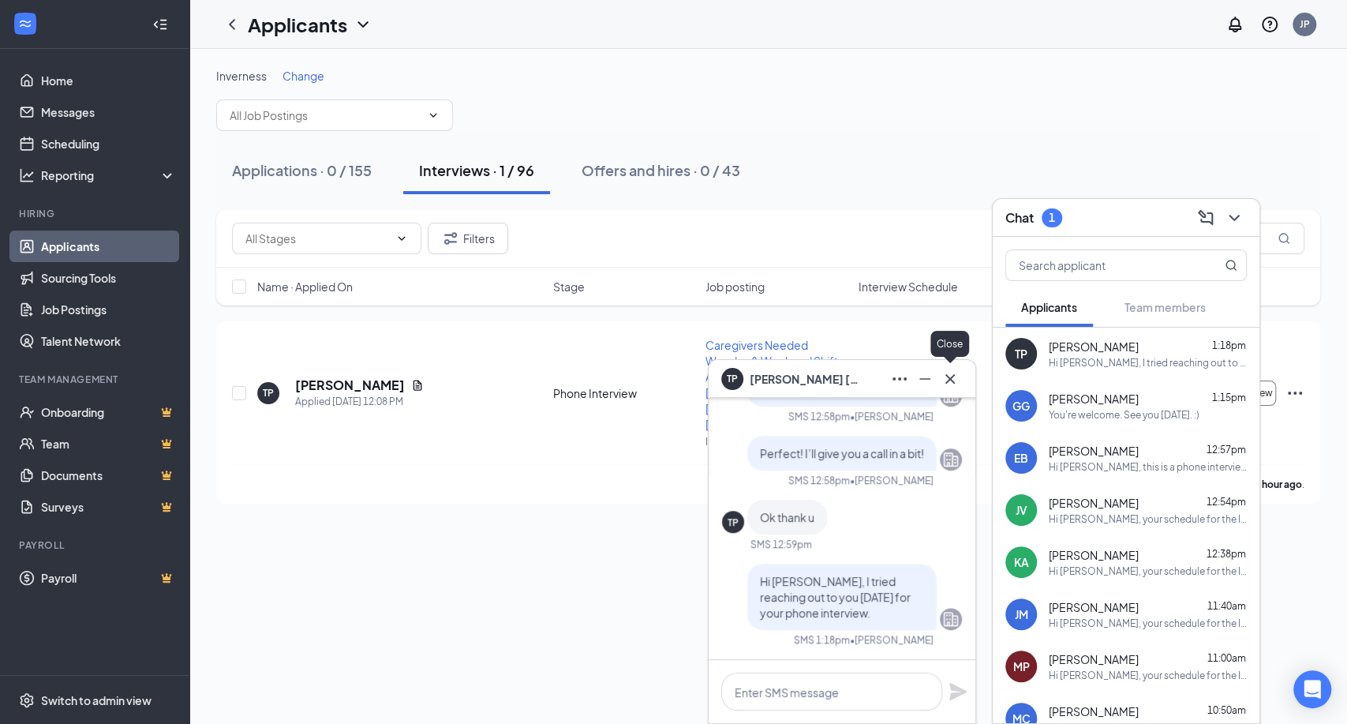
click at [955, 376] on icon "Cross" at bounding box center [949, 378] width 19 height 19
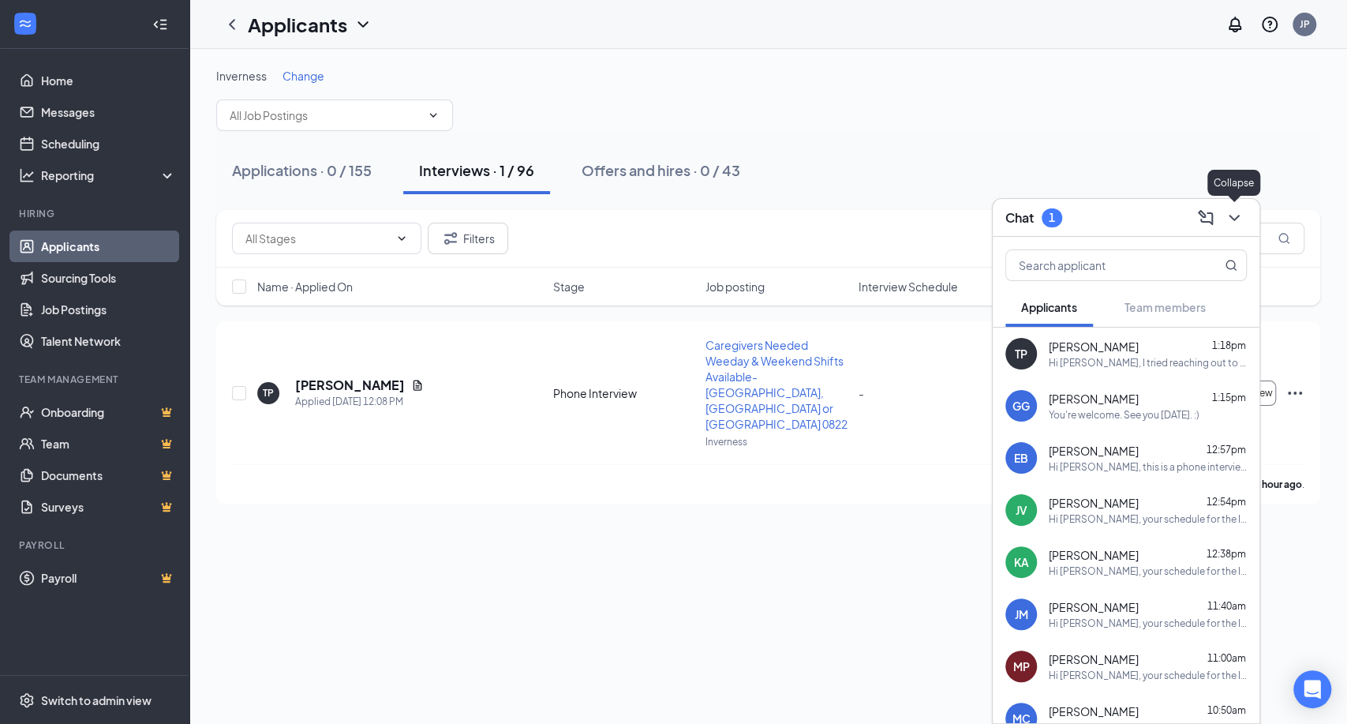
click at [1240, 214] on icon "ChevronDown" at bounding box center [1234, 217] width 19 height 19
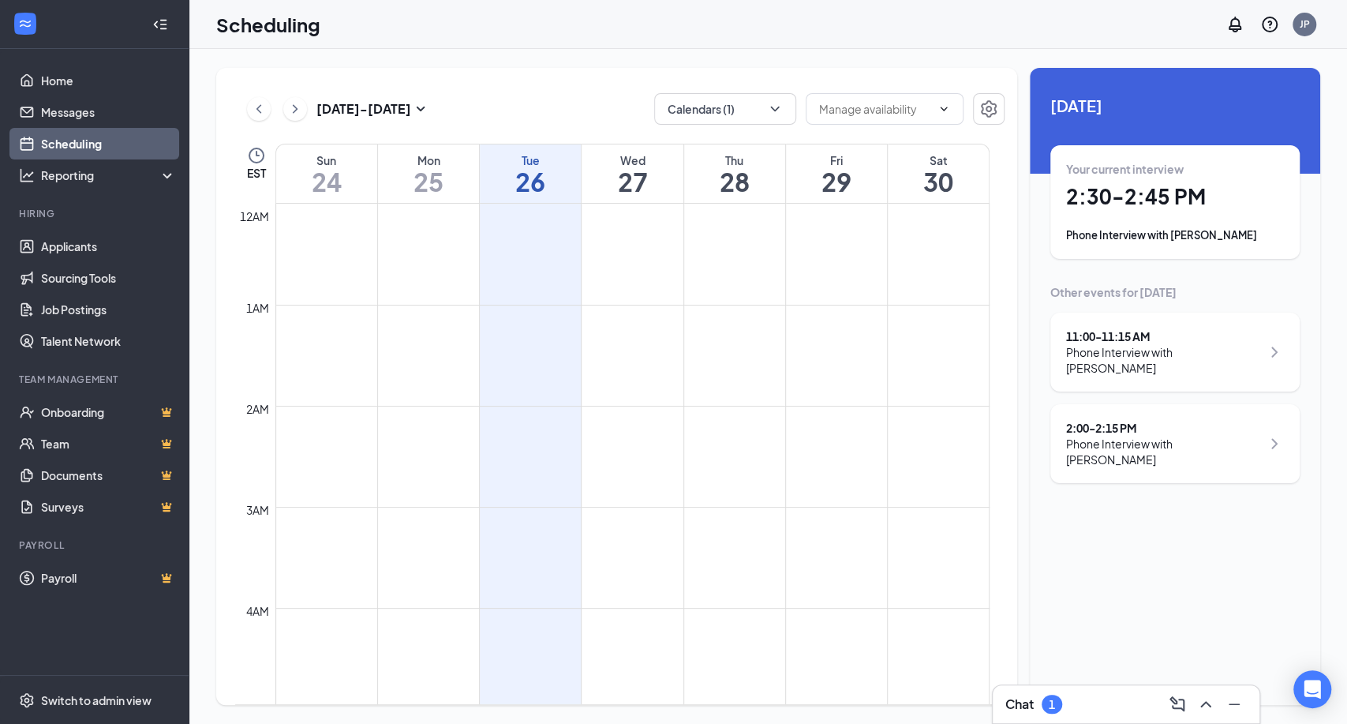
scroll to position [776, 0]
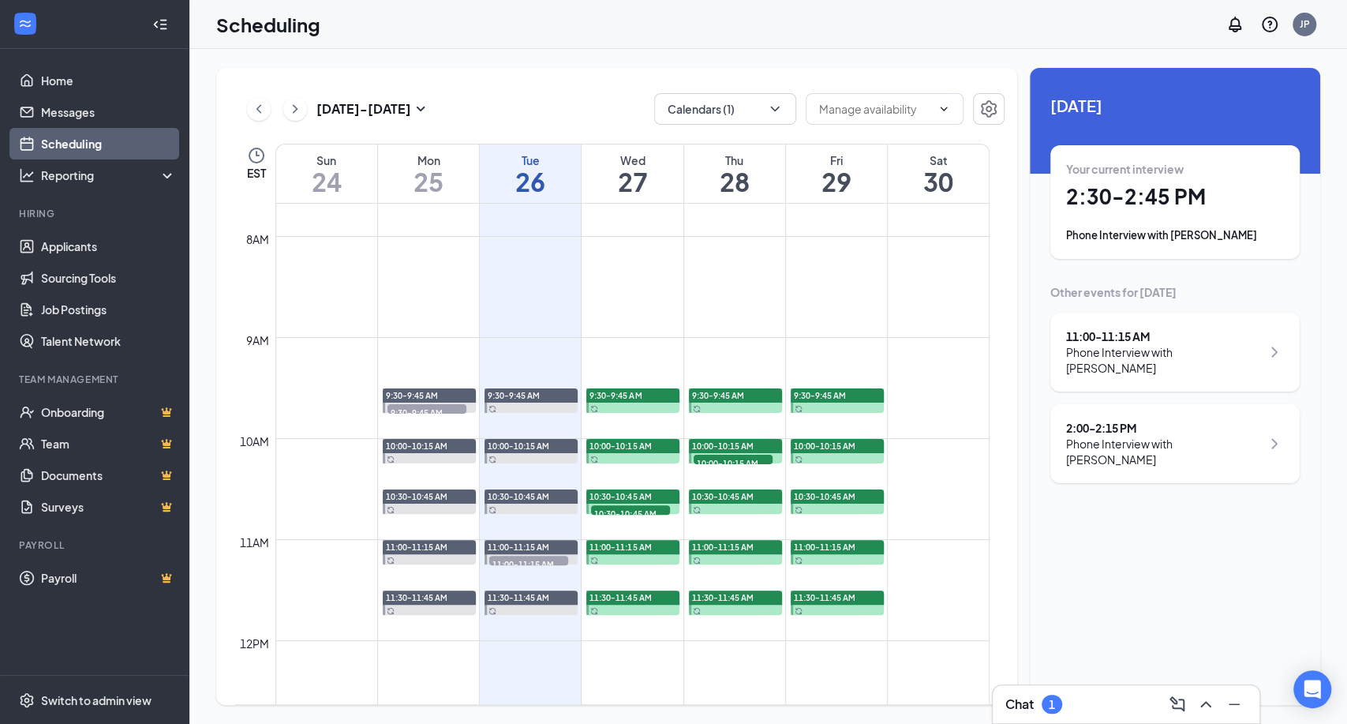
click at [1049, 702] on div "1" at bounding box center [1052, 703] width 6 height 13
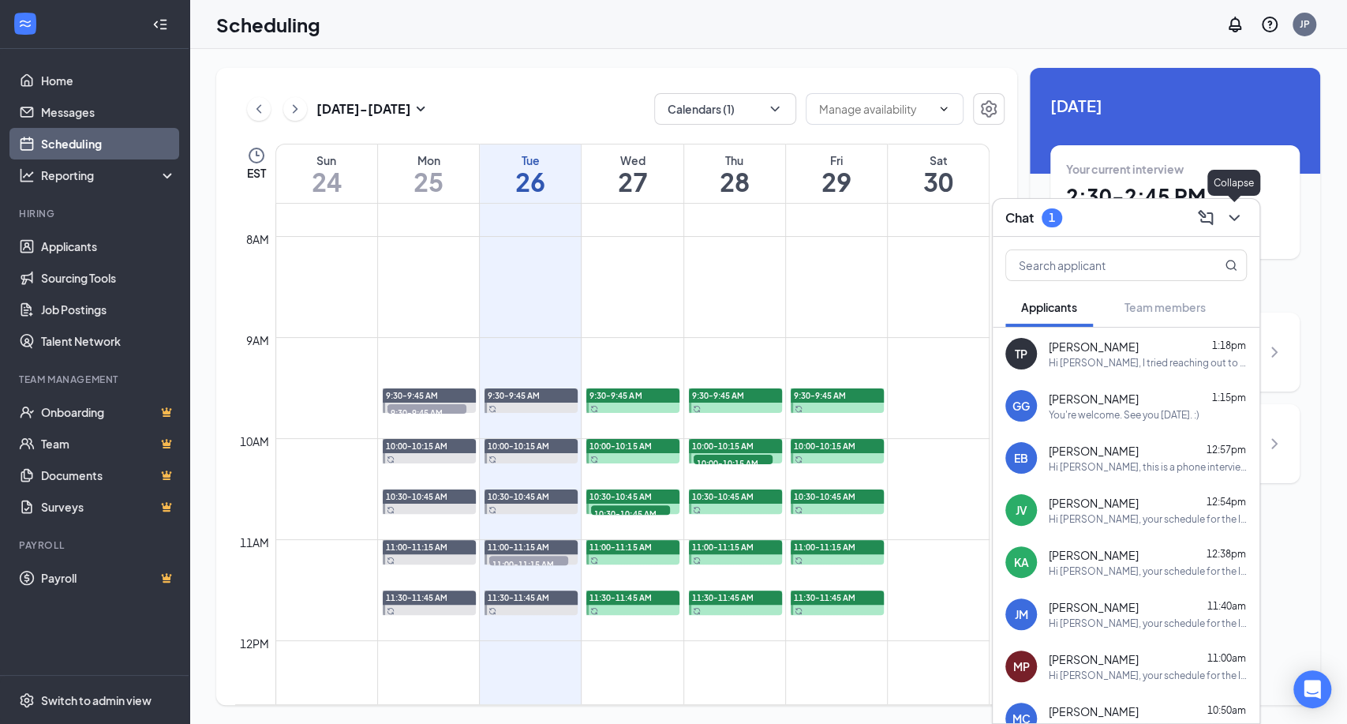
drag, startPoint x: 1236, startPoint y: 222, endPoint x: 954, endPoint y: 449, distance: 362.5
click at [1236, 222] on icon "ChevronDown" at bounding box center [1234, 217] width 19 height 19
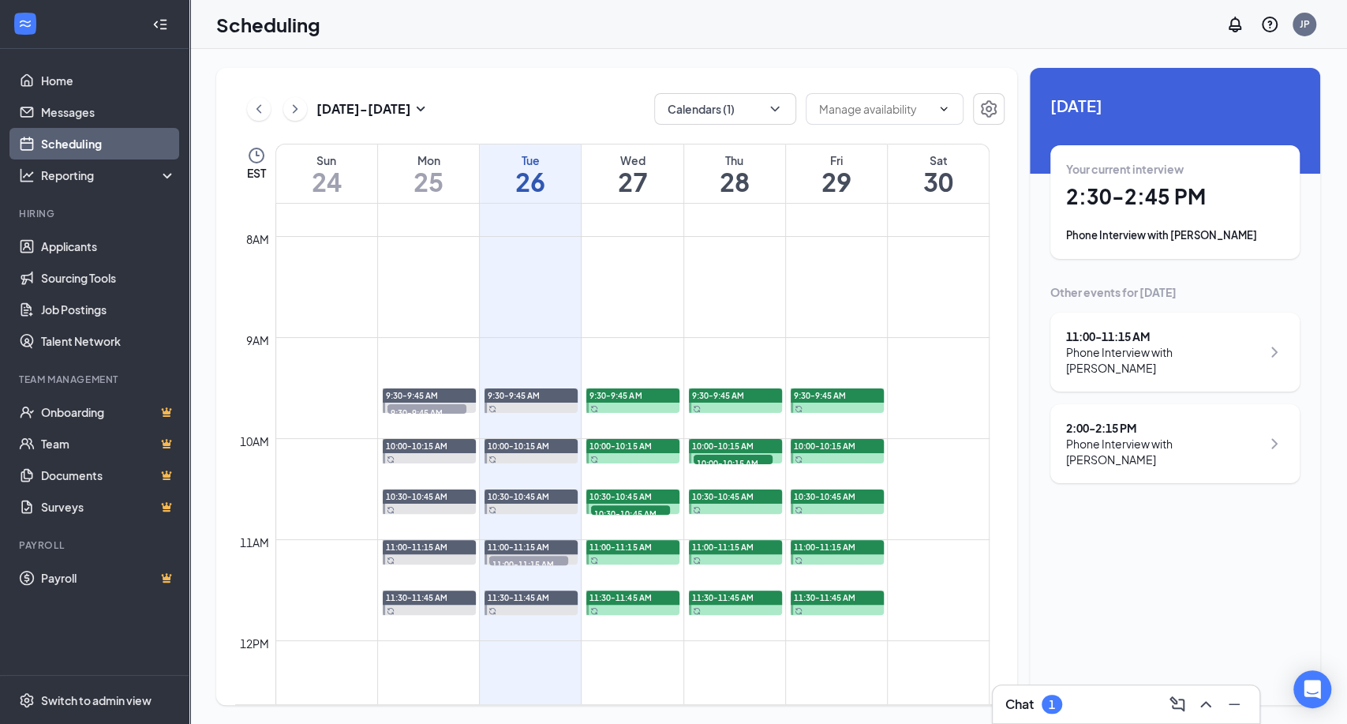
click at [1249, 245] on div "Your current interview 2:30 - 2:45 PM Phone Interview with Maya Garcia" at bounding box center [1174, 202] width 249 height 114
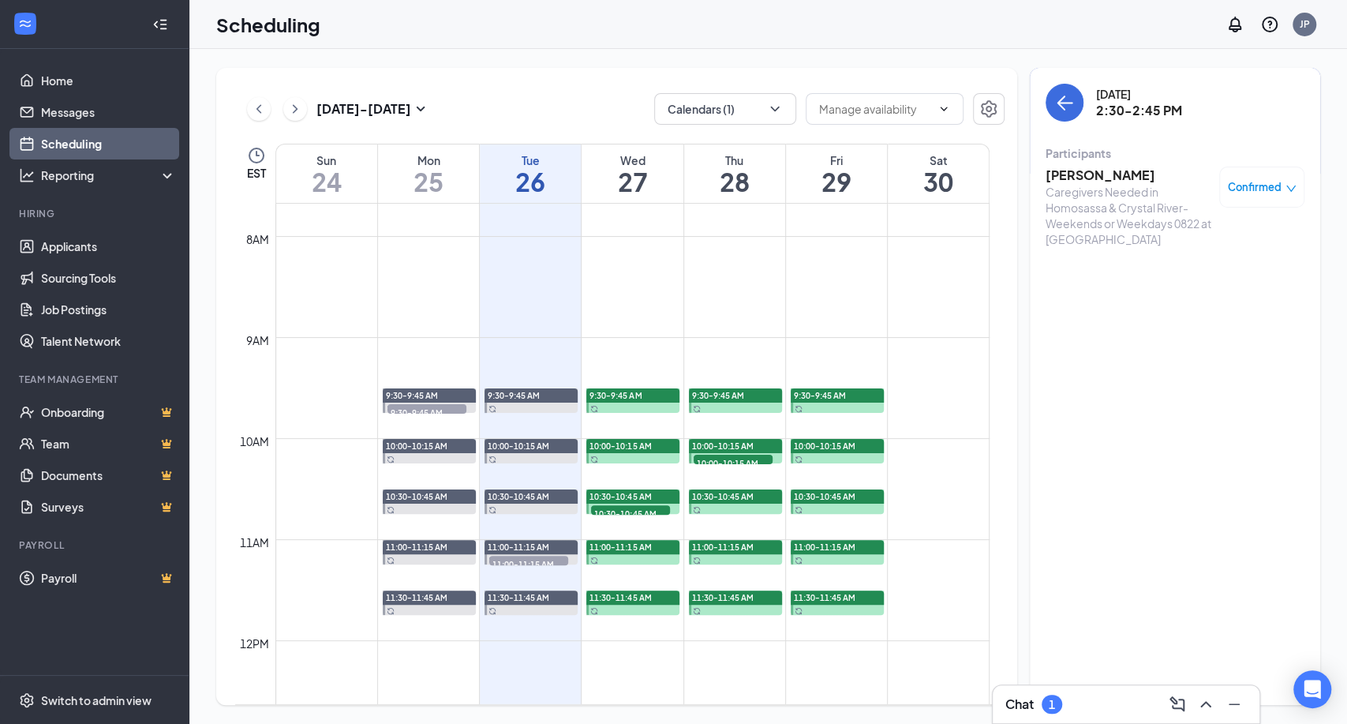
click at [1081, 181] on h3 "[PERSON_NAME]" at bounding box center [1128, 174] width 166 height 17
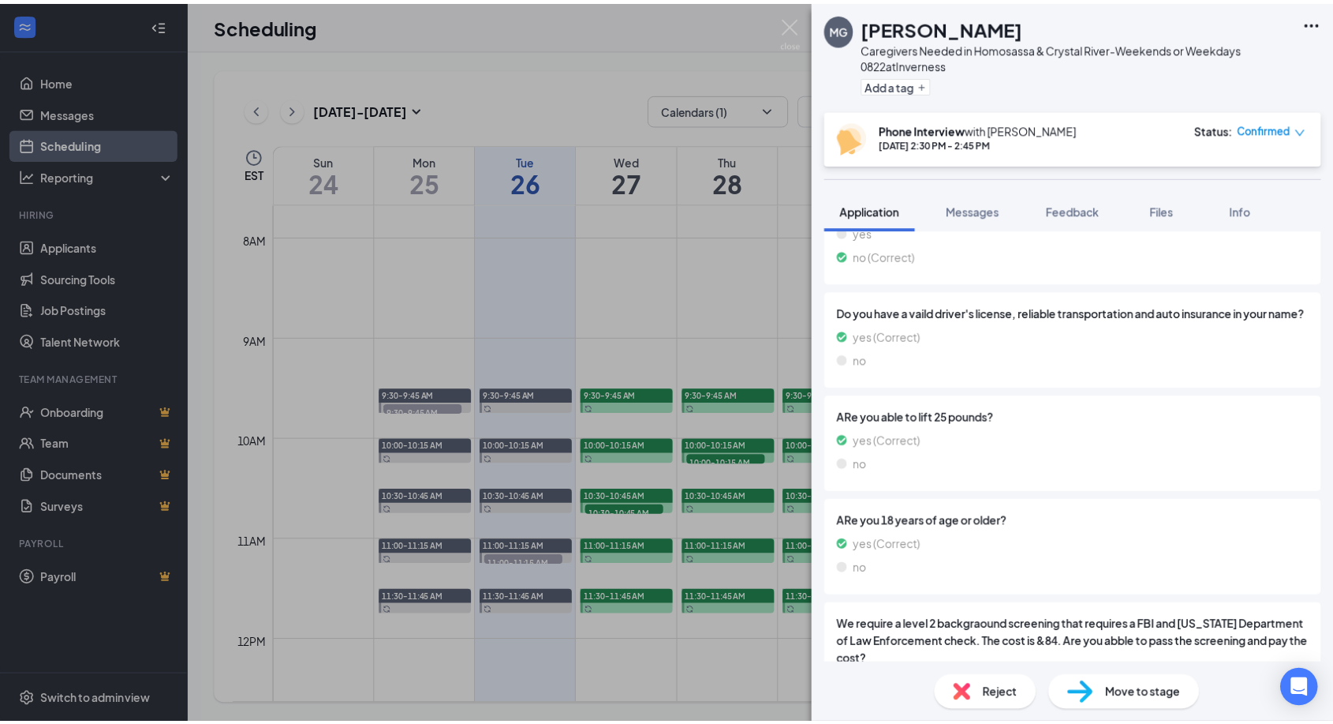
scroll to position [890, 0]
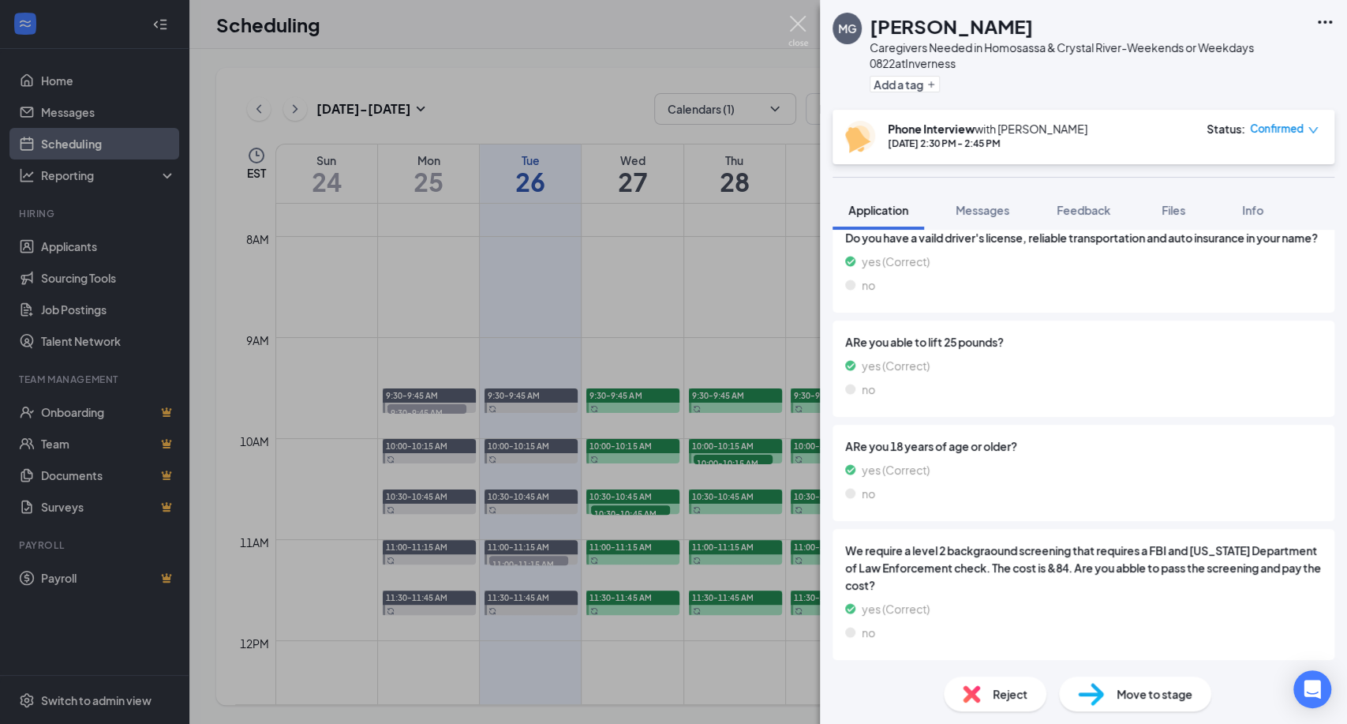
click at [791, 17] on img at bounding box center [798, 31] width 20 height 31
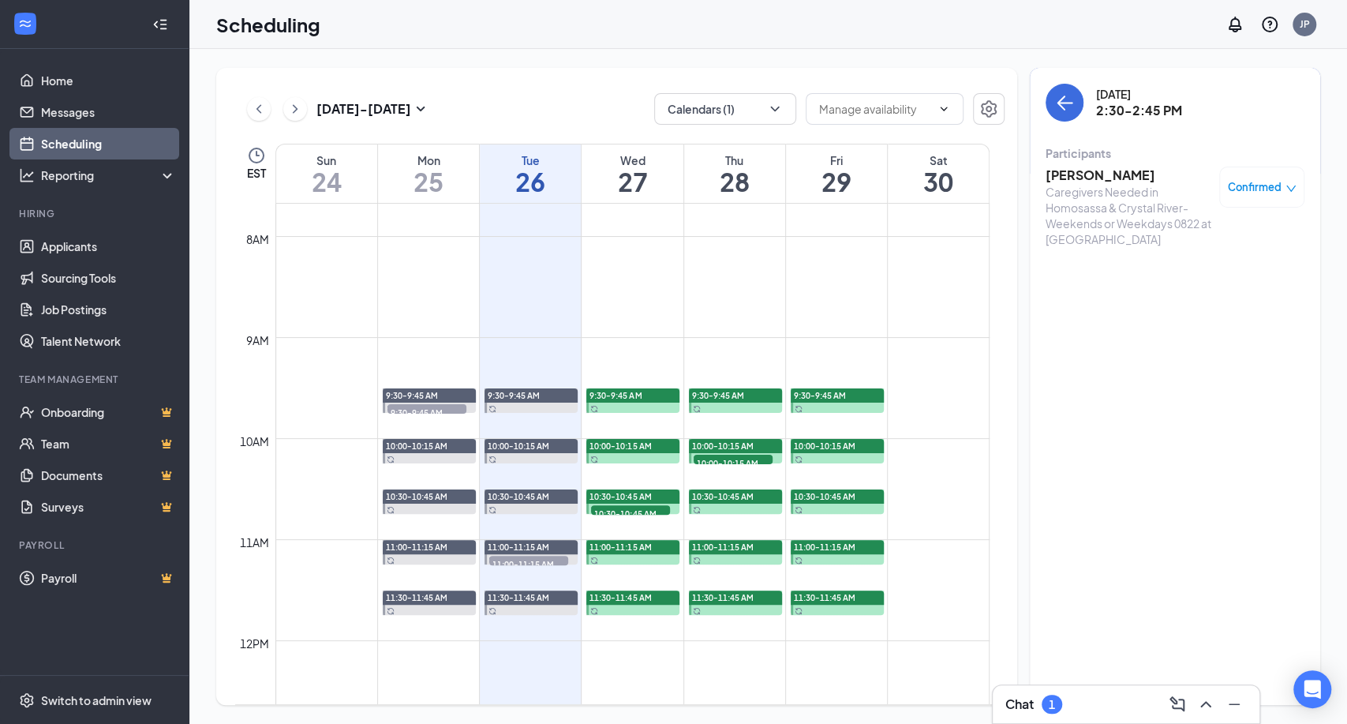
click at [1064, 705] on div "Chat 1" at bounding box center [1125, 703] width 241 height 25
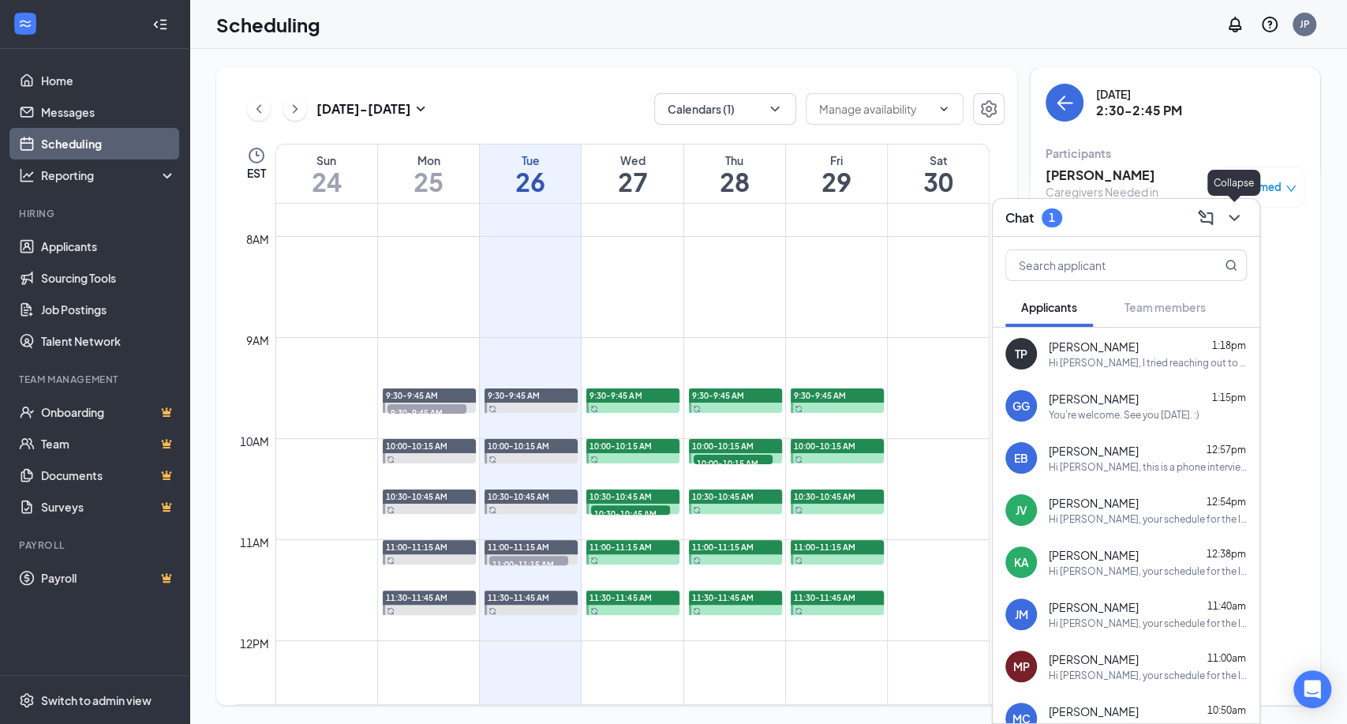
click at [1235, 208] on icon "ChevronDown" at bounding box center [1234, 217] width 19 height 19
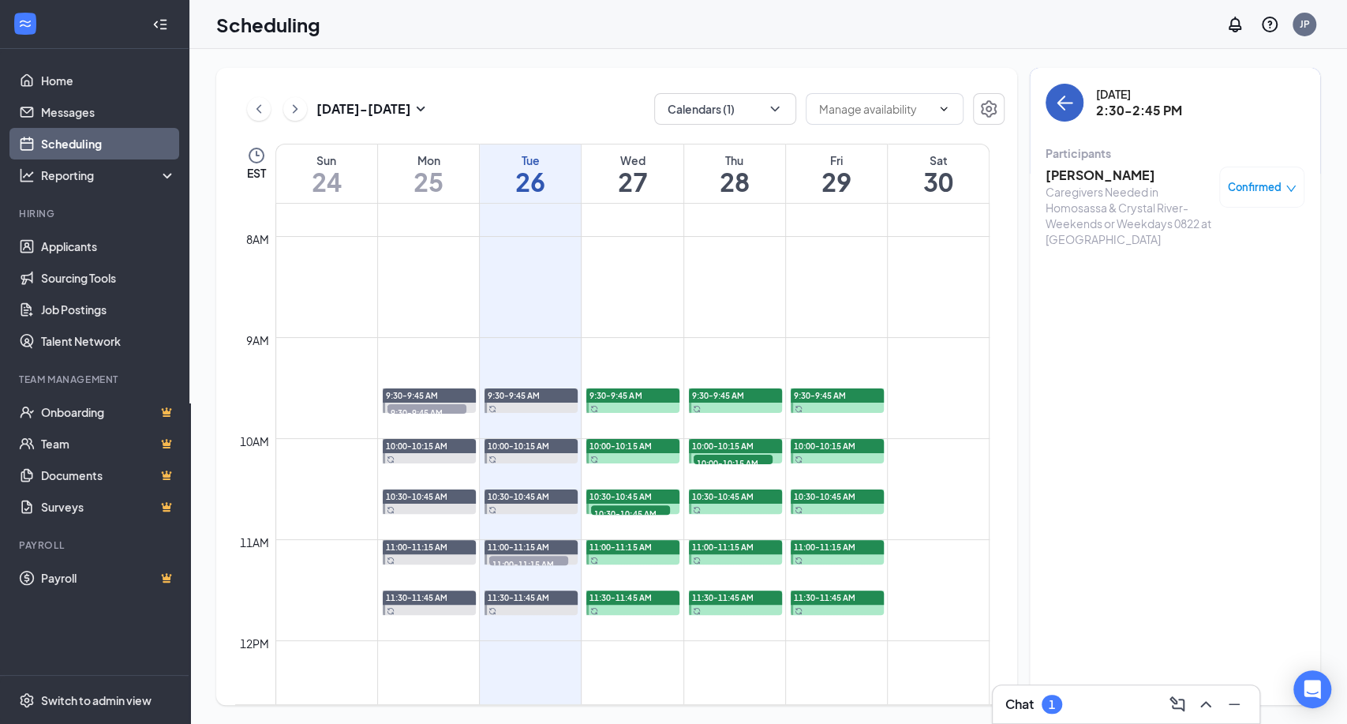
click at [1066, 99] on icon "ArrowLeft" at bounding box center [1064, 102] width 19 height 19
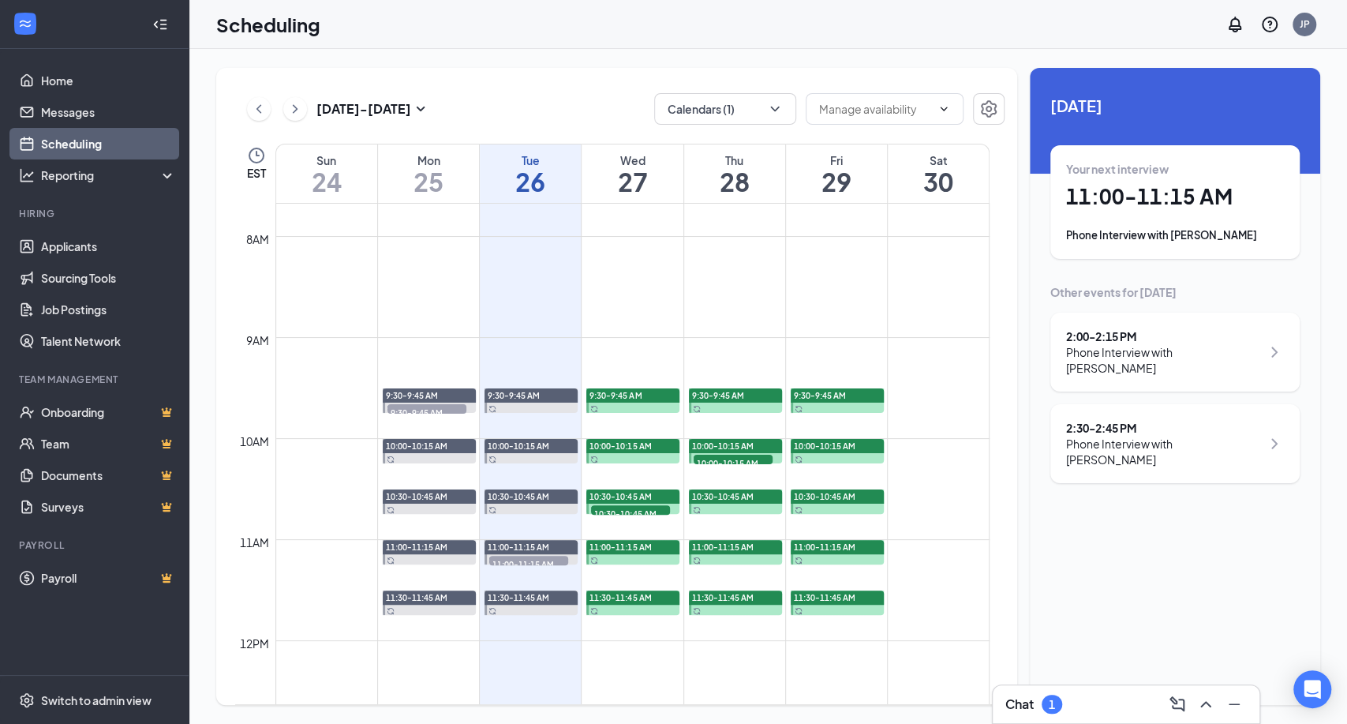
click at [100, 140] on link "Scheduling" at bounding box center [108, 144] width 135 height 32
click at [69, 255] on link "Applicants" at bounding box center [108, 246] width 135 height 32
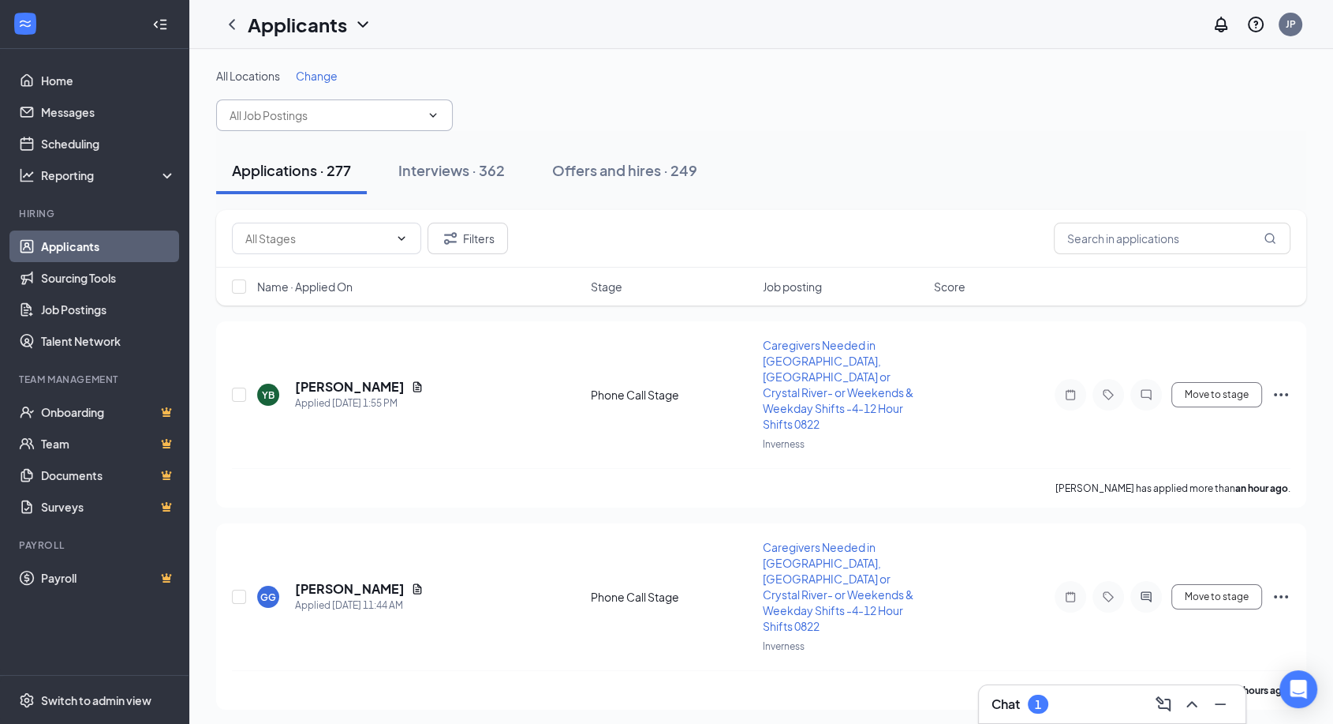
click at [346, 113] on input "text" at bounding box center [325, 115] width 191 height 17
click at [534, 107] on div "All Locations Change" at bounding box center [761, 99] width 1090 height 63
click at [310, 77] on span "Change" at bounding box center [317, 76] width 42 height 14
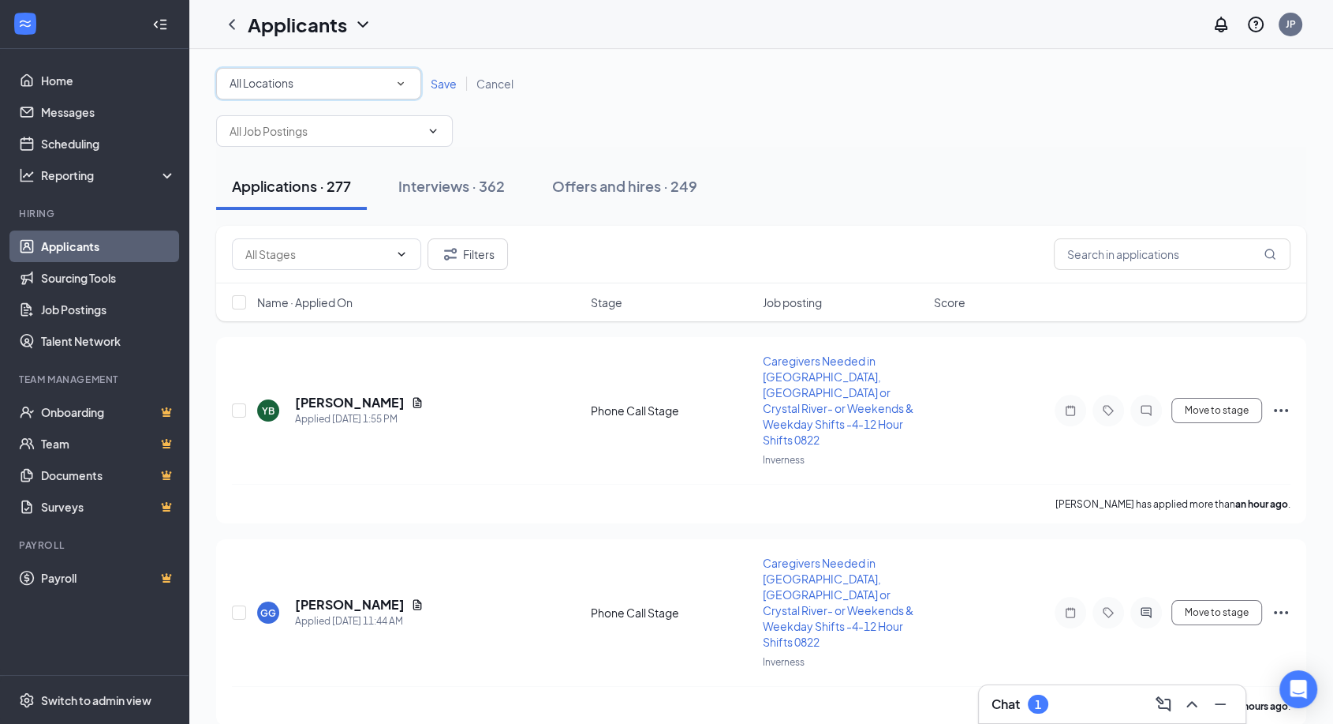
click at [386, 84] on div "All Locations" at bounding box center [319, 83] width 178 height 19
click at [264, 174] on span "Inverness" at bounding box center [254, 165] width 50 height 19
click at [428, 73] on div "All Locations Inverness Save Cancel" at bounding box center [761, 84] width 1090 height 32
click at [443, 77] on span "Save" at bounding box center [444, 84] width 26 height 14
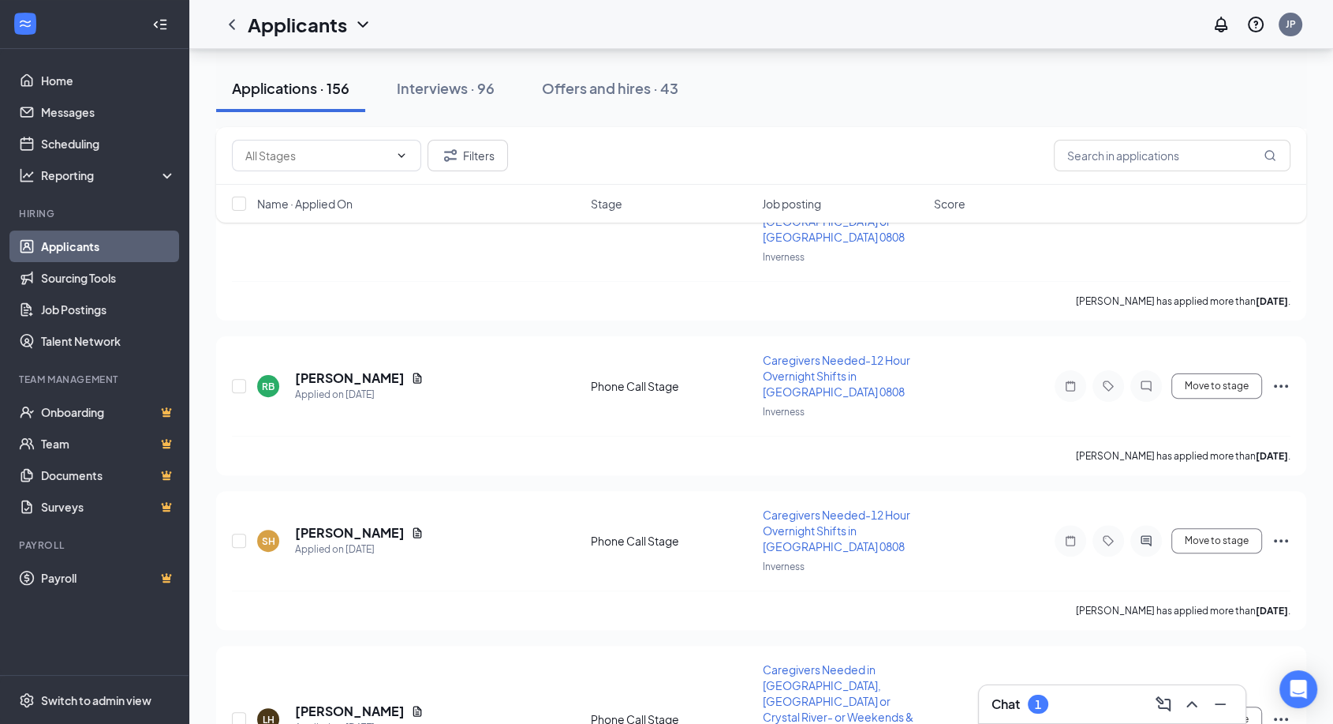
scroll to position [6224, 0]
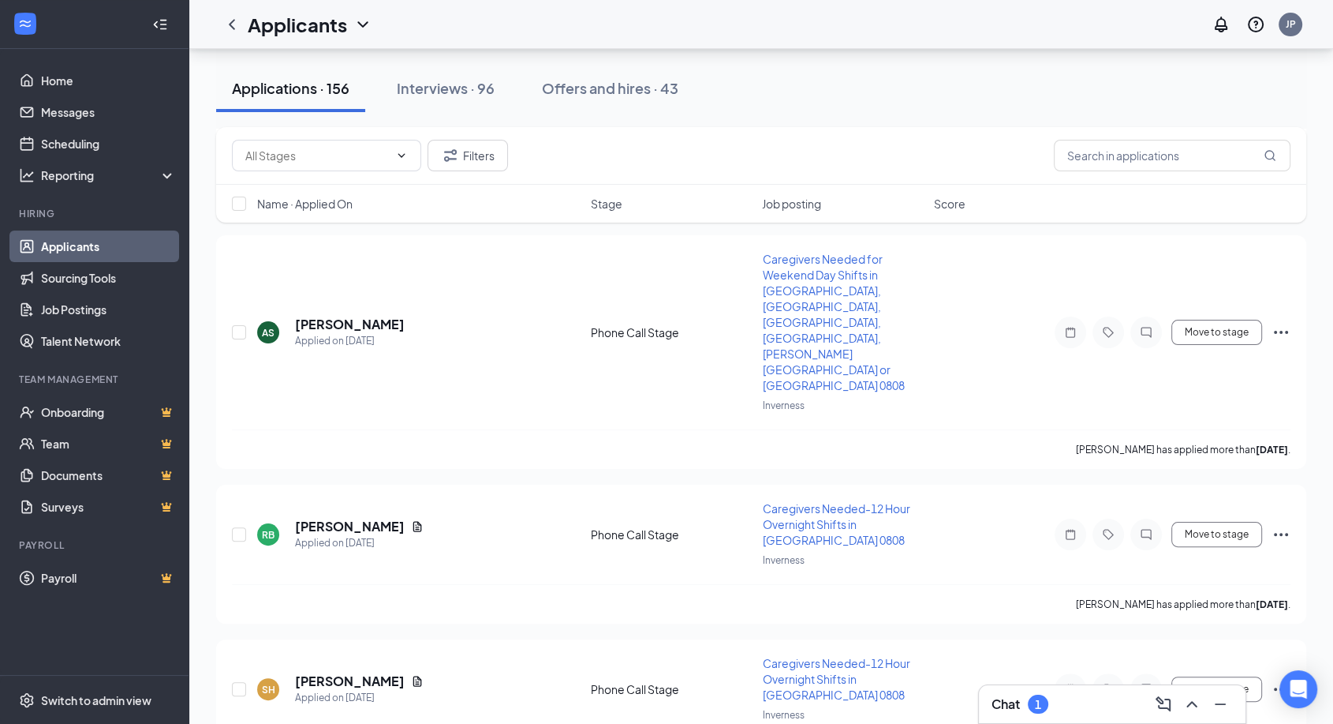
click at [1067, 705] on div "Chat 1" at bounding box center [1112, 703] width 241 height 25
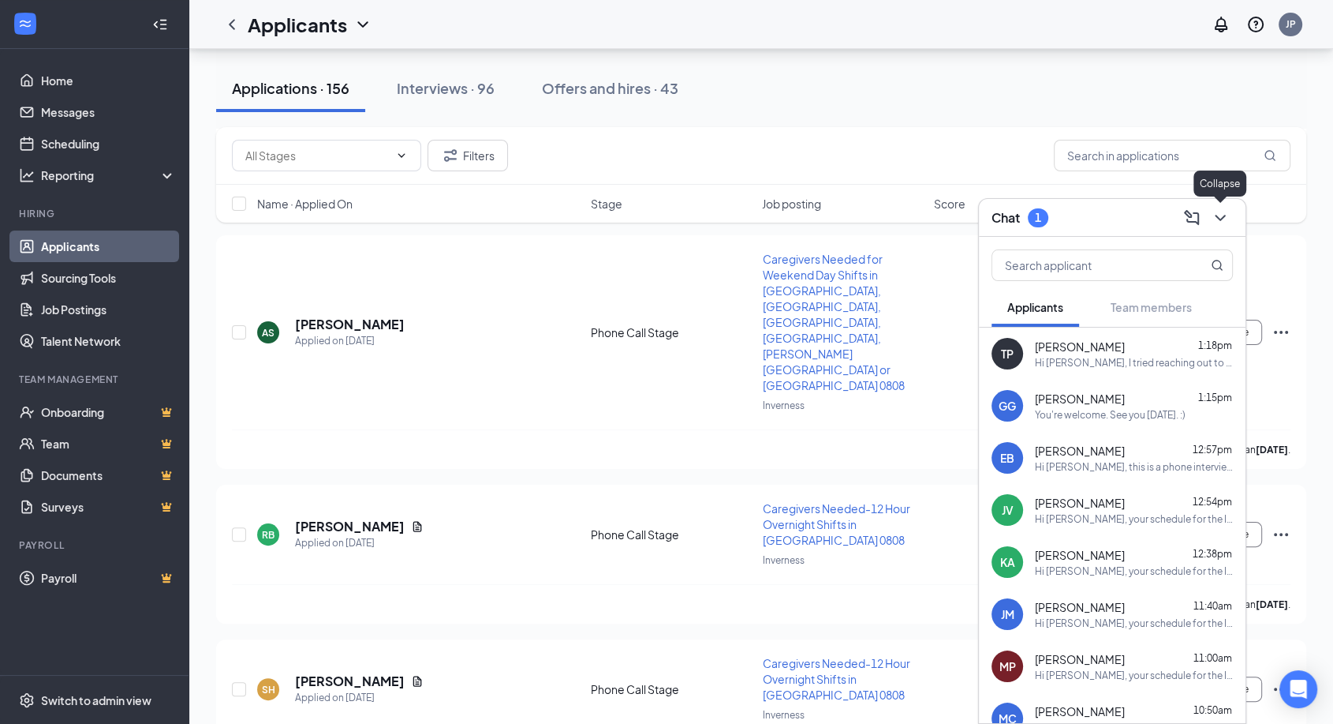
click at [1222, 218] on icon "ChevronDown" at bounding box center [1220, 218] width 10 height 6
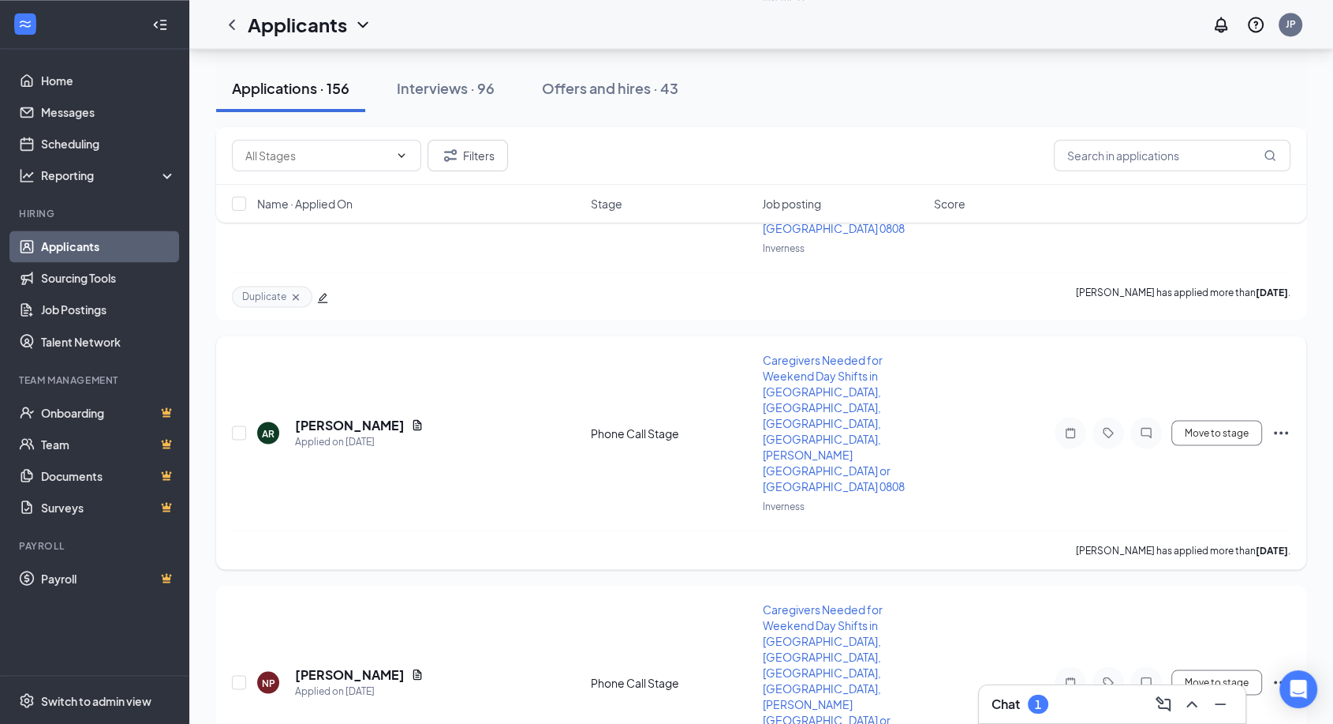
scroll to position [8679, 0]
click at [1062, 715] on div "Chat 1" at bounding box center [1112, 703] width 241 height 25
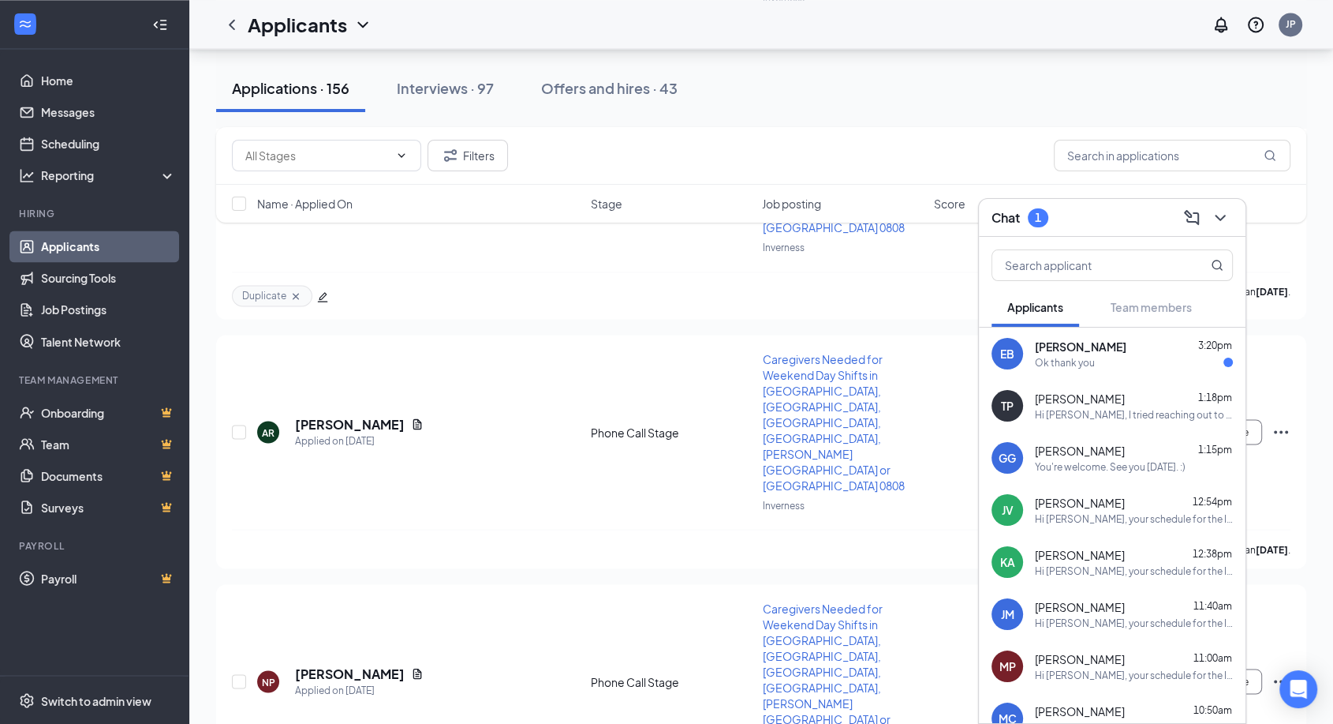
click at [1108, 350] on div "Eric Brown 3:20pm" at bounding box center [1134, 346] width 198 height 16
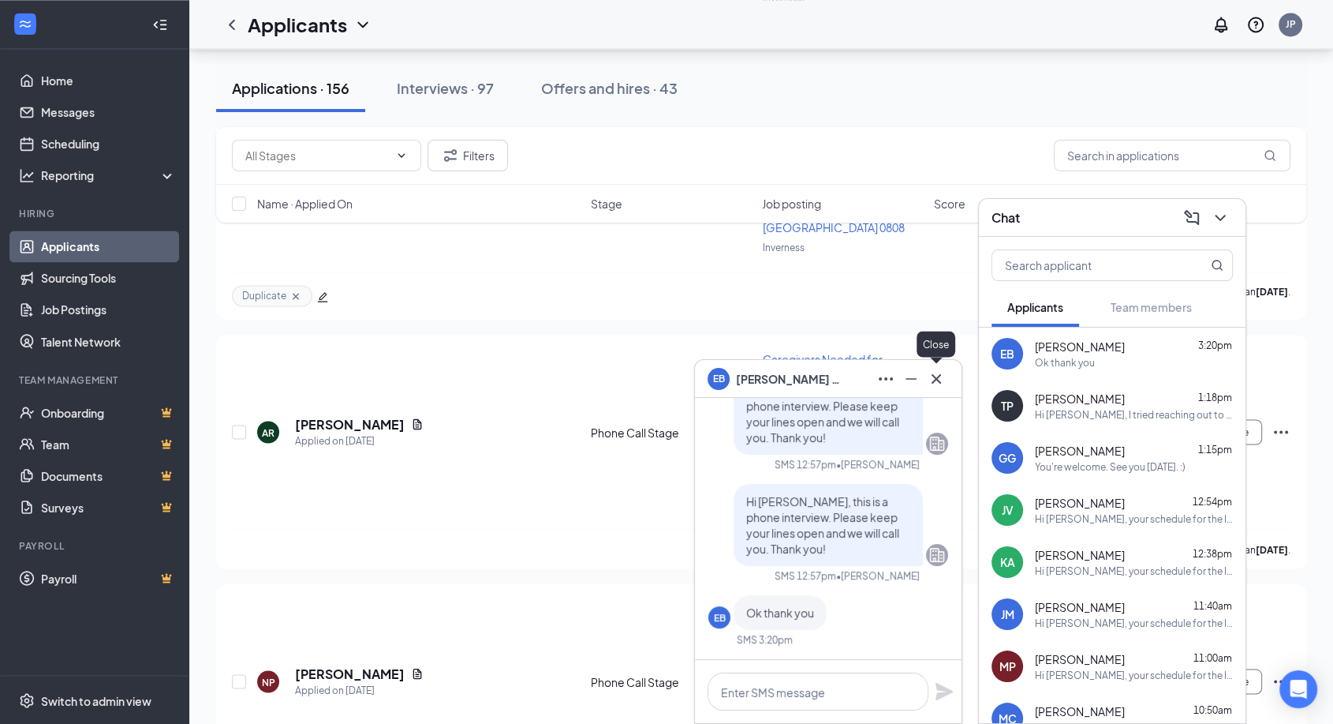
drag, startPoint x: 938, startPoint y: 379, endPoint x: 946, endPoint y: 373, distance: 9.6
click at [938, 379] on icon "Cross" at bounding box center [936, 378] width 19 height 19
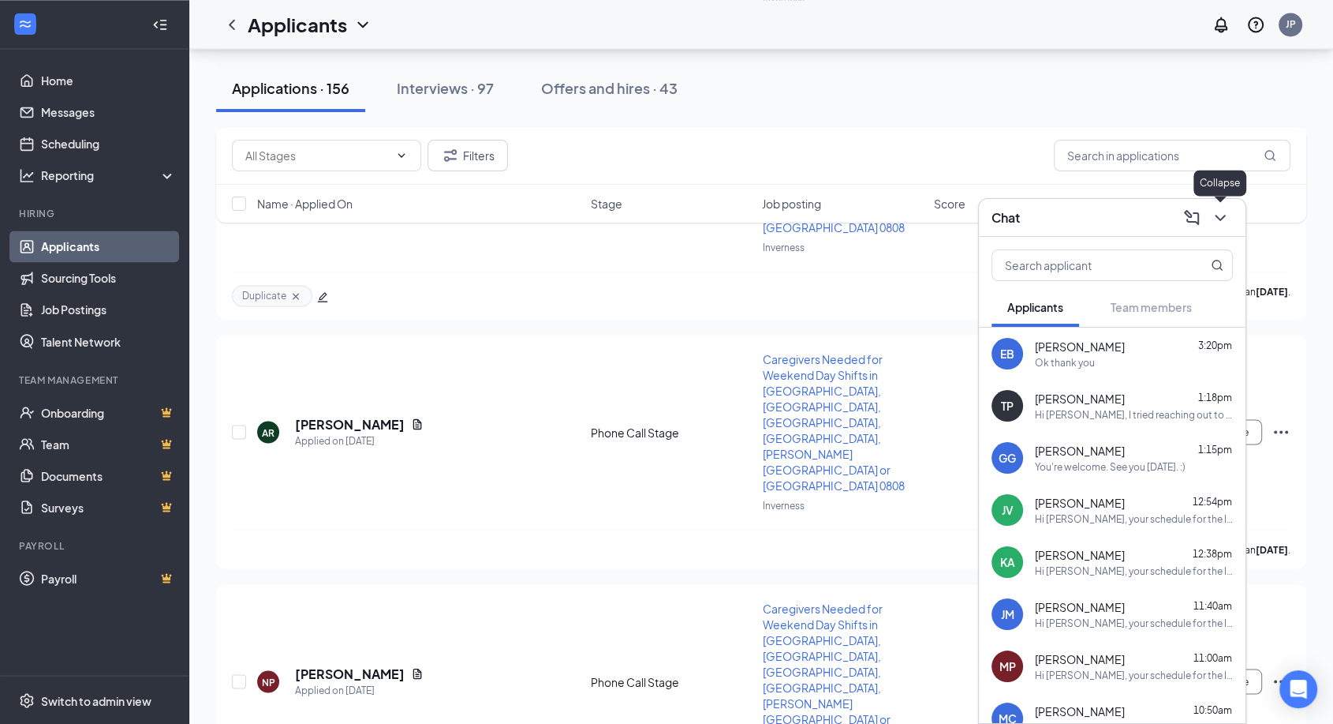
click at [1225, 220] on icon "ChevronDown" at bounding box center [1220, 217] width 19 height 19
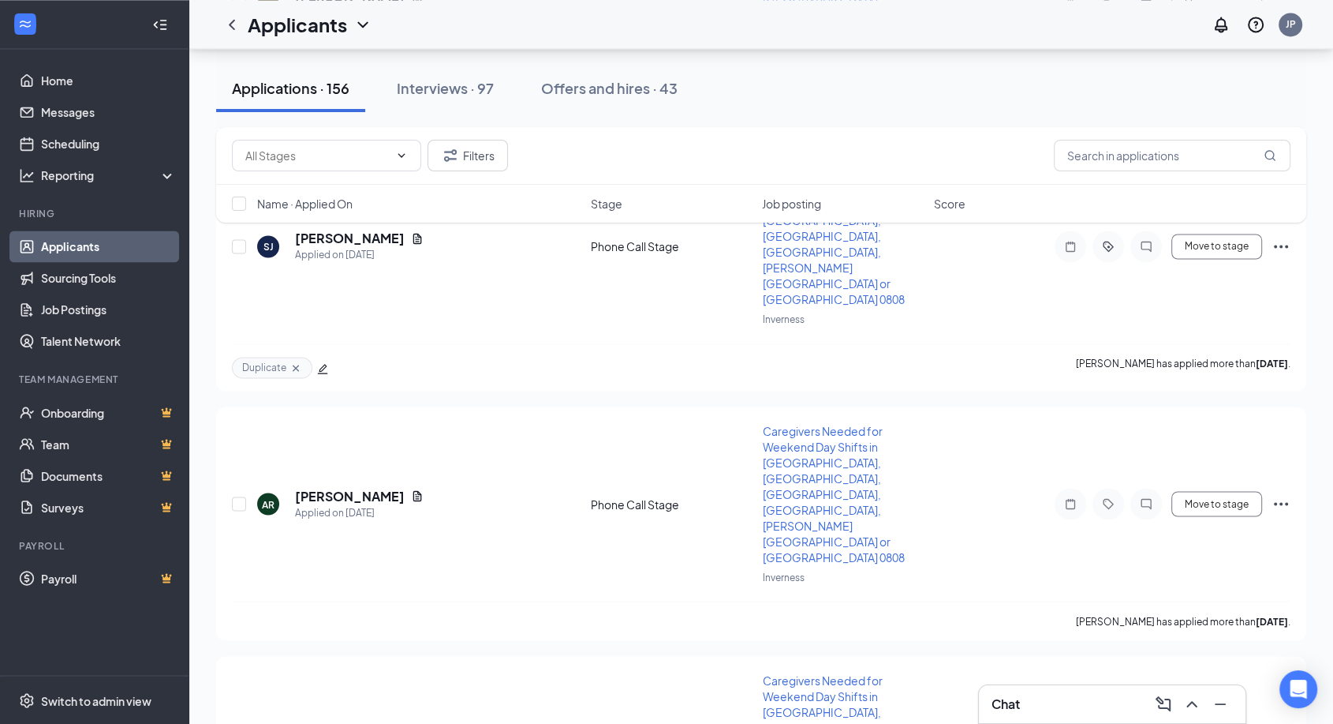
scroll to position [8591, 0]
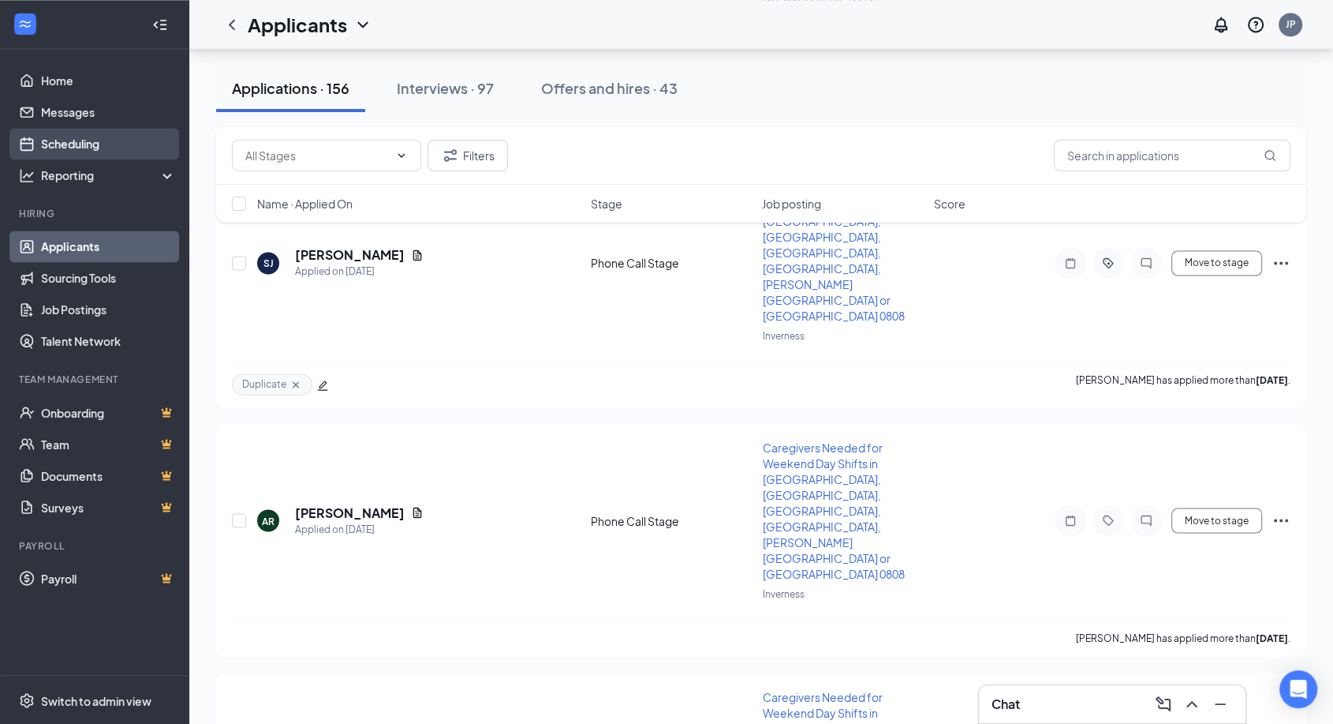
click at [87, 154] on link "Scheduling" at bounding box center [108, 144] width 135 height 32
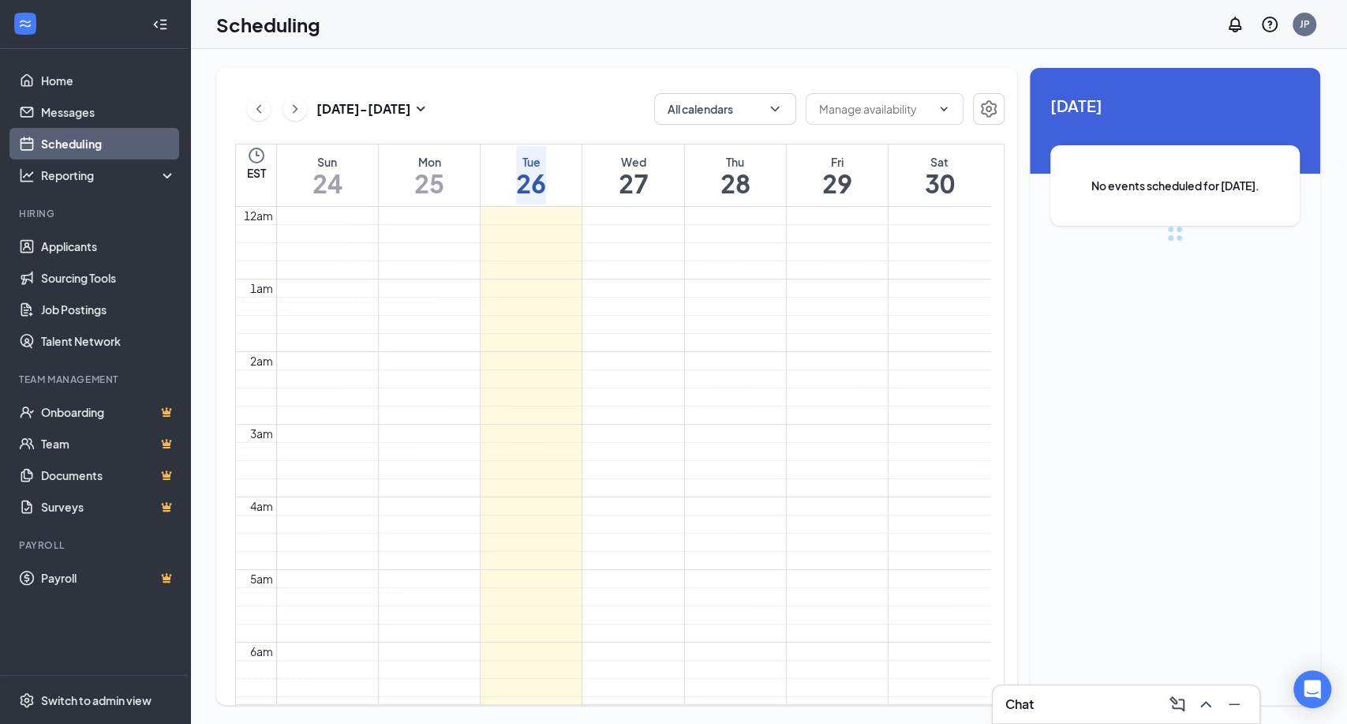
scroll to position [776, 0]
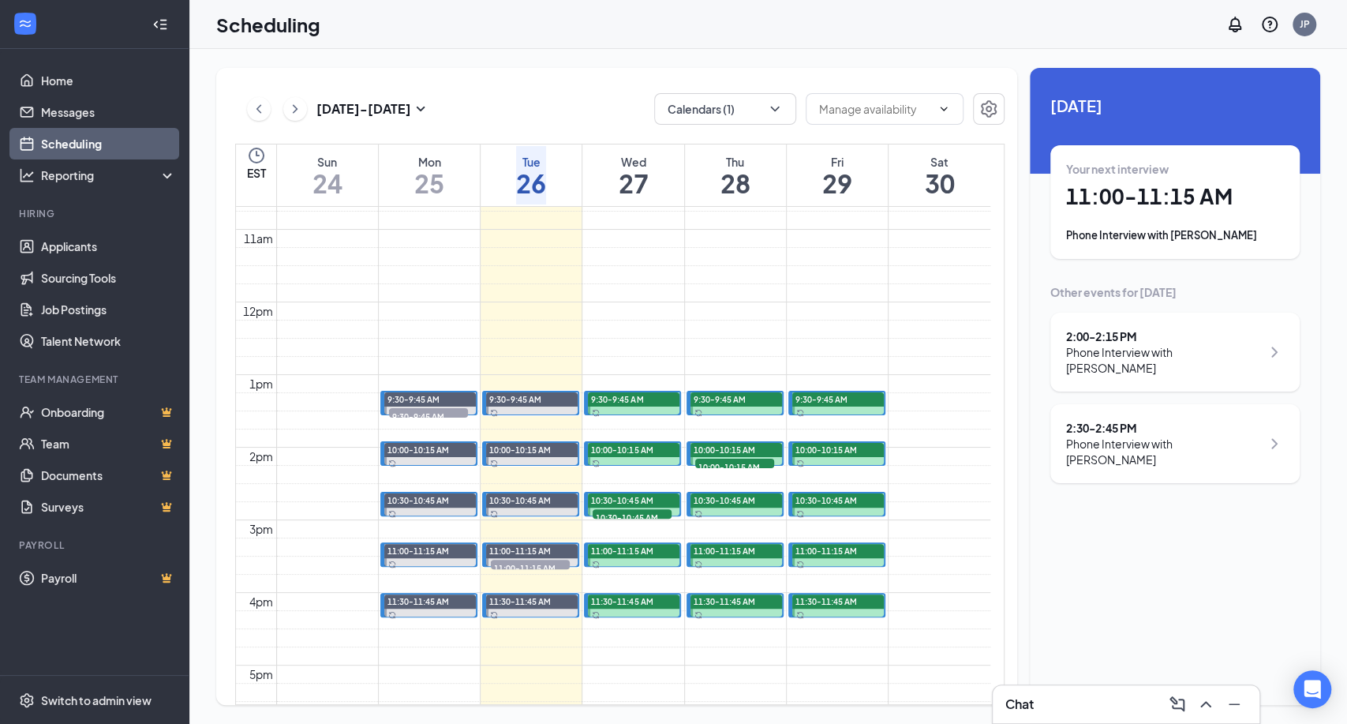
click at [644, 171] on h1 "27" at bounding box center [633, 183] width 30 height 27
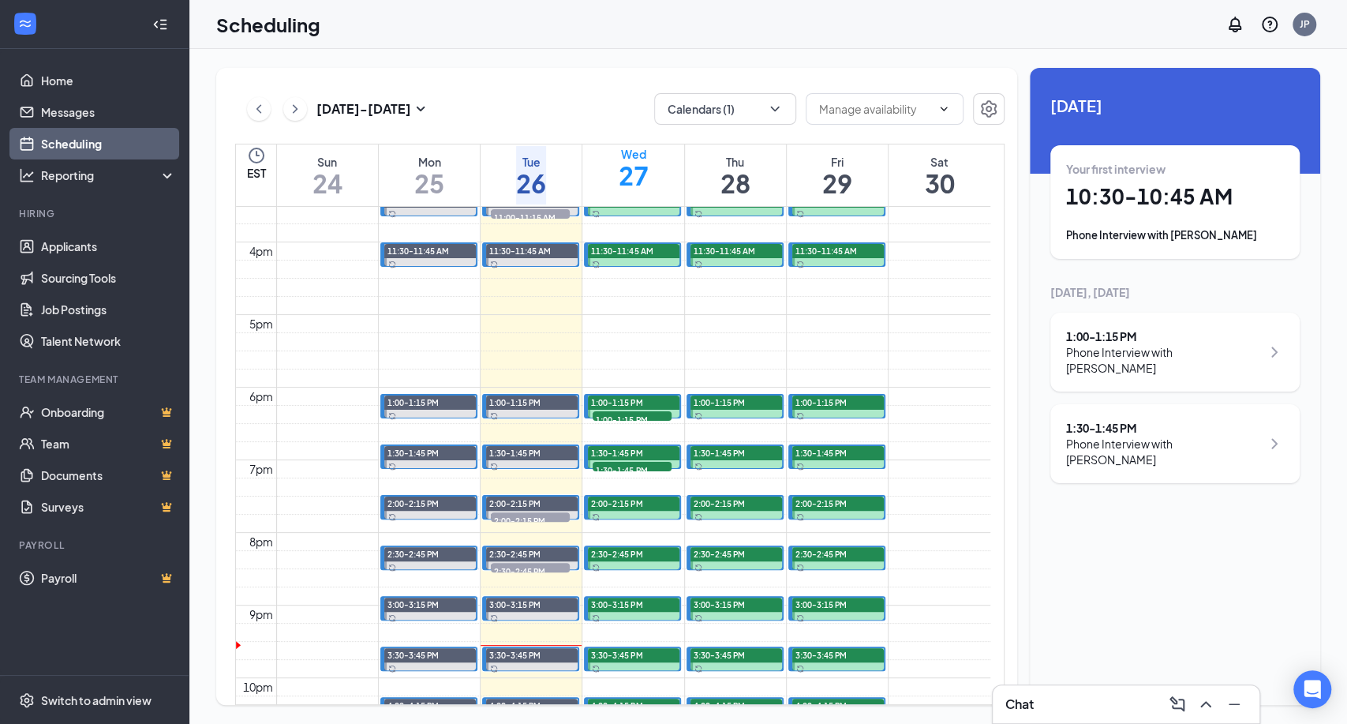
scroll to position [1038, 0]
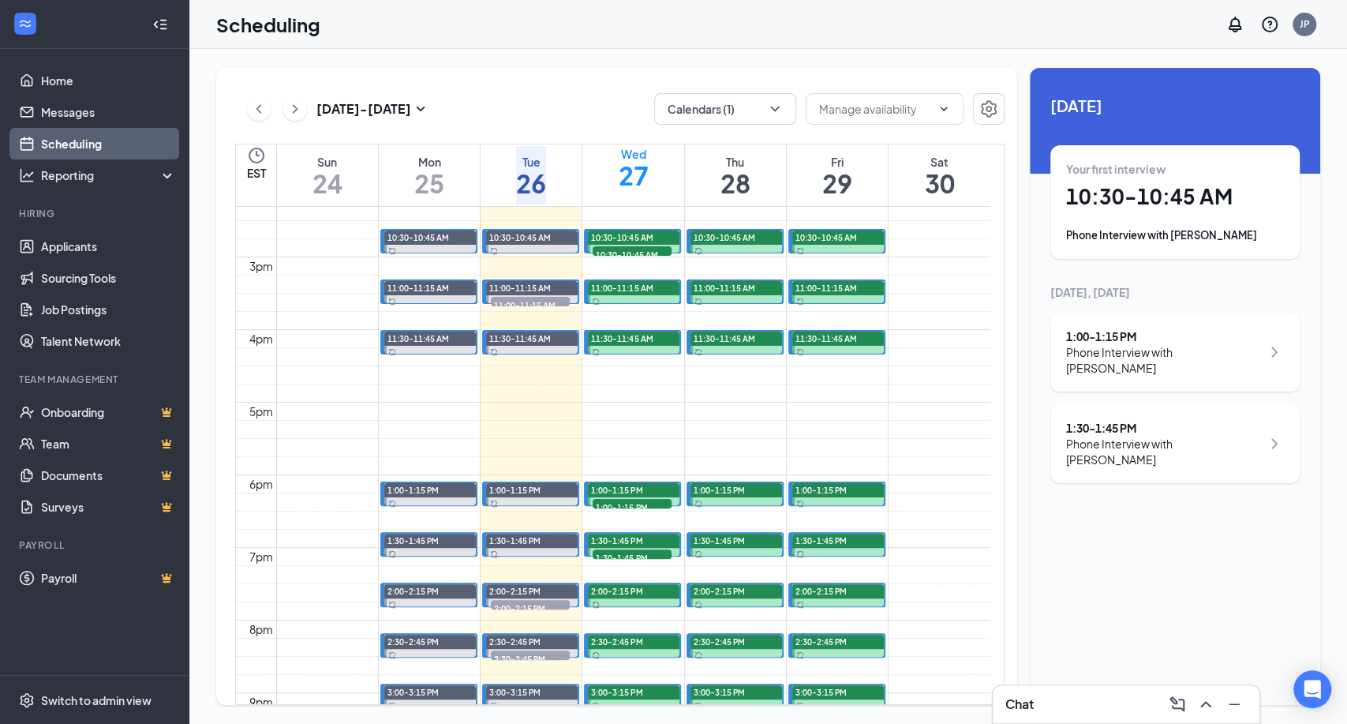
click at [523, 154] on div "Tue" at bounding box center [531, 162] width 30 height 16
click at [640, 163] on div "Wed" at bounding box center [633, 162] width 30 height 16
click at [742, 174] on h1 "28" at bounding box center [735, 183] width 30 height 27
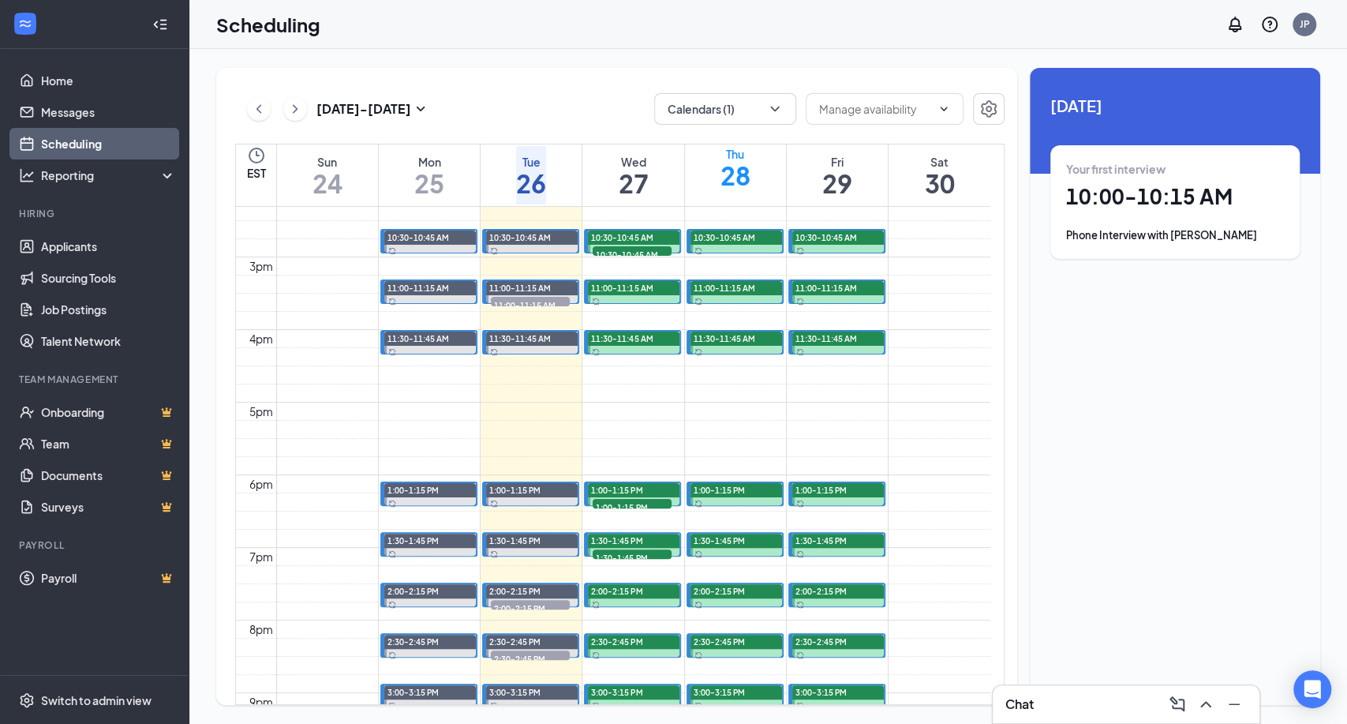
click at [822, 166] on div "Fri" at bounding box center [837, 162] width 30 height 16
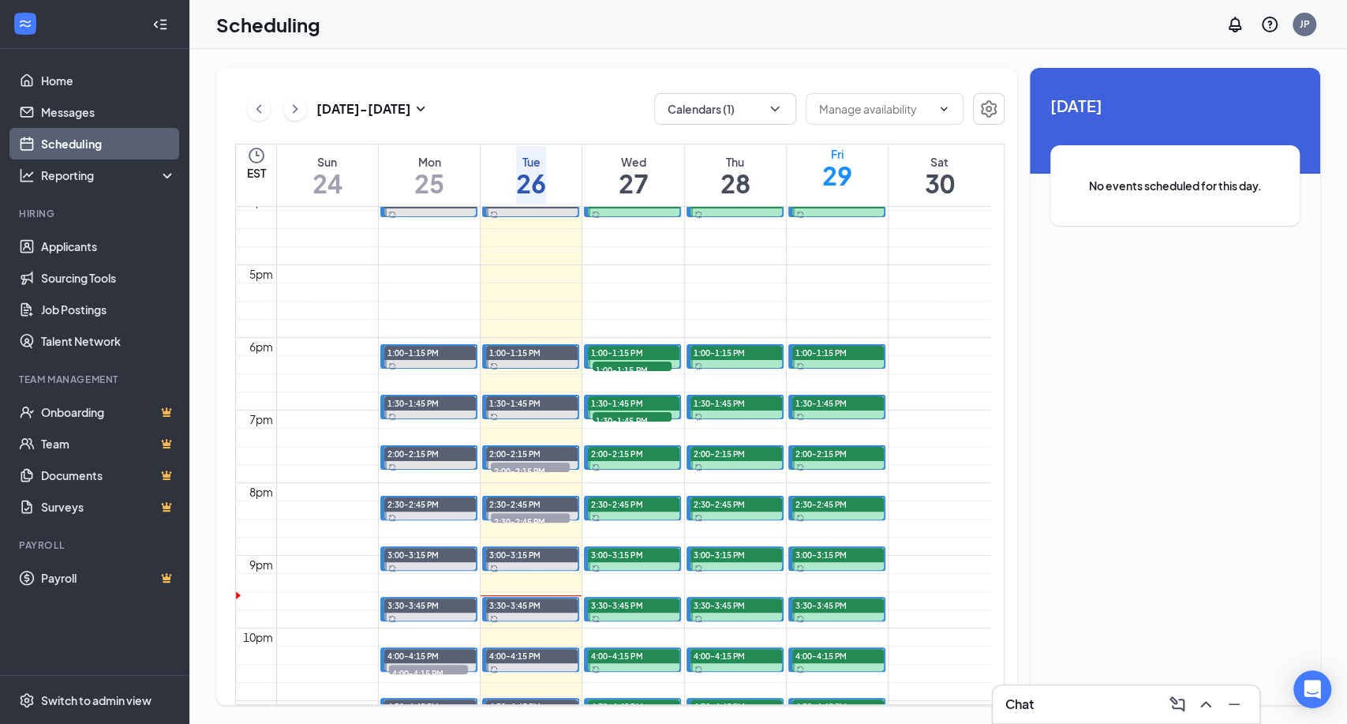
scroll to position [1301, 0]
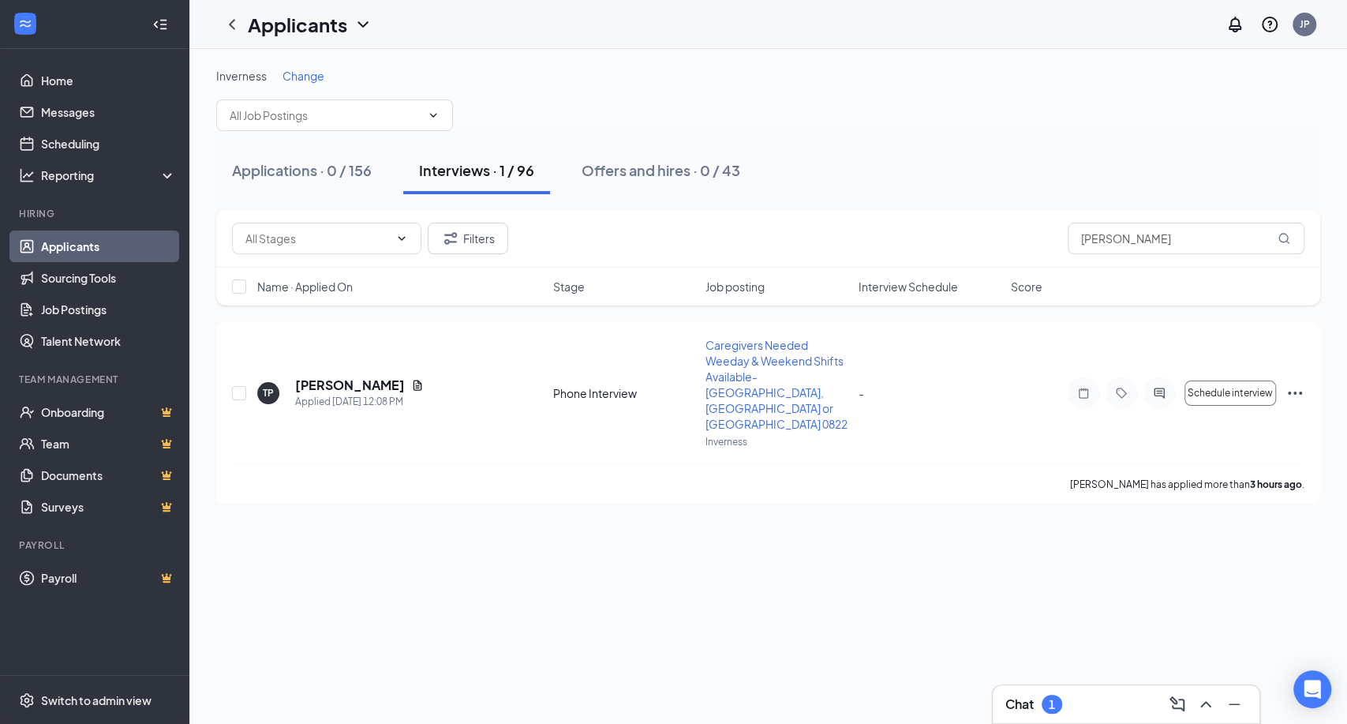
click at [1027, 707] on h3 "Chat" at bounding box center [1019, 703] width 28 height 17
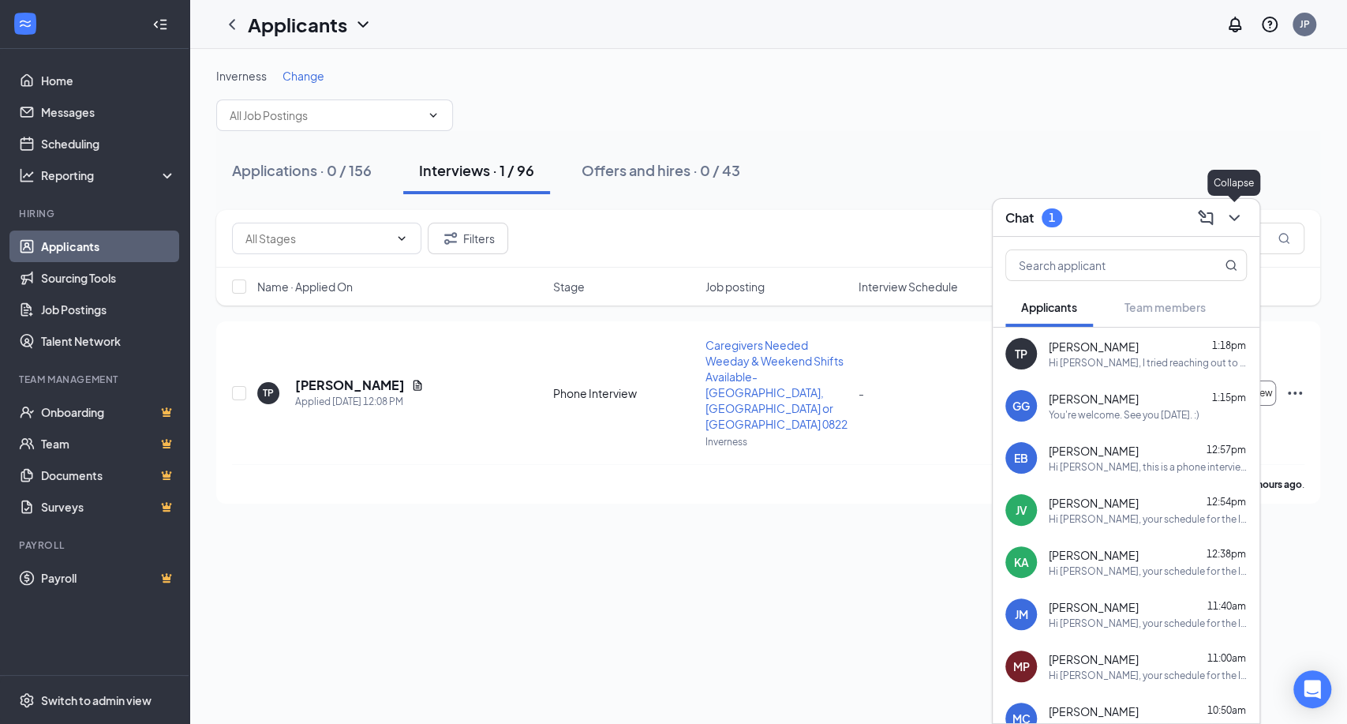
click at [1232, 216] on icon "ChevronDown" at bounding box center [1234, 217] width 19 height 19
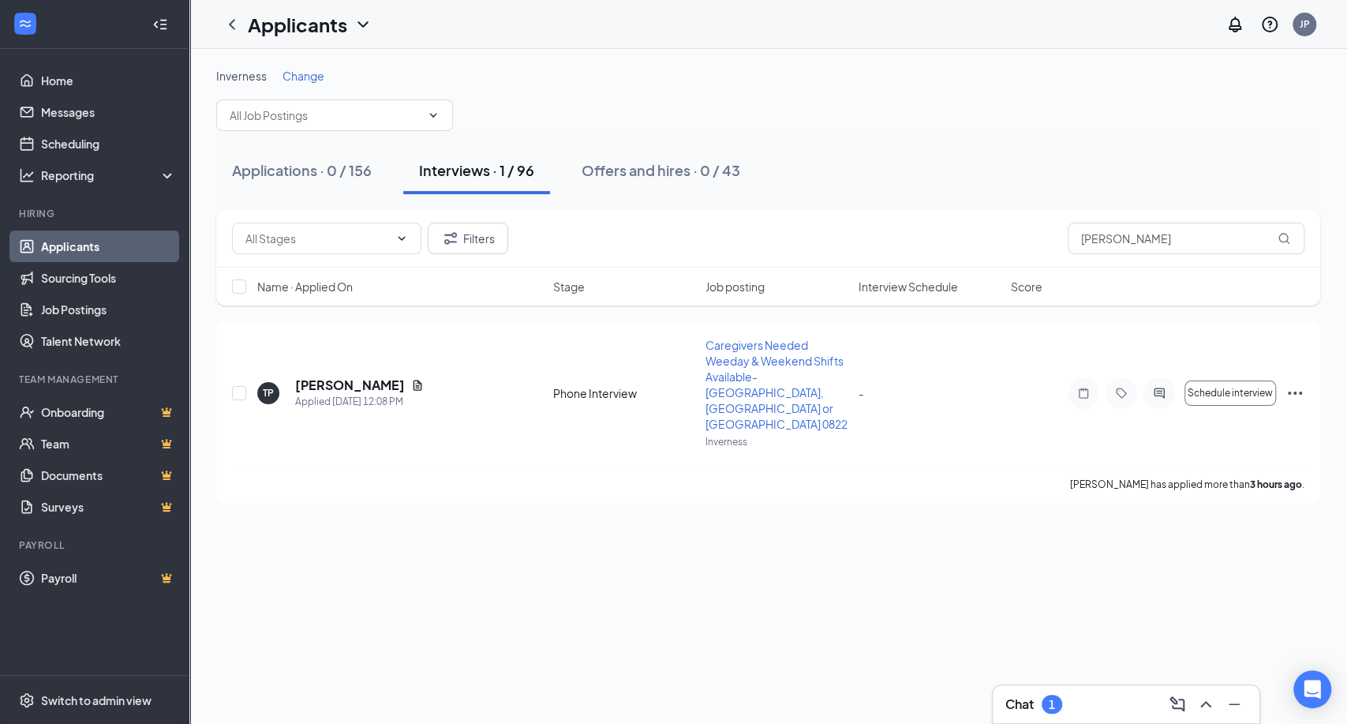
click at [41, 257] on link "Applicants" at bounding box center [108, 246] width 135 height 32
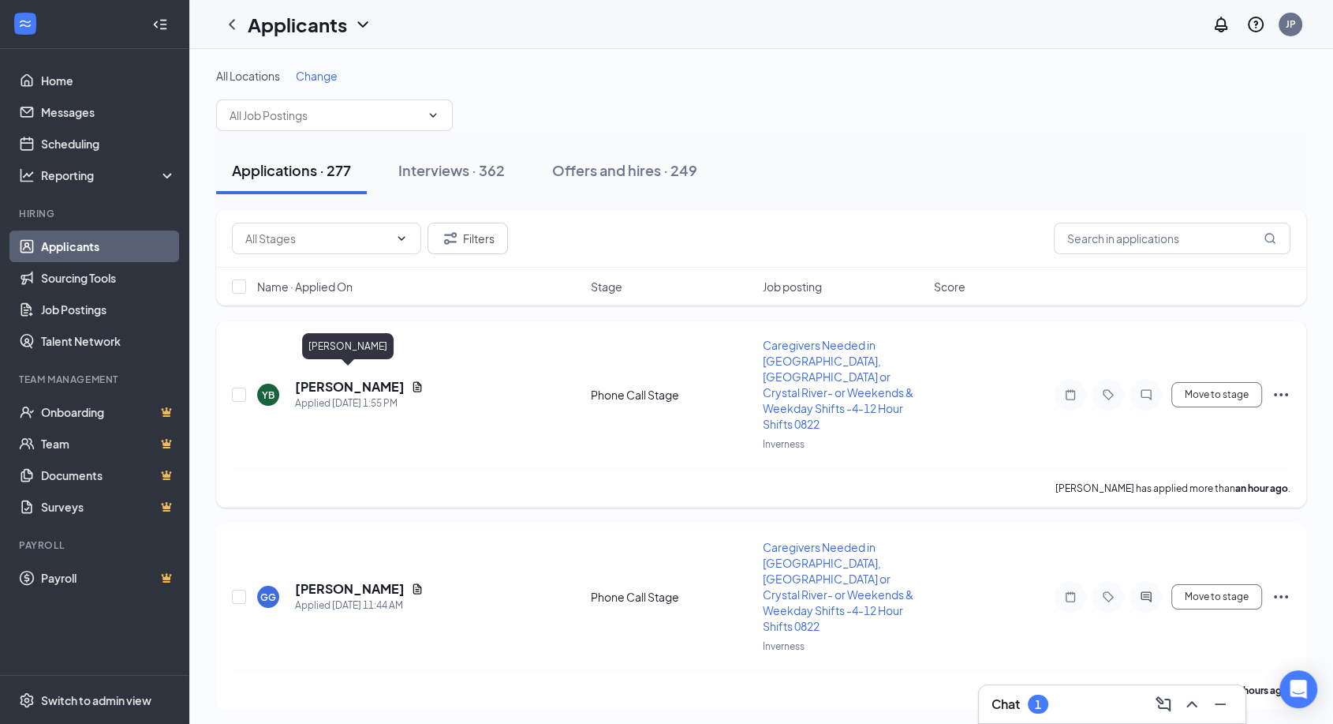
click at [331, 380] on h5 "Youlando Baker" at bounding box center [350, 386] width 110 height 17
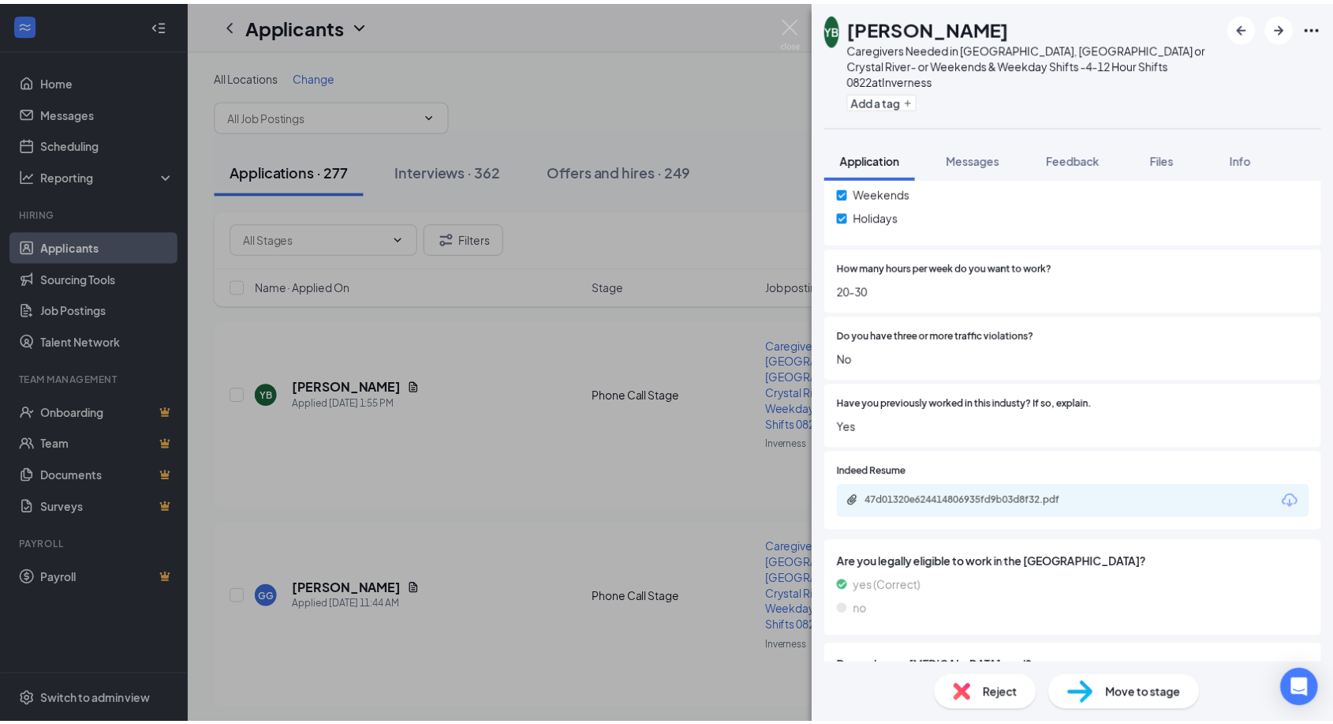
scroll to position [263, 0]
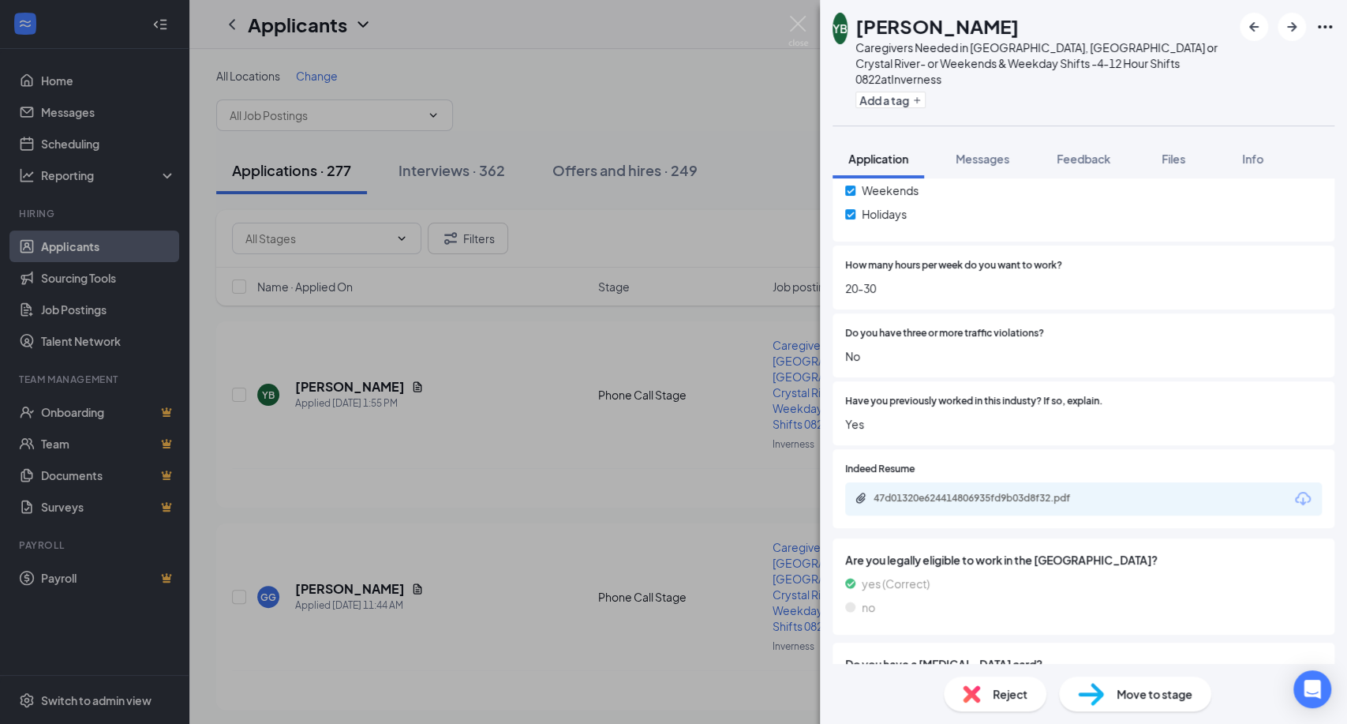
click at [1170, 482] on div "47d01320e624414806935fd9b03d8f32.pdf" at bounding box center [1083, 498] width 477 height 33
click at [1105, 492] on div "47d01320e624414806935fd9b03d8f32.pdf" at bounding box center [982, 498] width 256 height 13
click at [802, 22] on img at bounding box center [798, 31] width 20 height 31
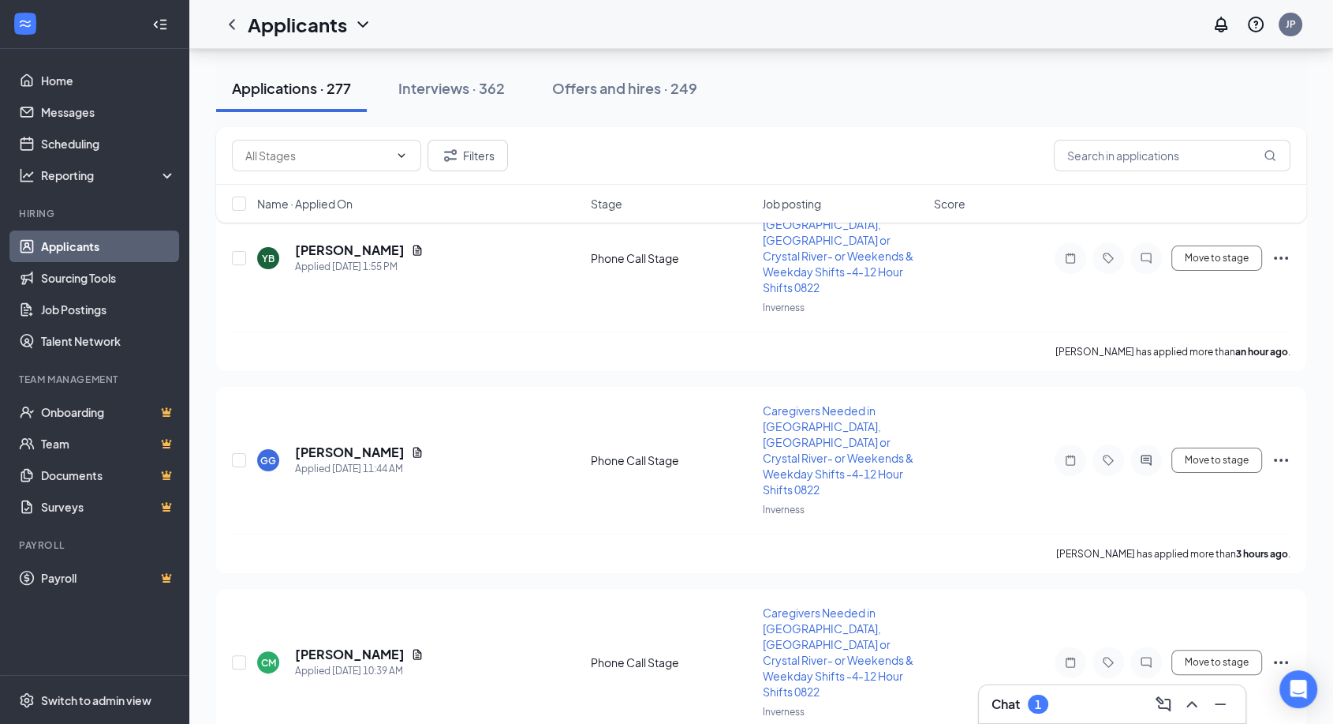
scroll to position [175, 0]
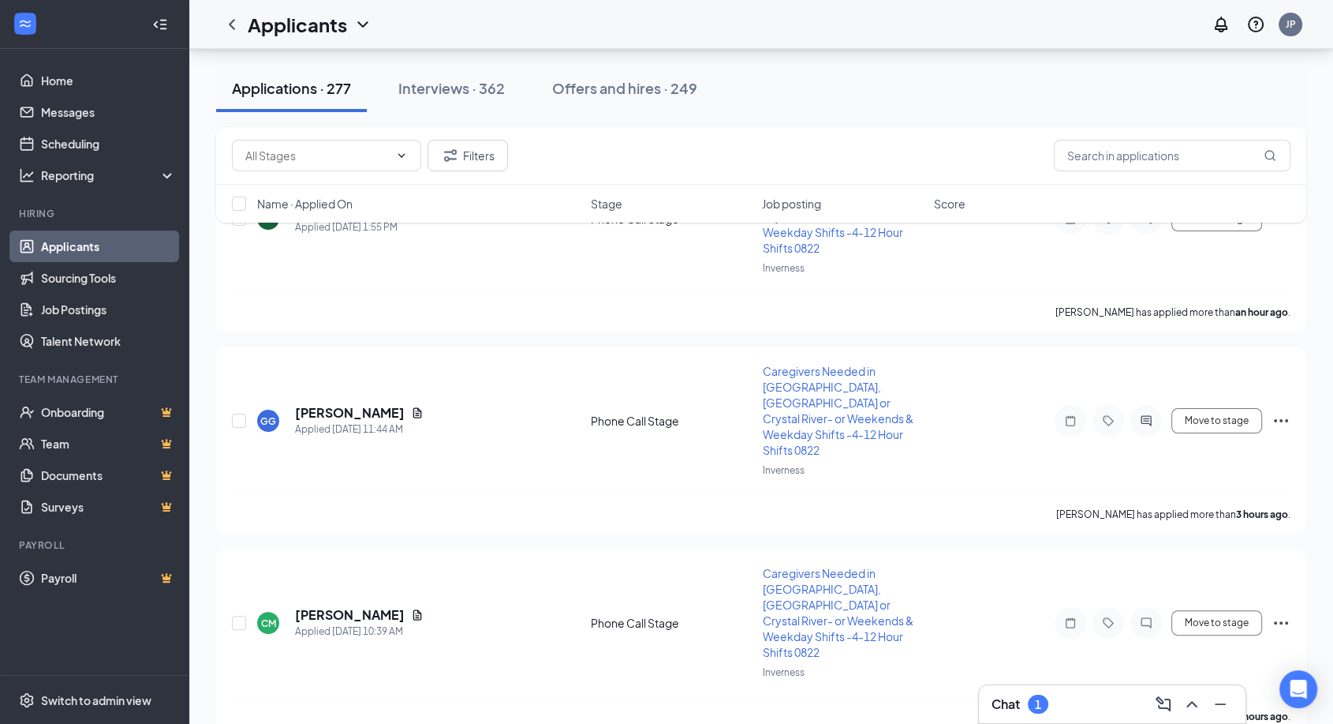
click at [1090, 717] on div "Chat 1" at bounding box center [1112, 704] width 267 height 38
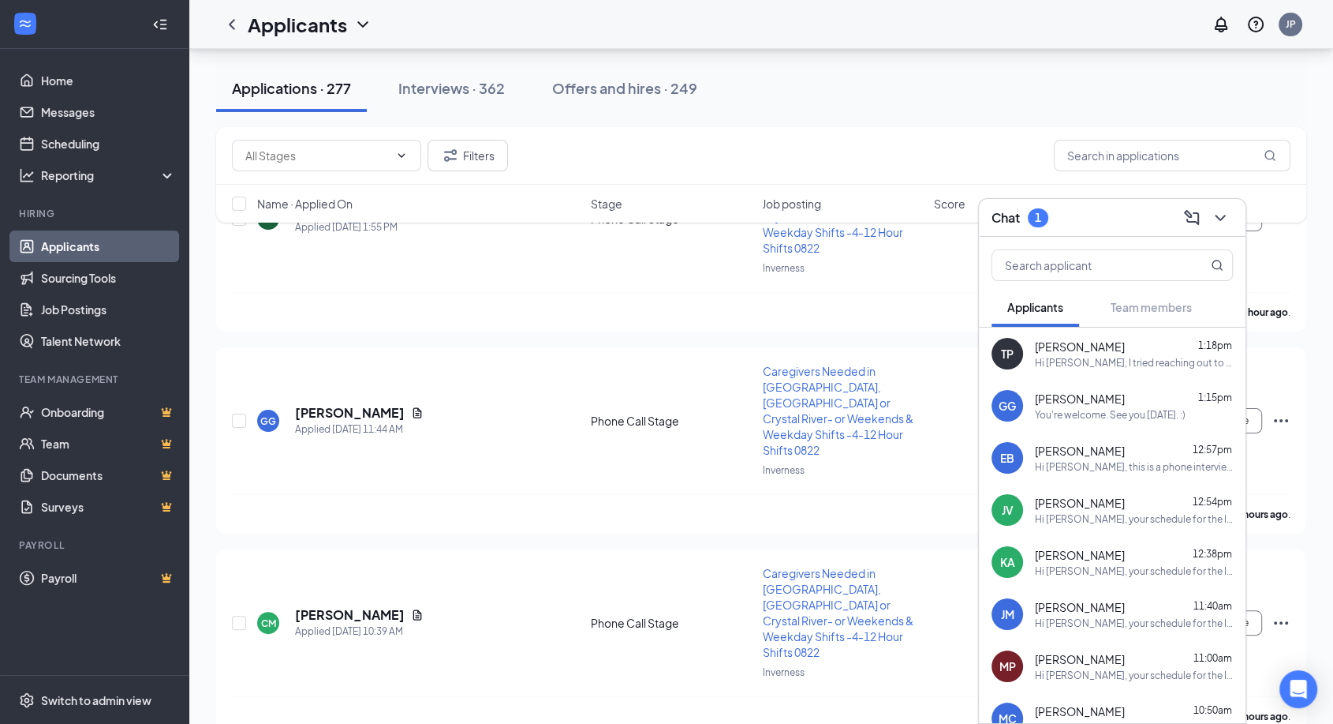
click at [1105, 519] on div "Hi [PERSON_NAME], your schedule for the In-person Interview will be on [DATE], …" at bounding box center [1134, 518] width 198 height 13
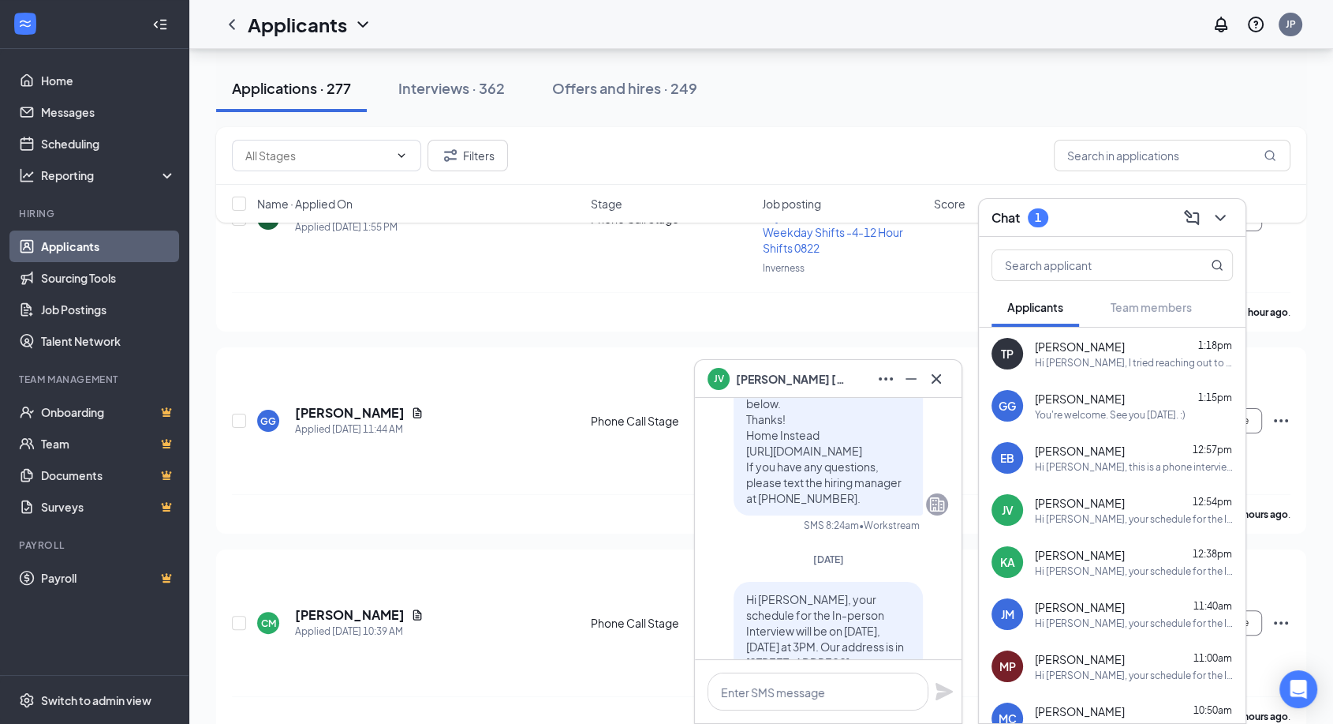
scroll to position [-175, 0]
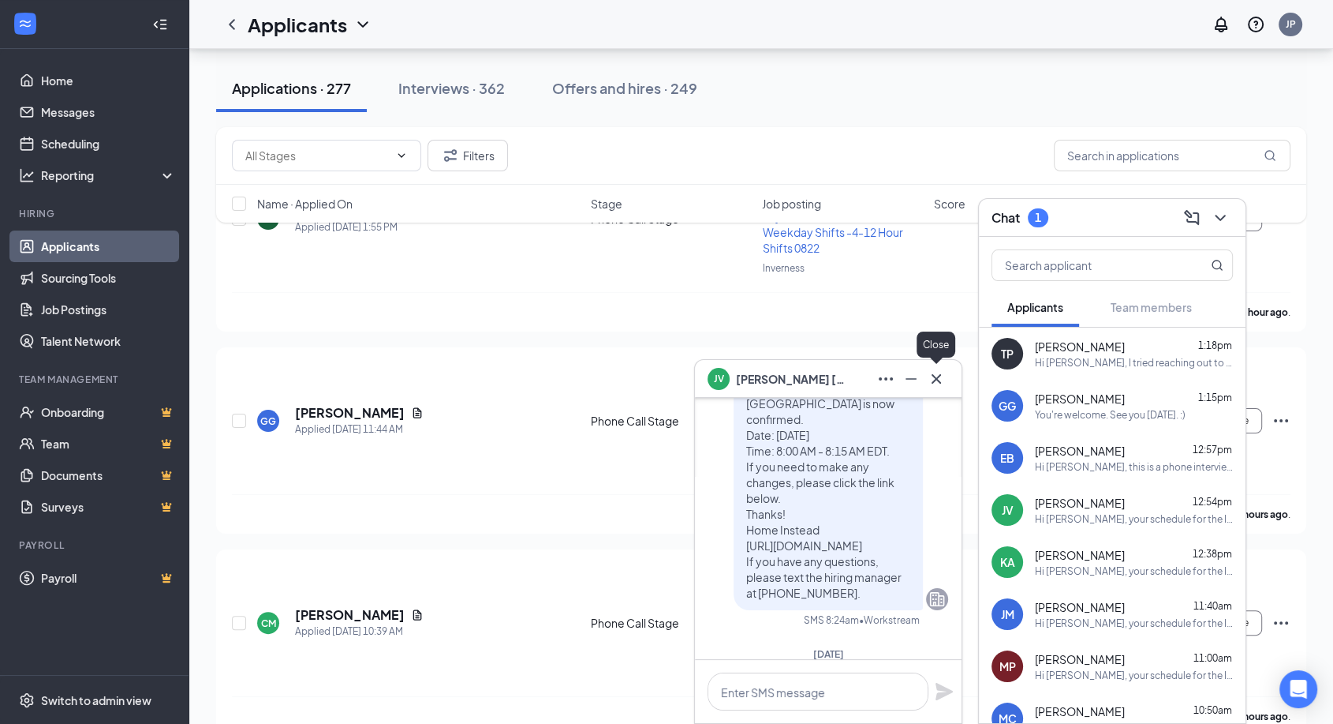
click at [931, 373] on icon "Cross" at bounding box center [936, 378] width 19 height 19
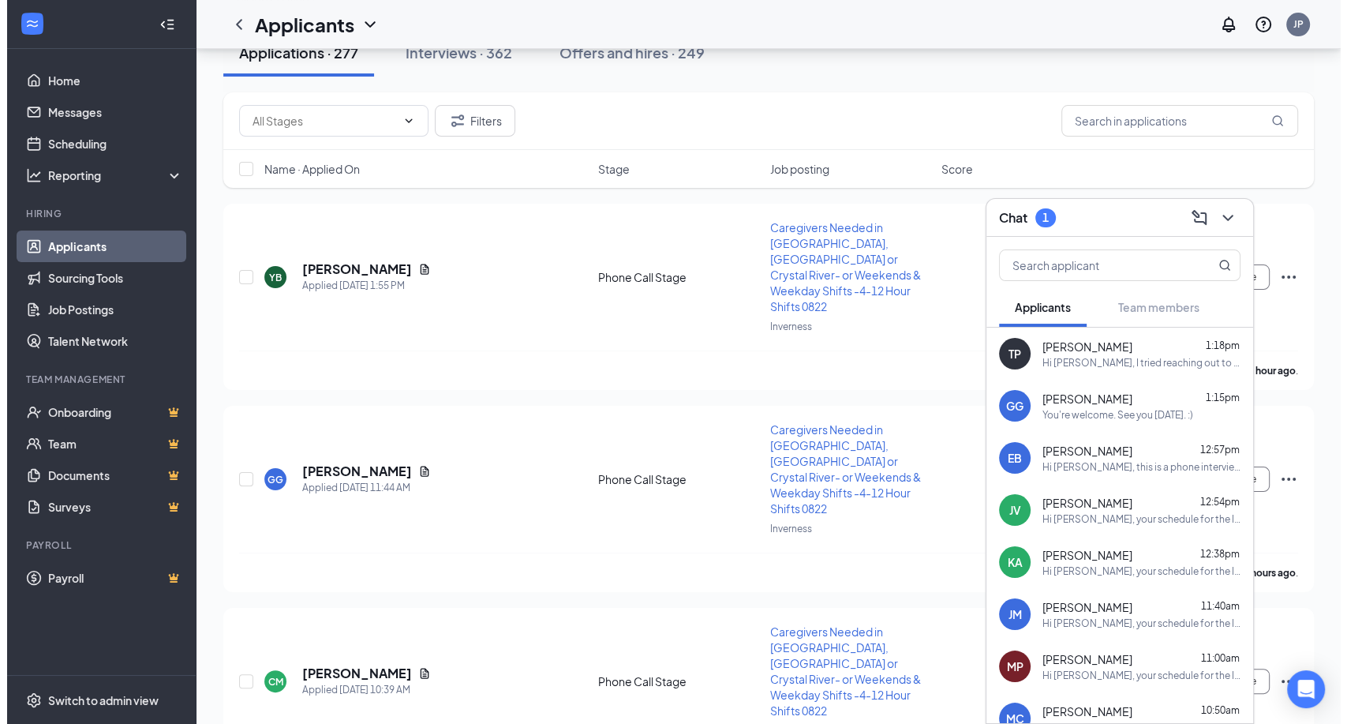
scroll to position [0, 0]
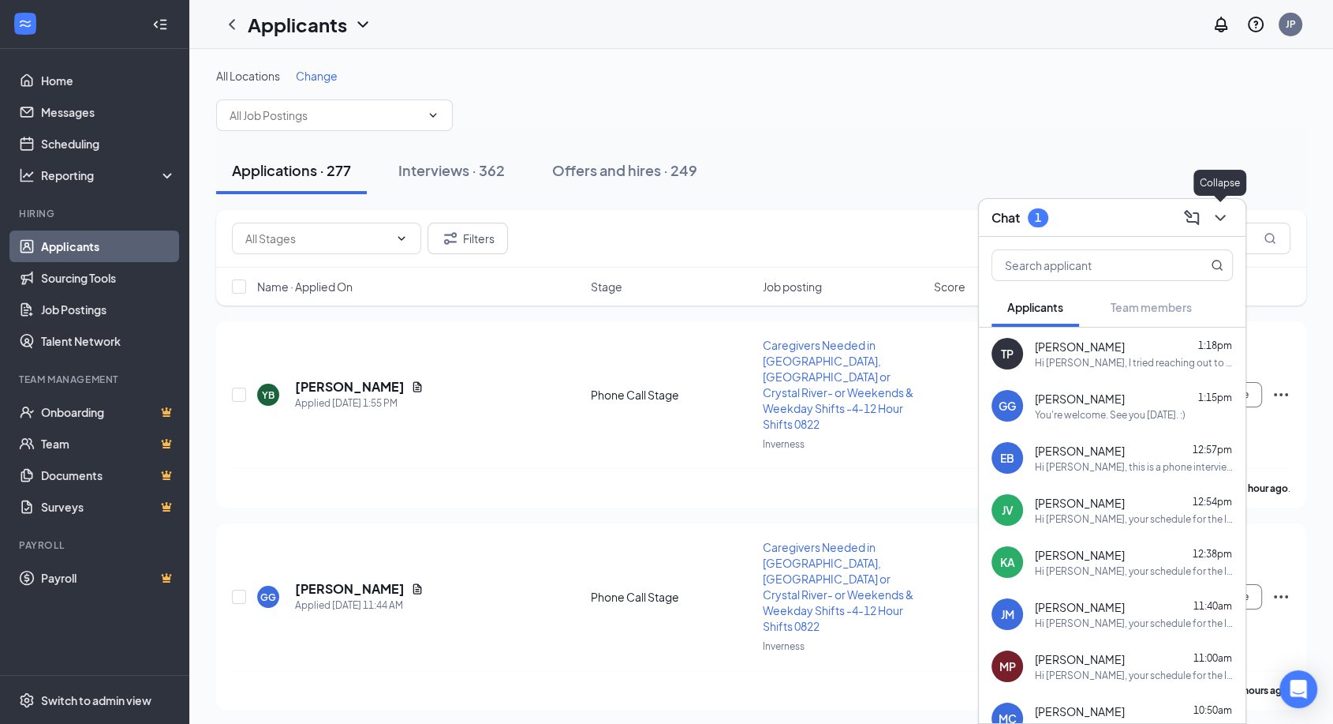
click at [1222, 208] on icon "ChevronDown" at bounding box center [1220, 217] width 19 height 19
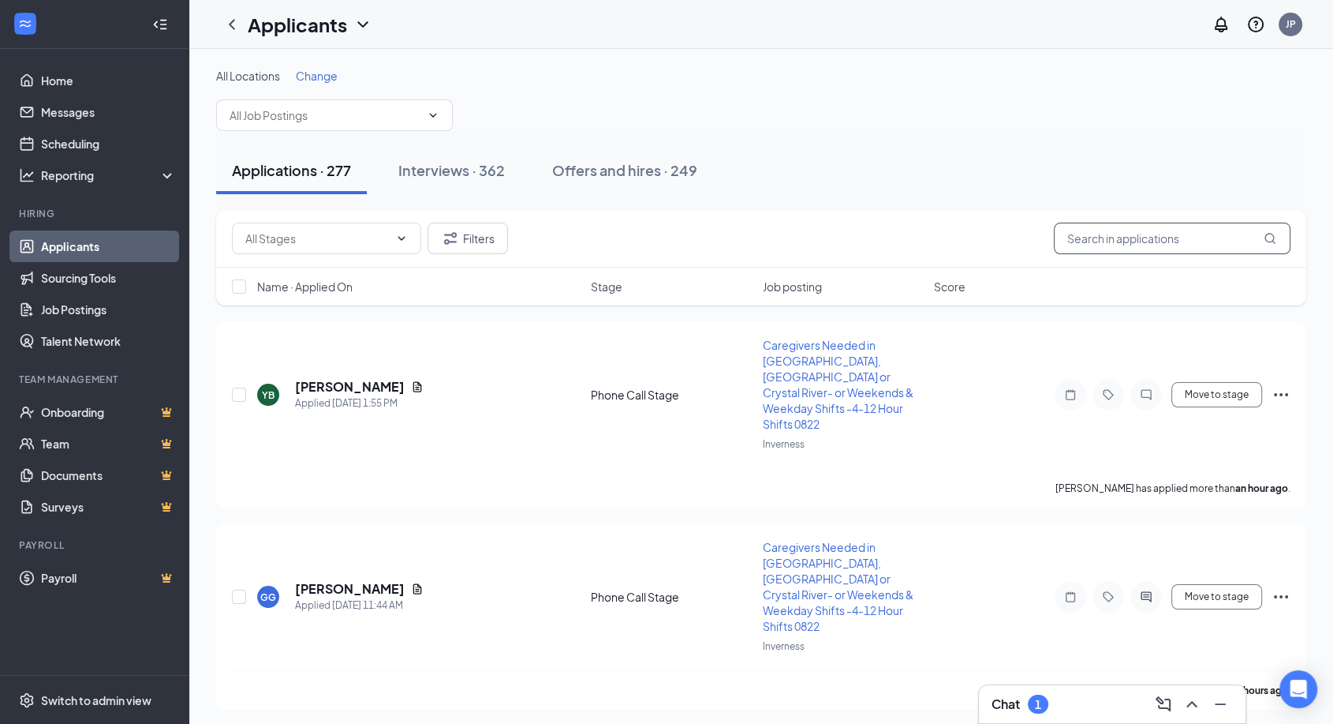
click at [1118, 231] on input "text" at bounding box center [1172, 238] width 237 height 32
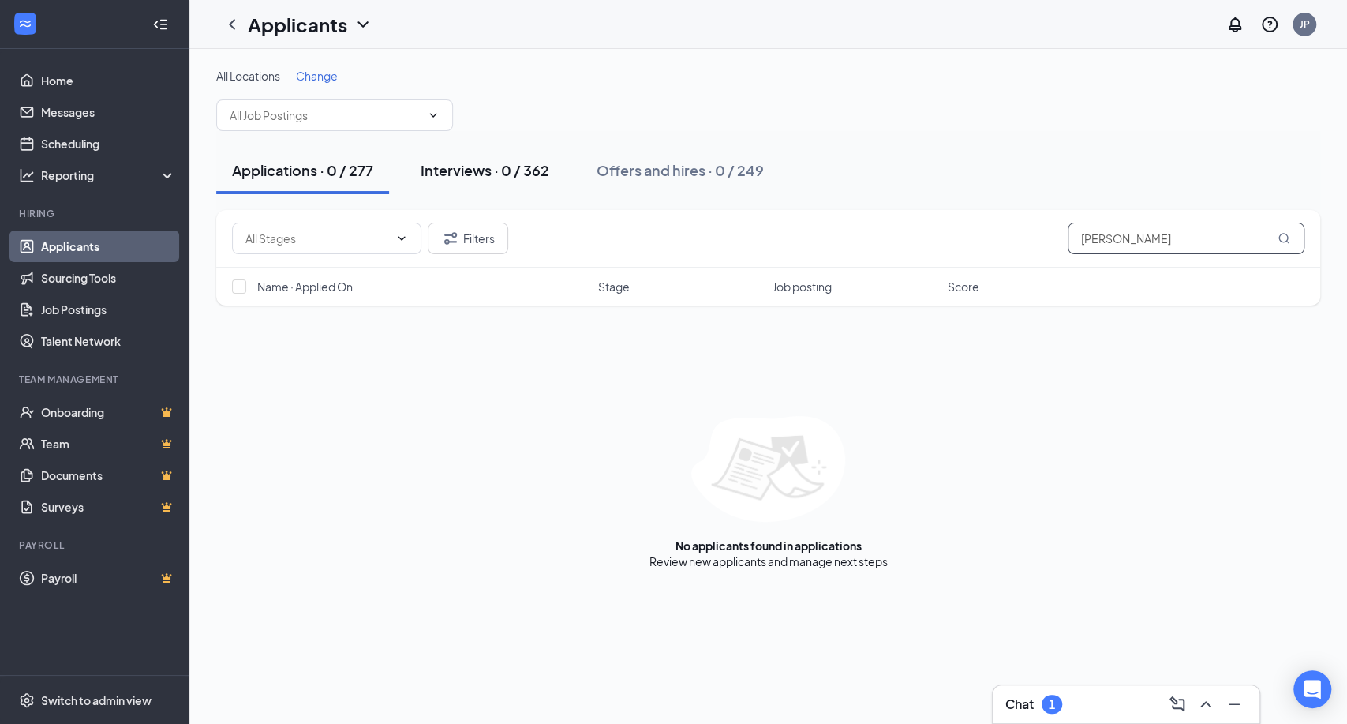
type input "james vaugn"
click at [499, 170] on div "Interviews · 0 / 362" at bounding box center [485, 170] width 129 height 20
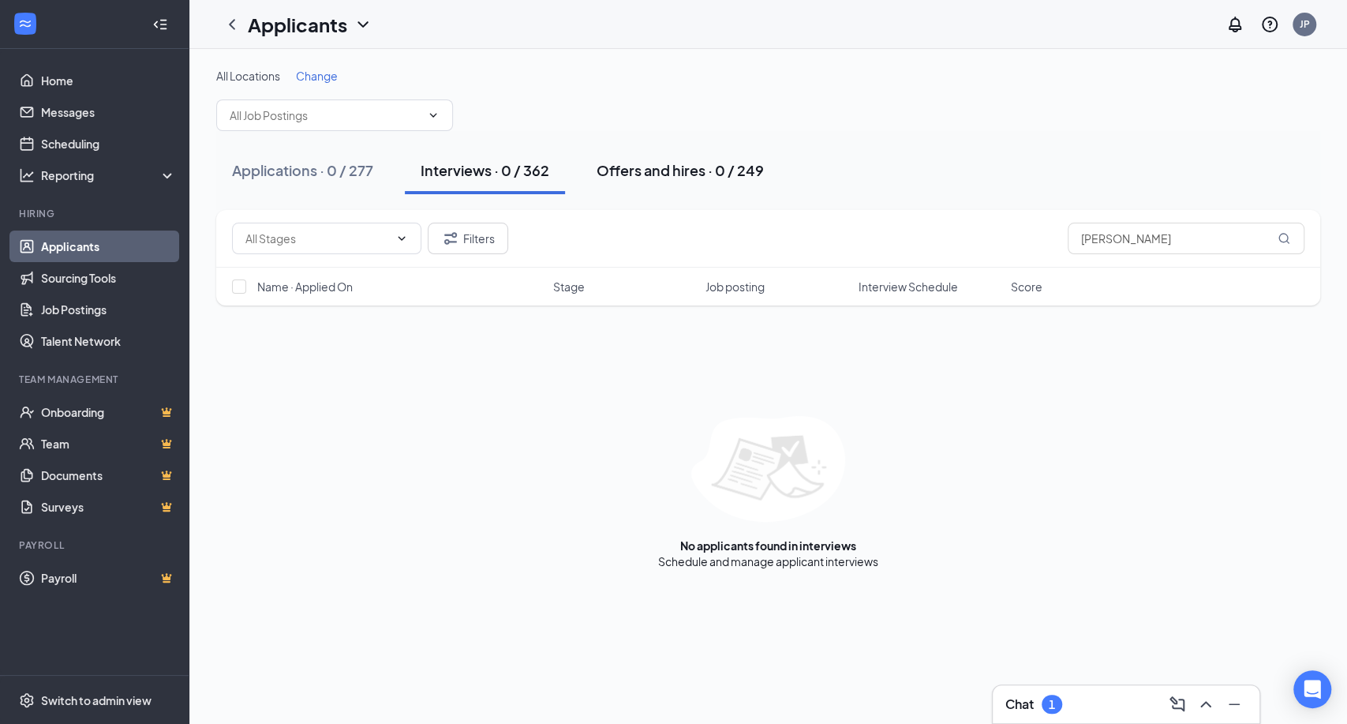
click at [612, 174] on div "Offers and hires · 0 / 249" at bounding box center [679, 170] width 167 height 20
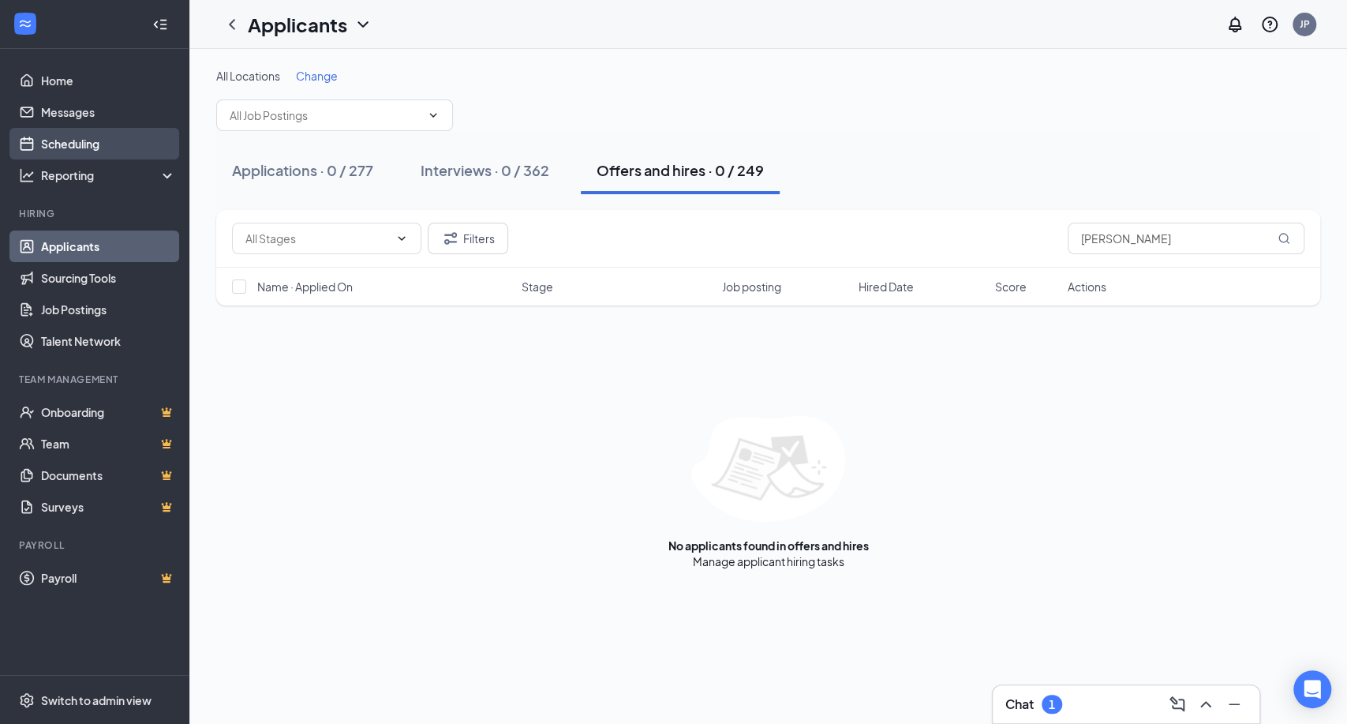
click at [100, 150] on link "Scheduling" at bounding box center [108, 144] width 135 height 32
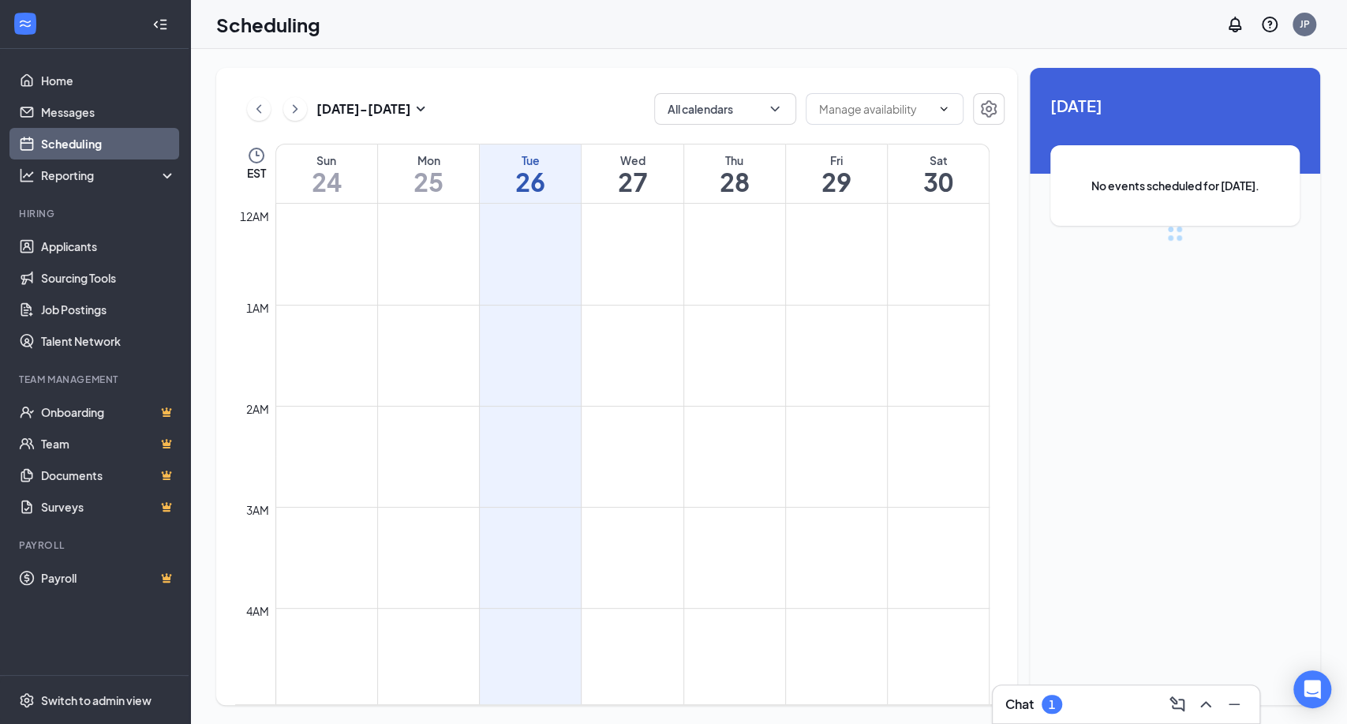
scroll to position [776, 0]
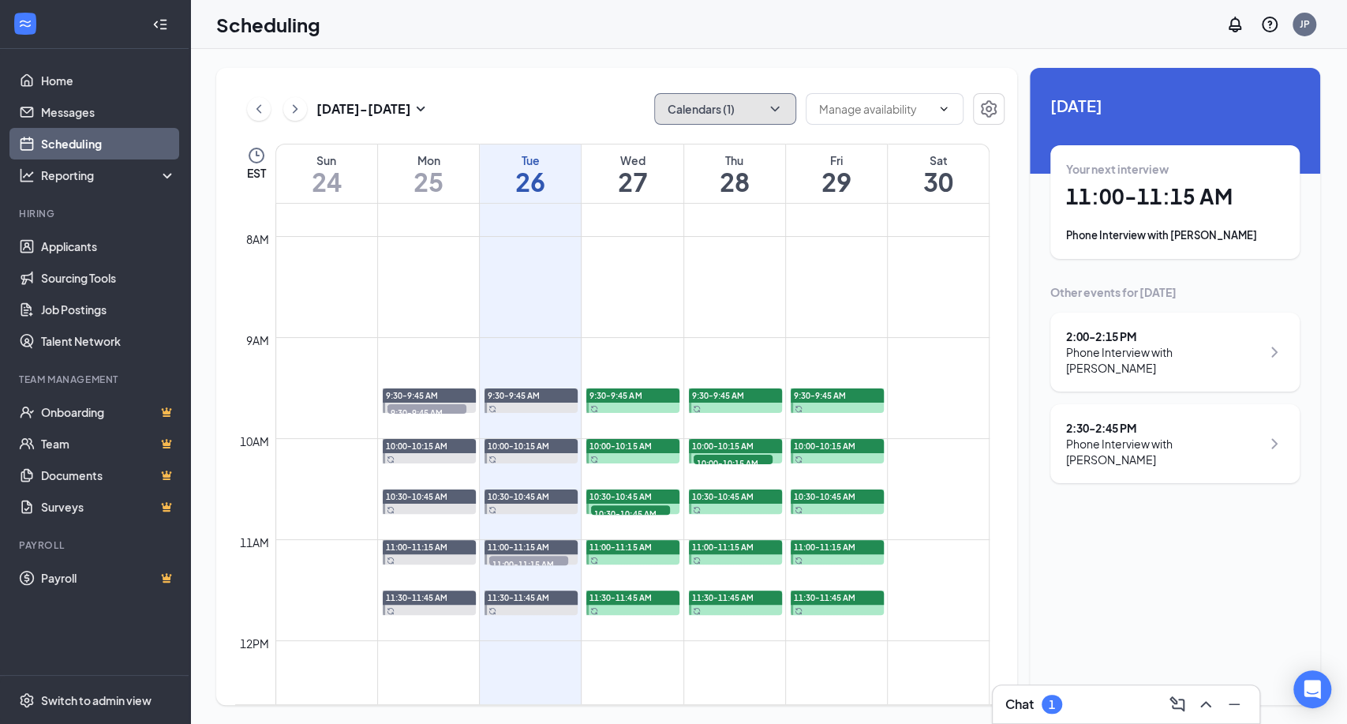
click at [732, 117] on button "Calendars (1)" at bounding box center [725, 109] width 142 height 32
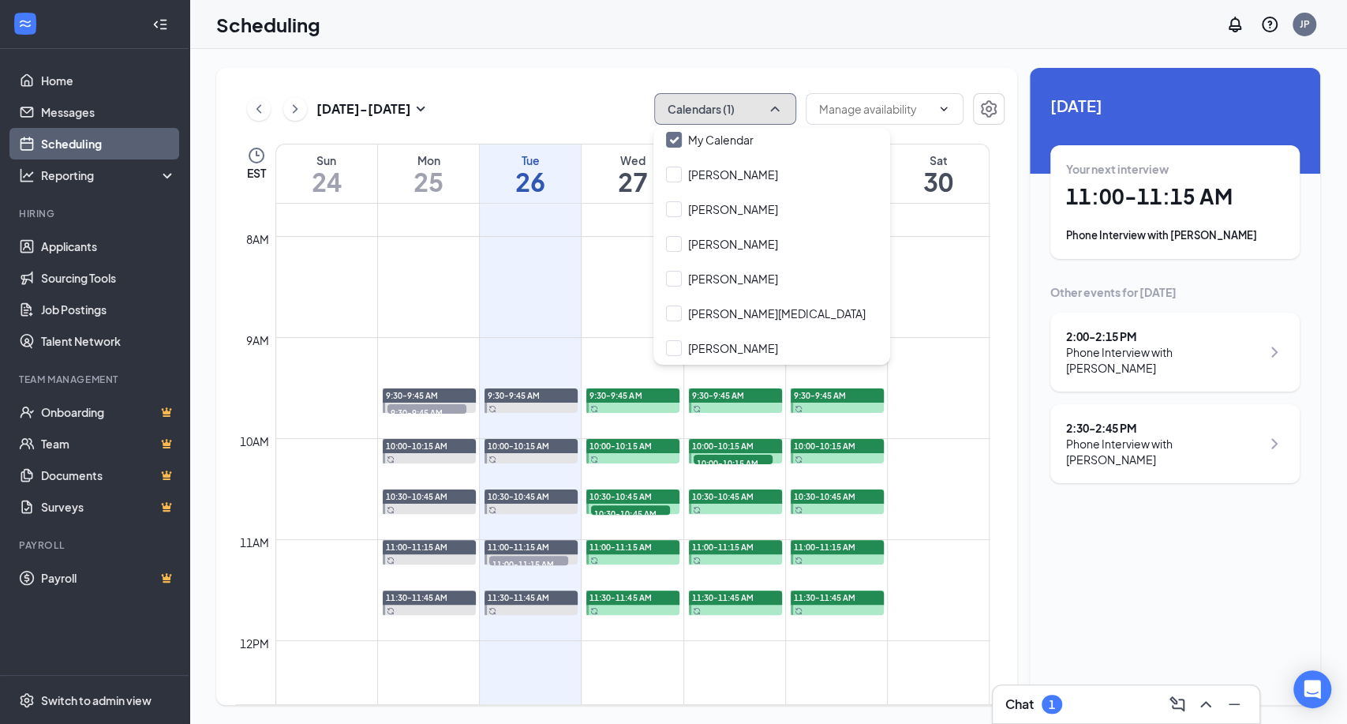
scroll to position [76, 0]
click at [743, 309] on input "[PERSON_NAME]" at bounding box center [722, 313] width 112 height 16
checkbox input "true"
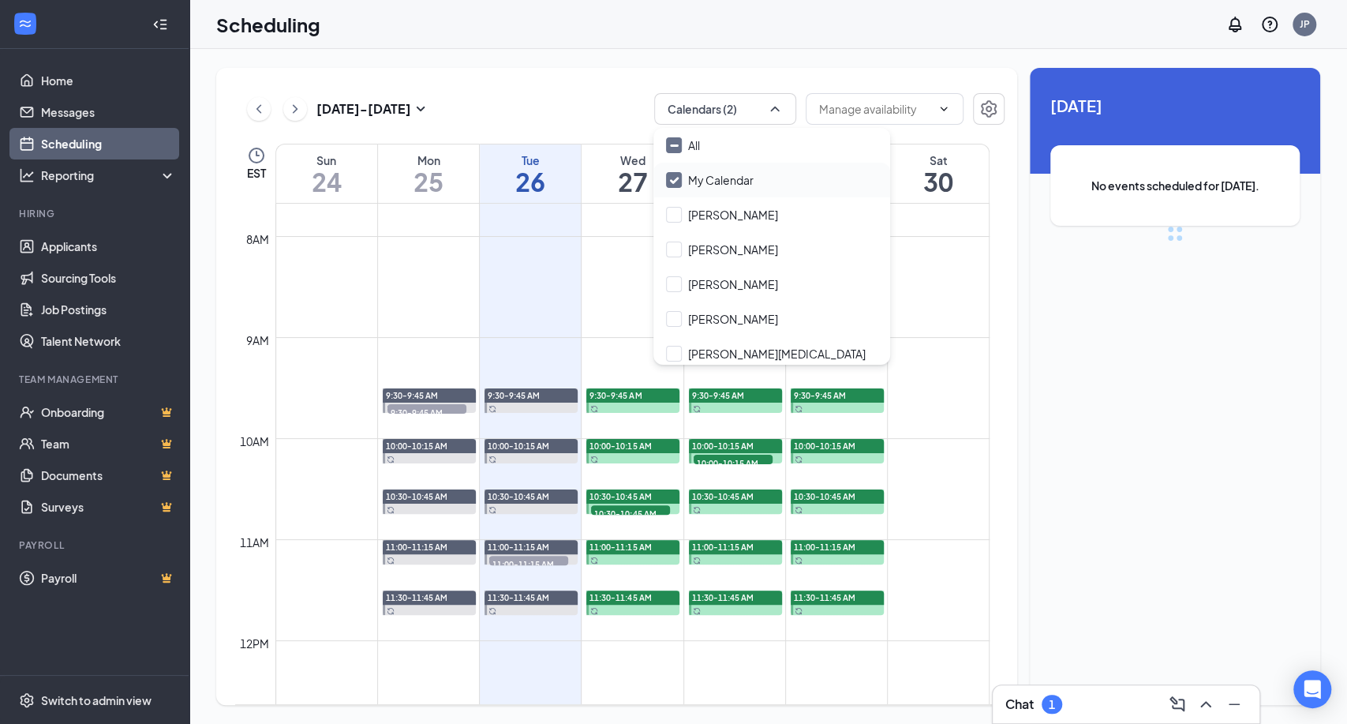
click at [738, 184] on input "My Calendar" at bounding box center [710, 180] width 88 height 16
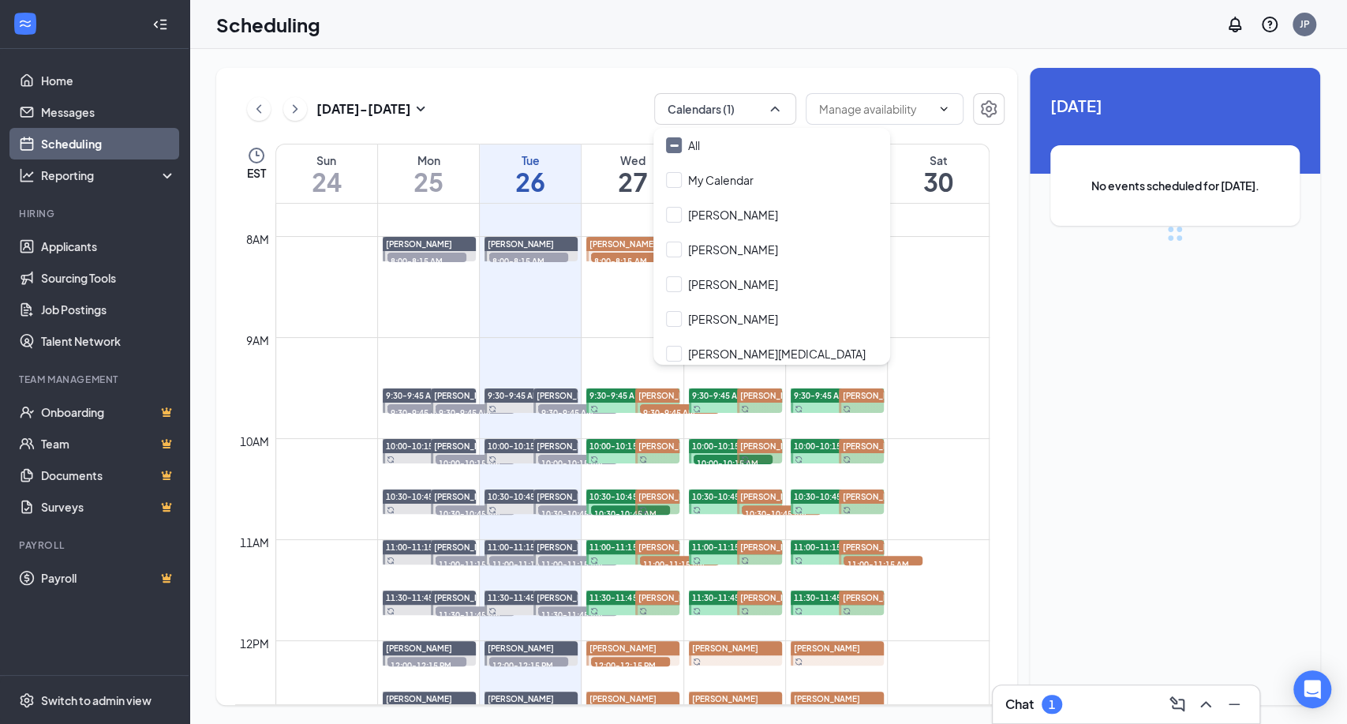
checkbox input "false"
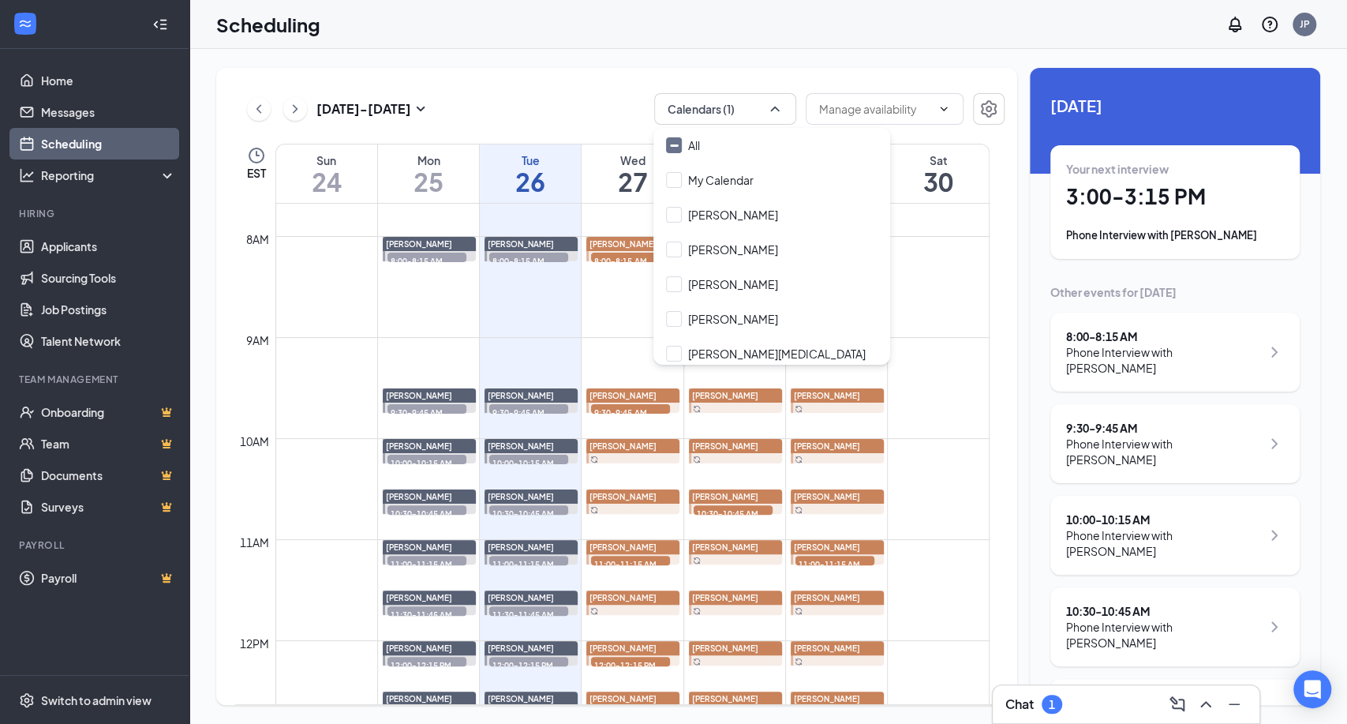
click at [1175, 354] on div "Phone Interview with [PERSON_NAME]" at bounding box center [1163, 360] width 195 height 32
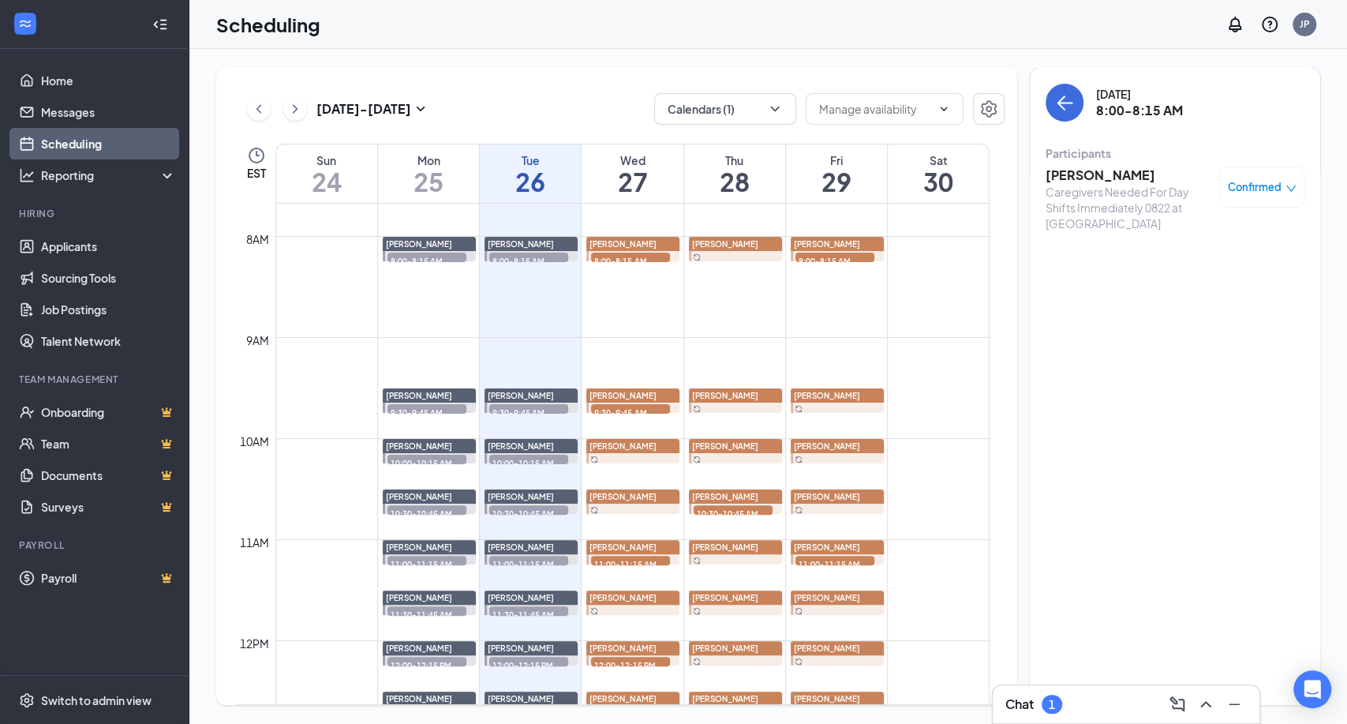
click at [1097, 178] on h3 "[PERSON_NAME]" at bounding box center [1128, 174] width 166 height 17
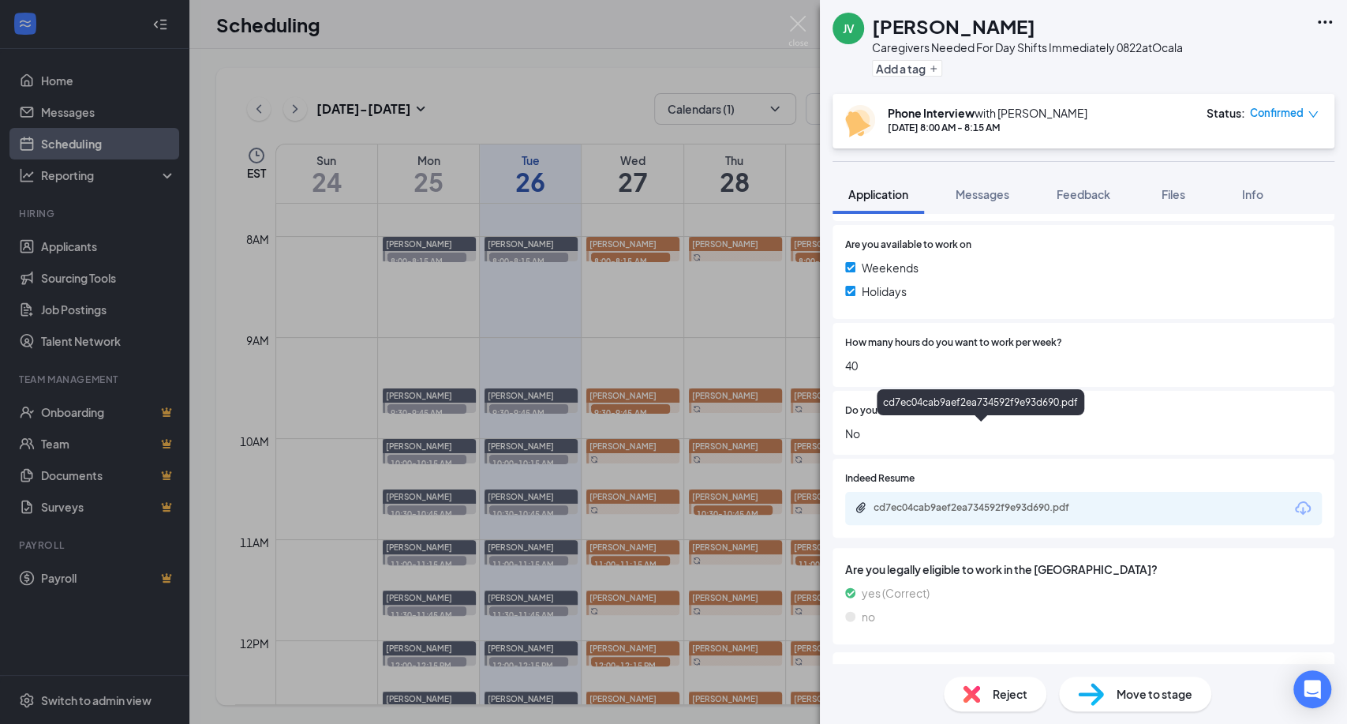
scroll to position [438, 0]
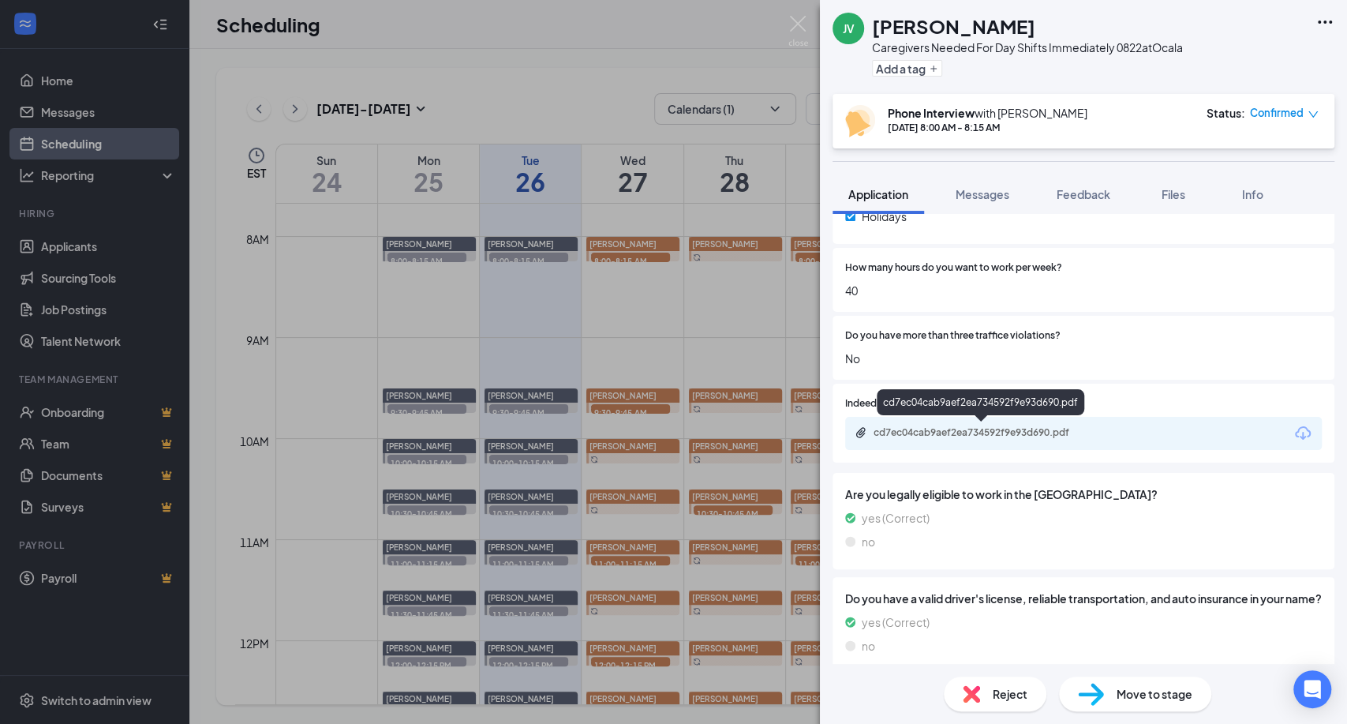
click at [1074, 433] on div "cd7ec04cab9aef2ea734592f9e93d690.pdf" at bounding box center [983, 432] width 221 height 13
click at [795, 29] on img at bounding box center [798, 31] width 20 height 31
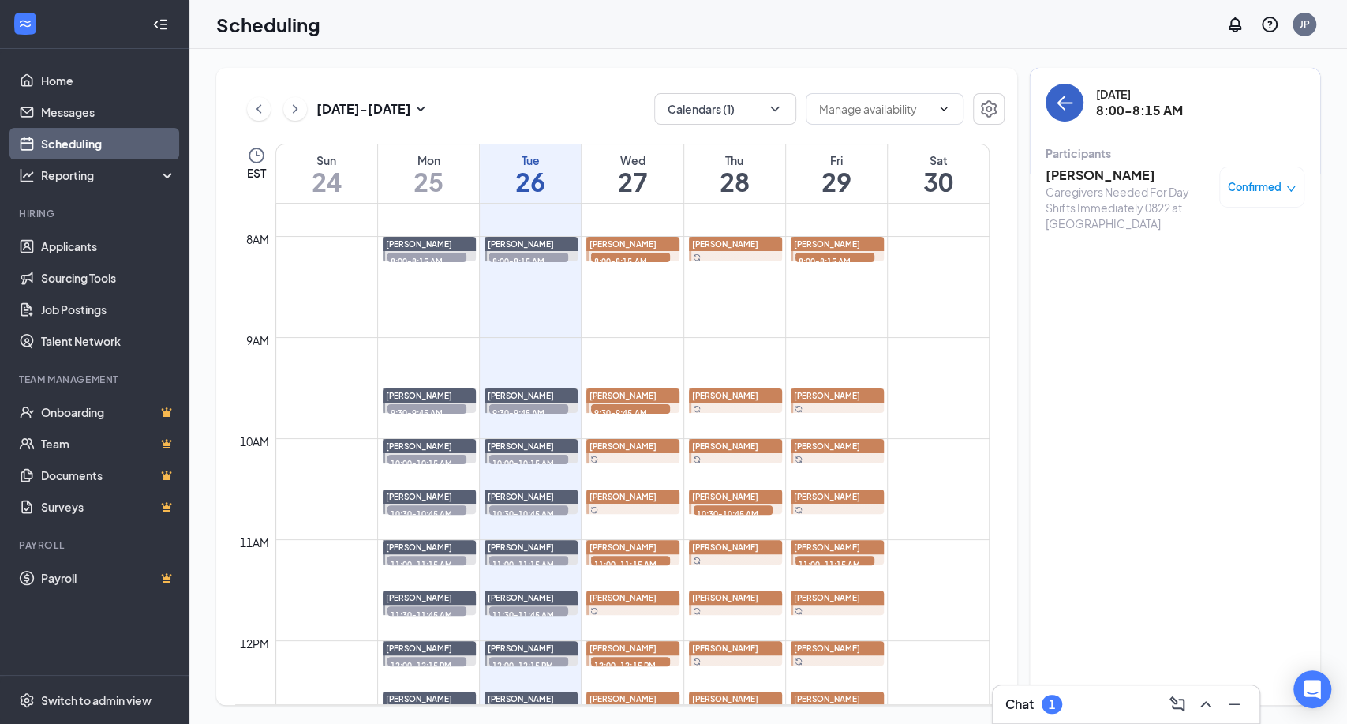
click at [1067, 96] on icon "ArrowLeft" at bounding box center [1064, 102] width 19 height 19
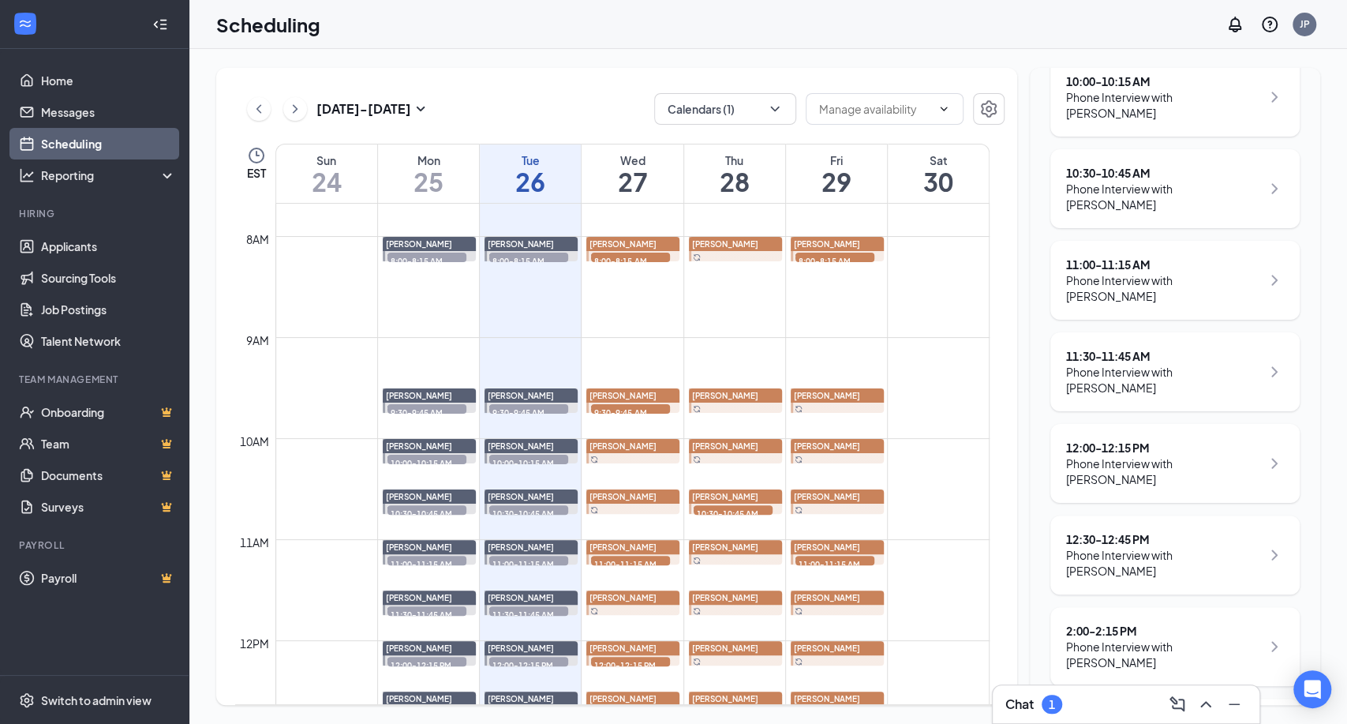
scroll to position [687, 0]
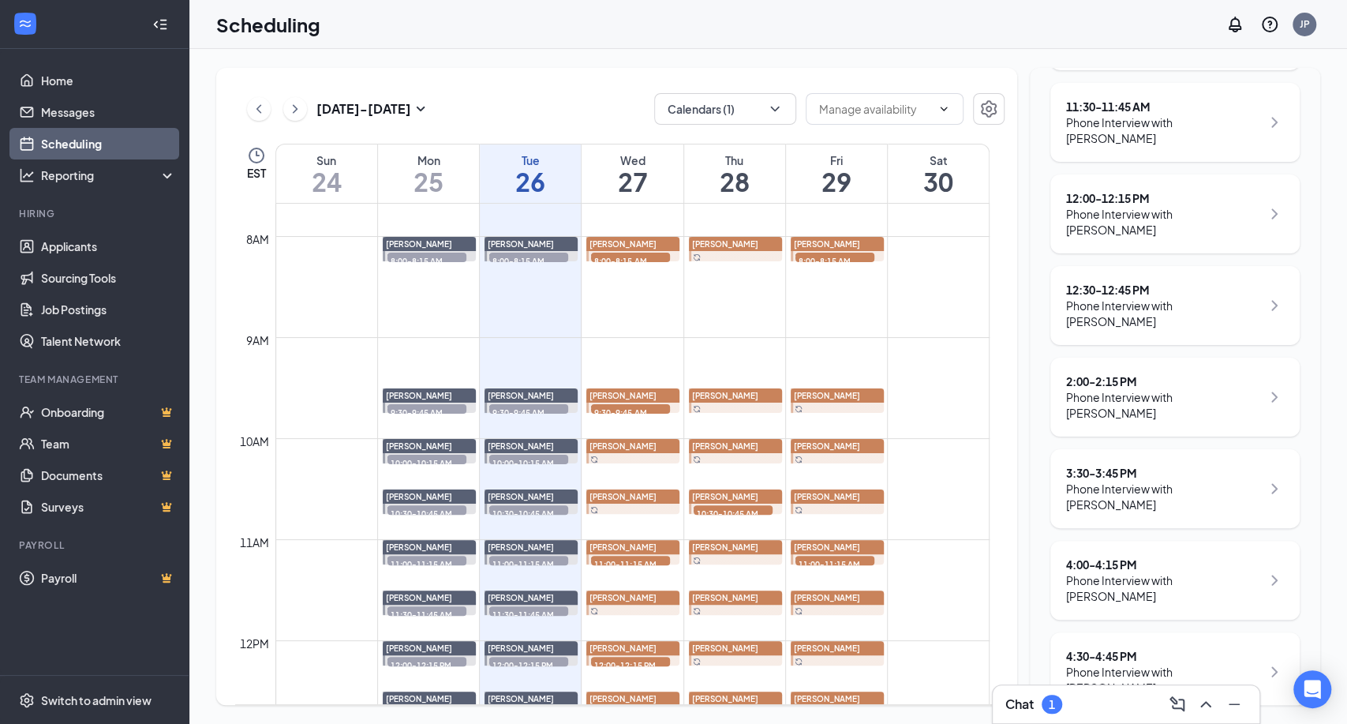
click at [1067, 703] on div "Chat 1" at bounding box center [1125, 703] width 241 height 25
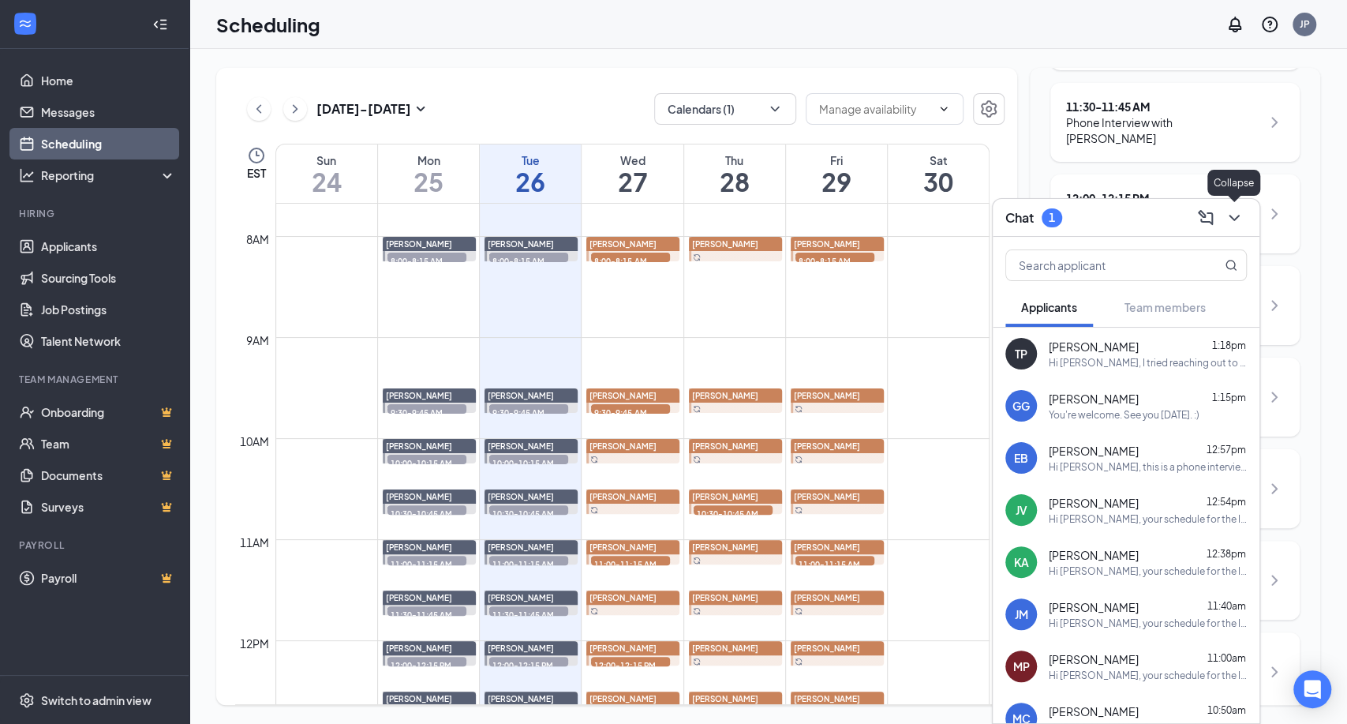
drag, startPoint x: 1230, startPoint y: 222, endPoint x: 1218, endPoint y: 238, distance: 19.7
click at [1230, 222] on icon "ChevronDown" at bounding box center [1234, 217] width 19 height 19
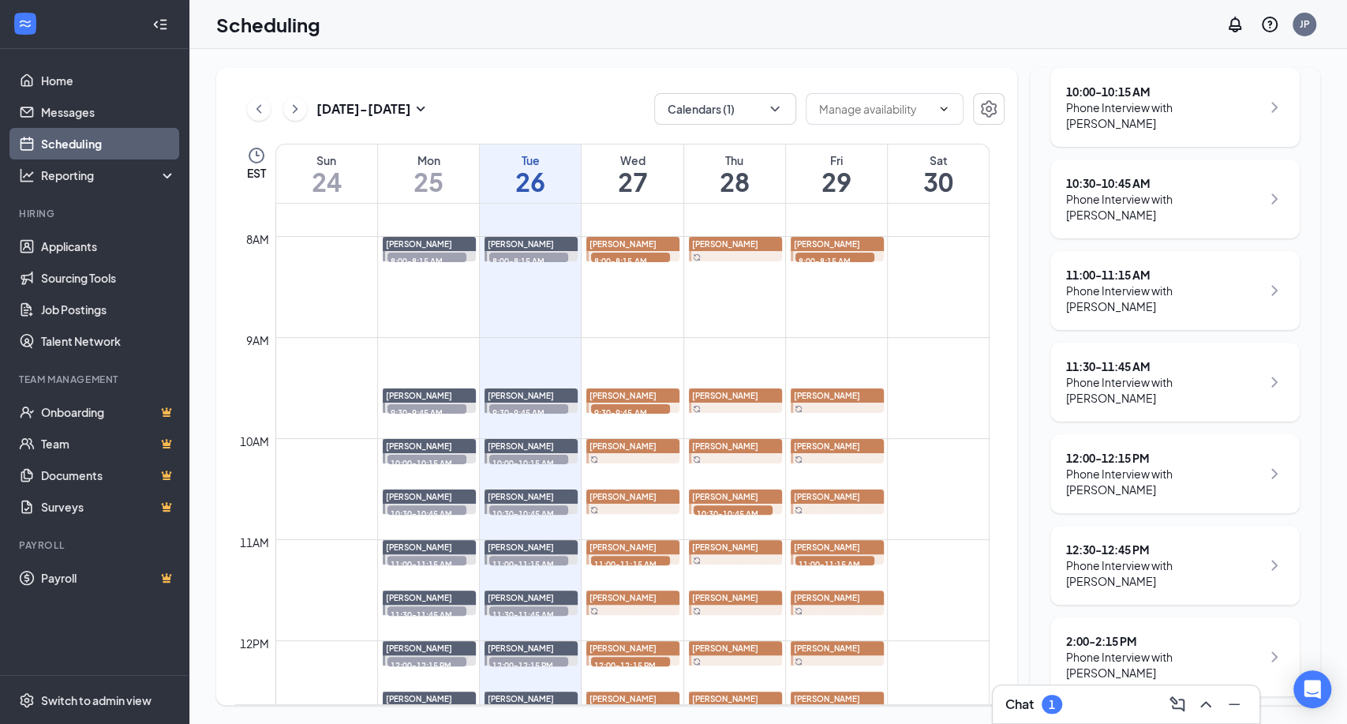
scroll to position [424, 0]
click at [1185, 487] on div "Phone Interview with [PERSON_NAME]" at bounding box center [1163, 485] width 195 height 32
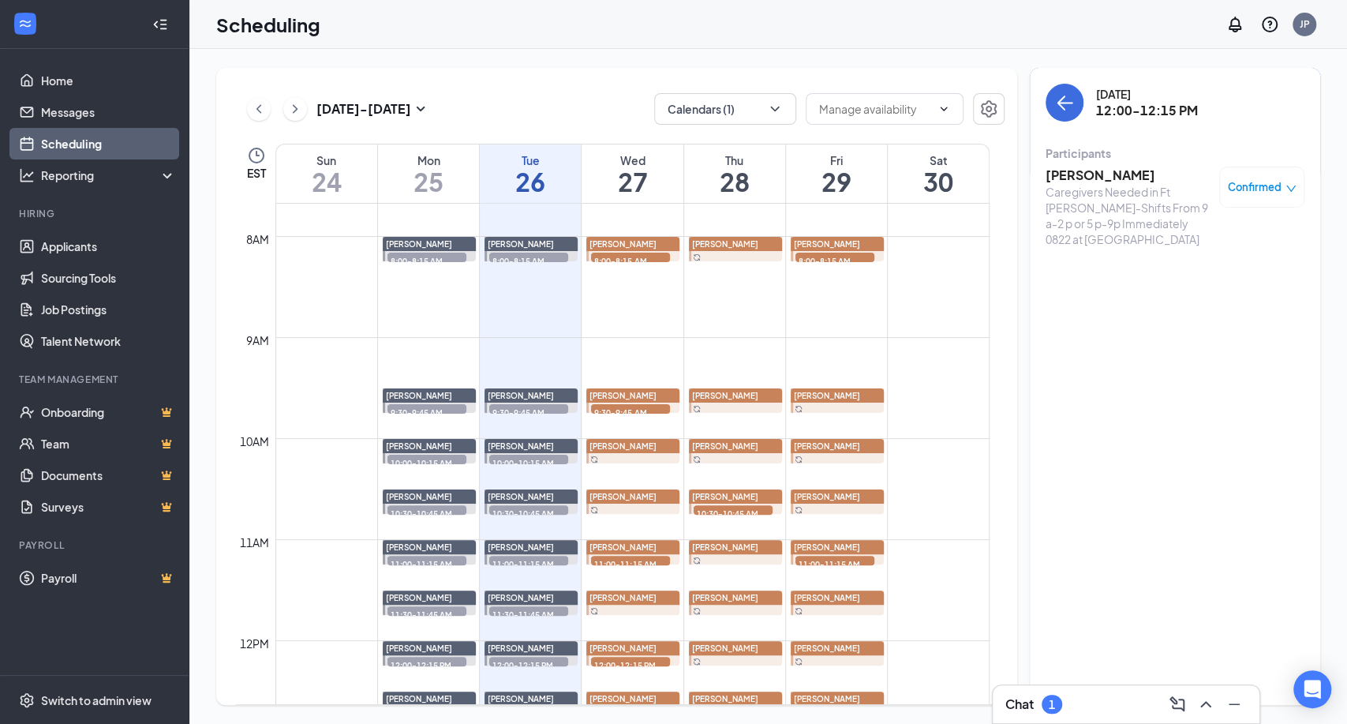
click at [1135, 170] on h3 "[PERSON_NAME]" at bounding box center [1128, 174] width 166 height 17
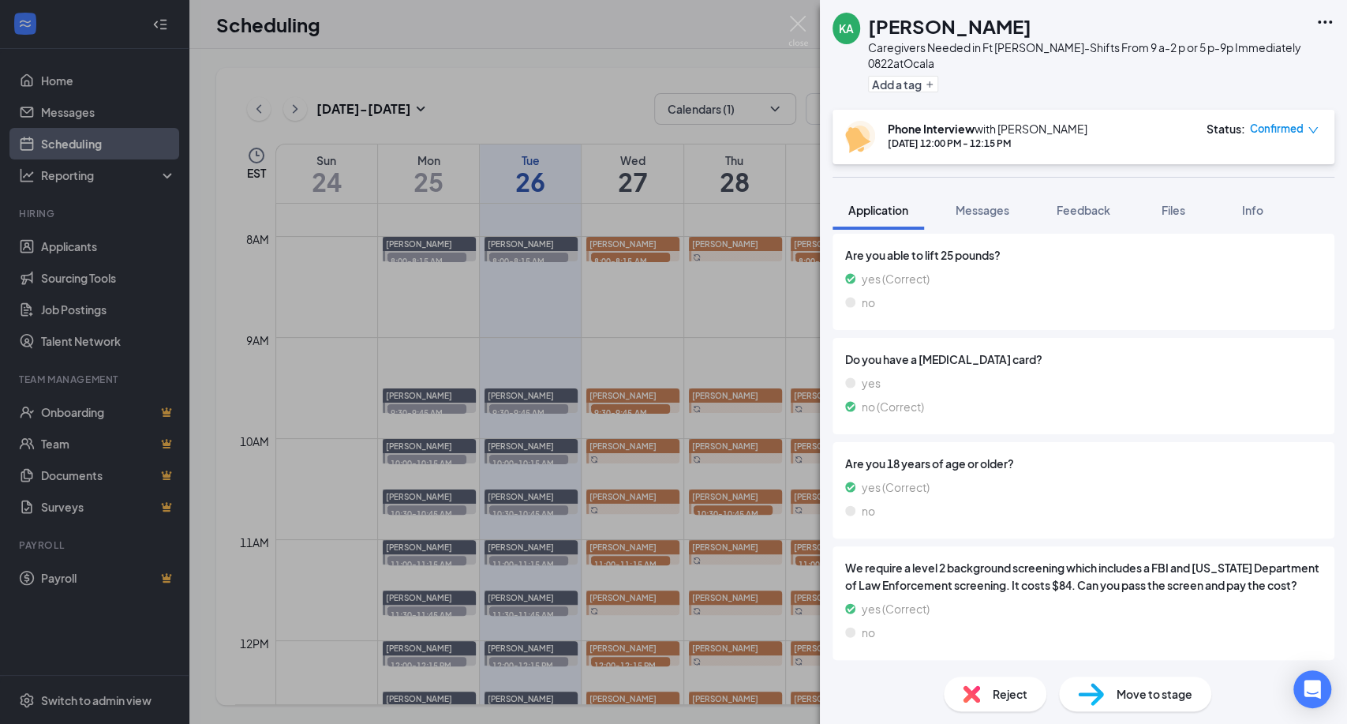
scroll to position [567, 0]
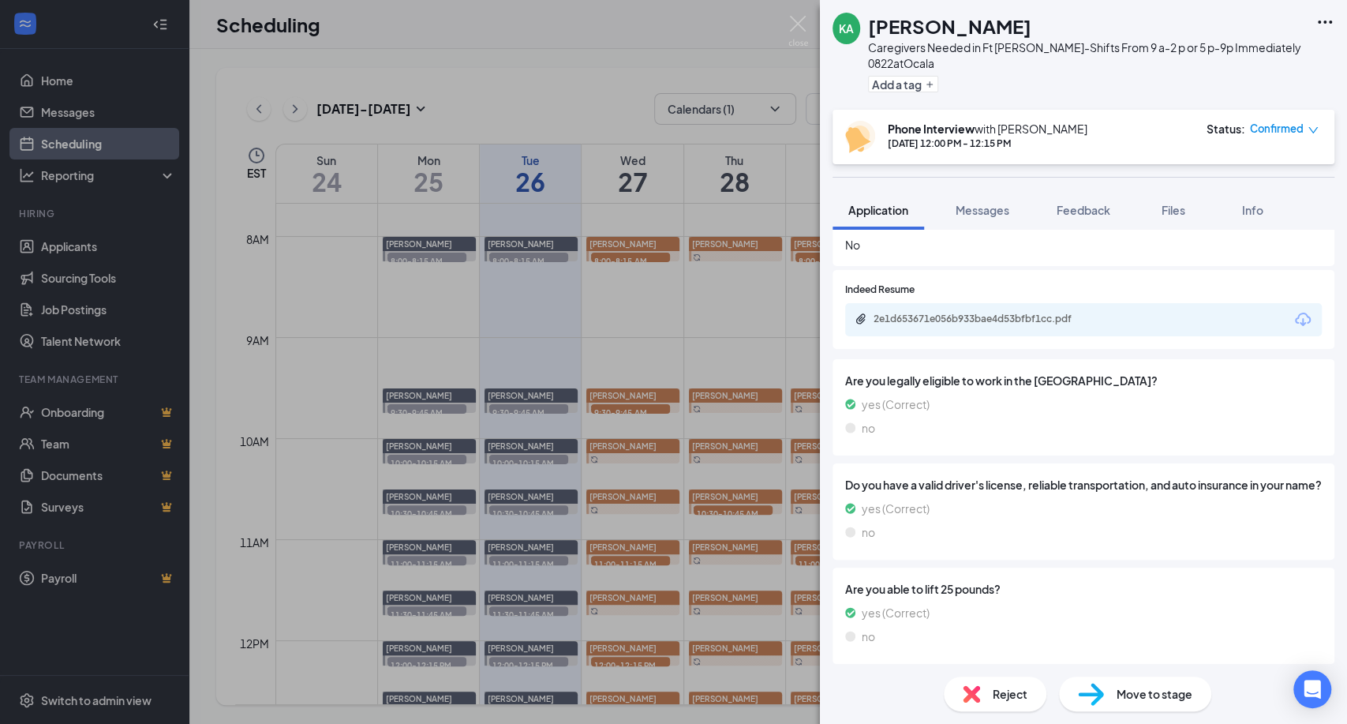
click at [1101, 330] on div "2e1d653671e056b933bae4d53bfbf1cc.pdf" at bounding box center [1083, 319] width 477 height 33
click at [1080, 322] on div "2e1d653671e056b933bae4d53bfbf1cc.pdf" at bounding box center [983, 318] width 221 height 13
click at [798, 25] on img at bounding box center [798, 31] width 20 height 31
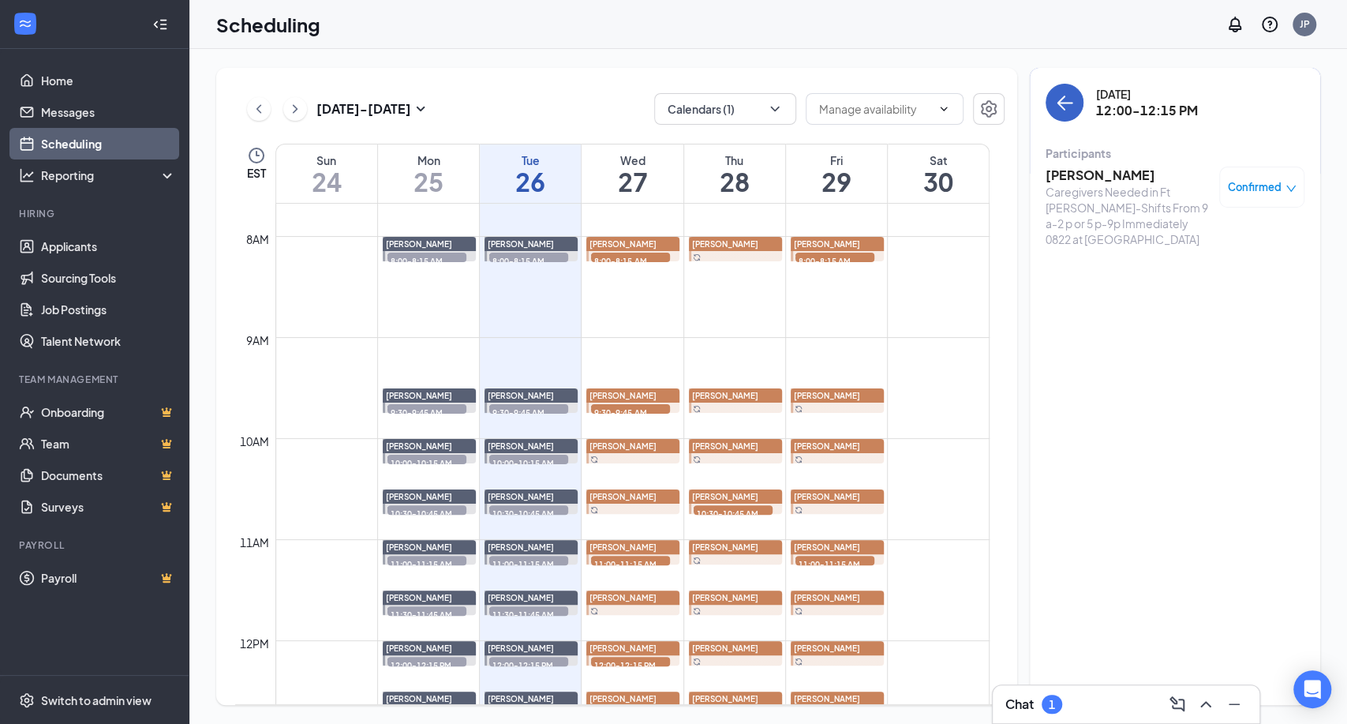
click at [1063, 109] on icon "ArrowLeft" at bounding box center [1061, 102] width 8 height 15
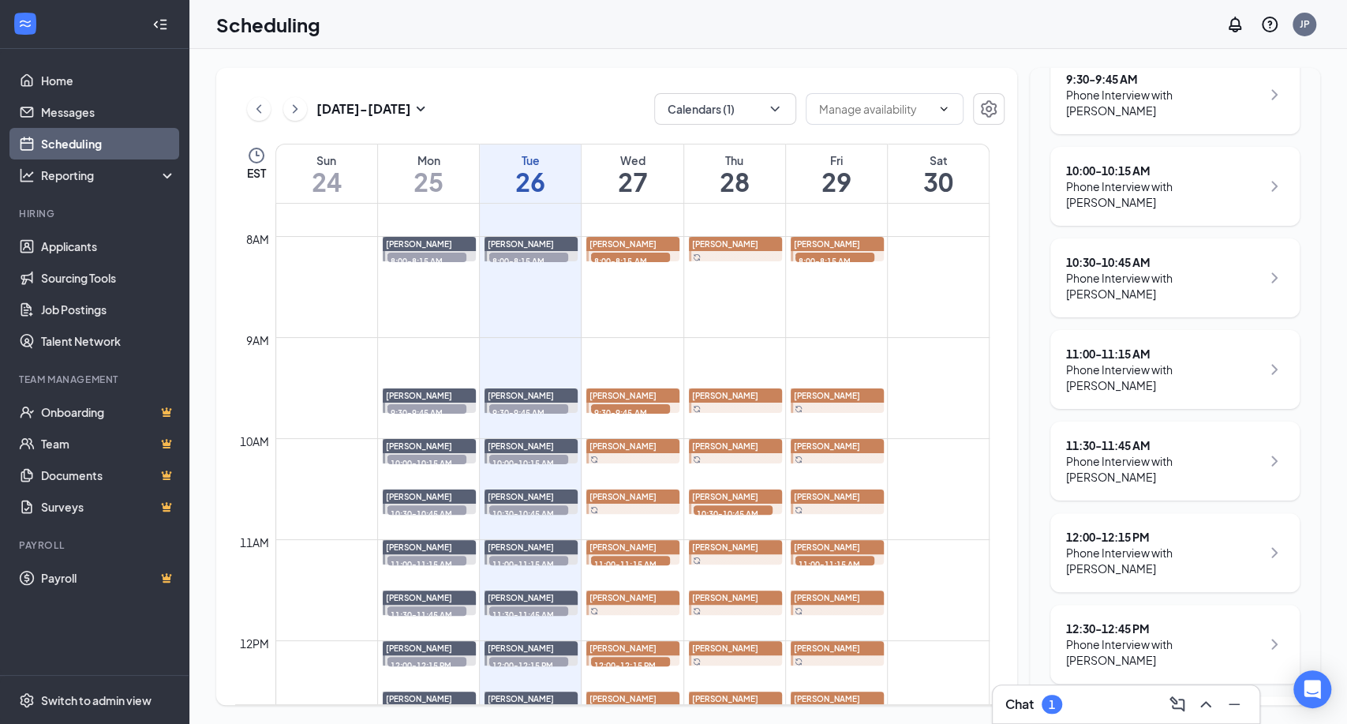
scroll to position [350, 0]
click at [1074, 691] on div "Chat 1" at bounding box center [1125, 703] width 241 height 25
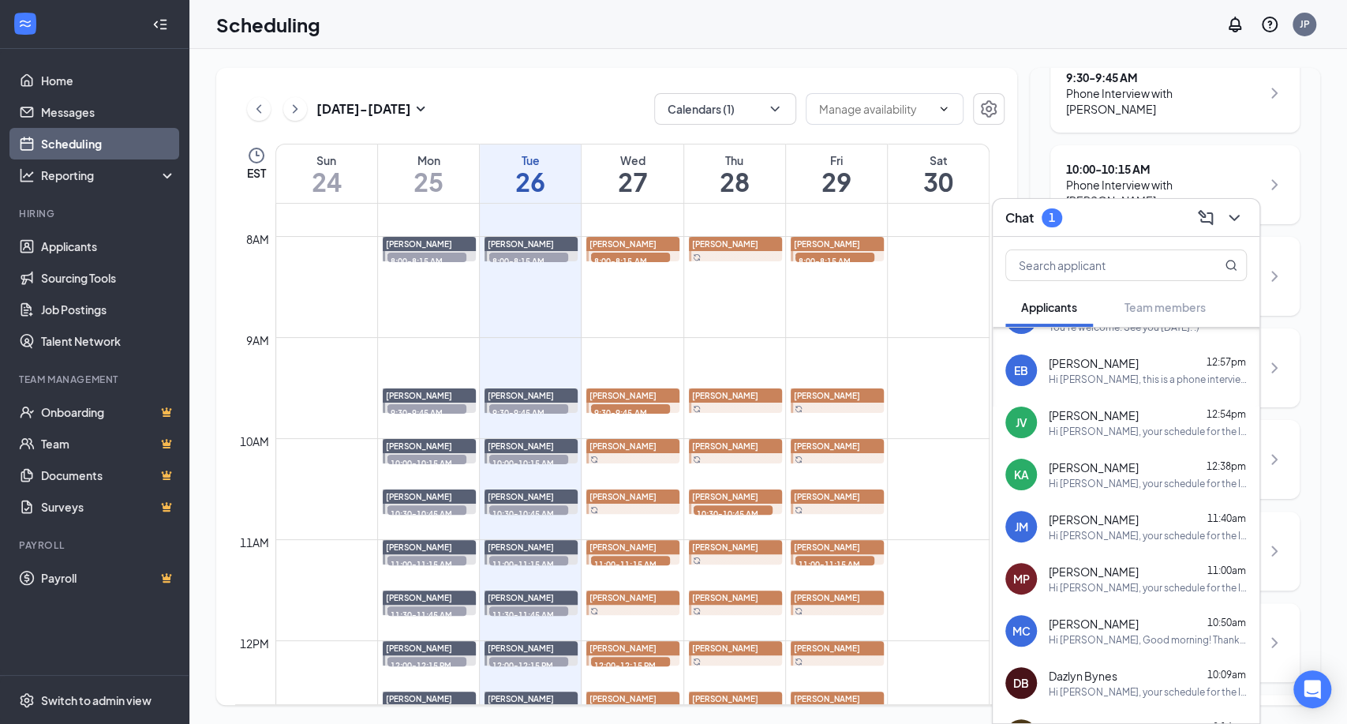
scroll to position [175, 0]
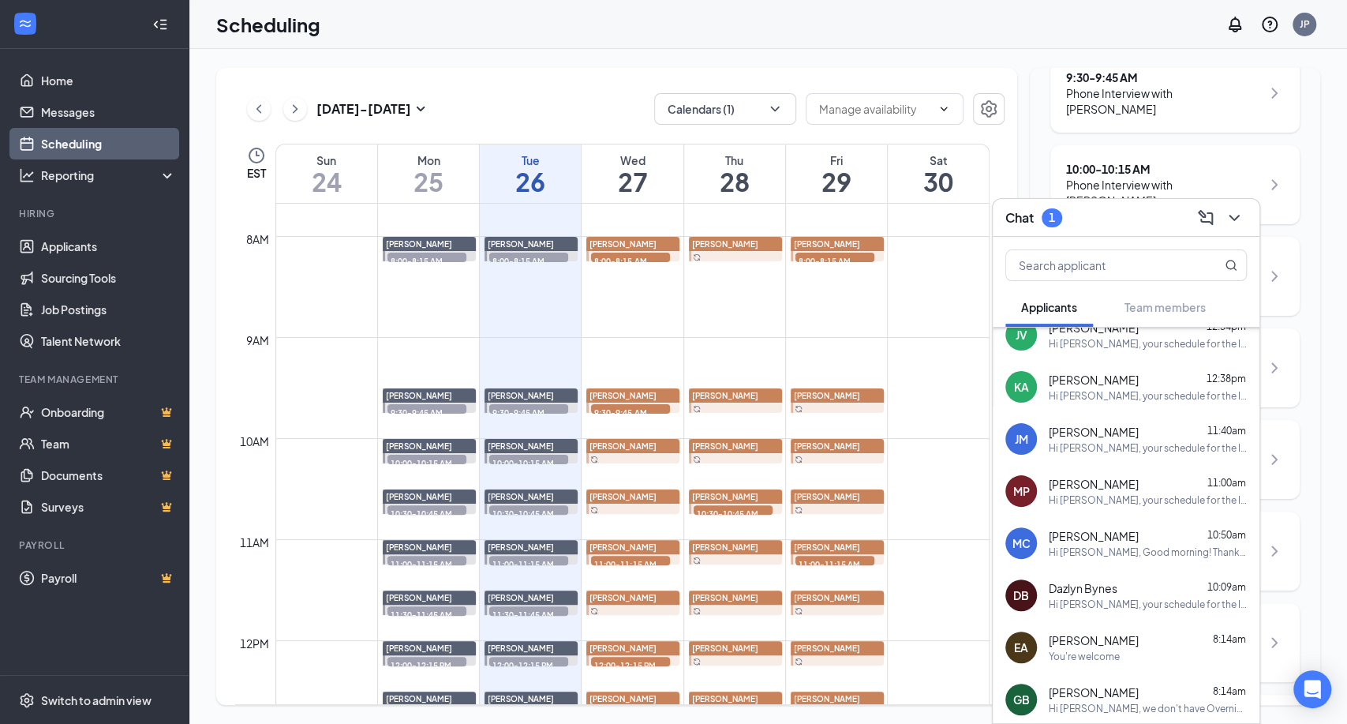
click at [1080, 603] on div "Hi [PERSON_NAME], your schedule for the In-person Interview will be on [DATE], …" at bounding box center [1148, 603] width 198 height 13
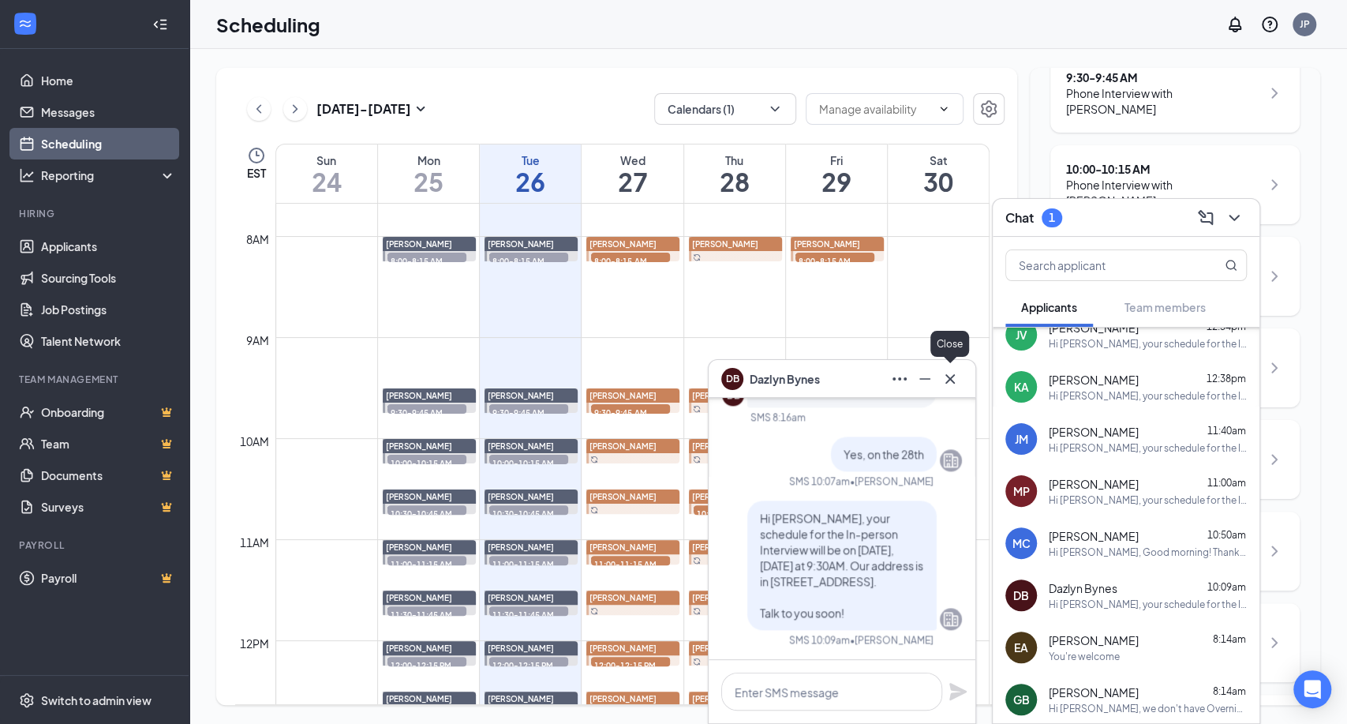
click at [948, 372] on icon "Cross" at bounding box center [949, 378] width 19 height 19
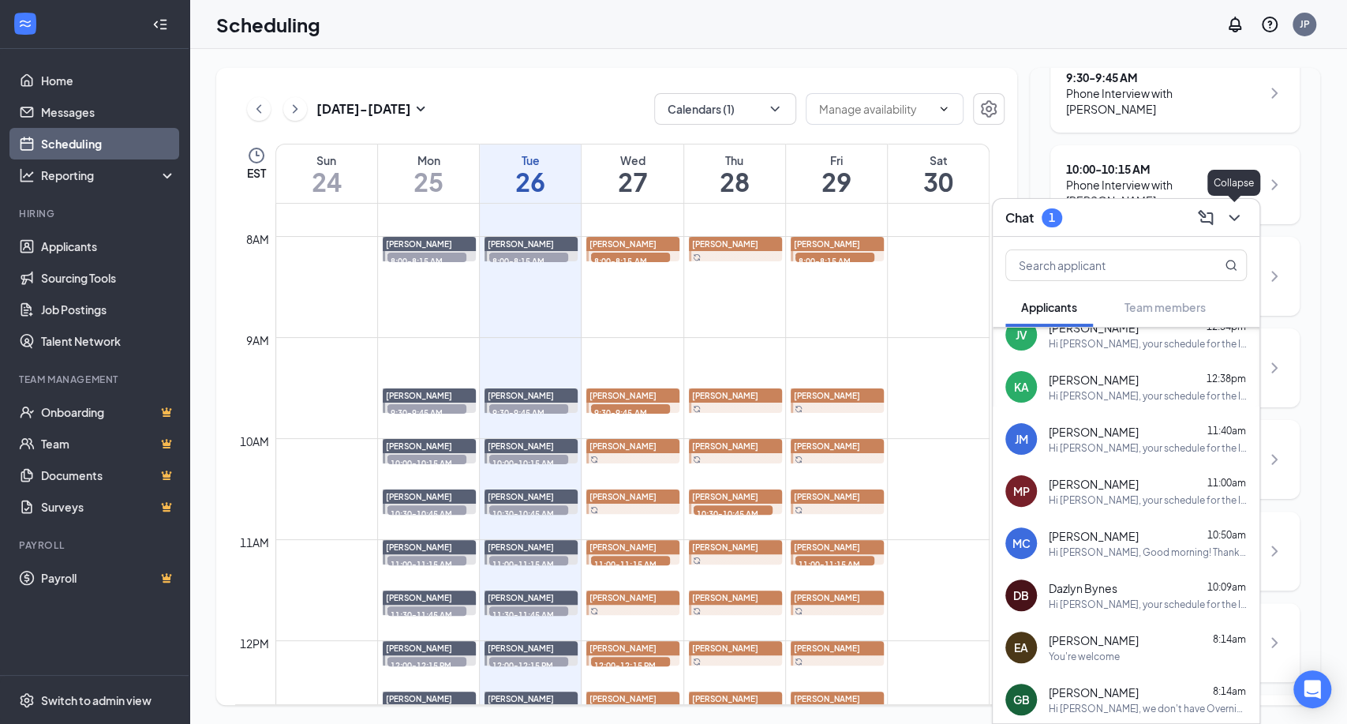
click at [1241, 219] on icon "ChevronDown" at bounding box center [1234, 217] width 19 height 19
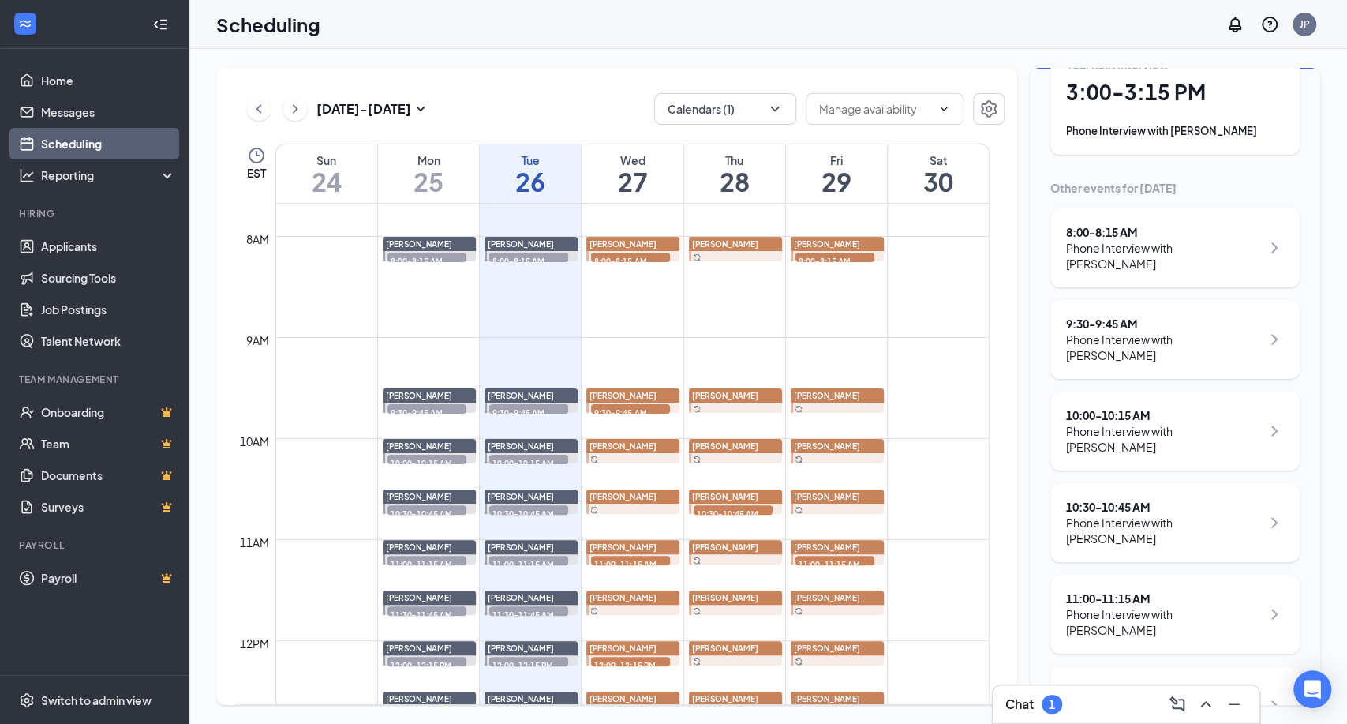
scroll to position [73, 0]
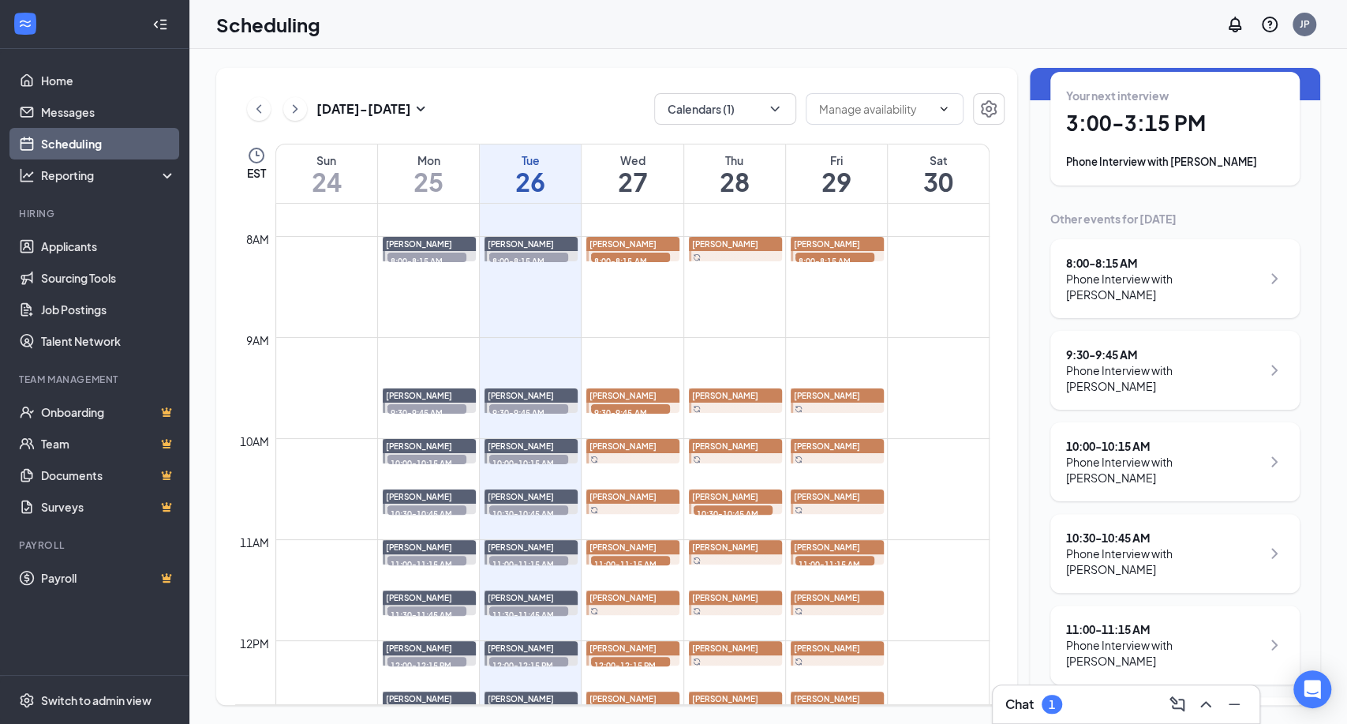
click at [1140, 380] on div "Phone Interview with [PERSON_NAME]" at bounding box center [1163, 378] width 195 height 32
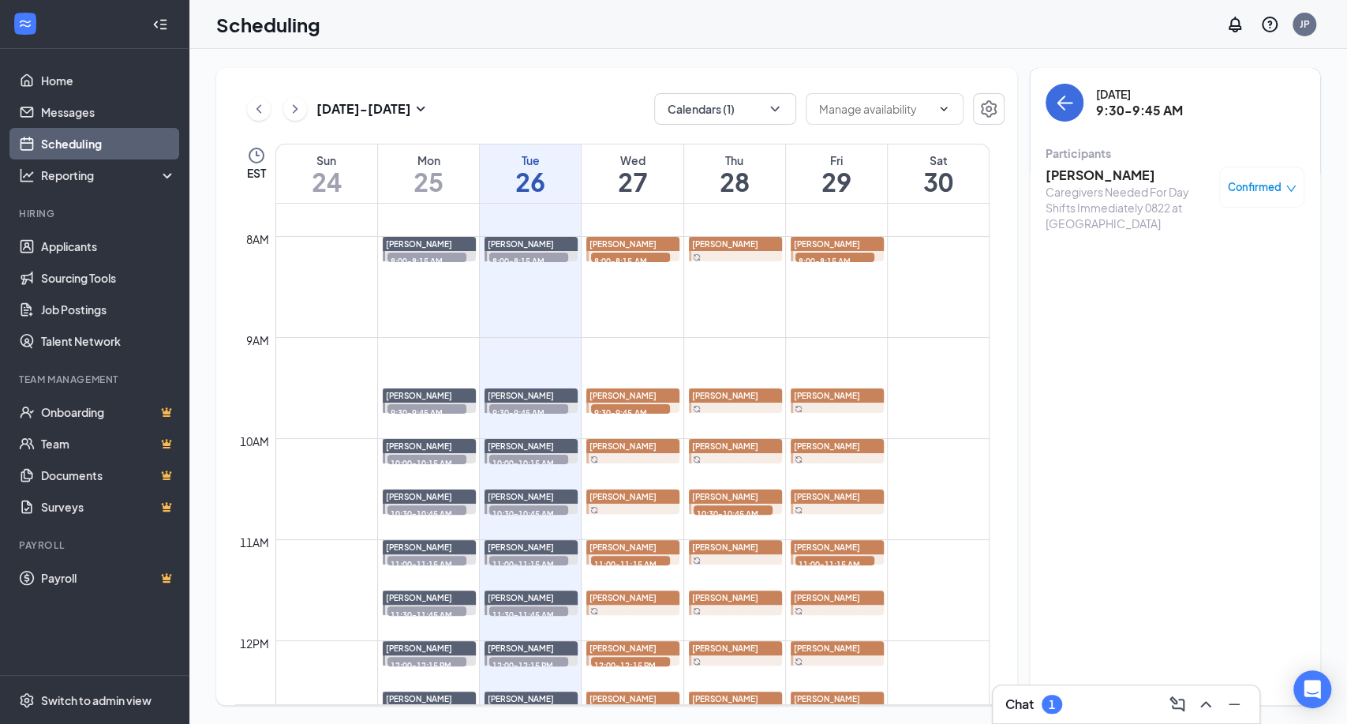
click at [1073, 173] on h3 "[PERSON_NAME]" at bounding box center [1128, 174] width 166 height 17
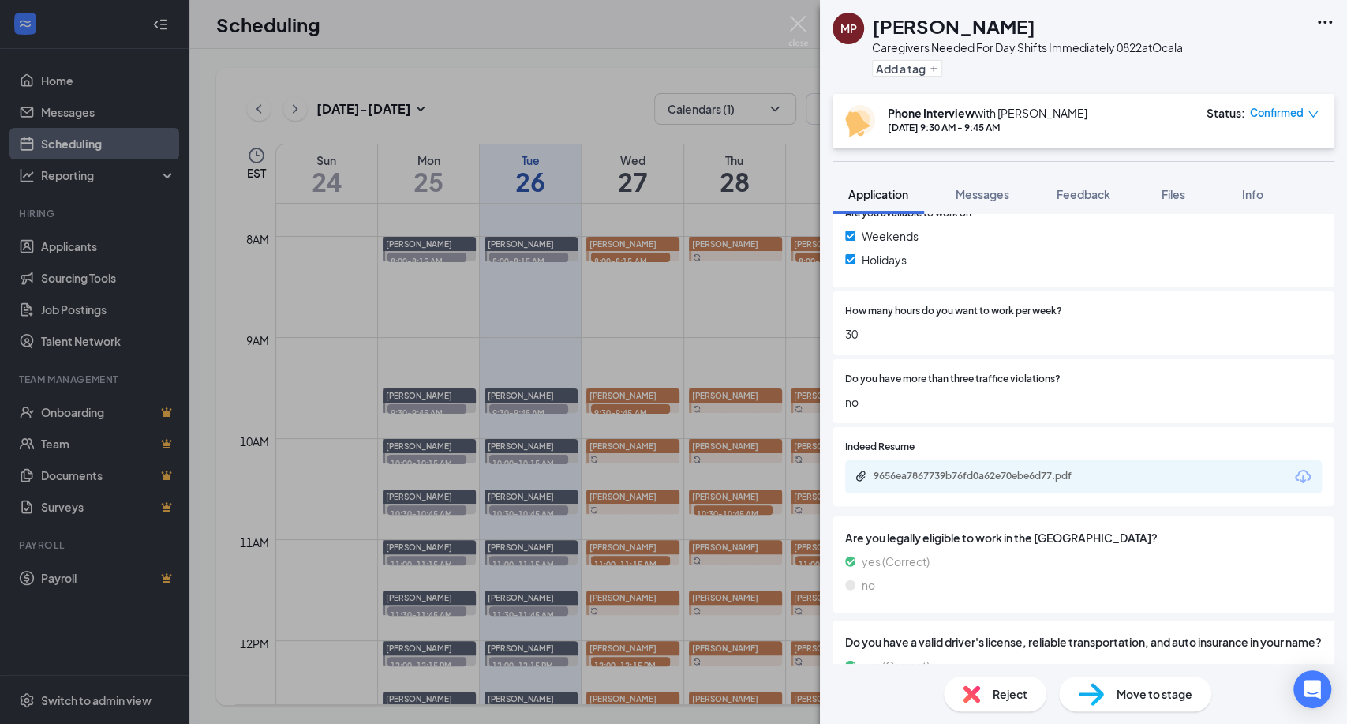
scroll to position [438, 0]
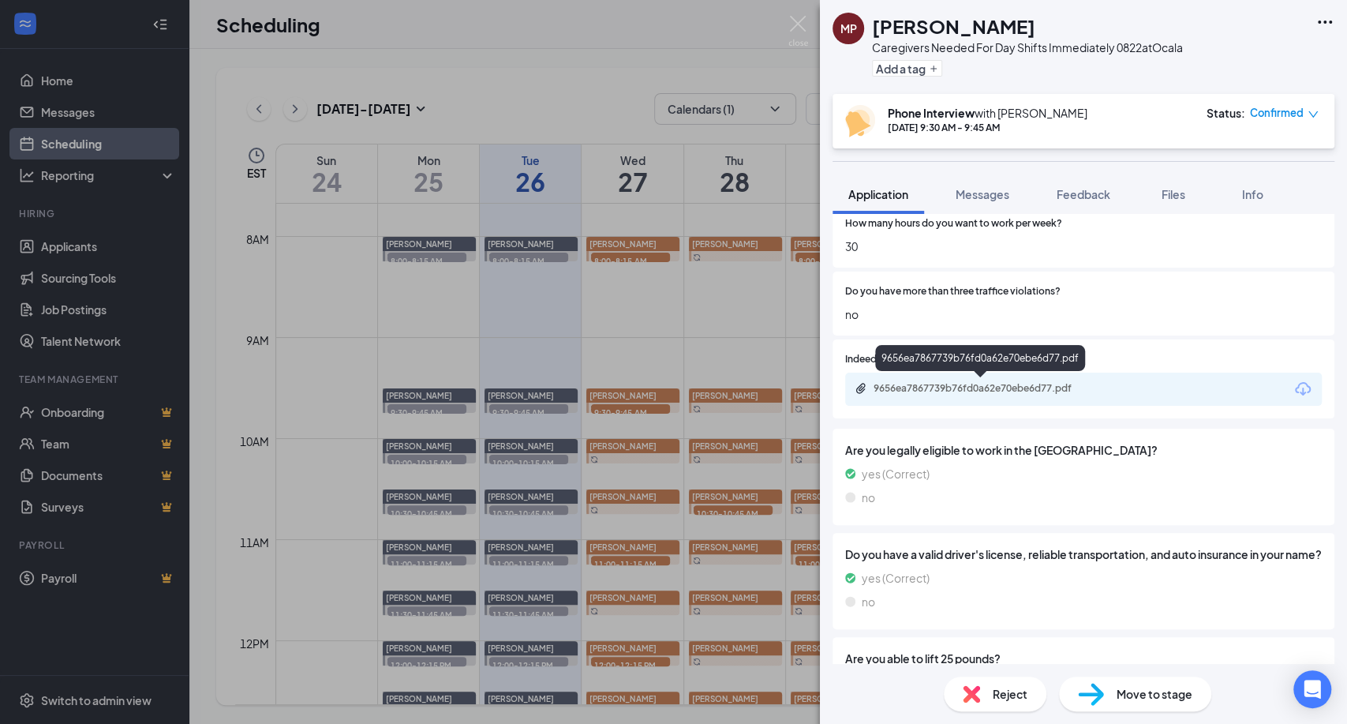
click at [1047, 393] on div "9656ea7867739b76fd0a62e70ebe6d77.pdf" at bounding box center [982, 389] width 256 height 15
